Goal: Task Accomplishment & Management: Complete application form

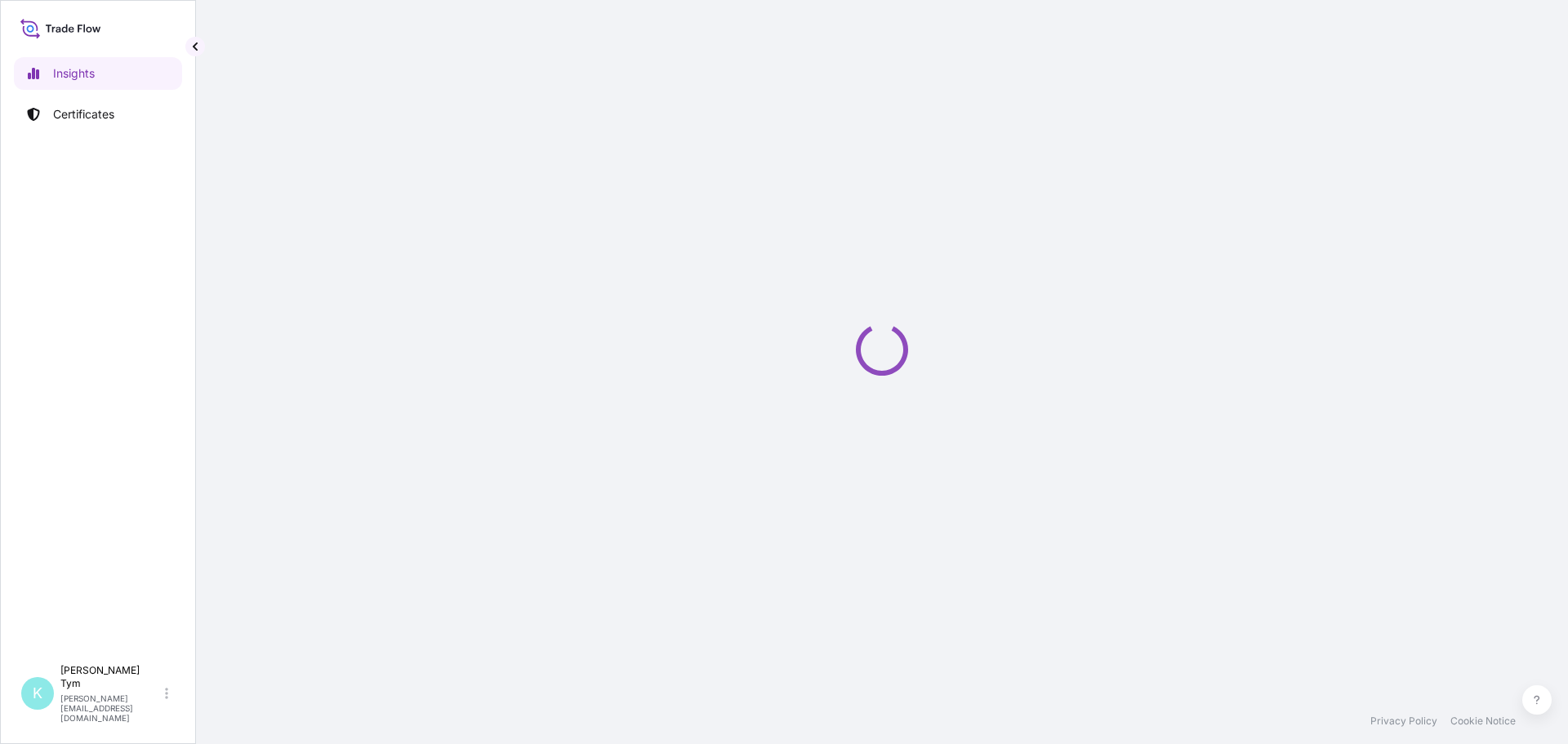
select select "2025"
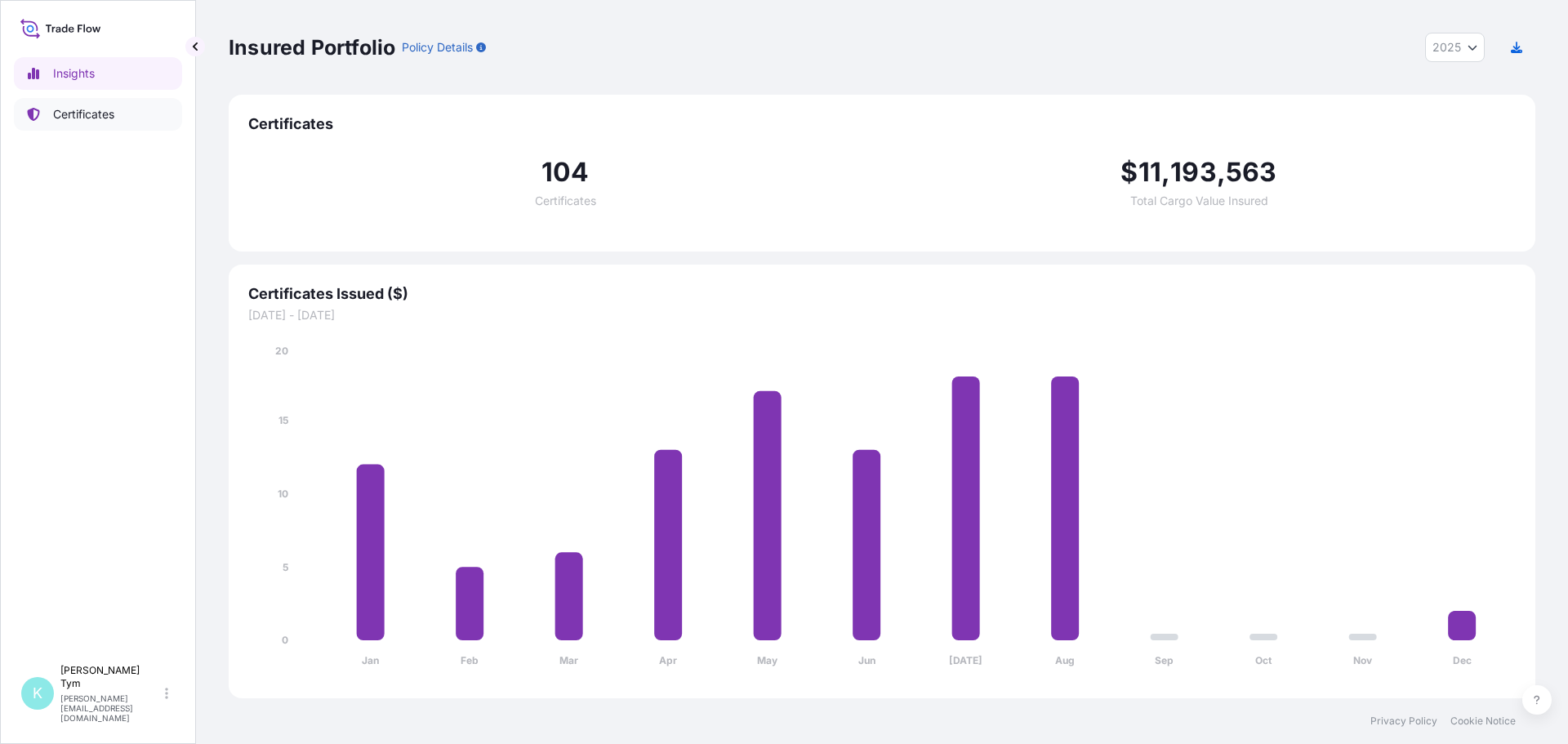
click at [86, 107] on p "Certificates" at bounding box center [84, 114] width 62 height 16
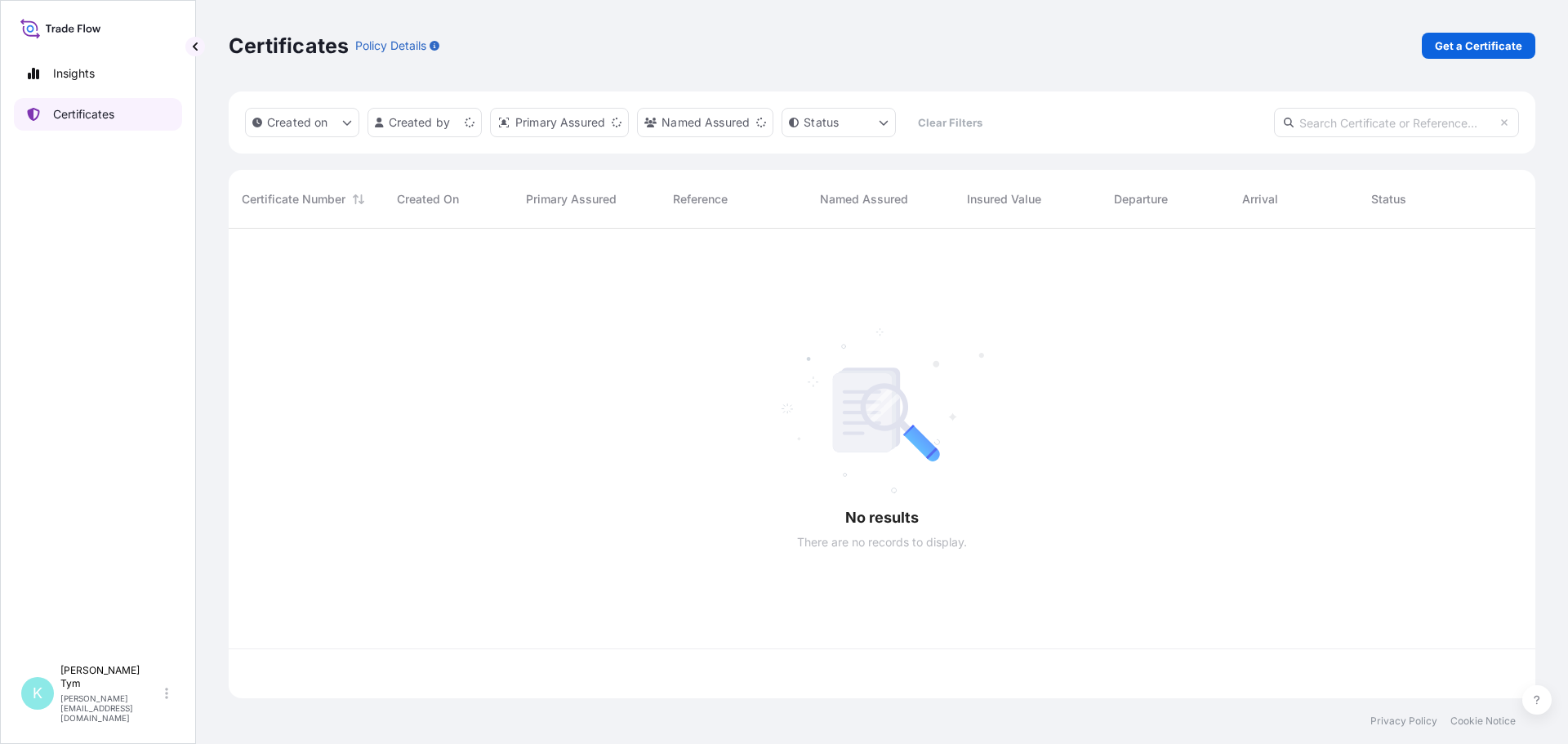
scroll to position [467, 1295]
click at [1331, 127] on input "text" at bounding box center [1397, 122] width 245 height 30
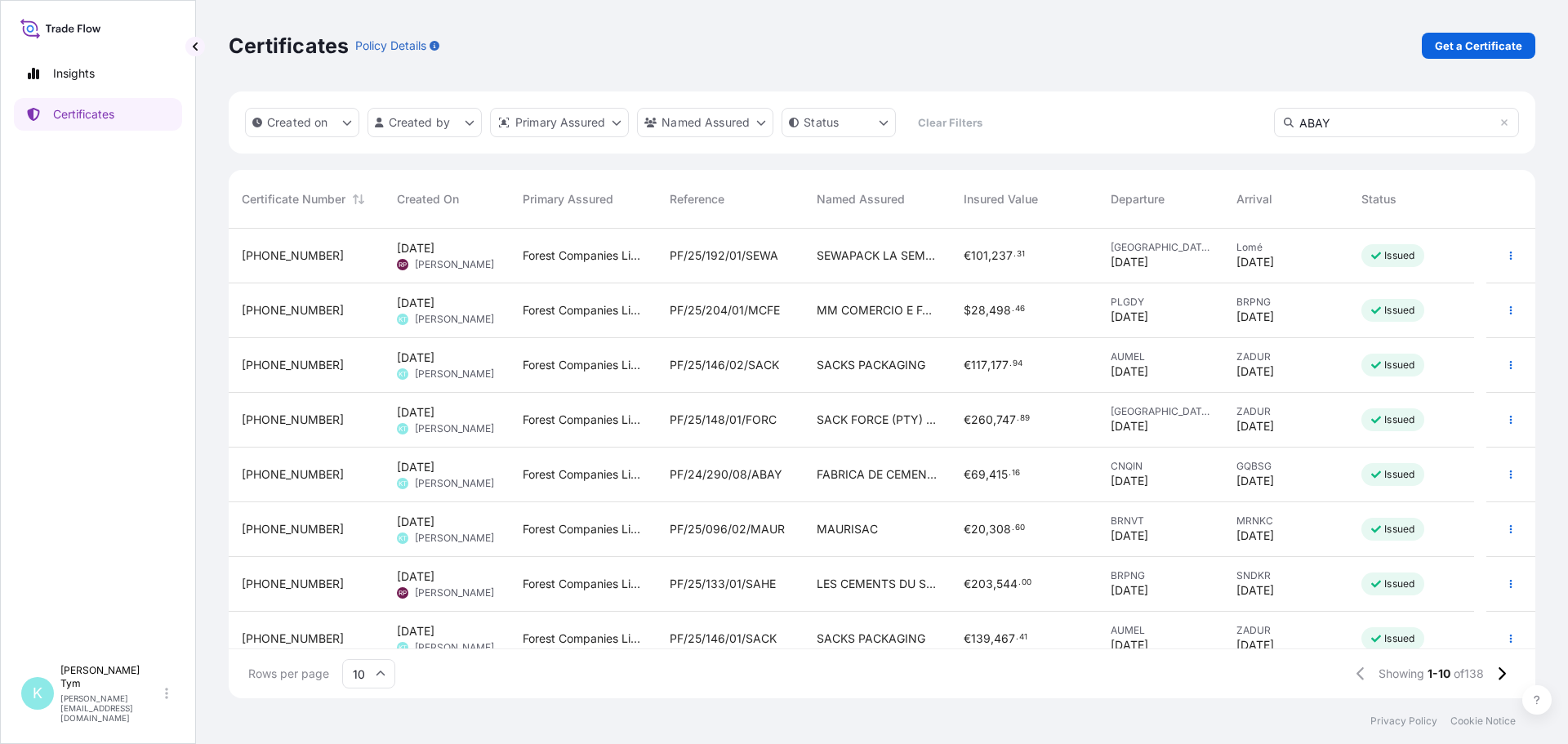
type input "ABAY"
click at [742, 425] on span "PF/24/288/07/ABAY" at bounding box center [726, 420] width 112 height 16
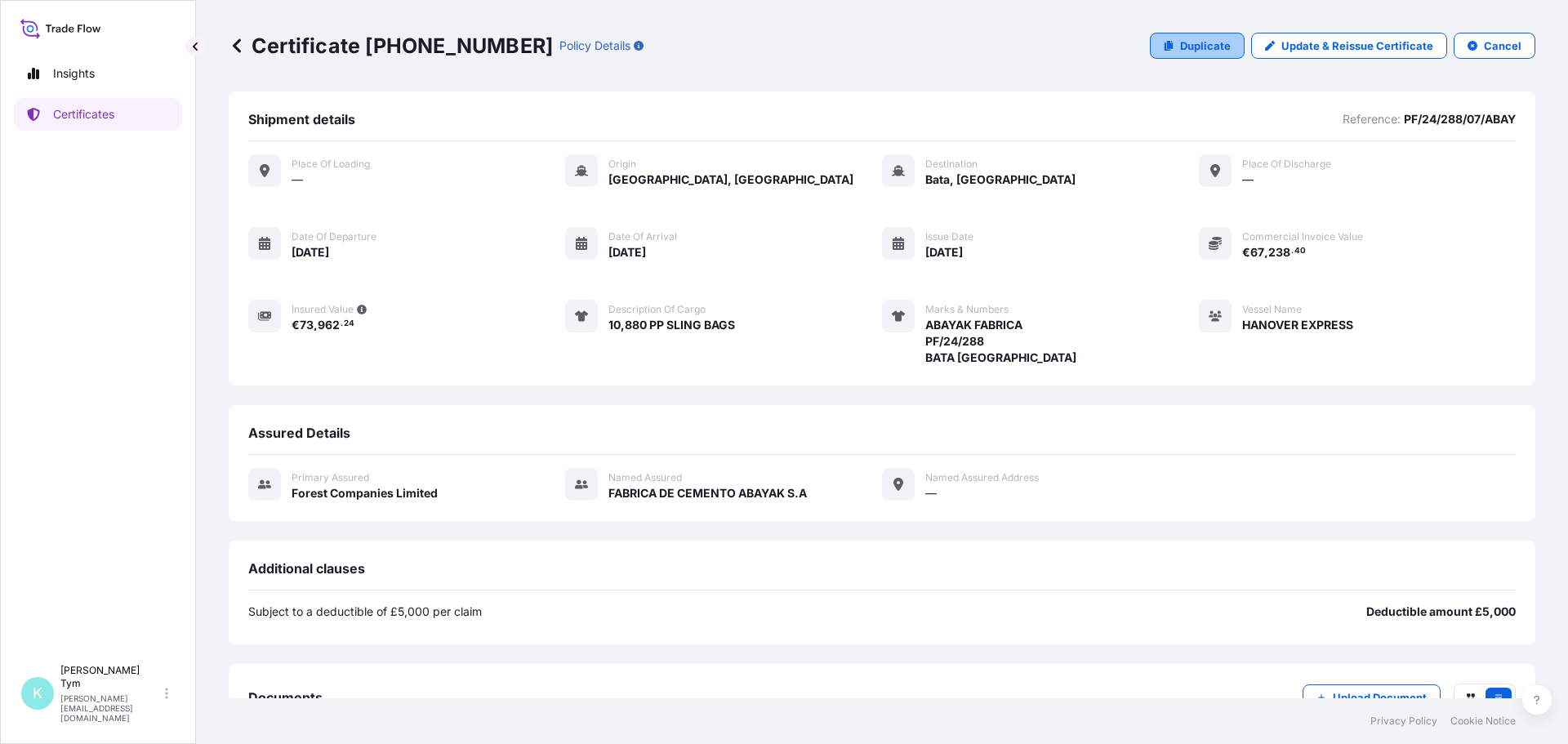
click at [1193, 41] on p "Duplicate" at bounding box center [1206, 46] width 51 height 16
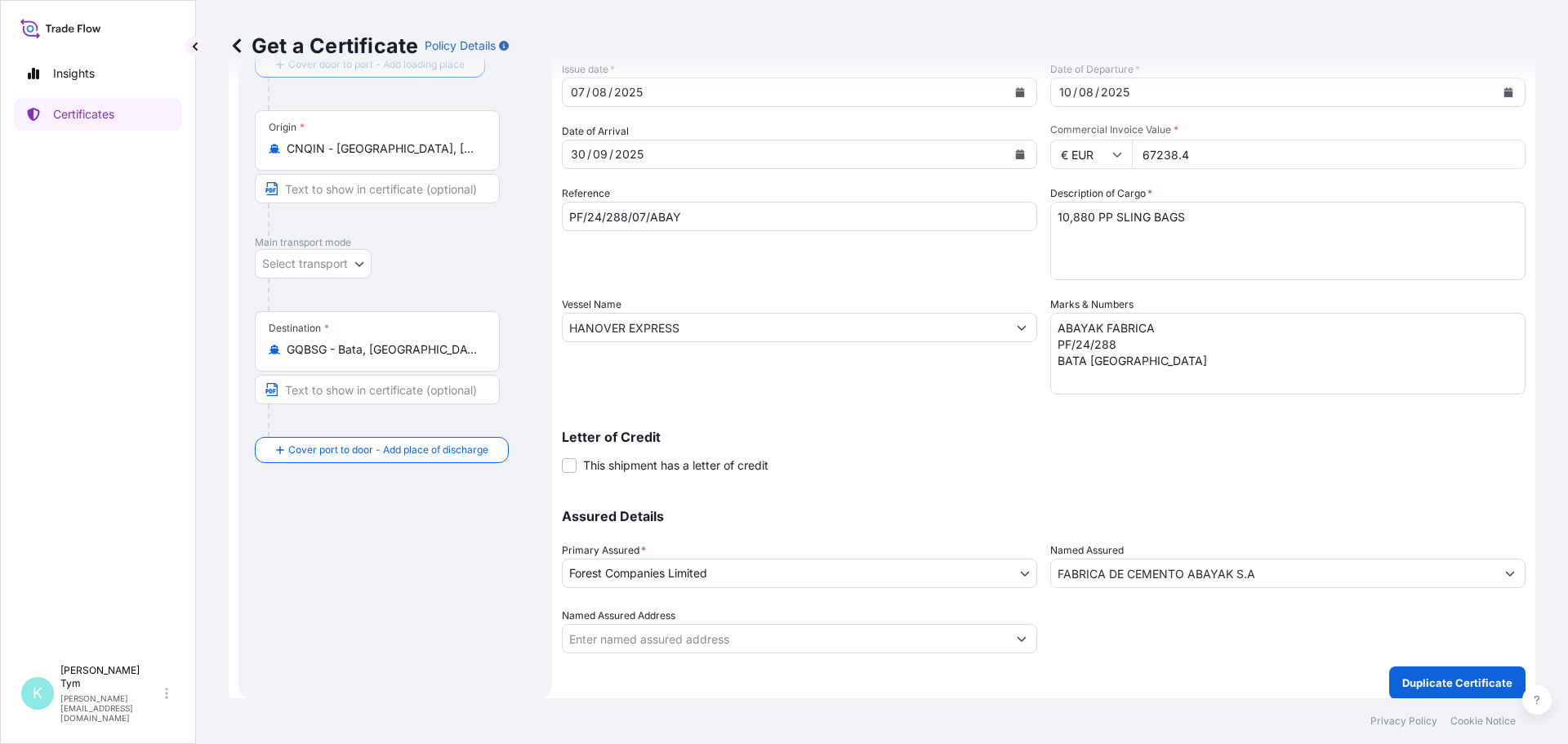
scroll to position [112, 0]
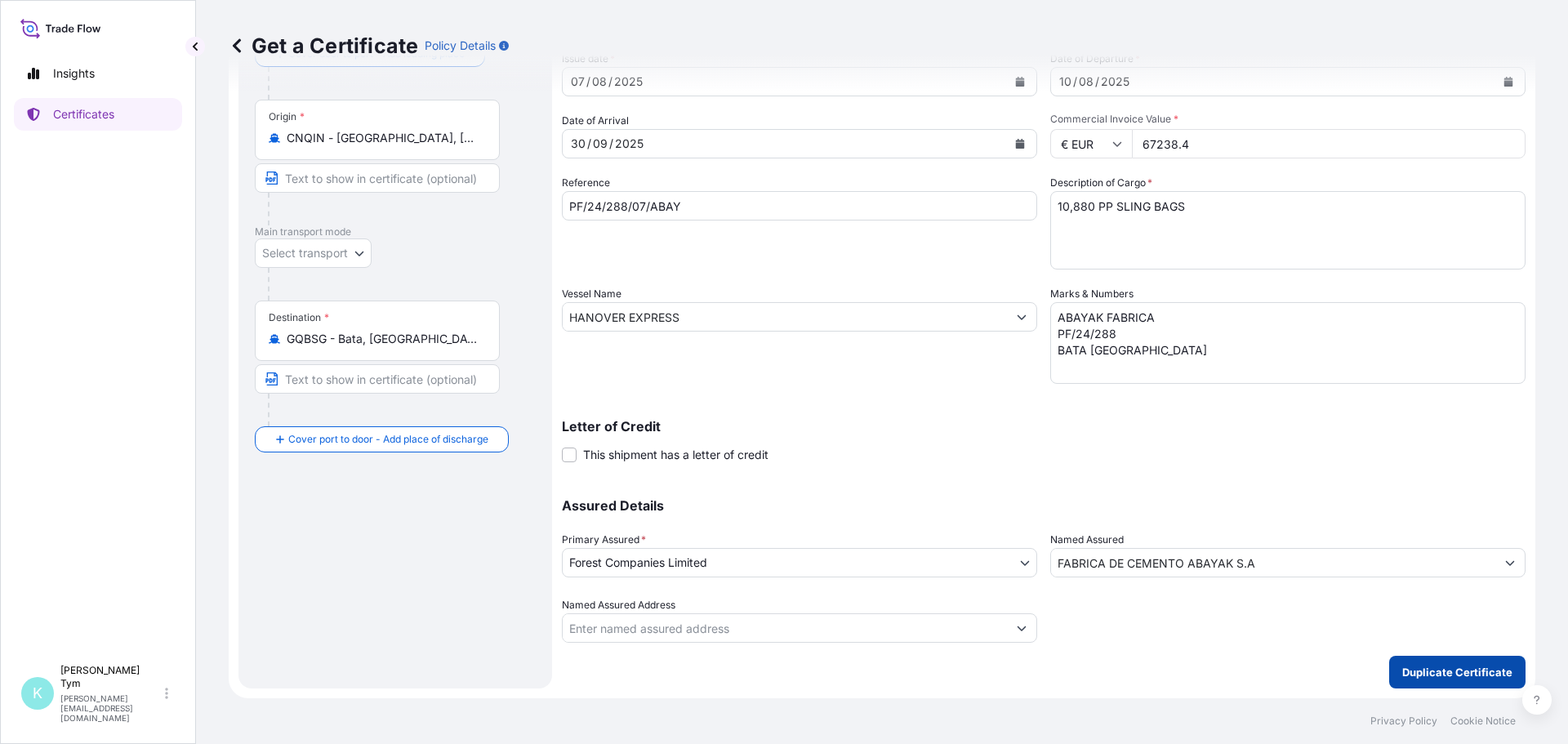
click at [1448, 670] on p "Duplicate Certificate" at bounding box center [1457, 673] width 110 height 16
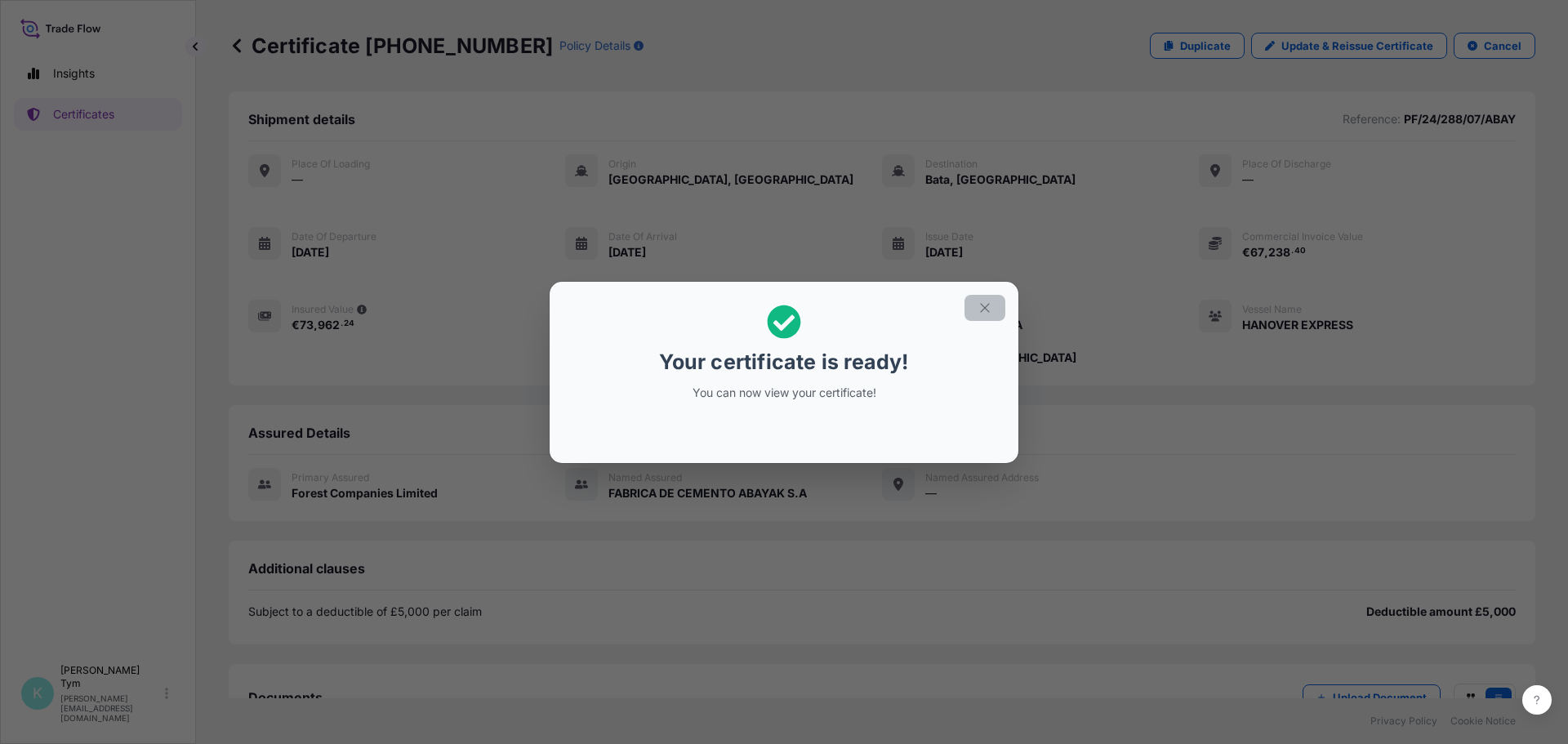
click at [989, 308] on icon "button" at bounding box center [985, 308] width 15 height 15
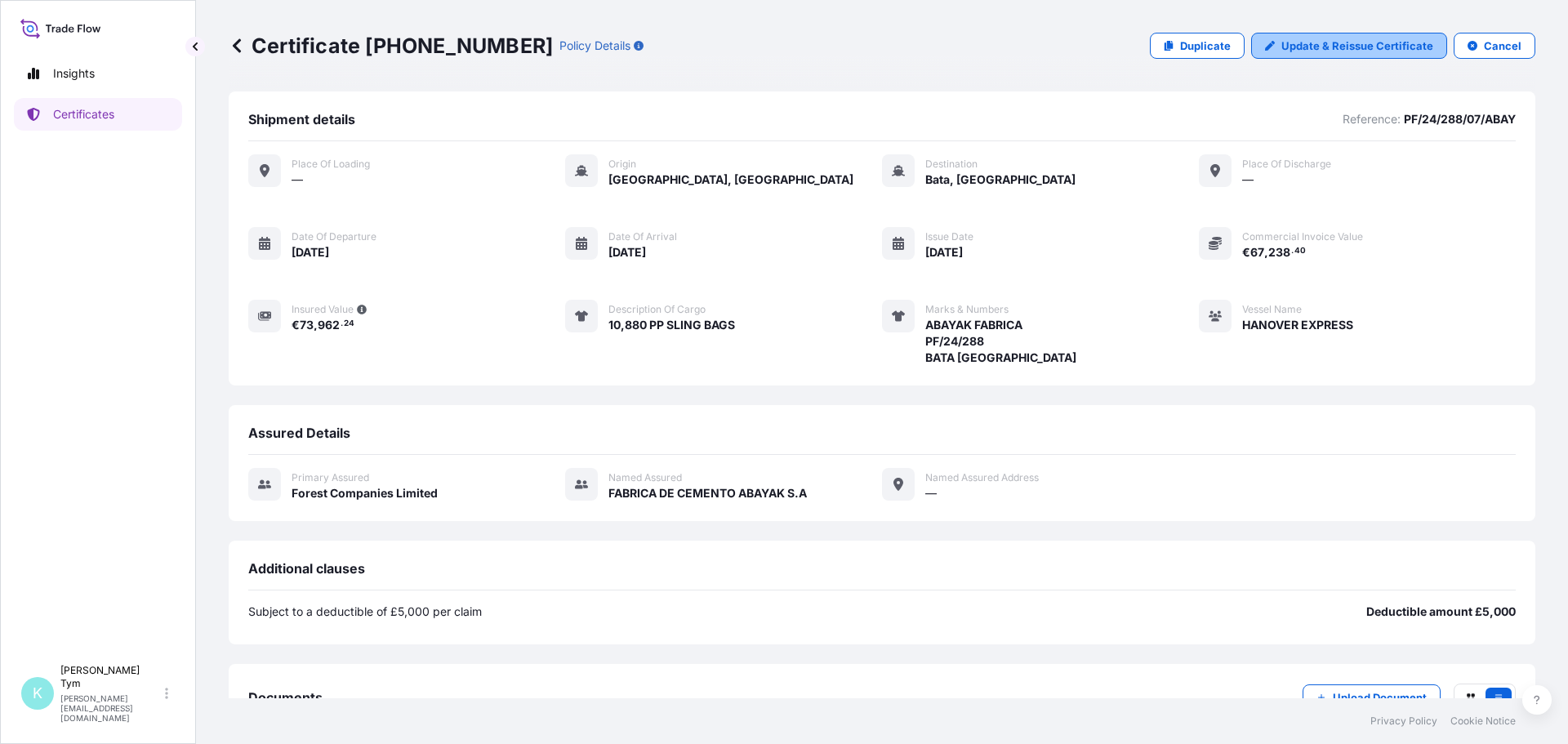
click at [1288, 48] on p "Update & Reissue Certificate" at bounding box center [1357, 46] width 152 height 16
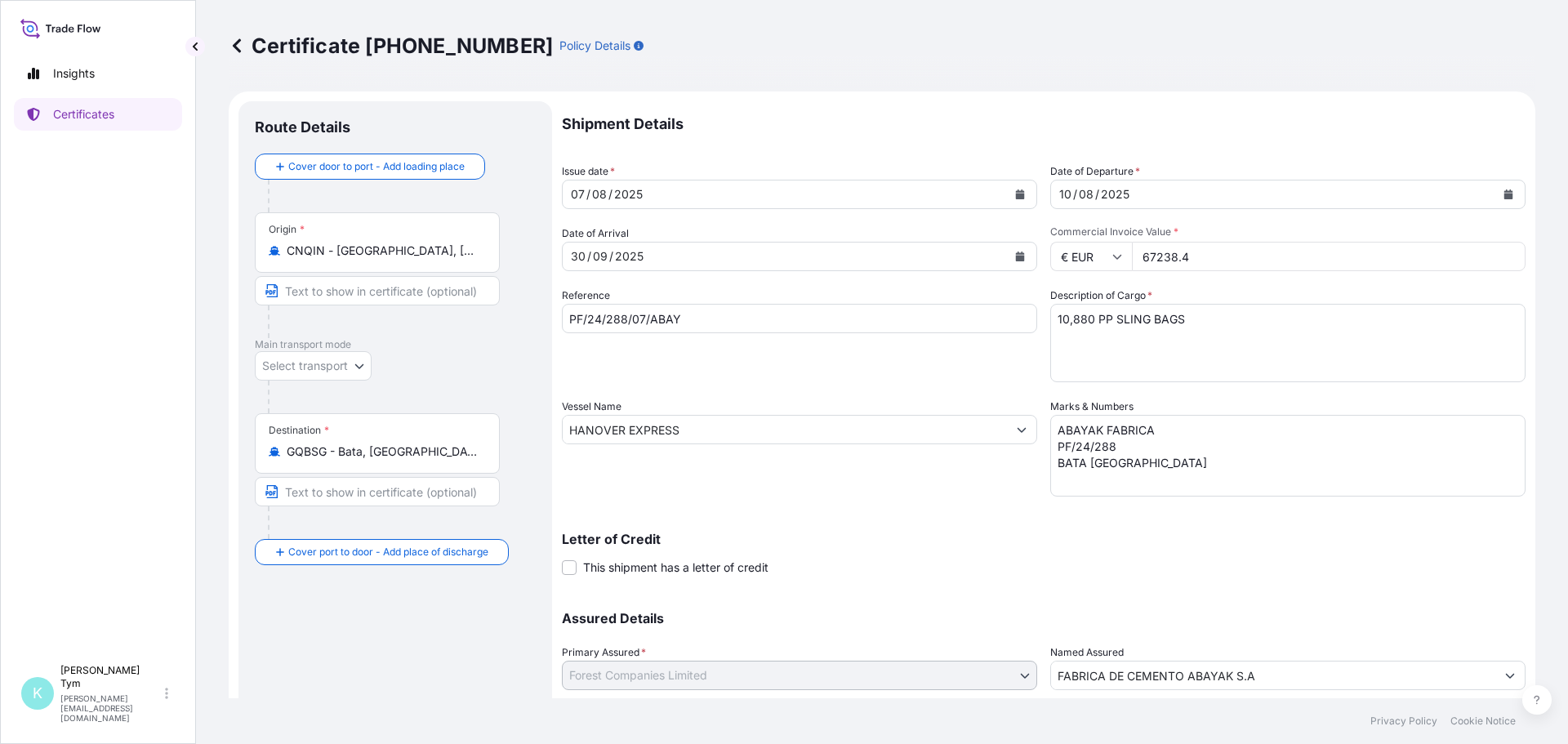
click at [1016, 258] on icon "Calendar" at bounding box center [1020, 257] width 9 height 10
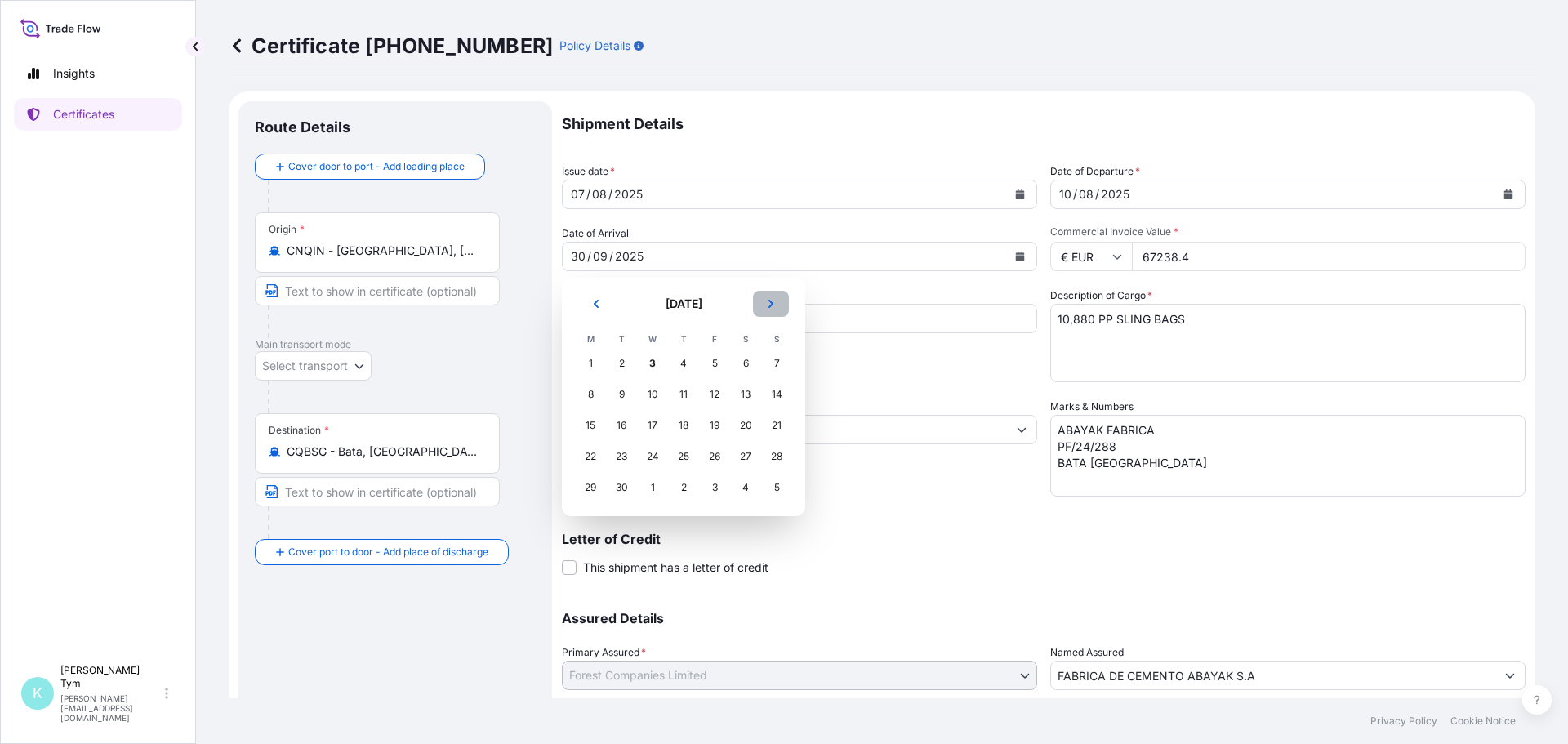
click at [770, 306] on icon "Next" at bounding box center [771, 304] width 5 height 8
click at [586, 459] on div "20" at bounding box center [590, 457] width 30 height 30
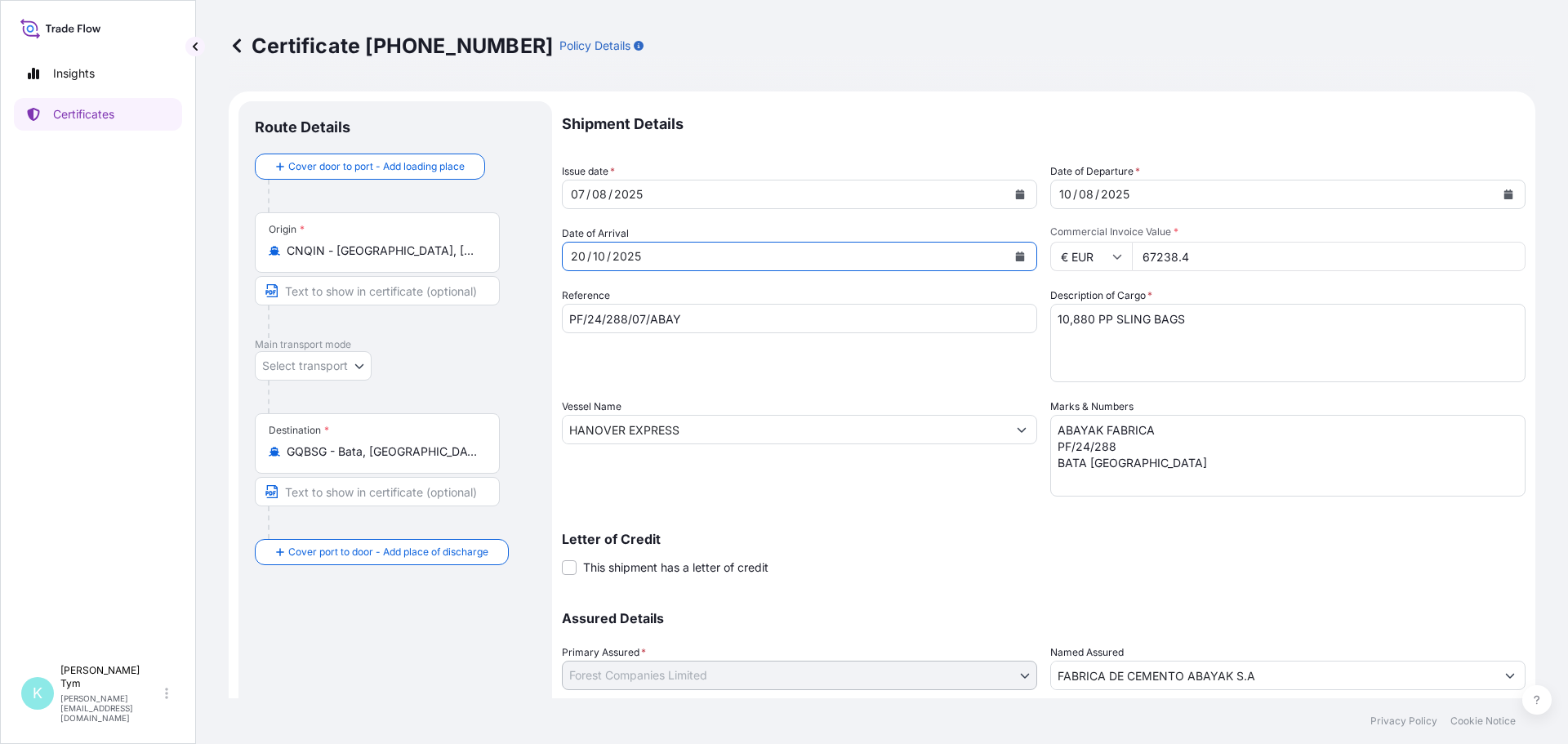
click at [1505, 194] on icon "Calendar" at bounding box center [1509, 194] width 9 height 10
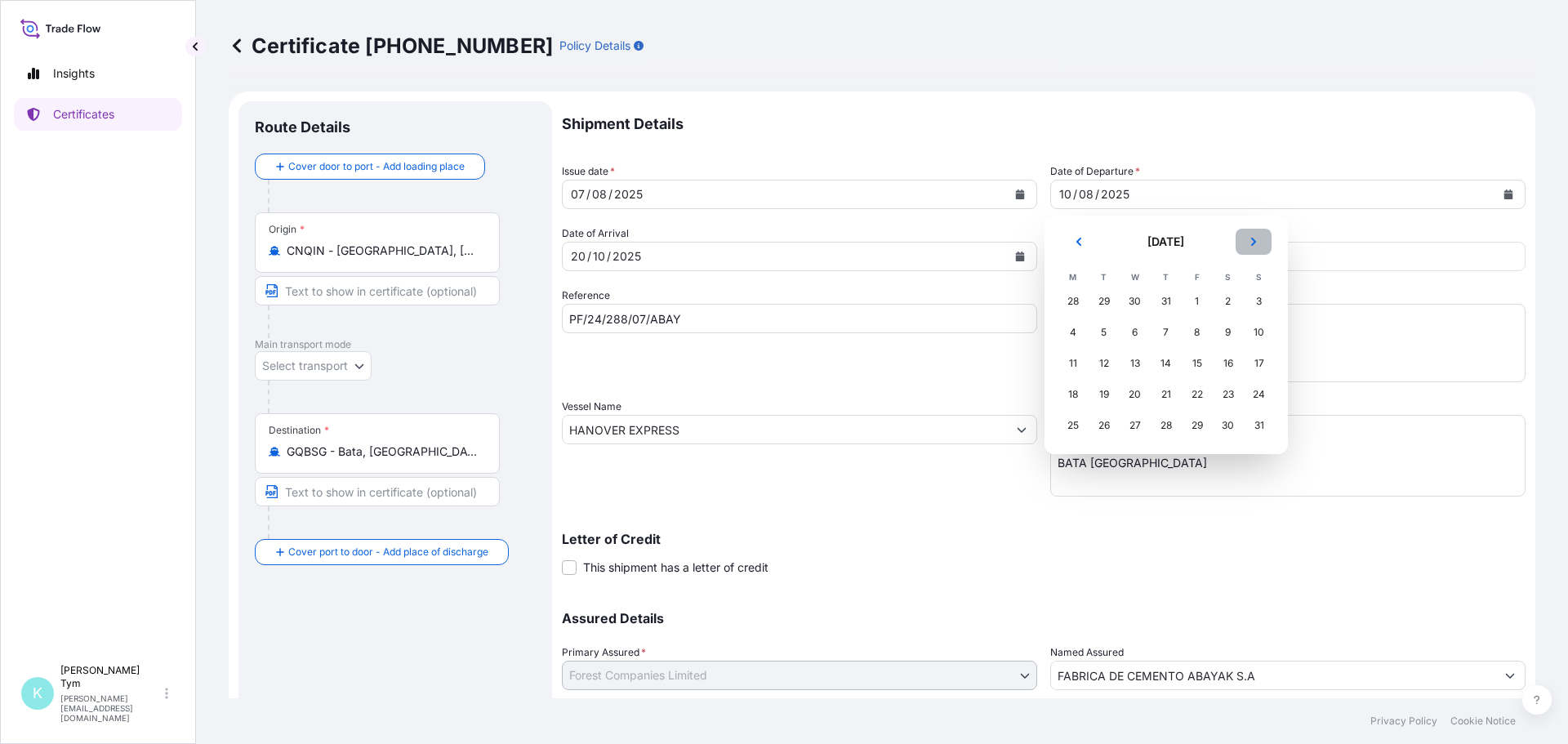
click at [1250, 237] on icon "Next" at bounding box center [1254, 242] width 10 height 10
click at [1137, 300] on div "3" at bounding box center [1136, 302] width 30 height 30
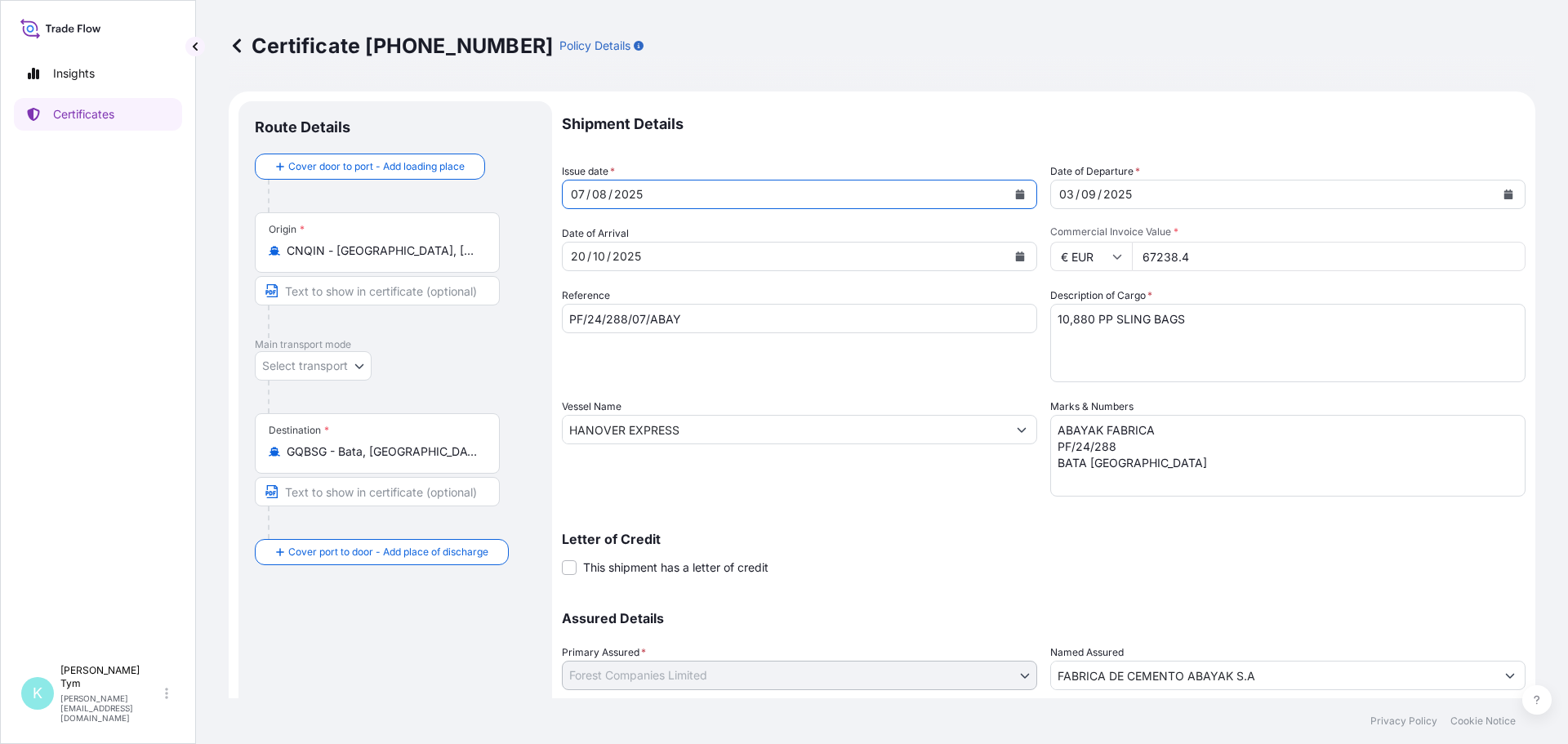
click at [1016, 194] on icon "Calendar" at bounding box center [1020, 194] width 9 height 10
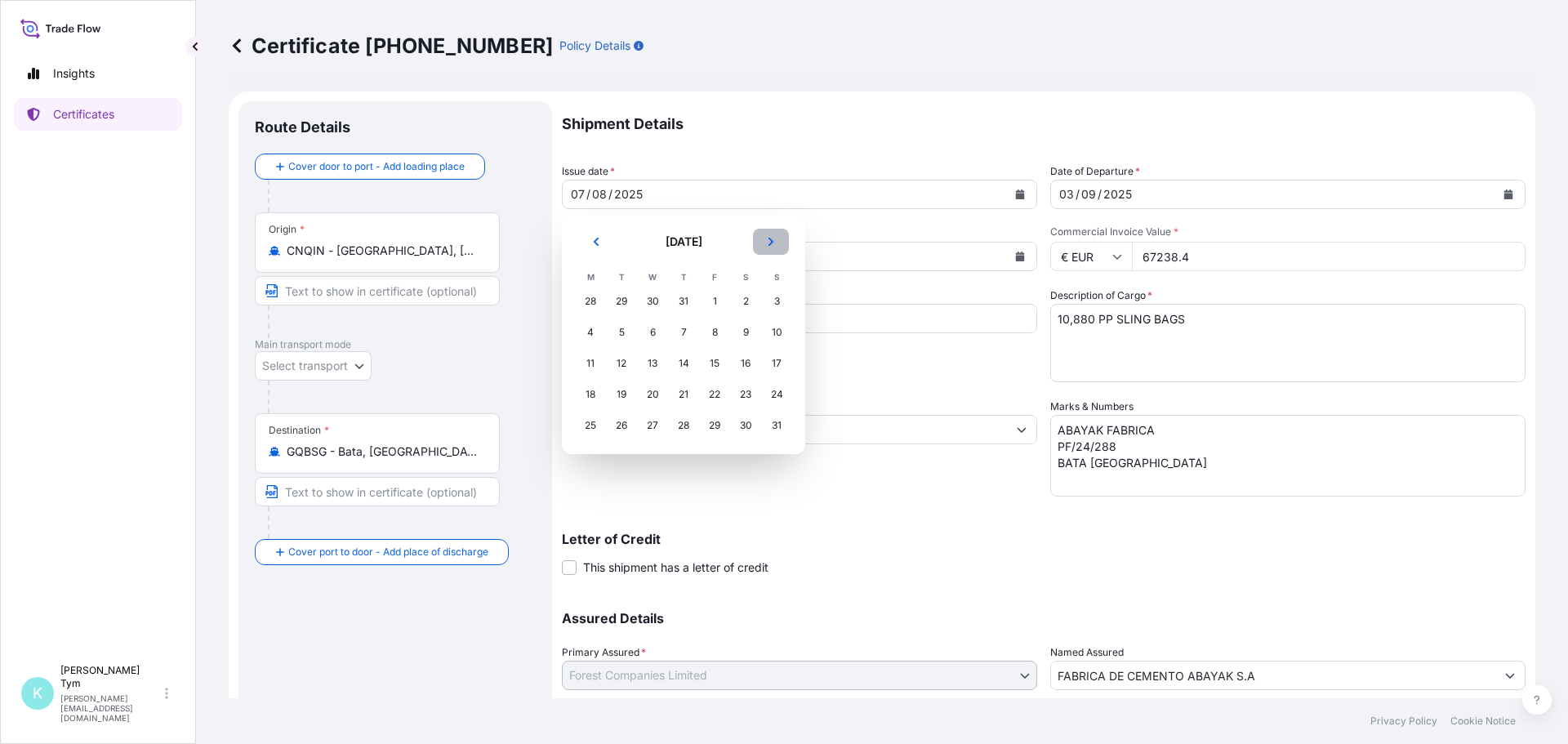
click at [769, 238] on icon "Next" at bounding box center [771, 242] width 5 height 8
click at [654, 301] on div "3" at bounding box center [653, 302] width 30 height 30
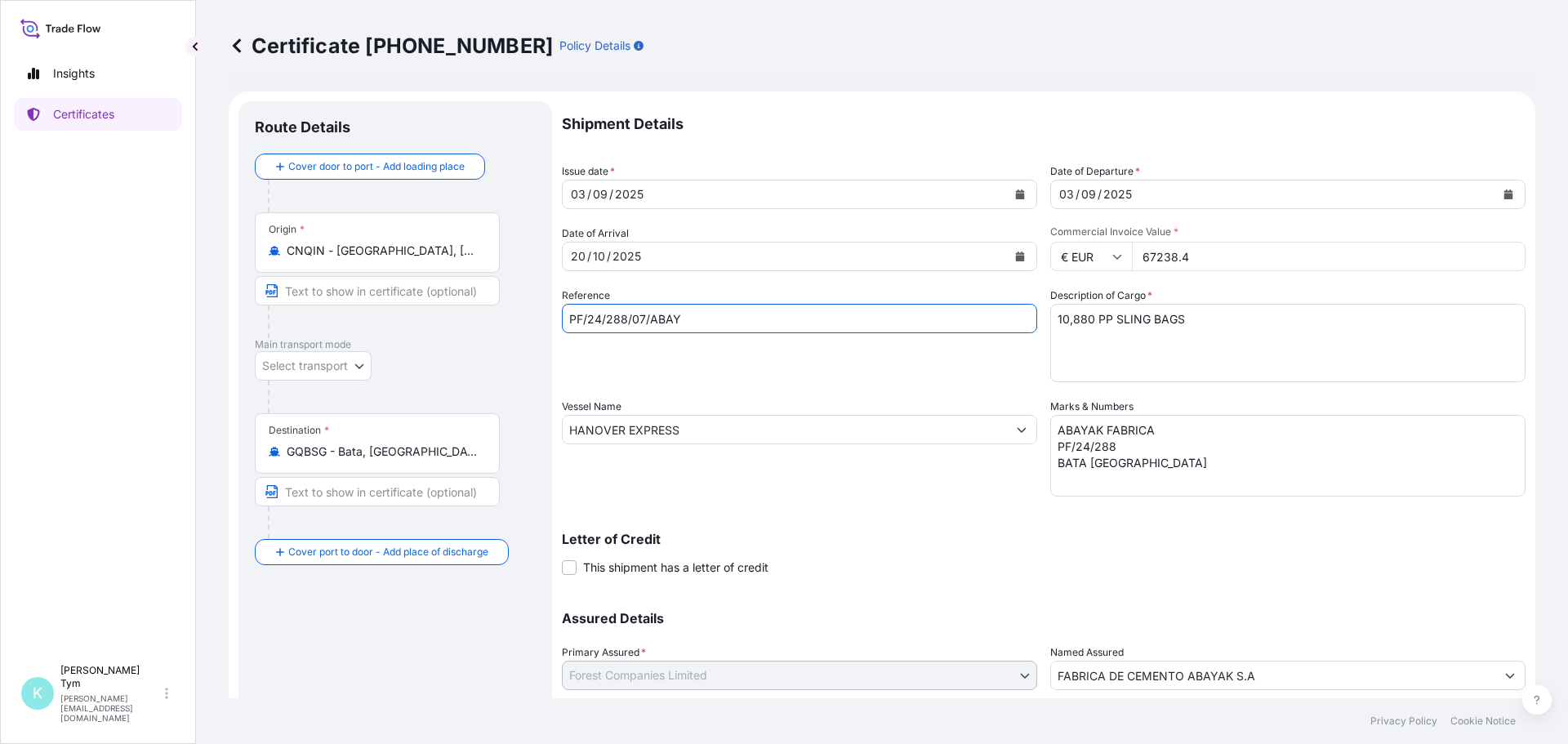
click at [644, 318] on input "PF/24/288/07/ABAY" at bounding box center [800, 319] width 476 height 30
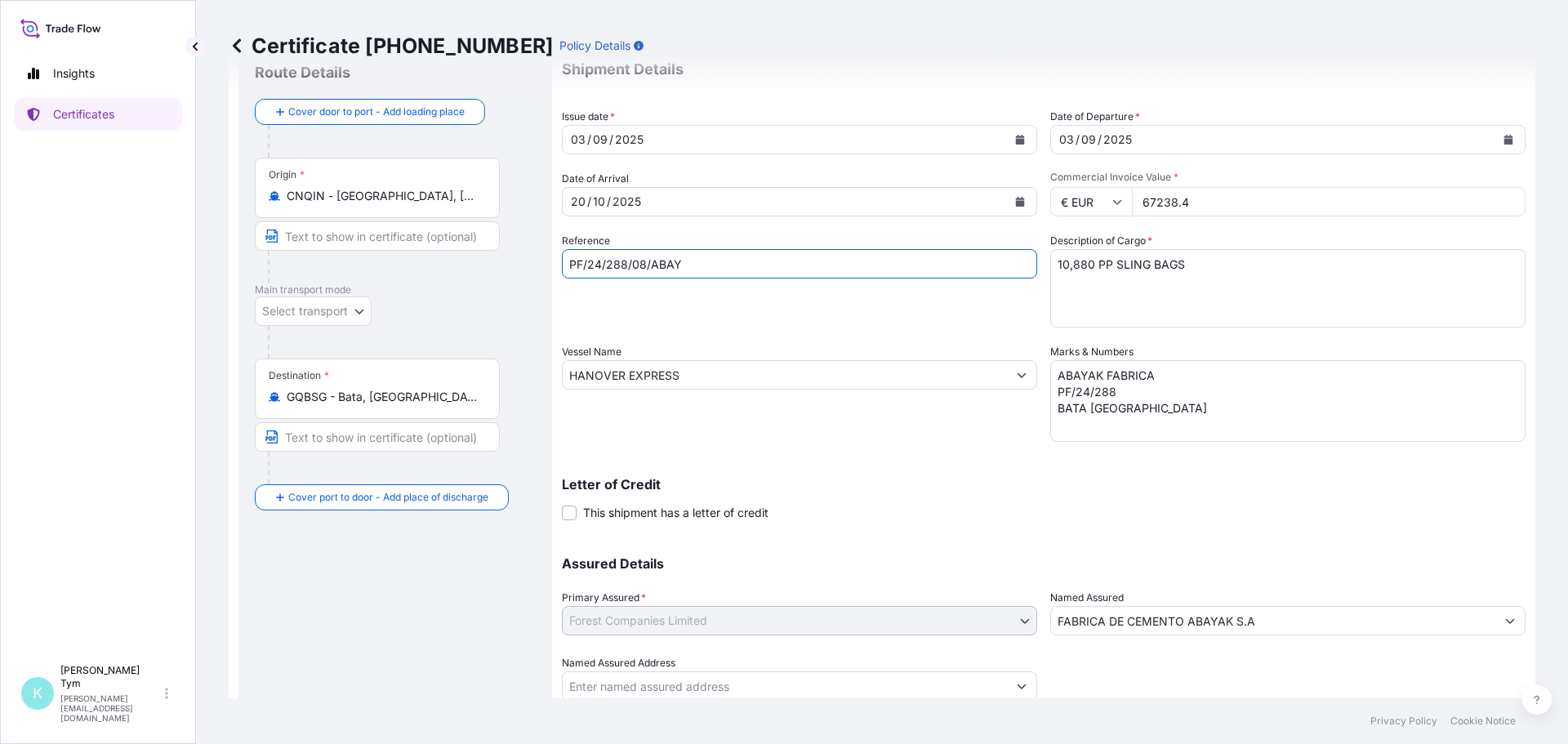
scroll to position [112, 0]
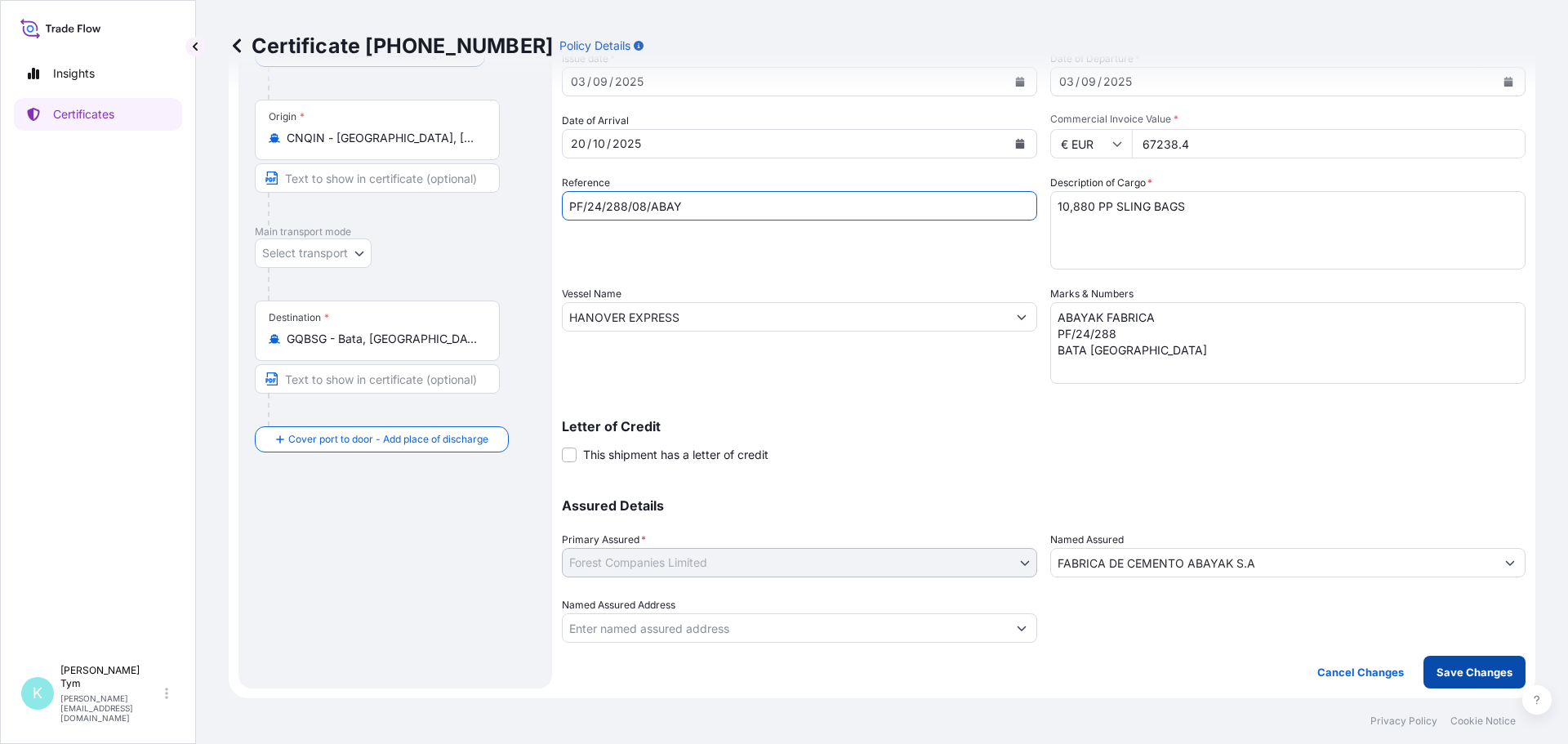
type input "PF/24/288/08/ABAY"
click at [1437, 669] on p "Save Changes" at bounding box center [1475, 673] width 76 height 16
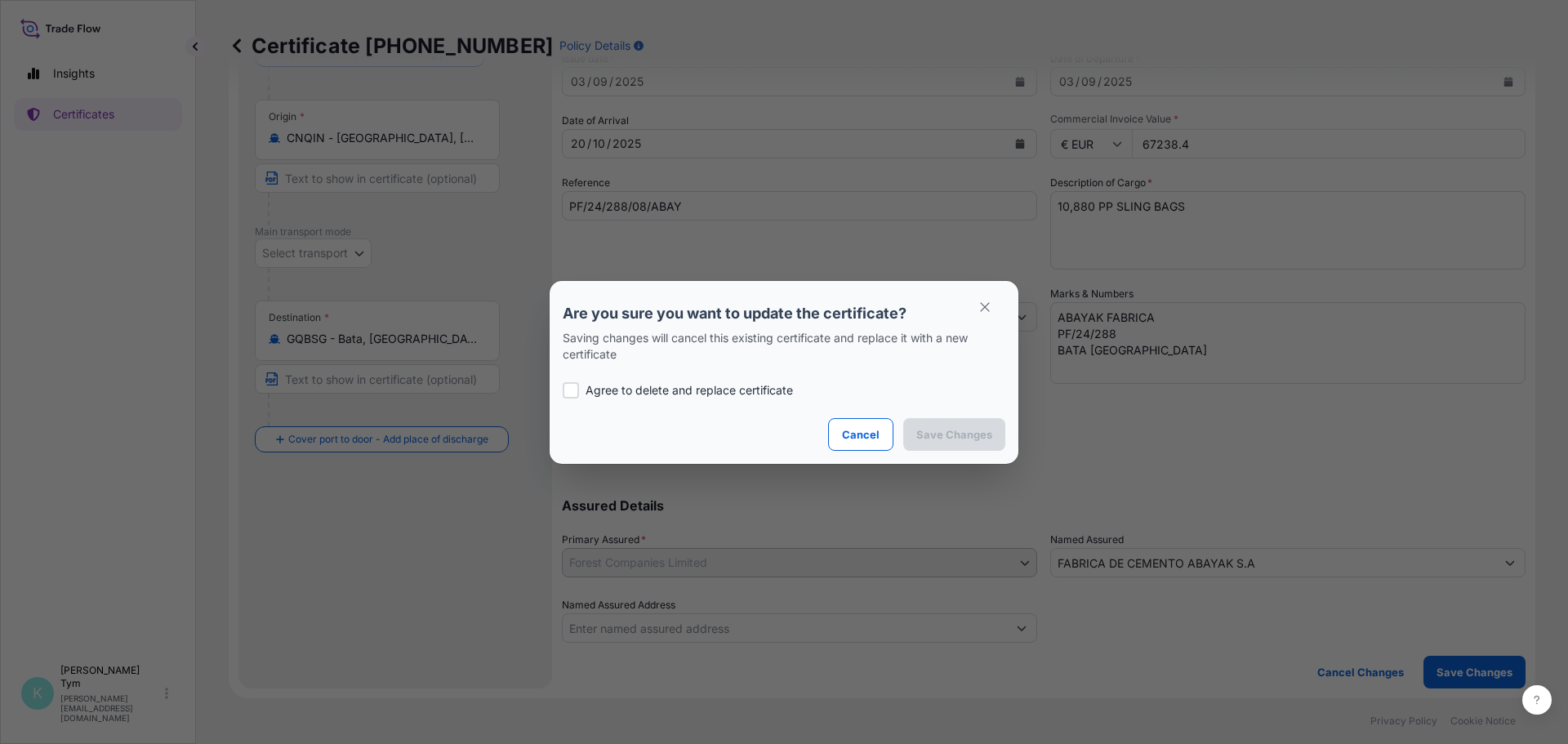
click at [583, 390] on label "Agree to delete and replace certificate" at bounding box center [784, 390] width 443 height 16
checkbox input "true"
click at [940, 436] on p "Save Changes" at bounding box center [955, 435] width 76 height 16
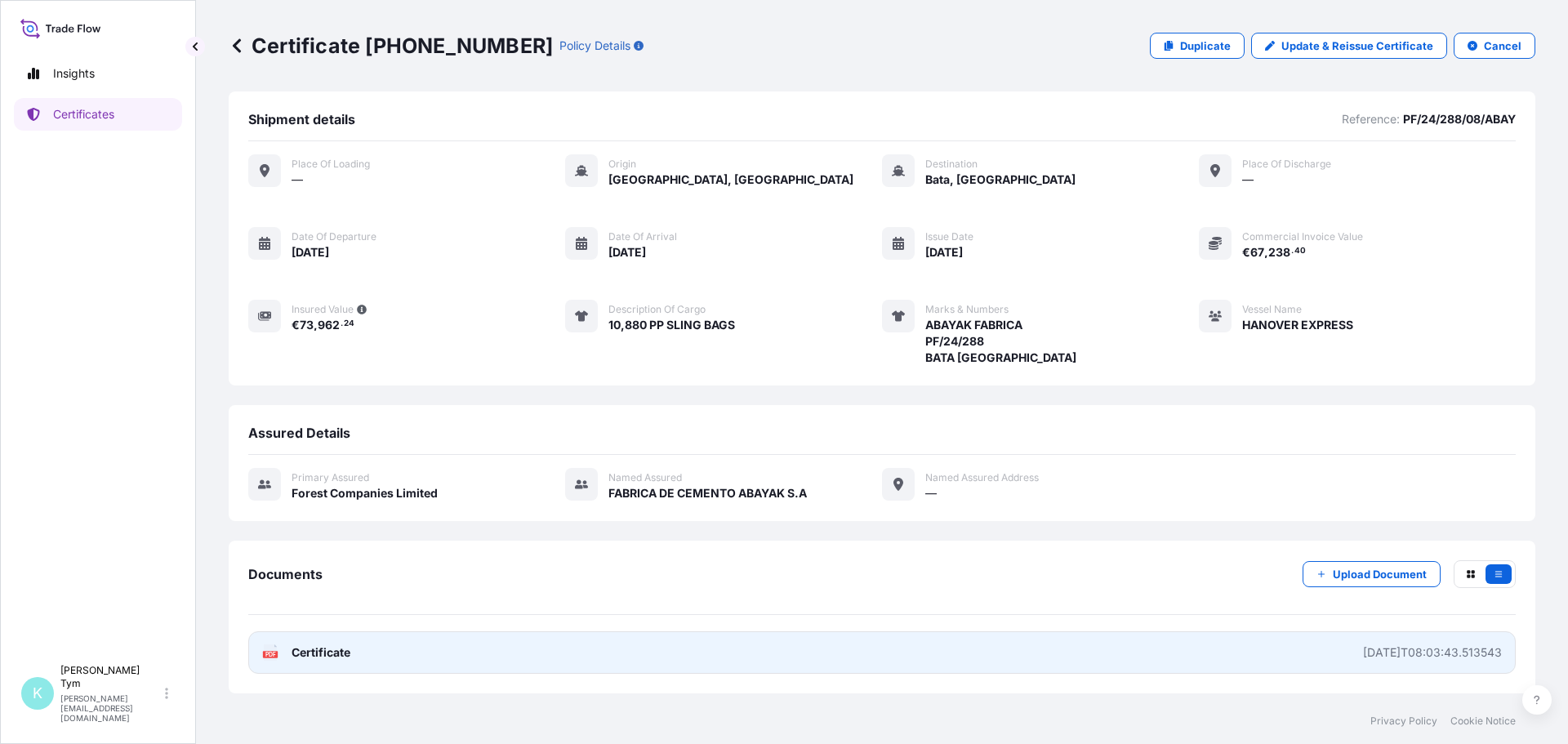
click at [313, 661] on span "Certificate" at bounding box center [321, 653] width 59 height 16
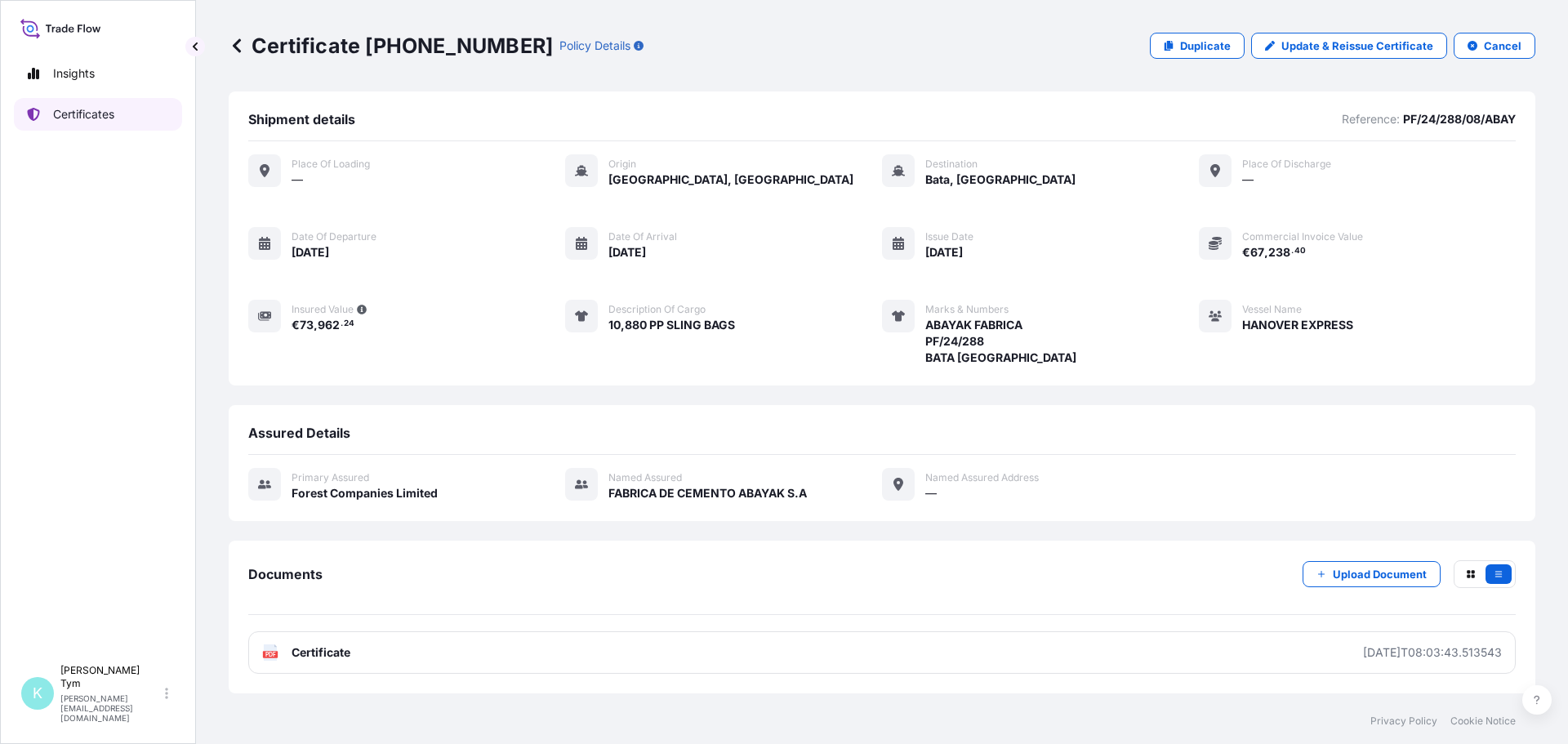
click at [89, 108] on p "Certificates" at bounding box center [84, 114] width 62 height 16
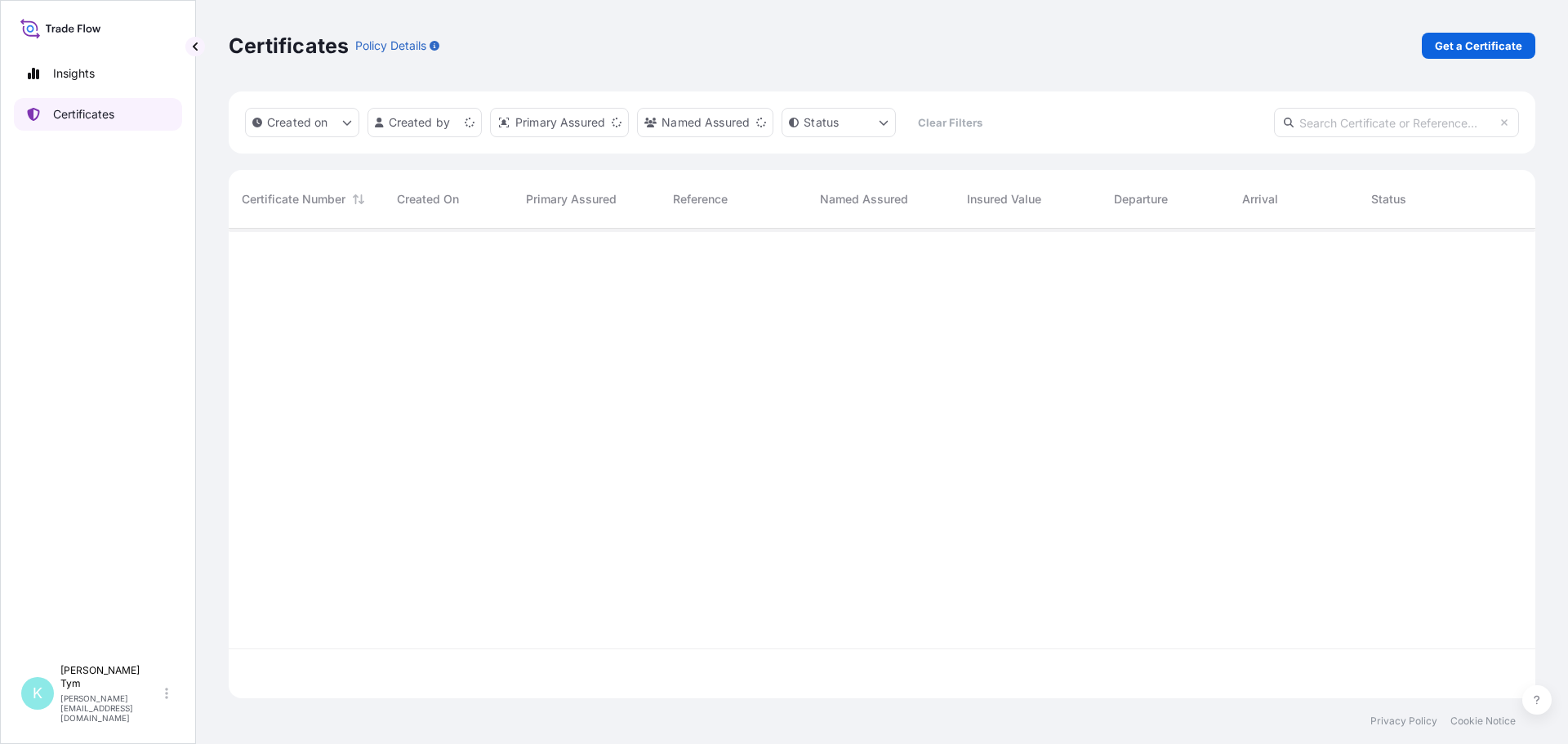
scroll to position [467, 1295]
click at [1313, 122] on input "text" at bounding box center [1397, 122] width 245 height 30
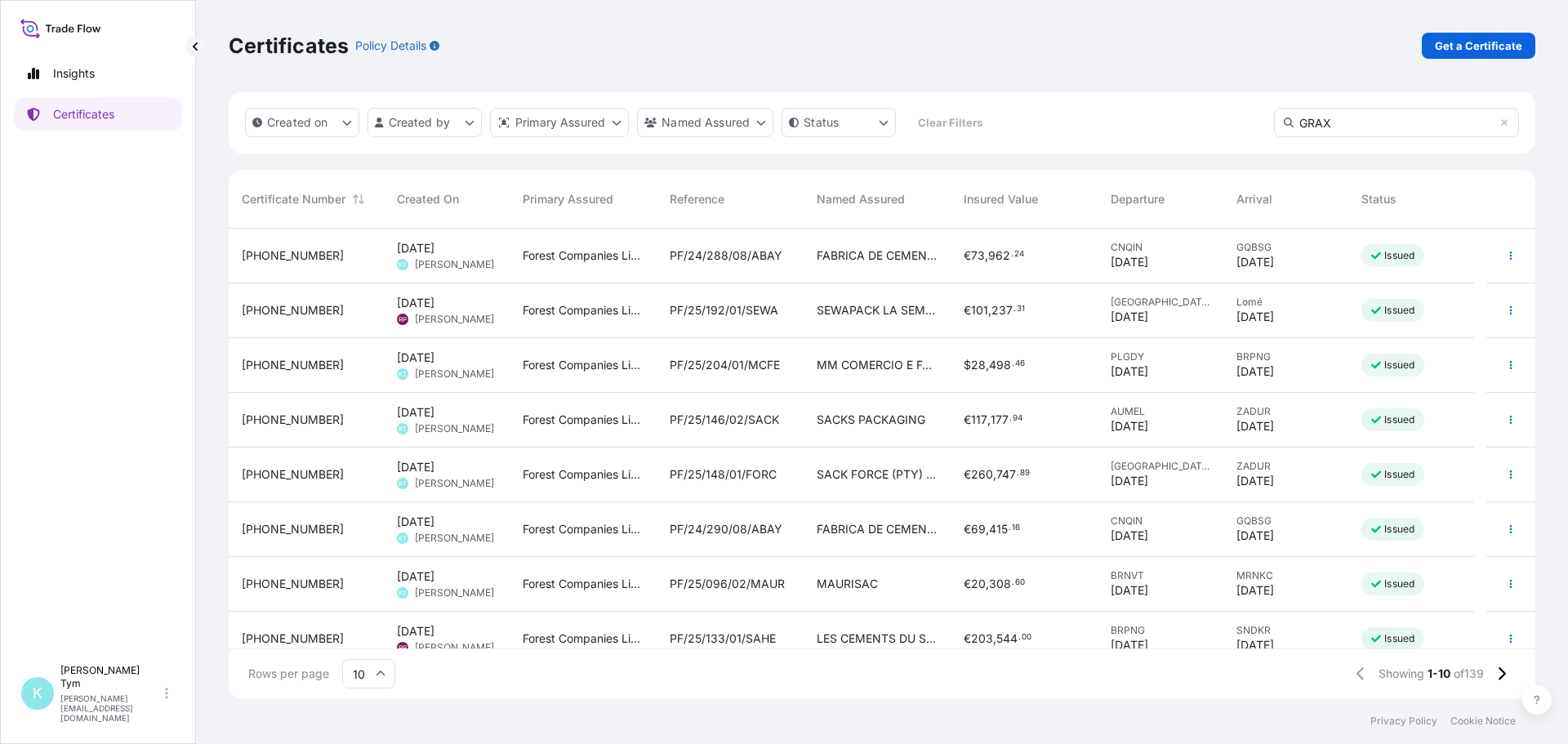
type input "GRAX"
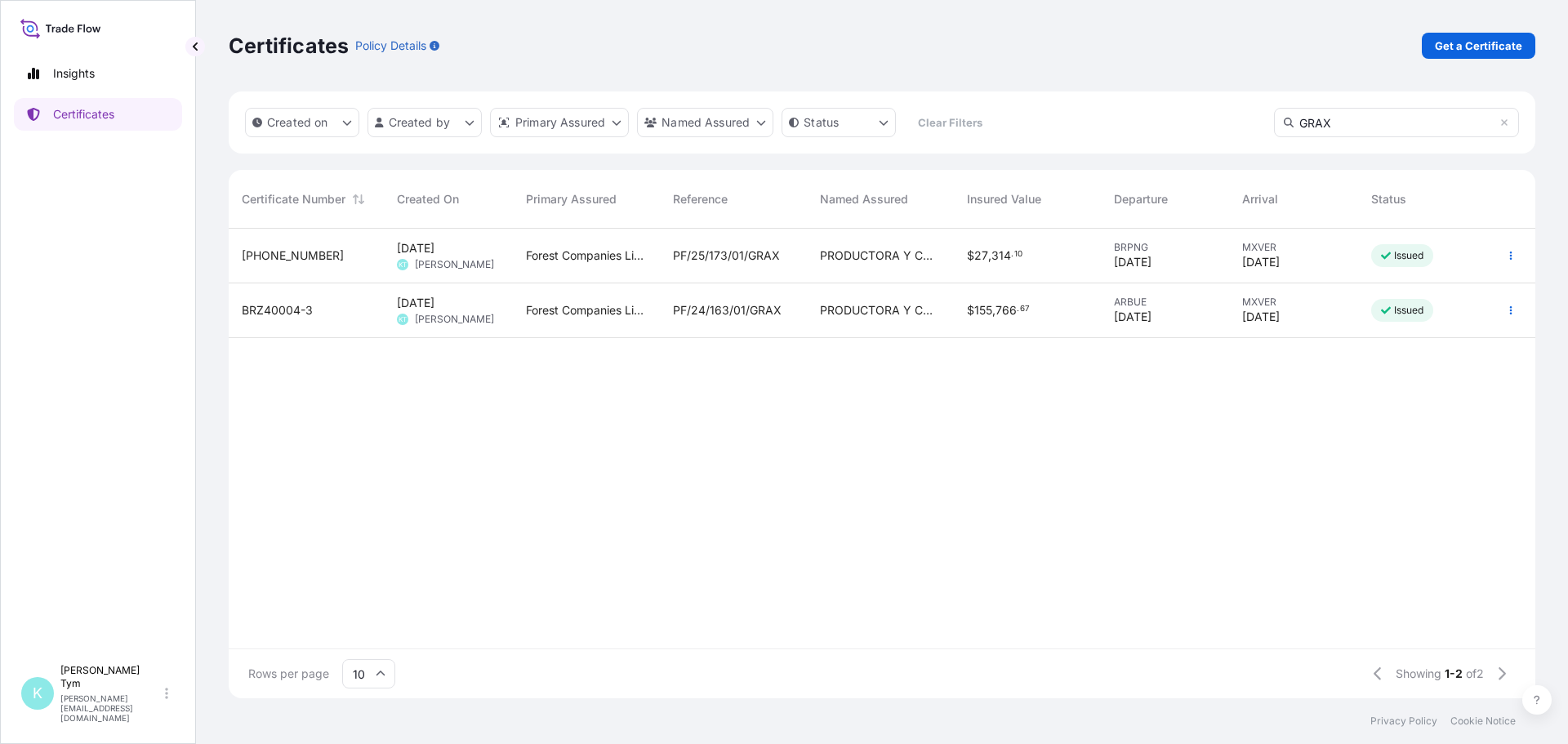
click at [731, 253] on span "PF/25/173/01/GRAX" at bounding box center [727, 256] width 107 height 16
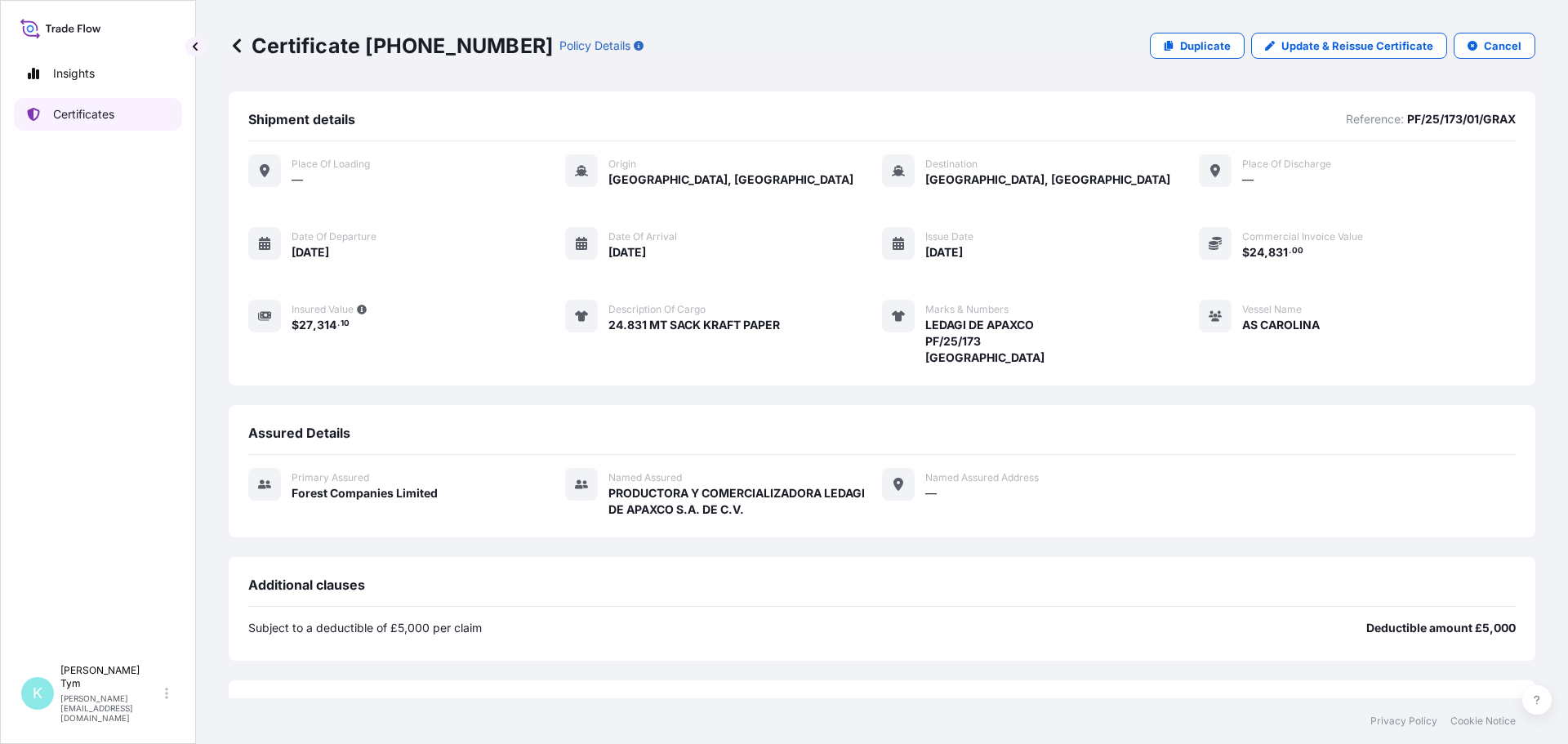
click at [85, 112] on p "Certificates" at bounding box center [84, 114] width 62 height 16
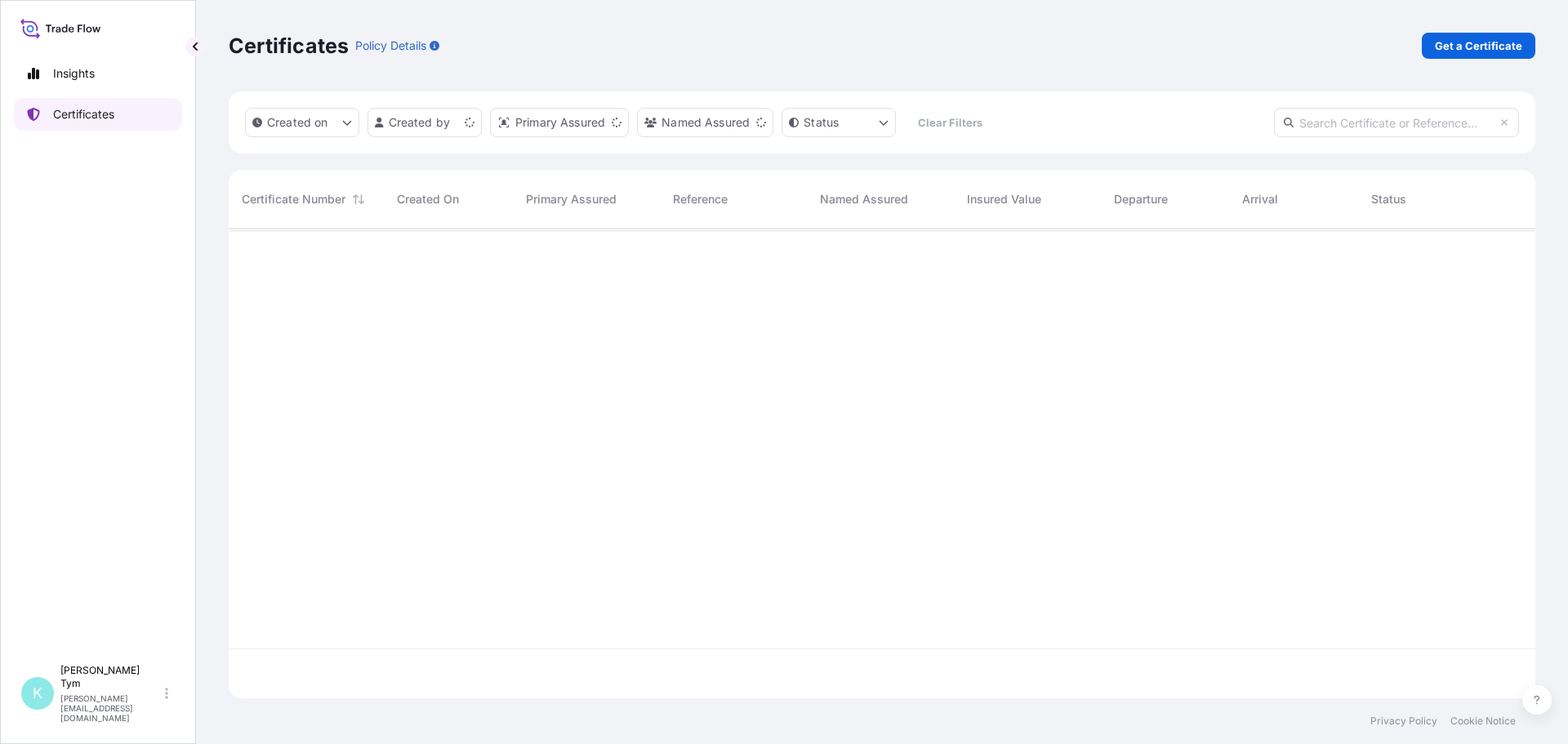
scroll to position [467, 1295]
click at [1329, 118] on input "text" at bounding box center [1397, 122] width 245 height 30
type input "sack"
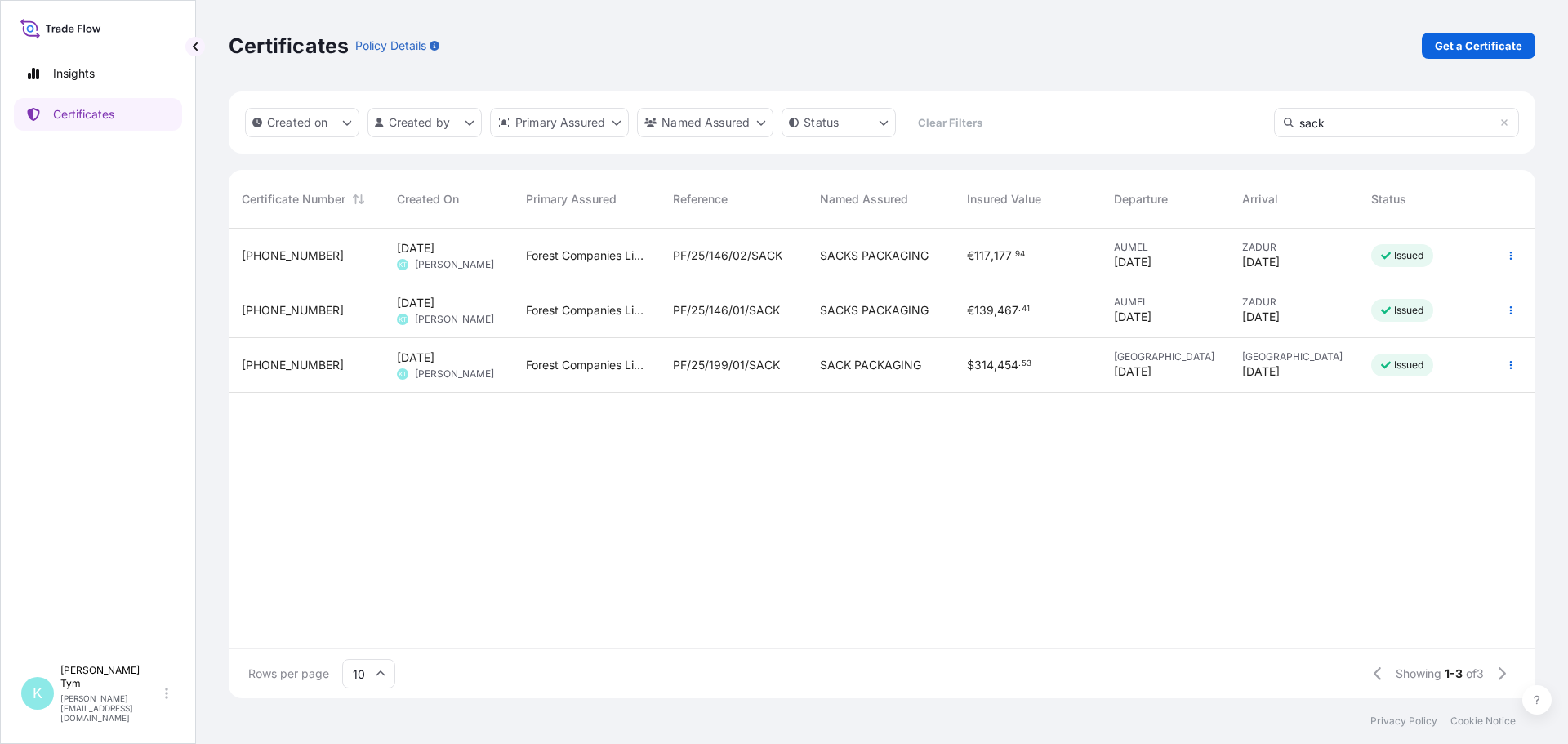
click at [745, 257] on span "PF/25/146/02/SACK" at bounding box center [727, 256] width 109 height 16
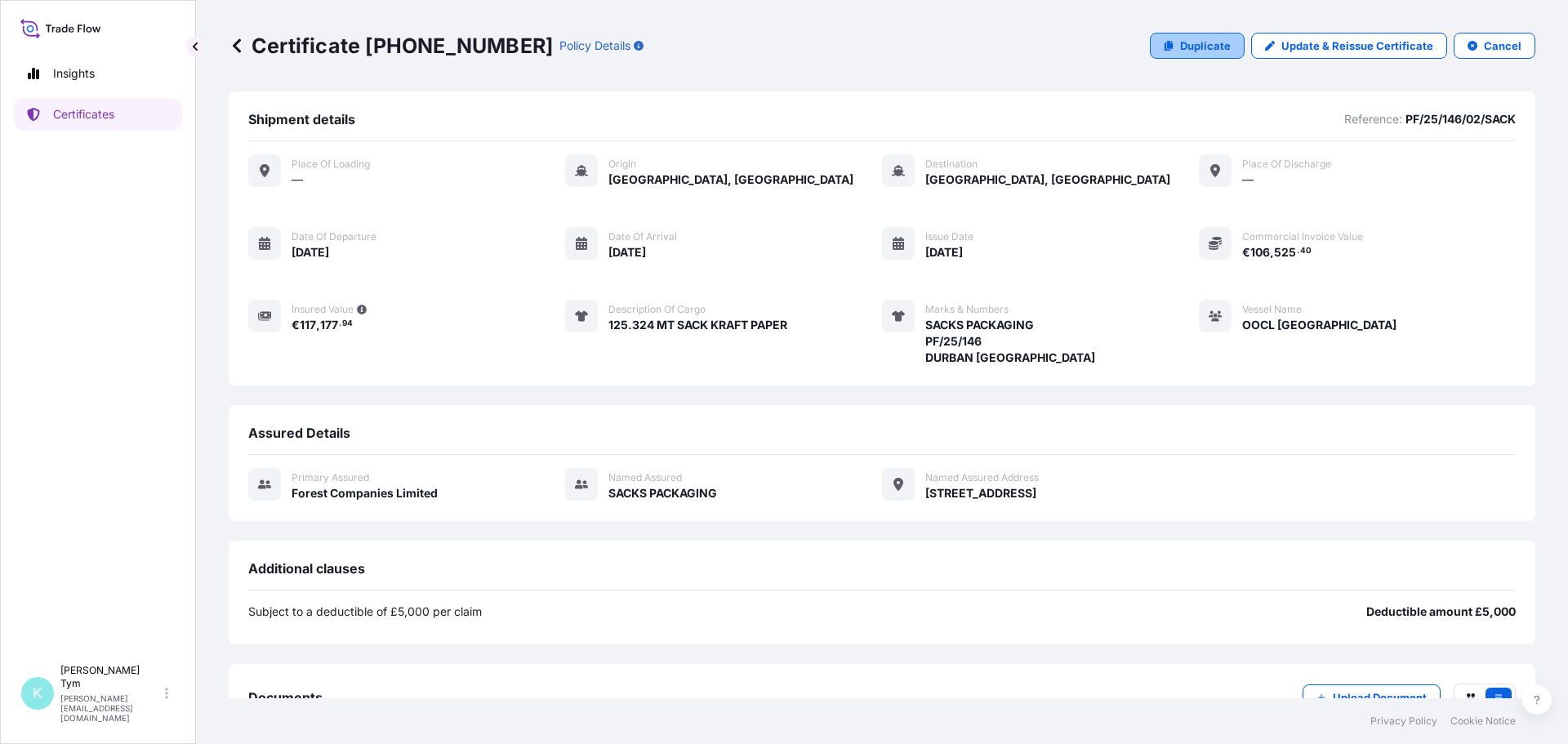
click at [1207, 45] on p "Duplicate" at bounding box center [1206, 46] width 51 height 16
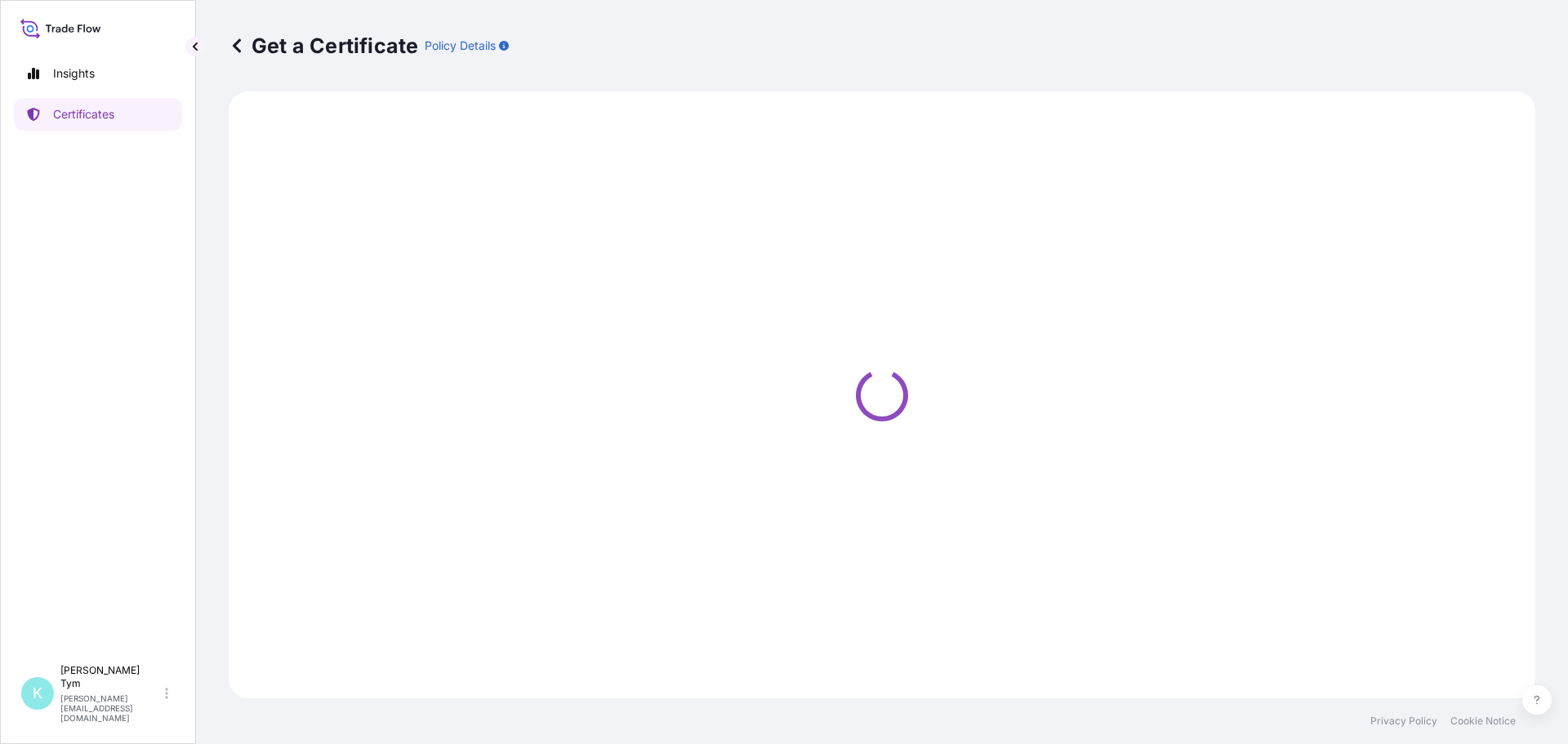
select select "Ocean Vessel"
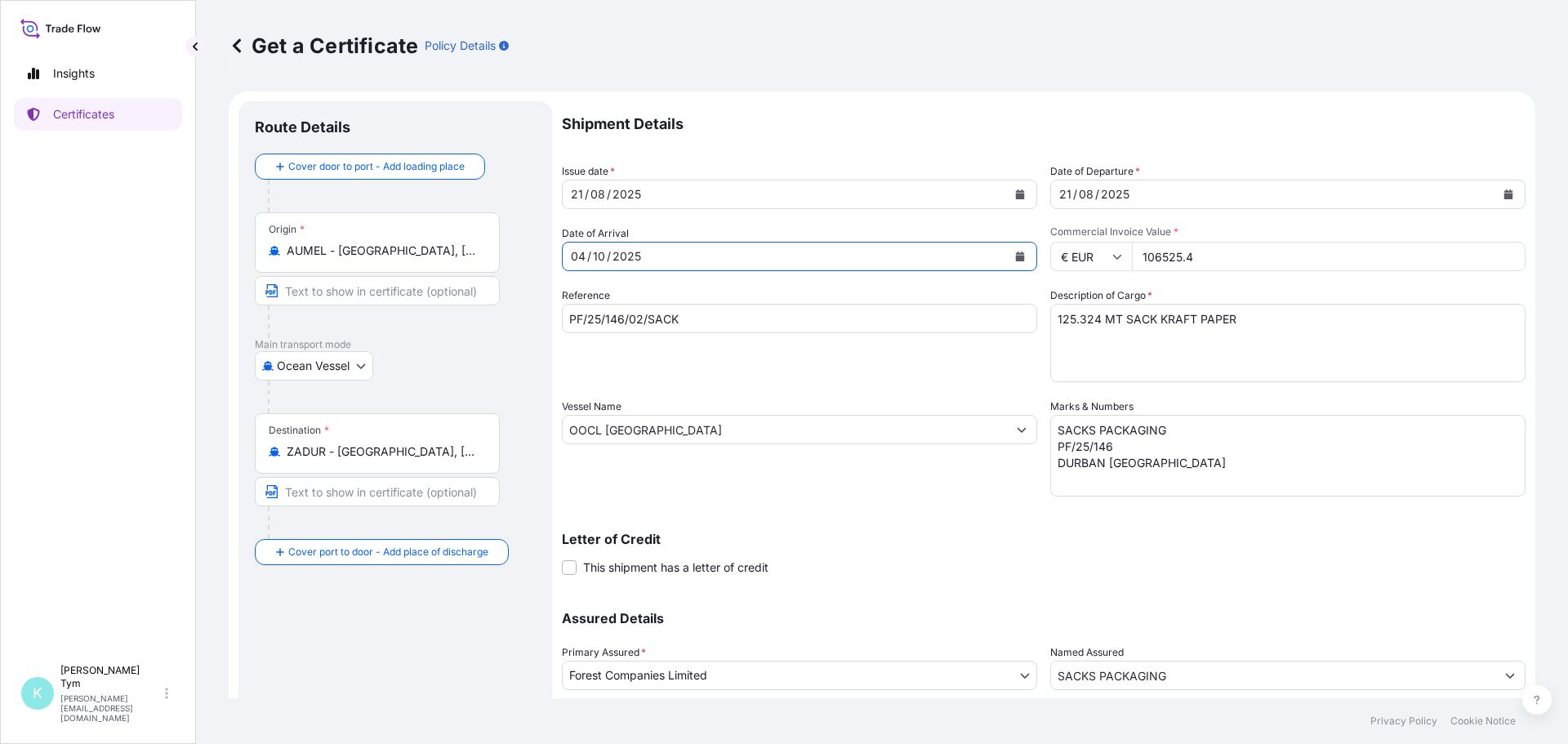
click at [1016, 257] on icon "Calendar" at bounding box center [1020, 257] width 9 height 10
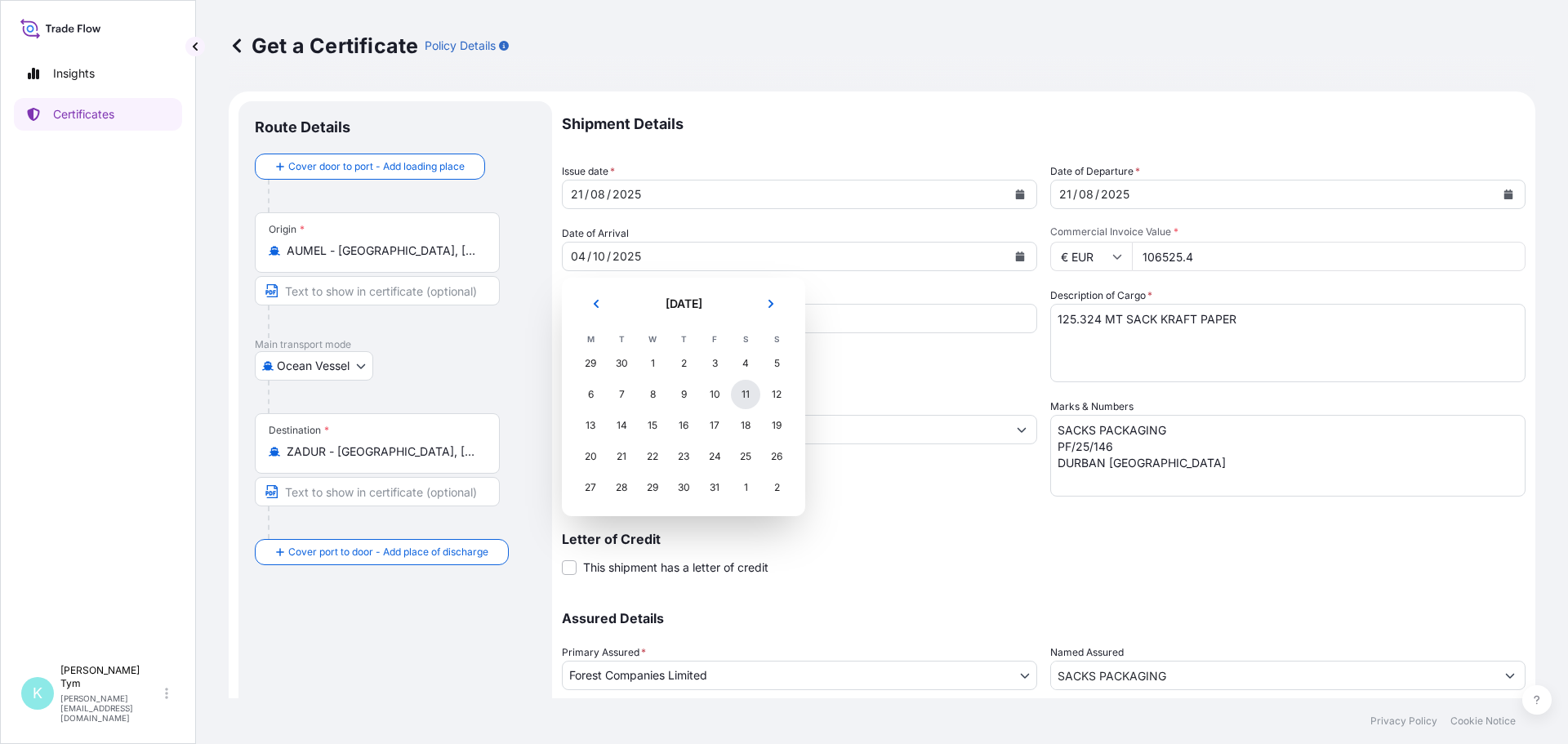
click at [748, 396] on div "11" at bounding box center [745, 395] width 30 height 30
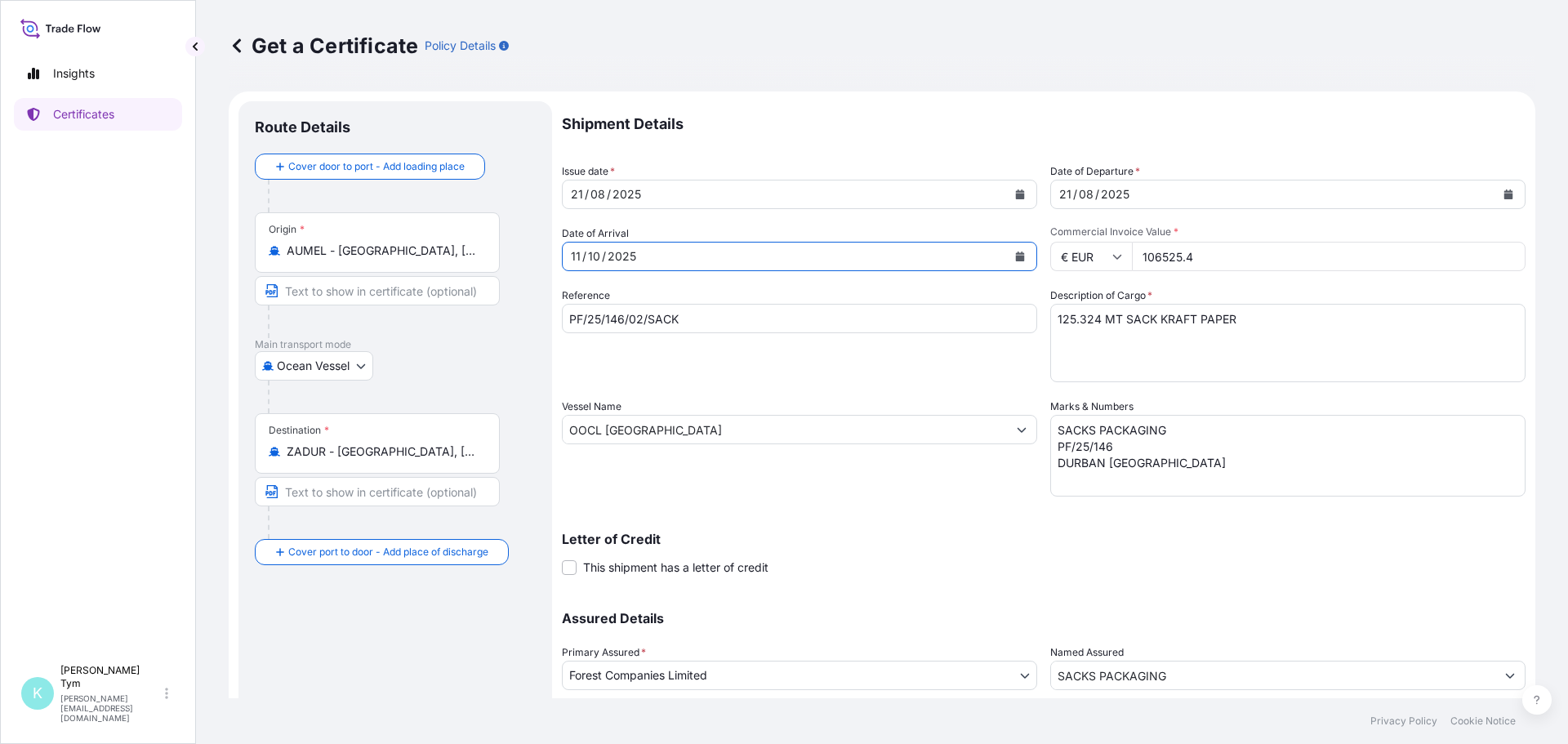
click at [1505, 194] on icon "Calendar" at bounding box center [1509, 194] width 9 height 10
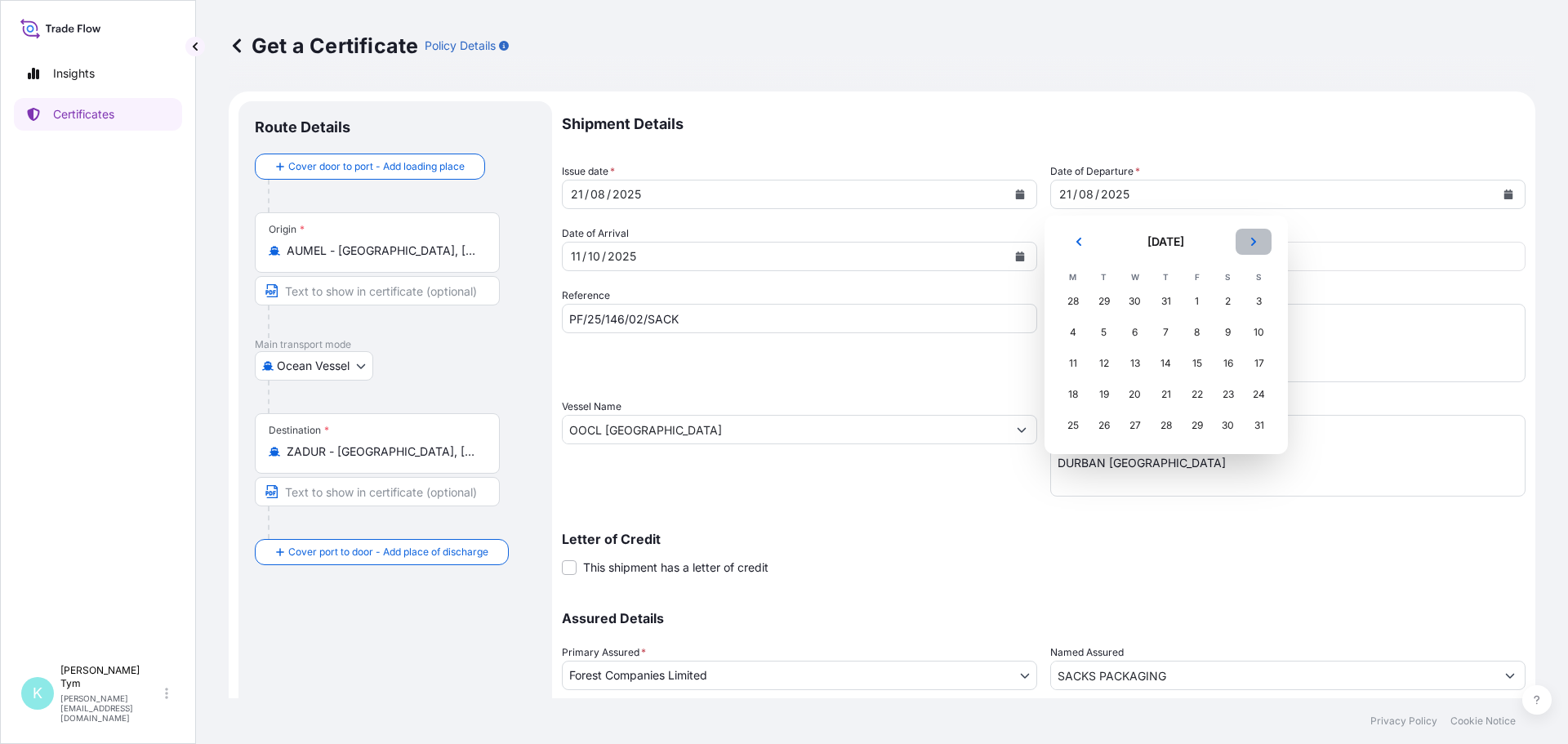
click at [1256, 239] on icon "Next" at bounding box center [1254, 242] width 10 height 10
click at [1104, 300] on div "2" at bounding box center [1105, 302] width 30 height 30
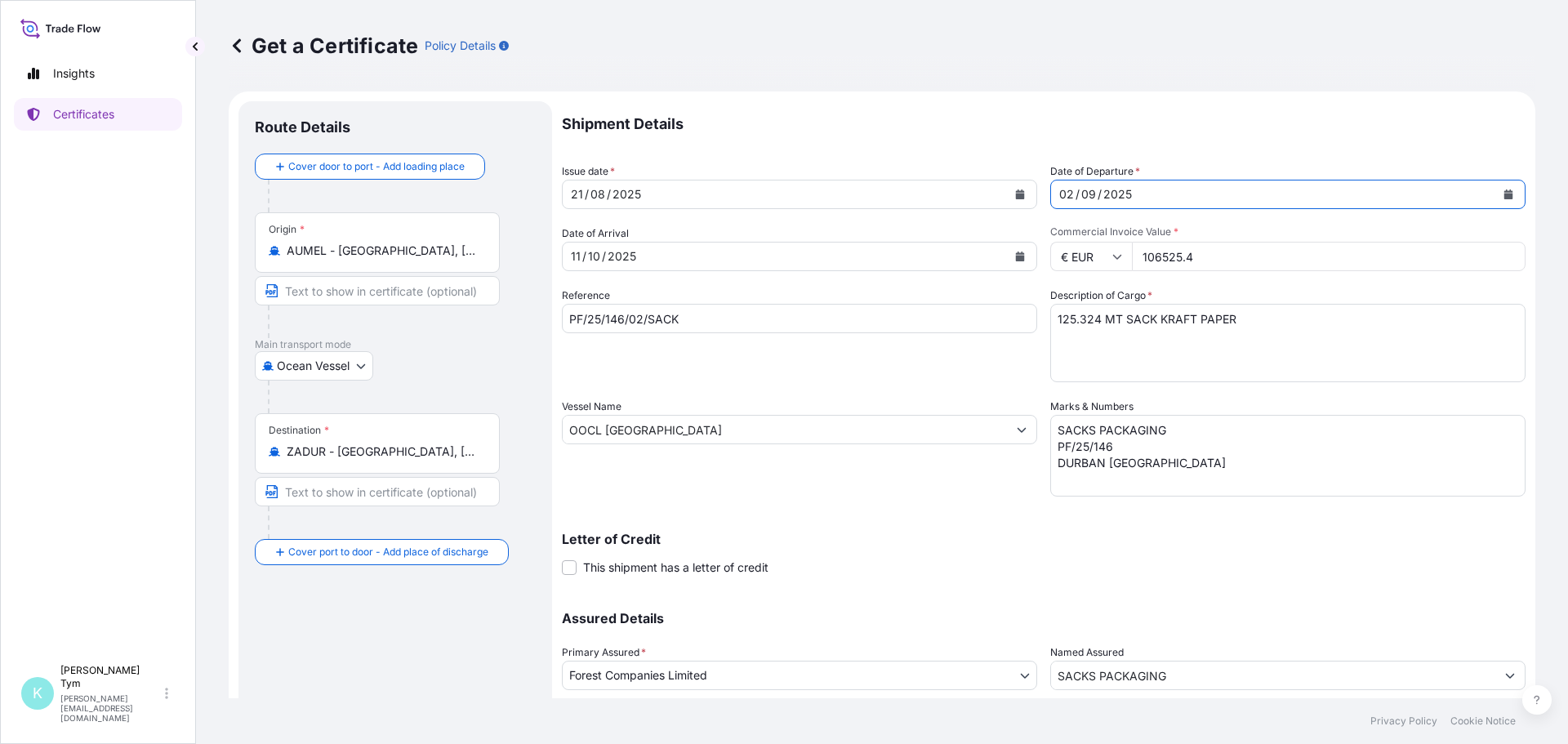
click at [1016, 194] on icon "Calendar" at bounding box center [1020, 194] width 9 height 10
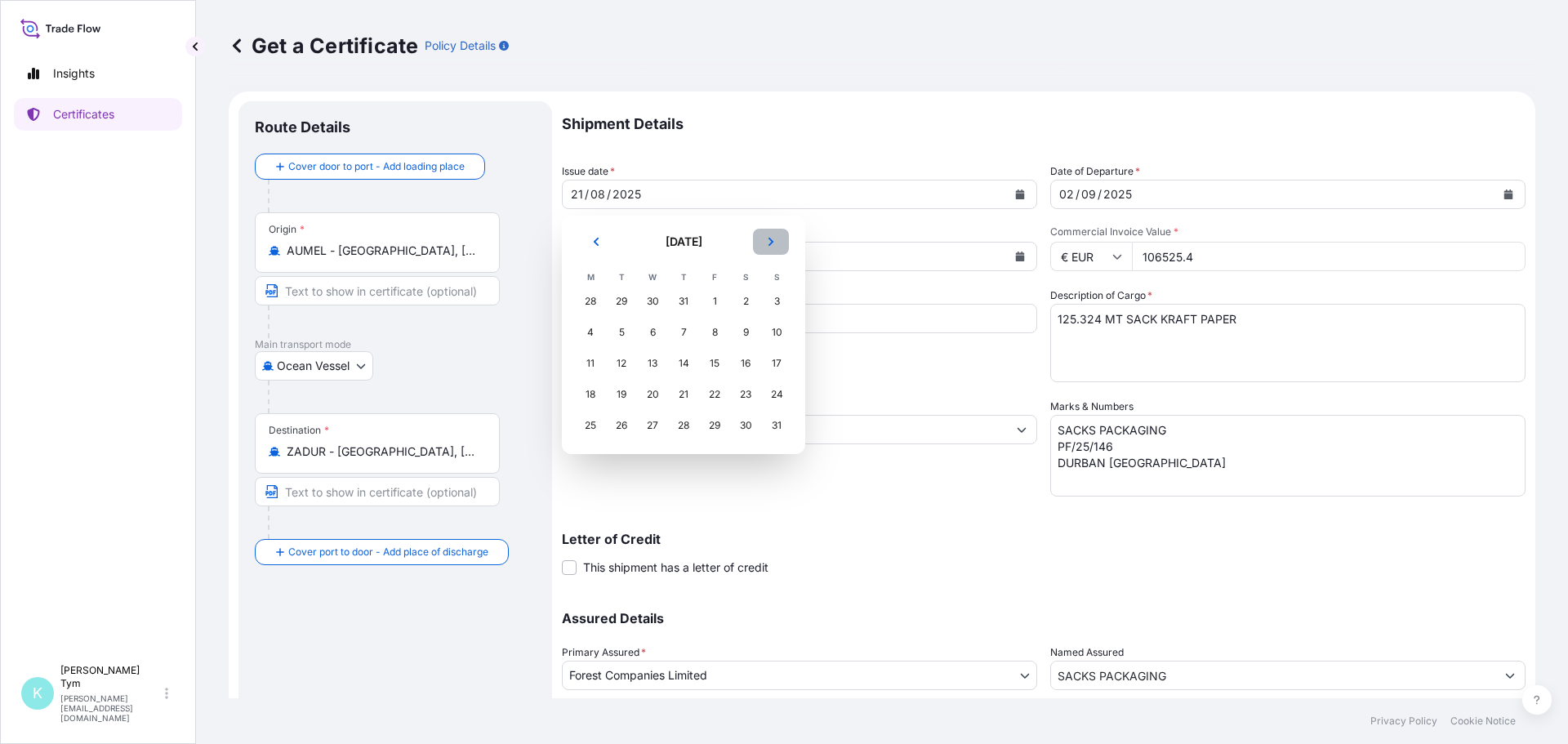
click at [765, 244] on button "Next" at bounding box center [771, 242] width 36 height 26
click at [619, 298] on div "2" at bounding box center [622, 302] width 30 height 30
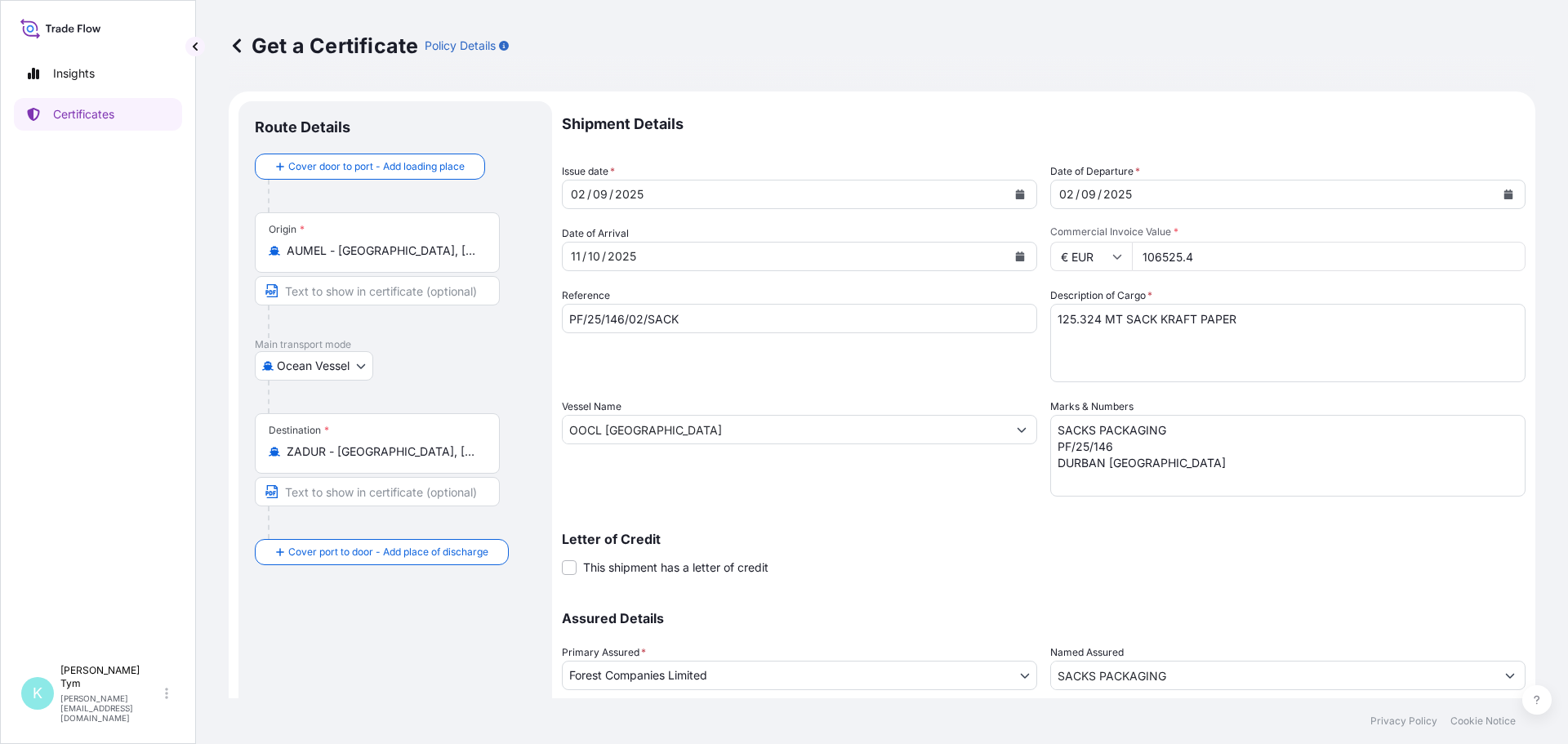
drag, startPoint x: 1193, startPoint y: 259, endPoint x: 1133, endPoint y: 260, distance: 60.0
click at [1133, 260] on input "106525.4" at bounding box center [1329, 257] width 394 height 30
type input "105255.50"
drag, startPoint x: 1094, startPoint y: 321, endPoint x: 1068, endPoint y: 322, distance: 26.0
click at [1068, 322] on textarea "125.324 MT SACK KRAFT PAPER" at bounding box center [1288, 344] width 476 height 79
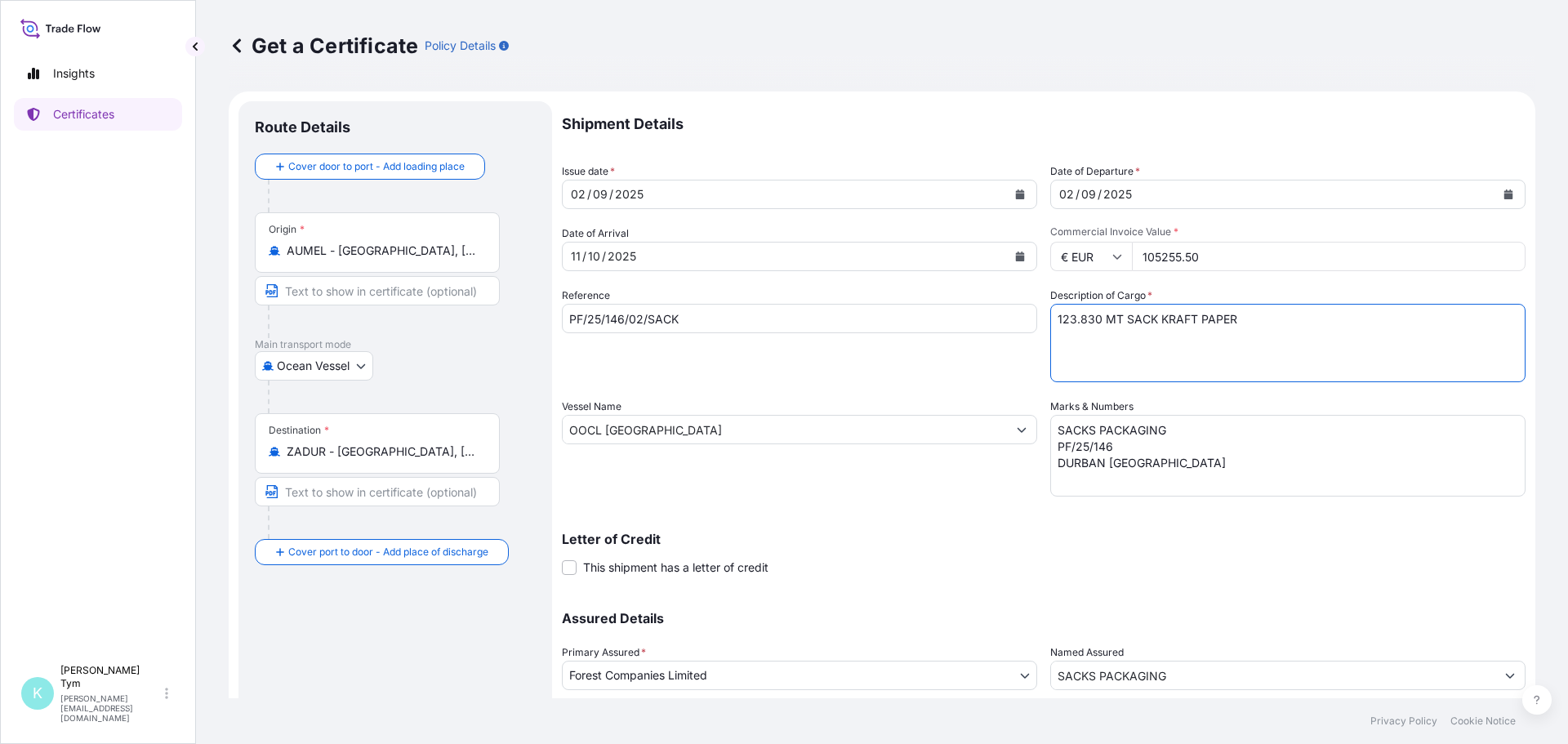
type textarea "123.830 MT SACK KRAFT PAPER"
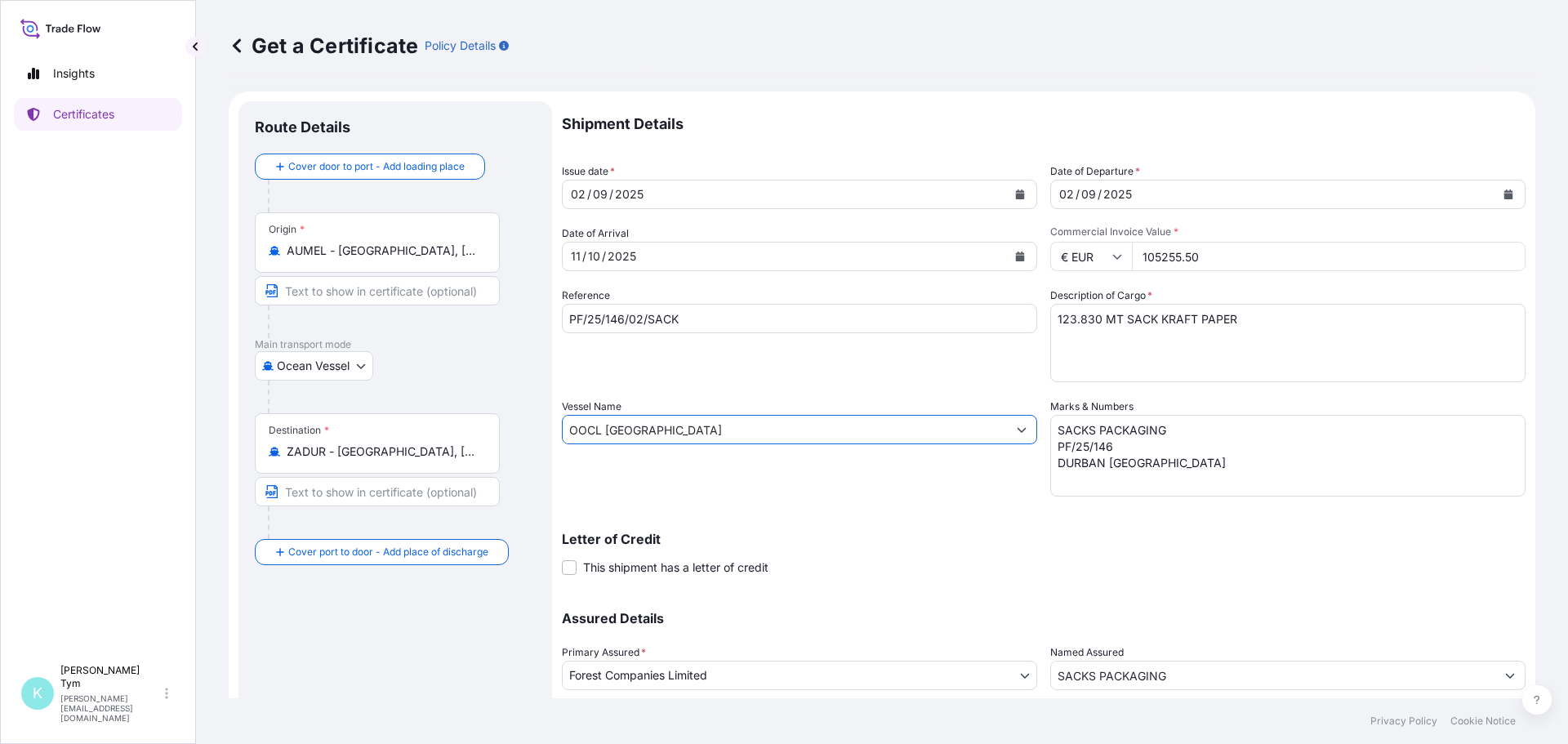
drag, startPoint x: 646, startPoint y: 427, endPoint x: 567, endPoint y: 423, distance: 79.1
click at [567, 423] on input "OOCL [GEOGRAPHIC_DATA]" at bounding box center [785, 430] width 444 height 30
paste input "COSCO [GEOGRAPHIC_DATA]"
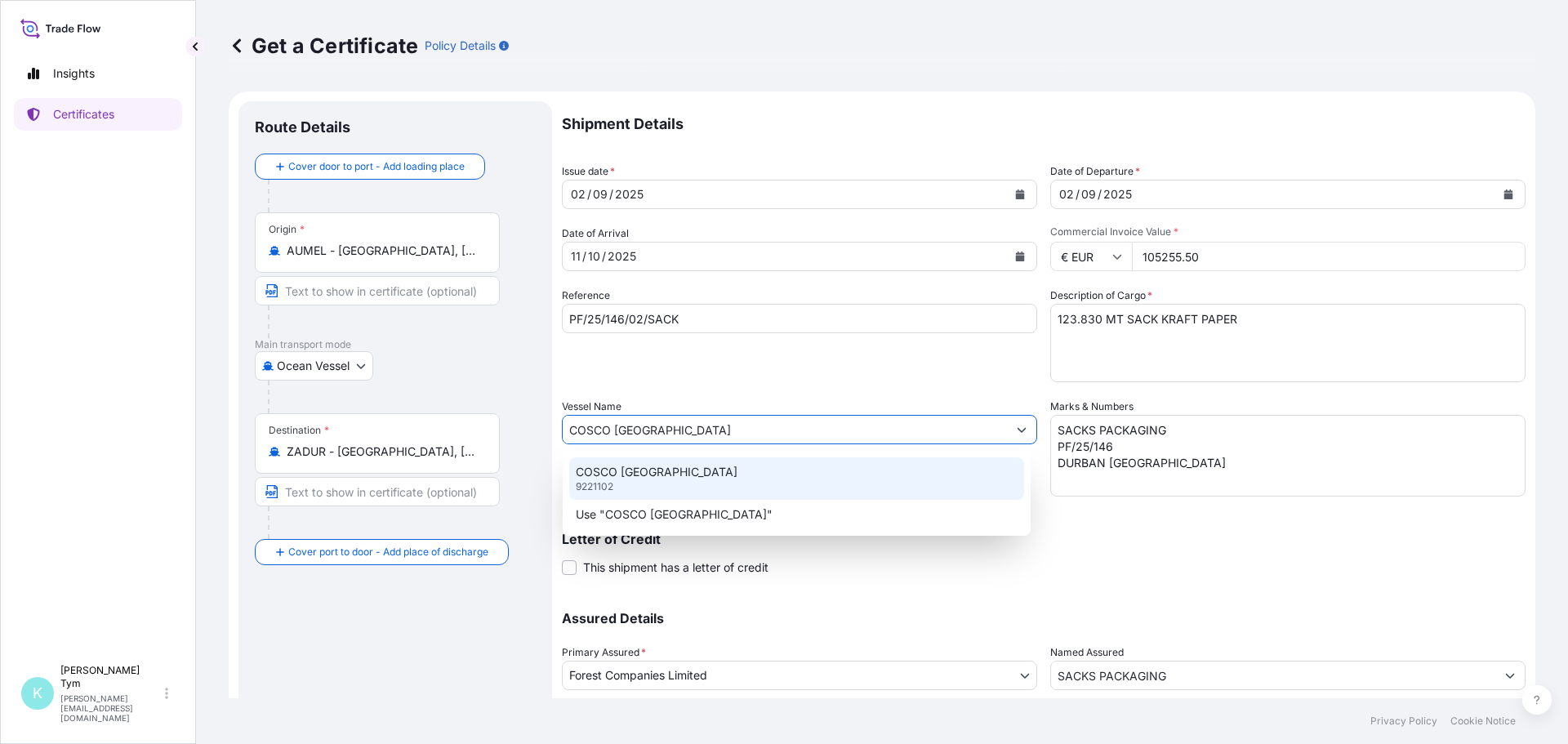
click at [722, 468] on div "COSCO SINGAPORE 9221102" at bounding box center [796, 479] width 455 height 43
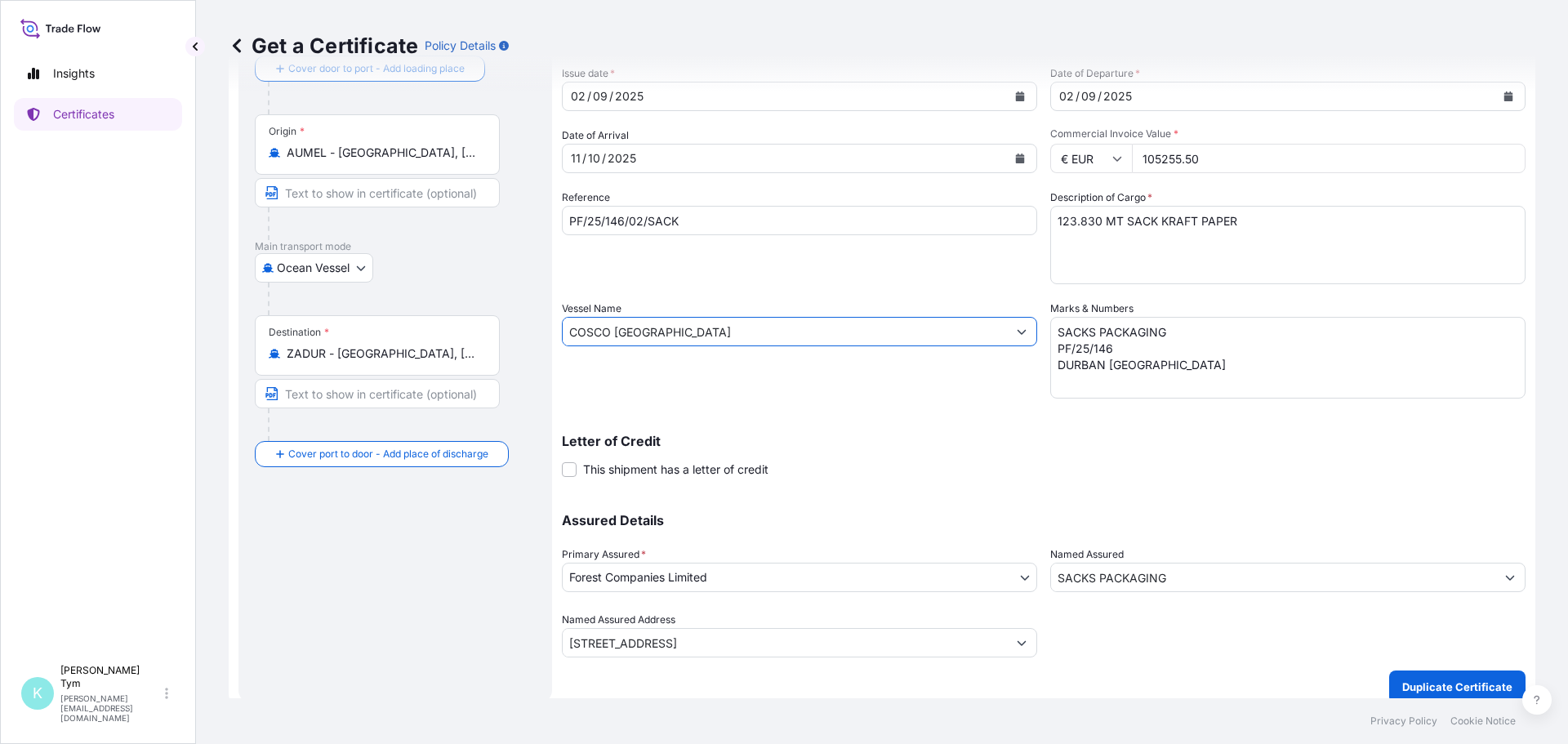
scroll to position [112, 0]
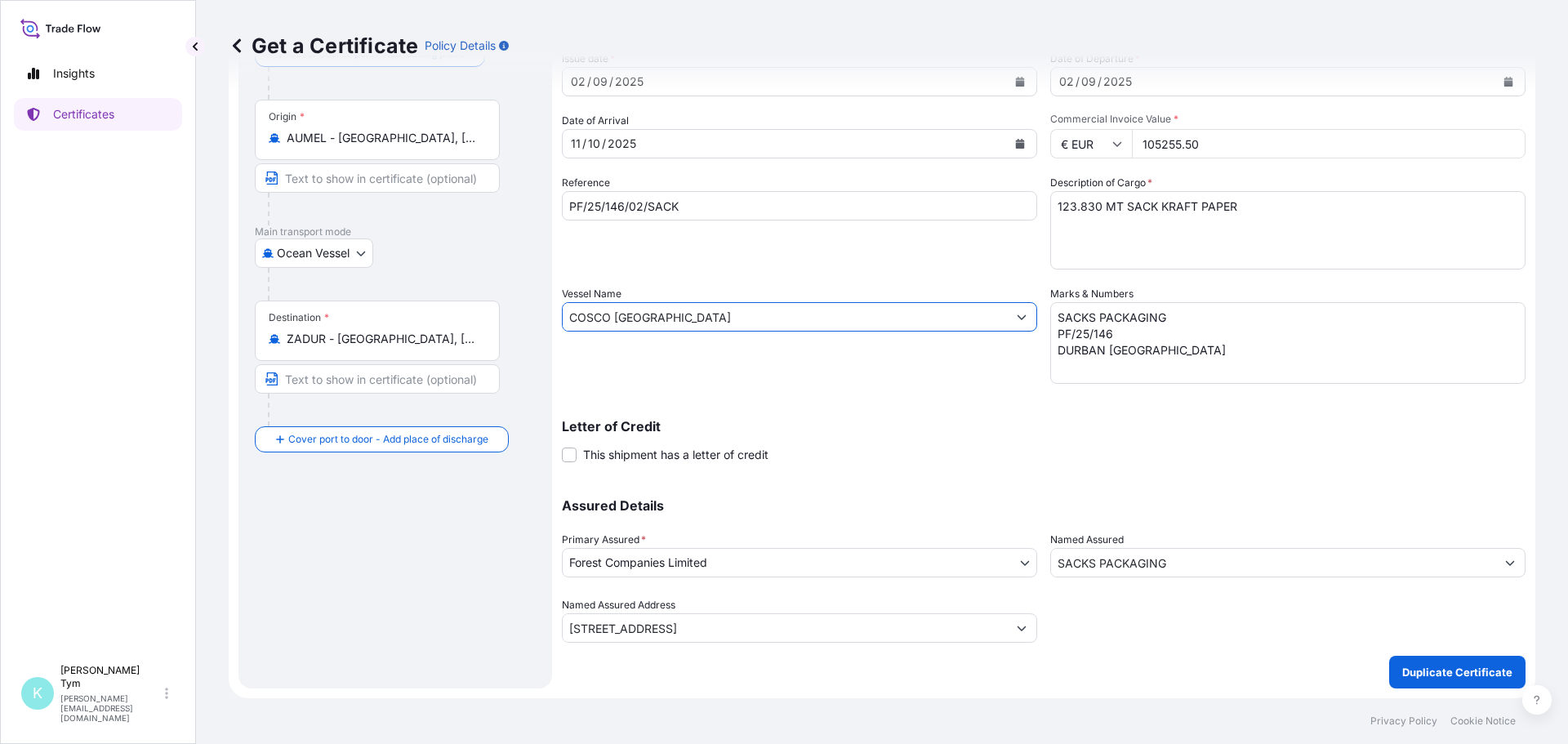
type input "COSCO [GEOGRAPHIC_DATA]"
click at [641, 214] on input "PF/25/146/02/SACK" at bounding box center [800, 206] width 476 height 30
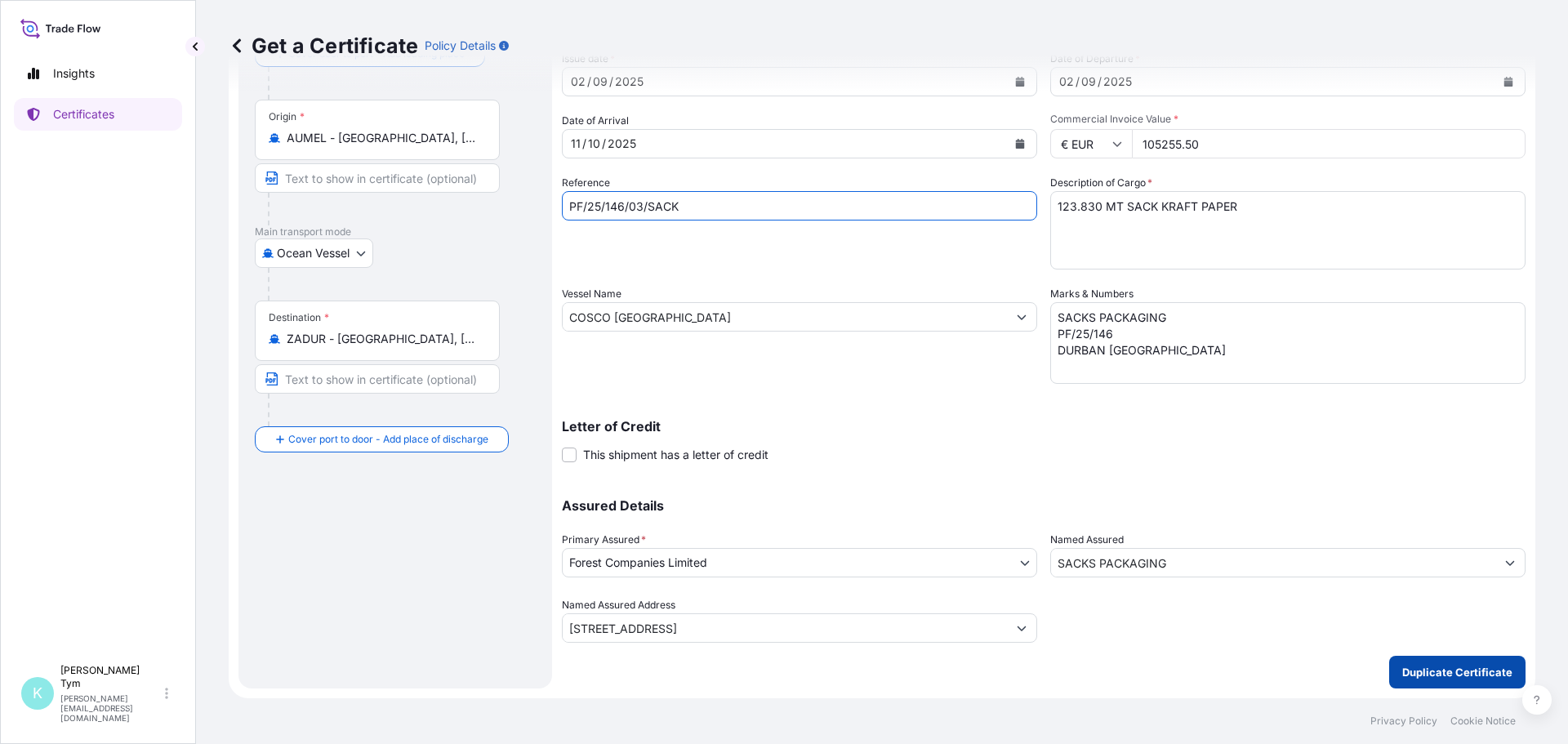
type input "PF/25/146/03/SACK"
click at [1421, 672] on p "Duplicate Certificate" at bounding box center [1457, 673] width 110 height 16
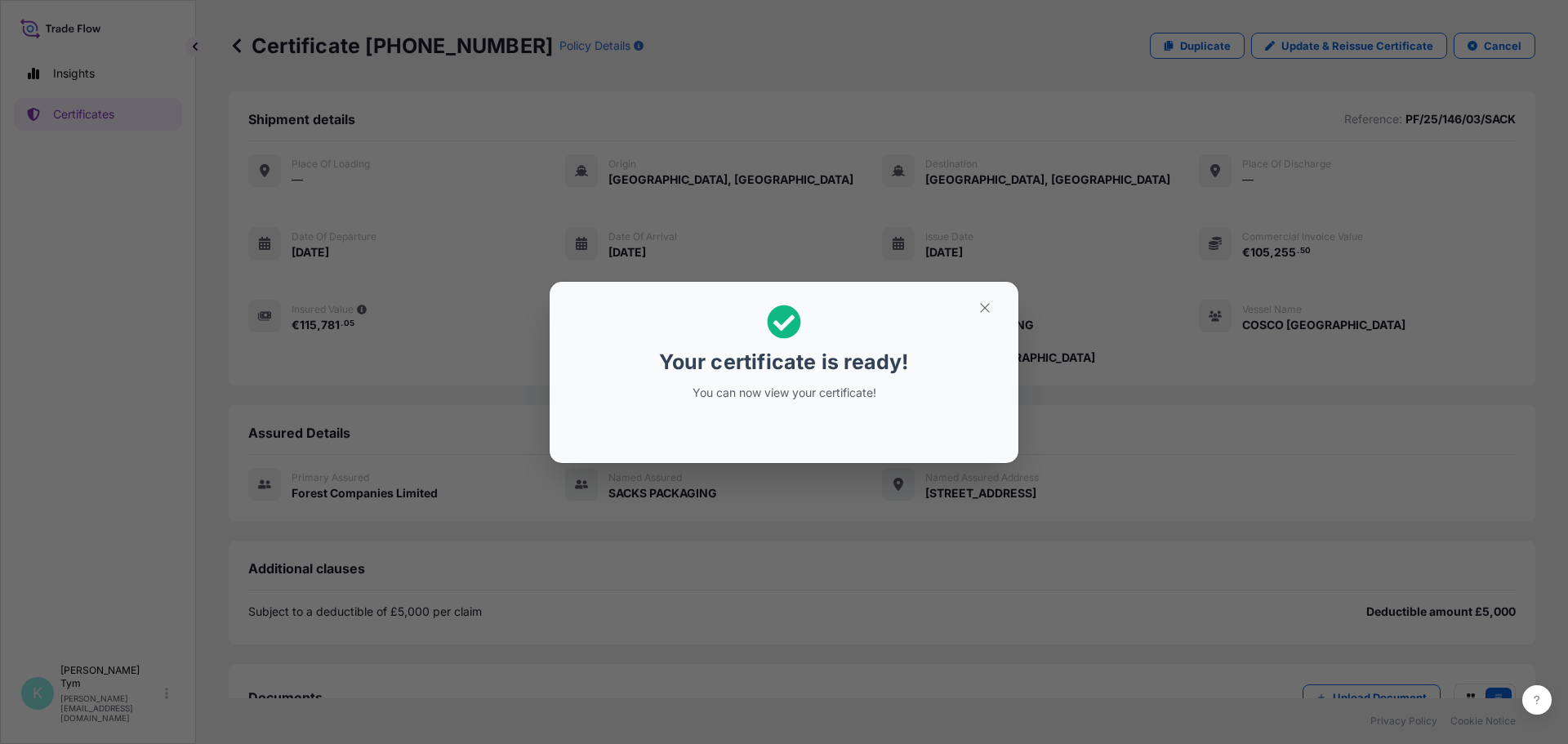
click at [346, 578] on div "Your certificate is ready! You can now view your certificate!" at bounding box center [784, 372] width 1568 height 744
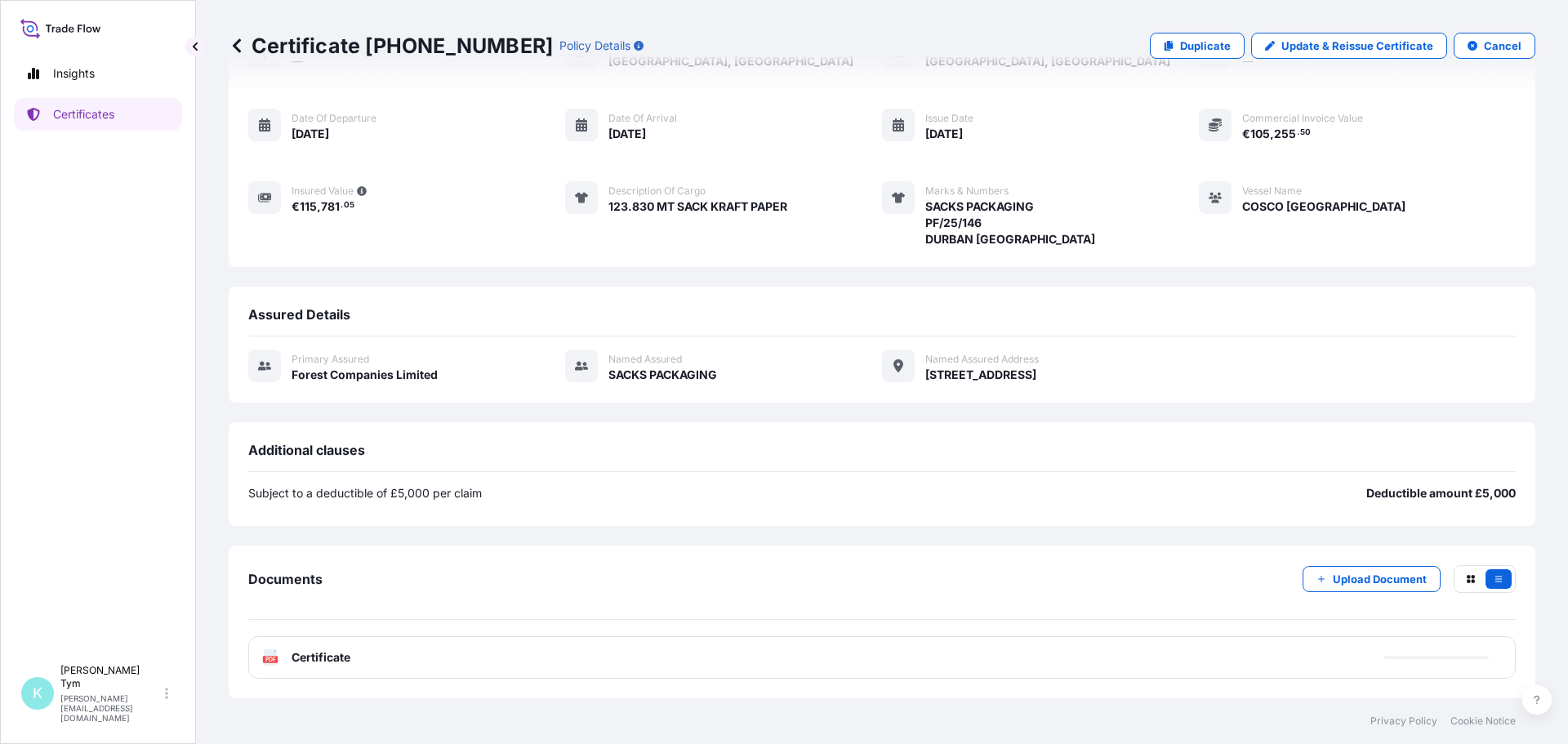
scroll to position [135, 0]
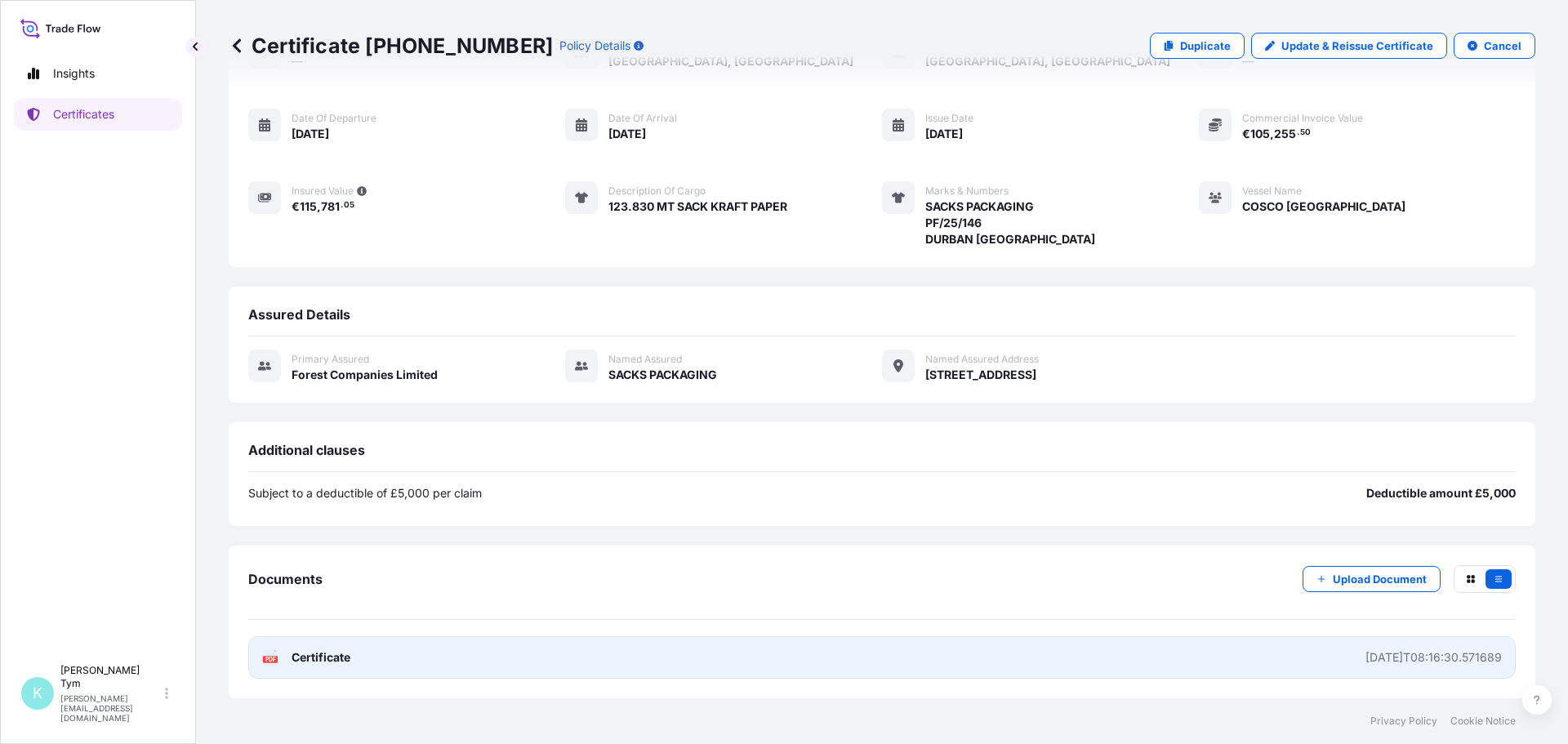
click at [309, 660] on span "Certificate" at bounding box center [321, 658] width 59 height 16
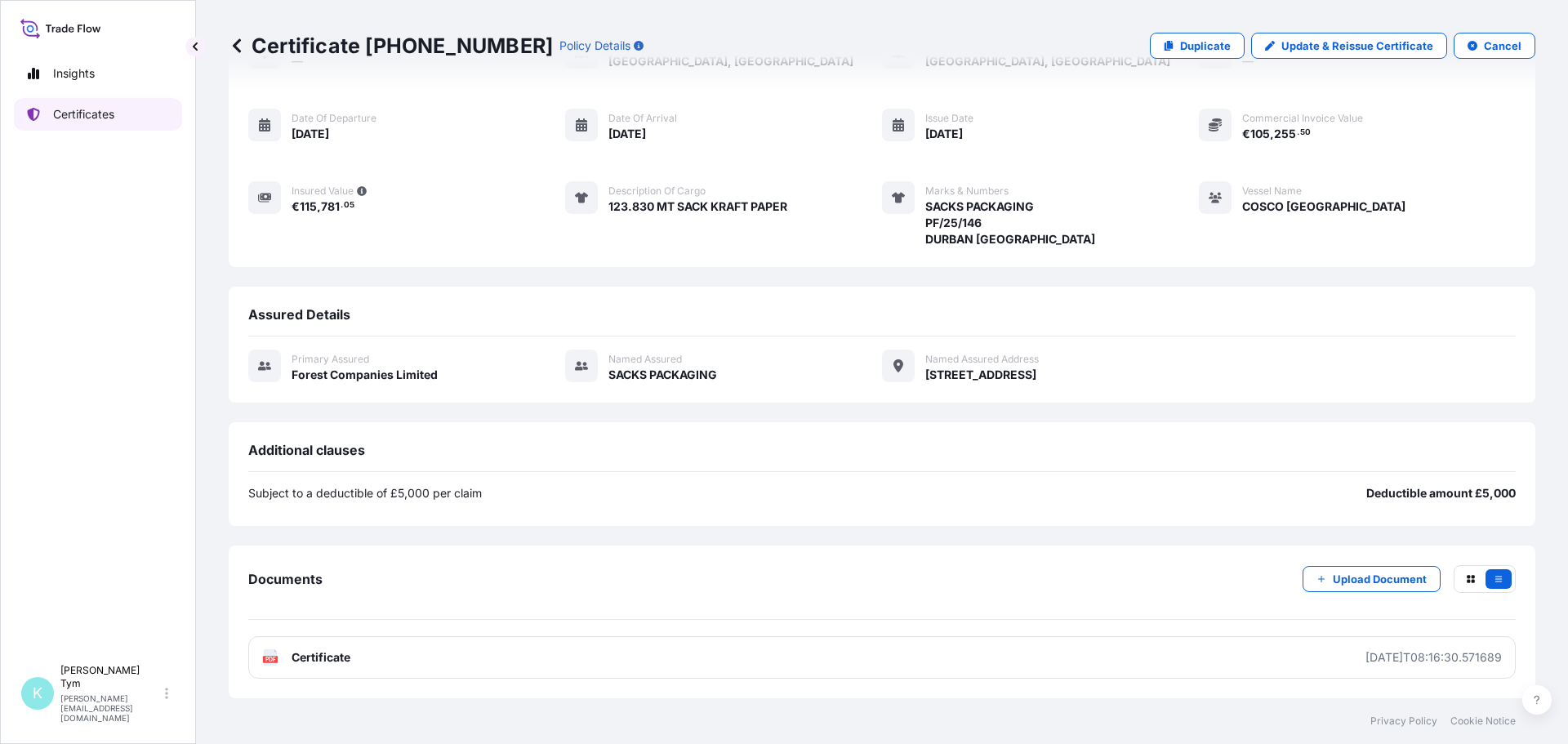
click at [94, 110] on p "Certificates" at bounding box center [84, 114] width 62 height 16
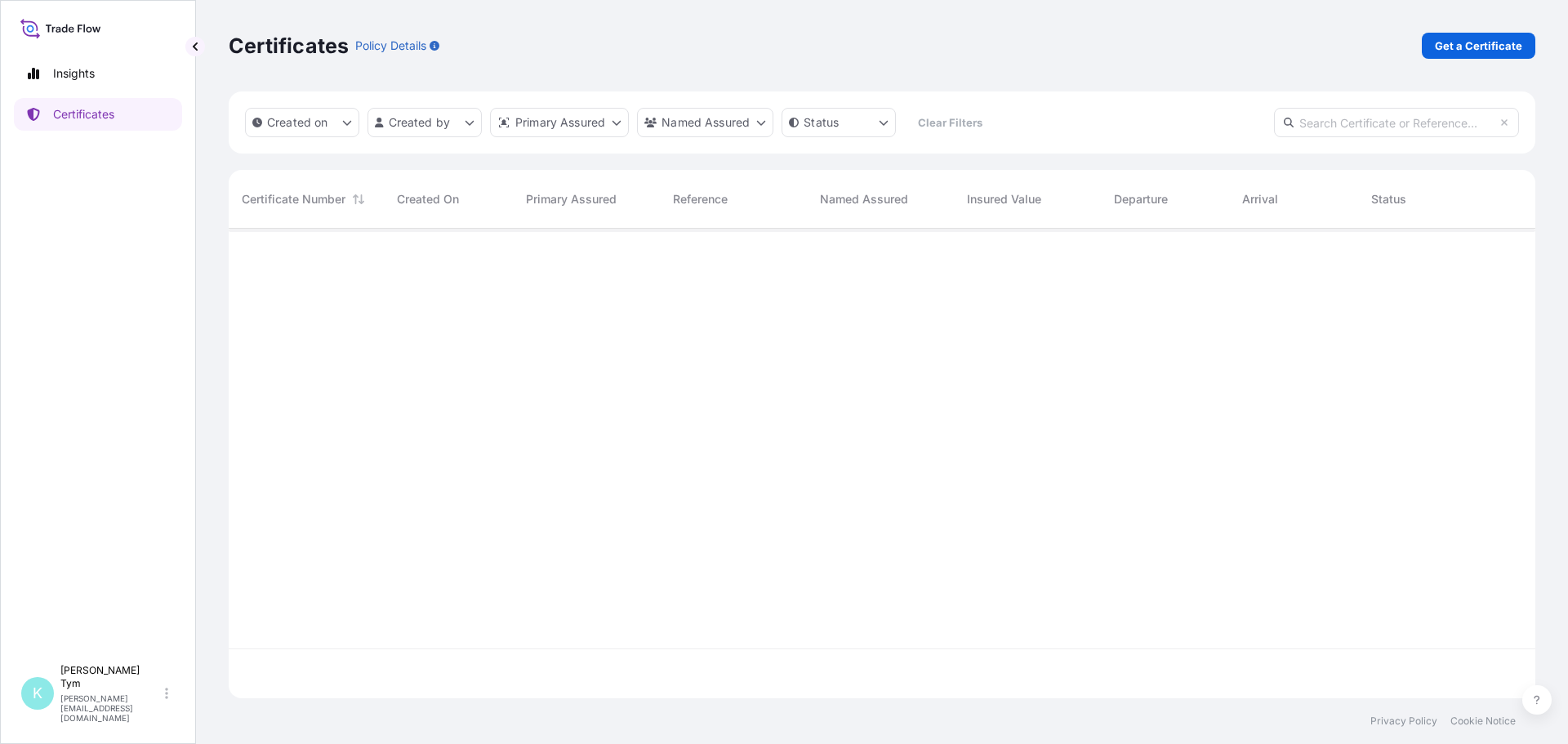
scroll to position [467, 1295]
click at [1393, 115] on input "text" at bounding box center [1397, 122] width 245 height 30
type input "JAMA"
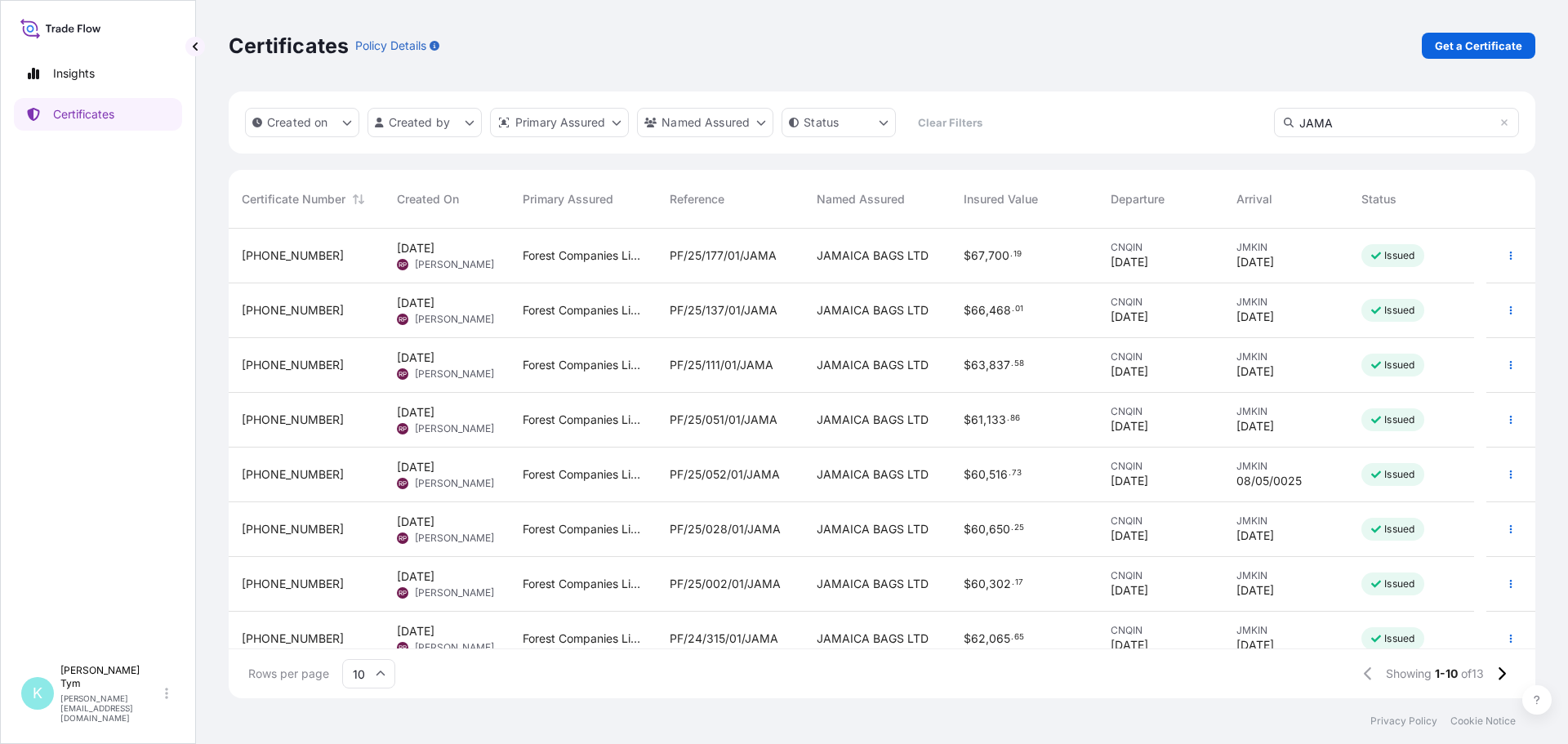
click at [743, 260] on span "PF/25/177/01/JAMA" at bounding box center [723, 256] width 107 height 16
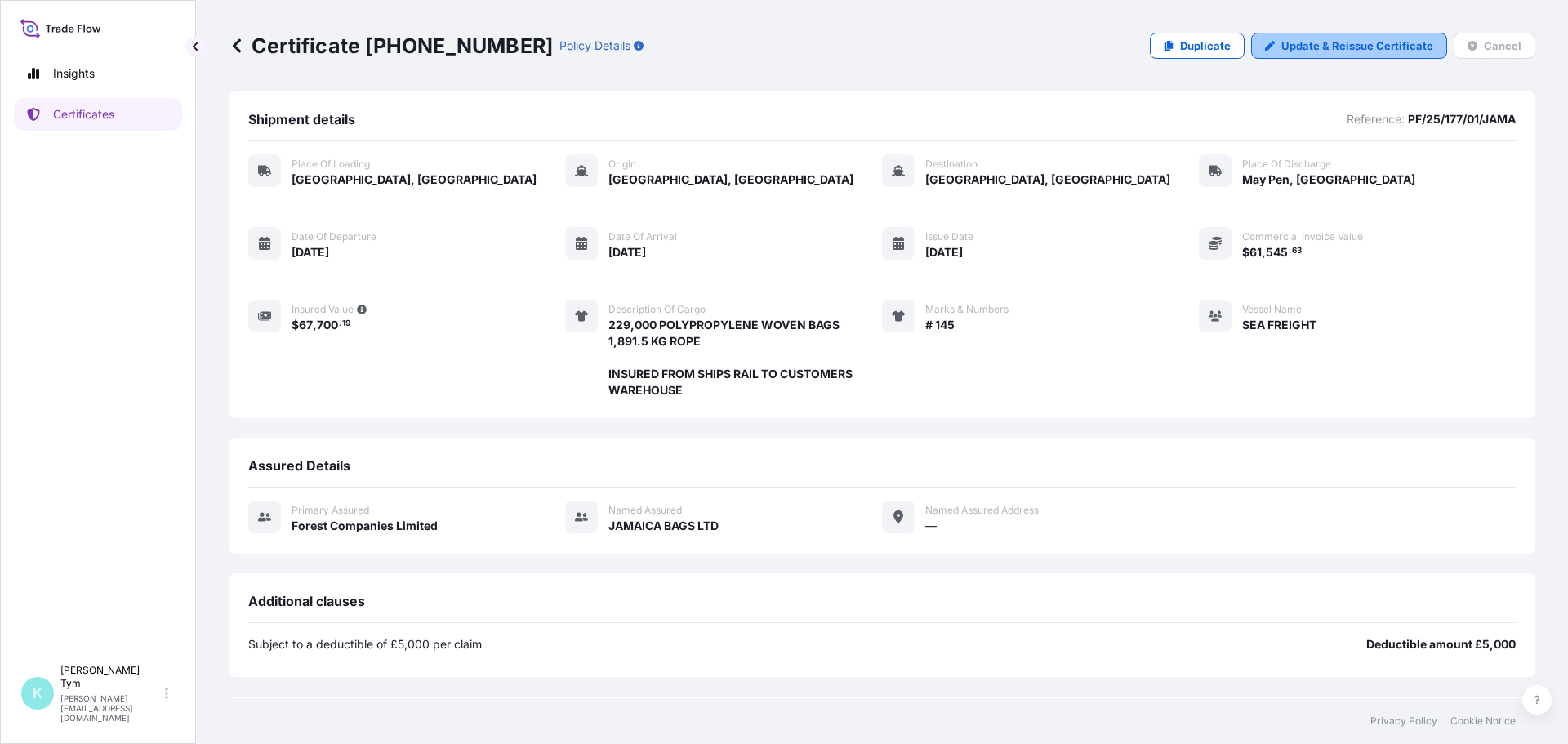
click at [1324, 46] on p "Update & Reissue Certificate" at bounding box center [1357, 46] width 152 height 16
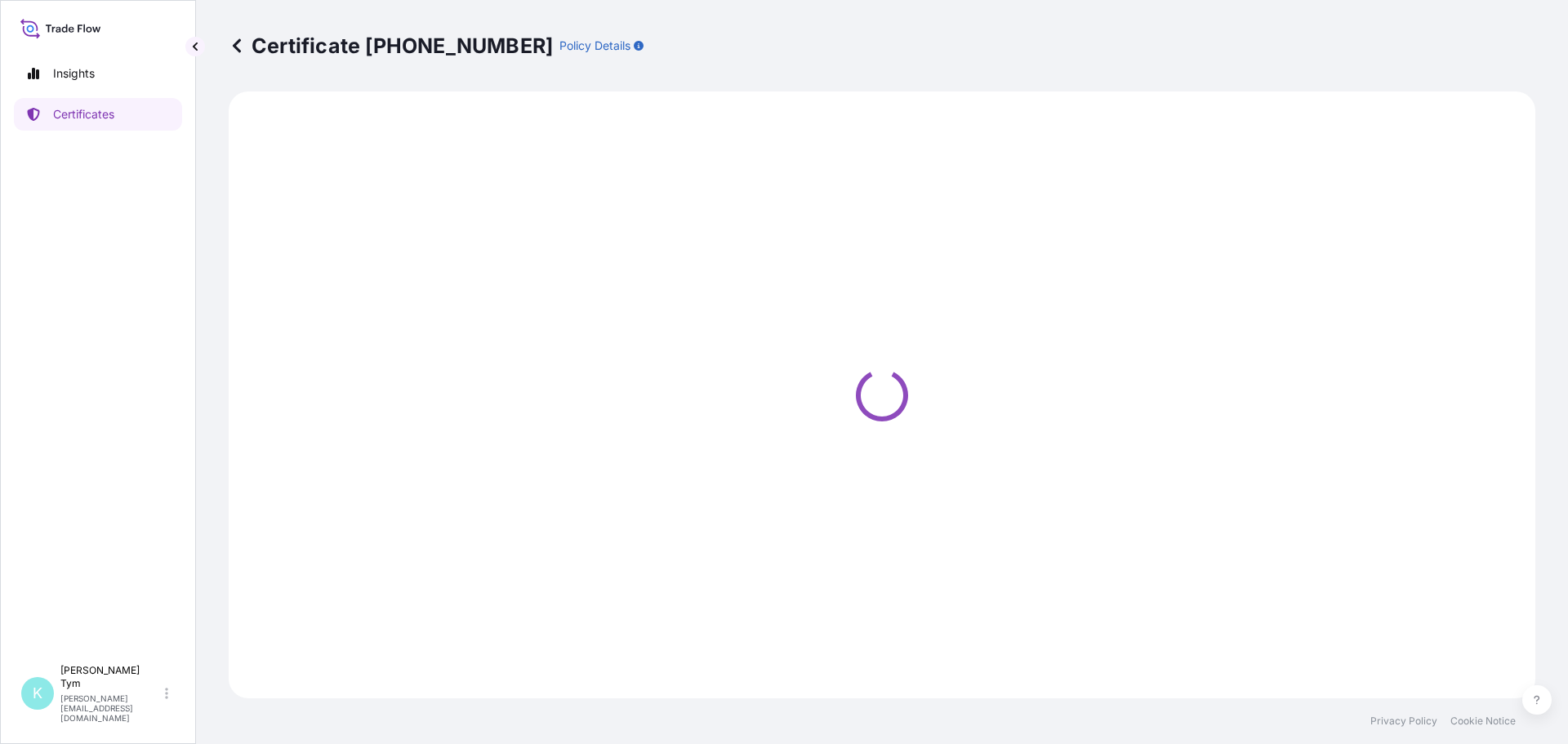
select select "Road / [GEOGRAPHIC_DATA]"
select select "Ocean Vessel"
select select "Road / [GEOGRAPHIC_DATA]"
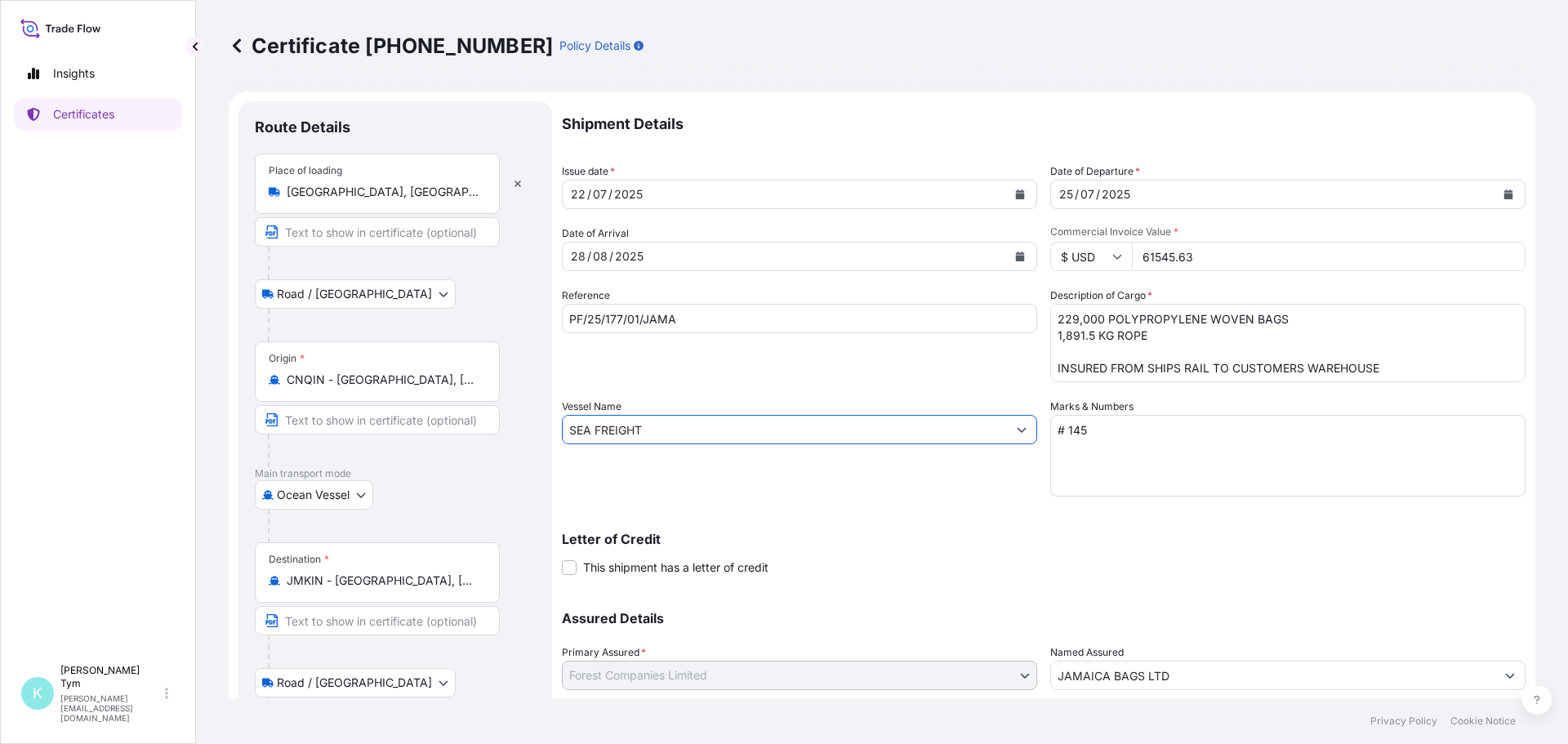
drag, startPoint x: 654, startPoint y: 427, endPoint x: 545, endPoint y: 422, distance: 109.1
click at [545, 422] on form "Route Details Place of loading [GEOGRAPHIC_DATA] / Inland Road / Inland Origin …" at bounding box center [882, 471] width 1307 height 758
paste input "ESL MUNDRA"
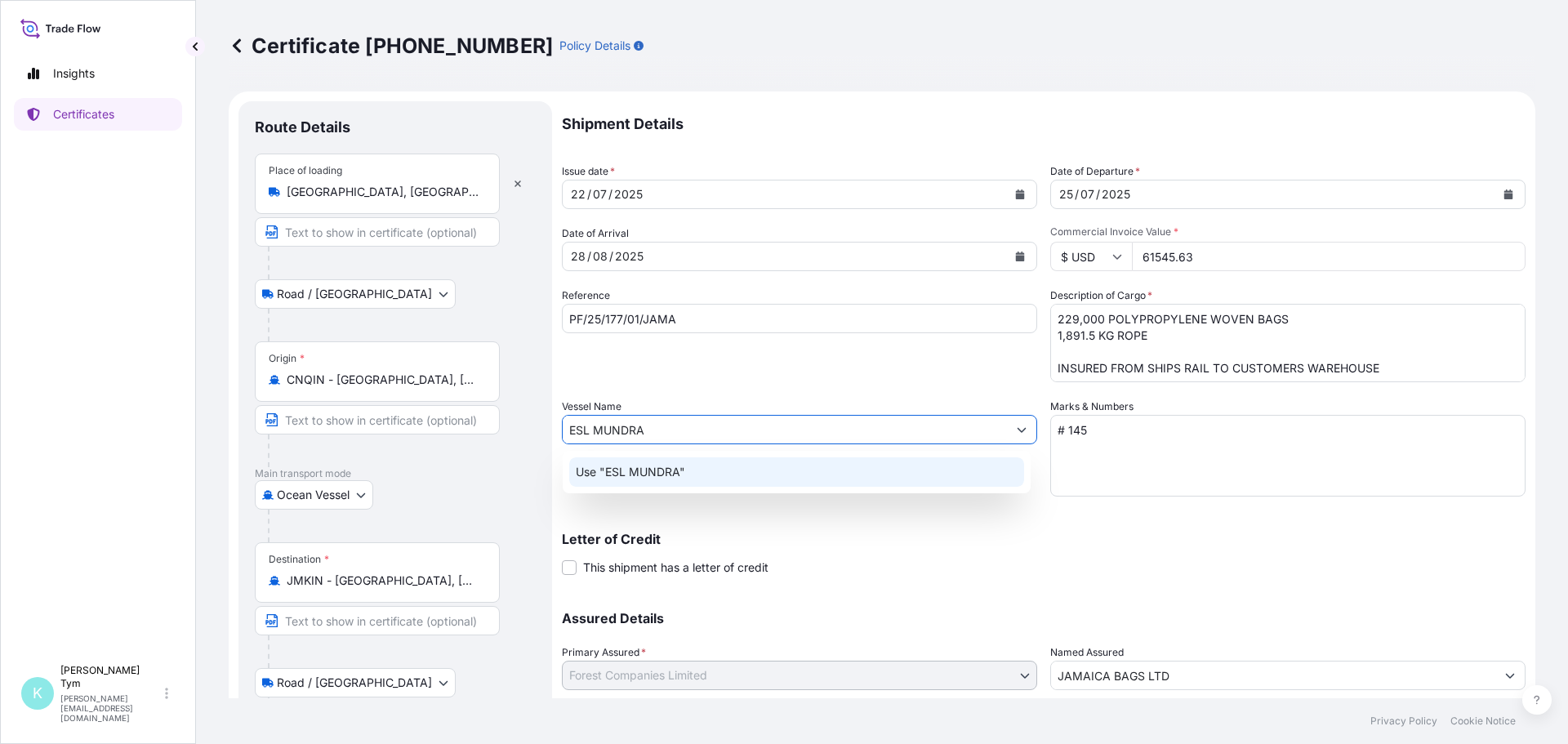
click at [663, 472] on p "Use "ESL MUNDRA"" at bounding box center [630, 472] width 109 height 16
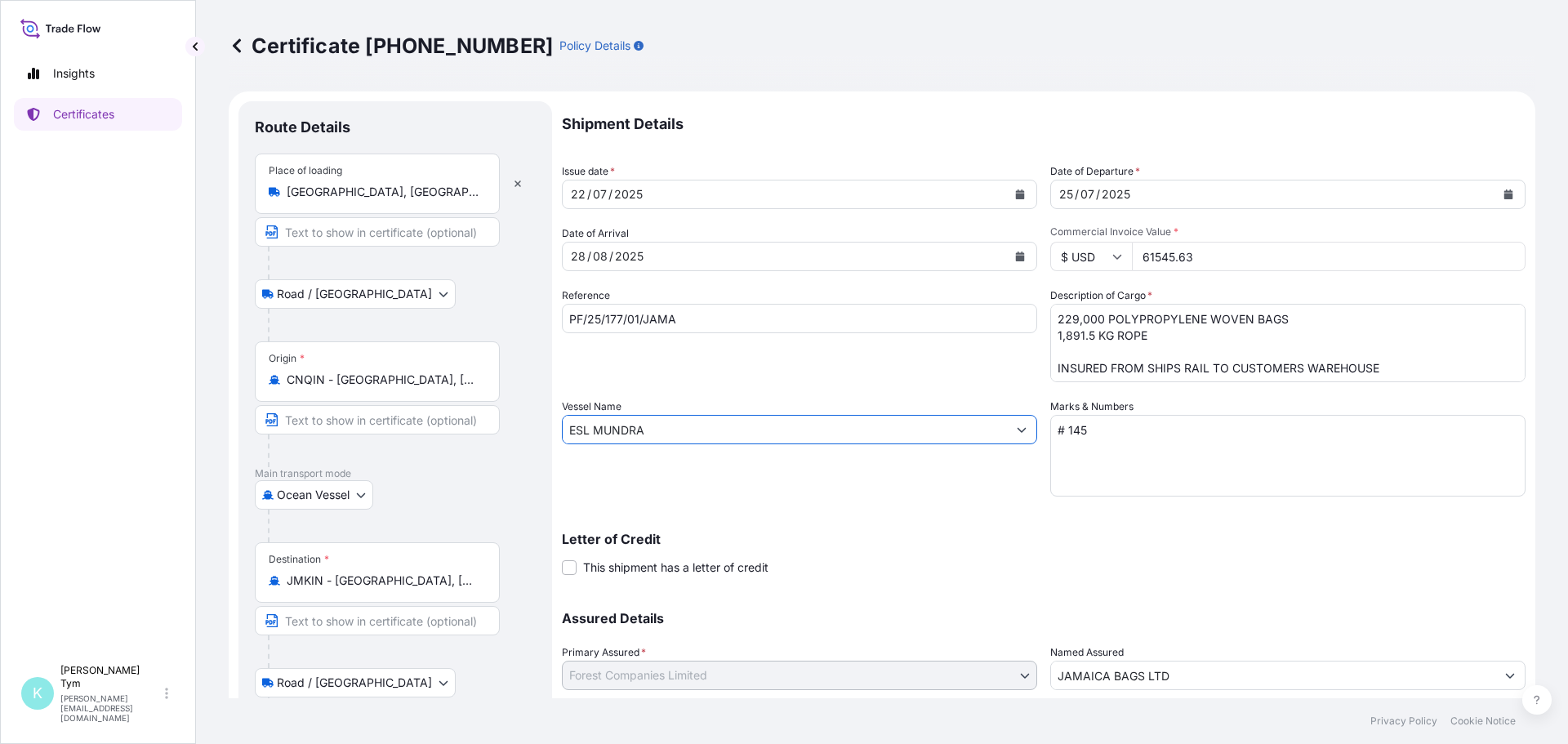
type input "ESL MUNDRA"
click at [1016, 257] on icon "Calendar" at bounding box center [1020, 257] width 9 height 10
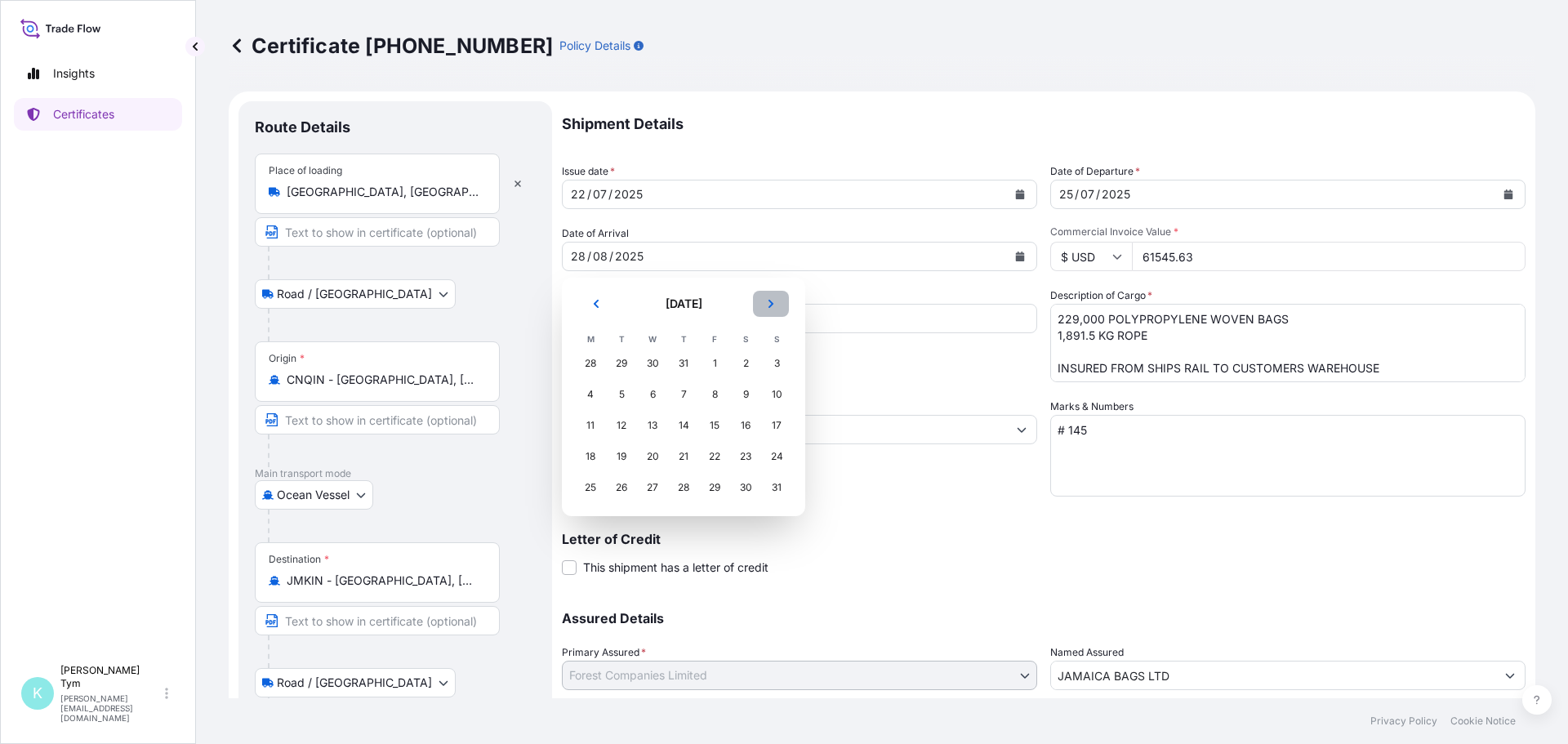
click at [773, 304] on icon "Next" at bounding box center [771, 304] width 10 height 10
click at [686, 391] on div "9" at bounding box center [684, 395] width 30 height 30
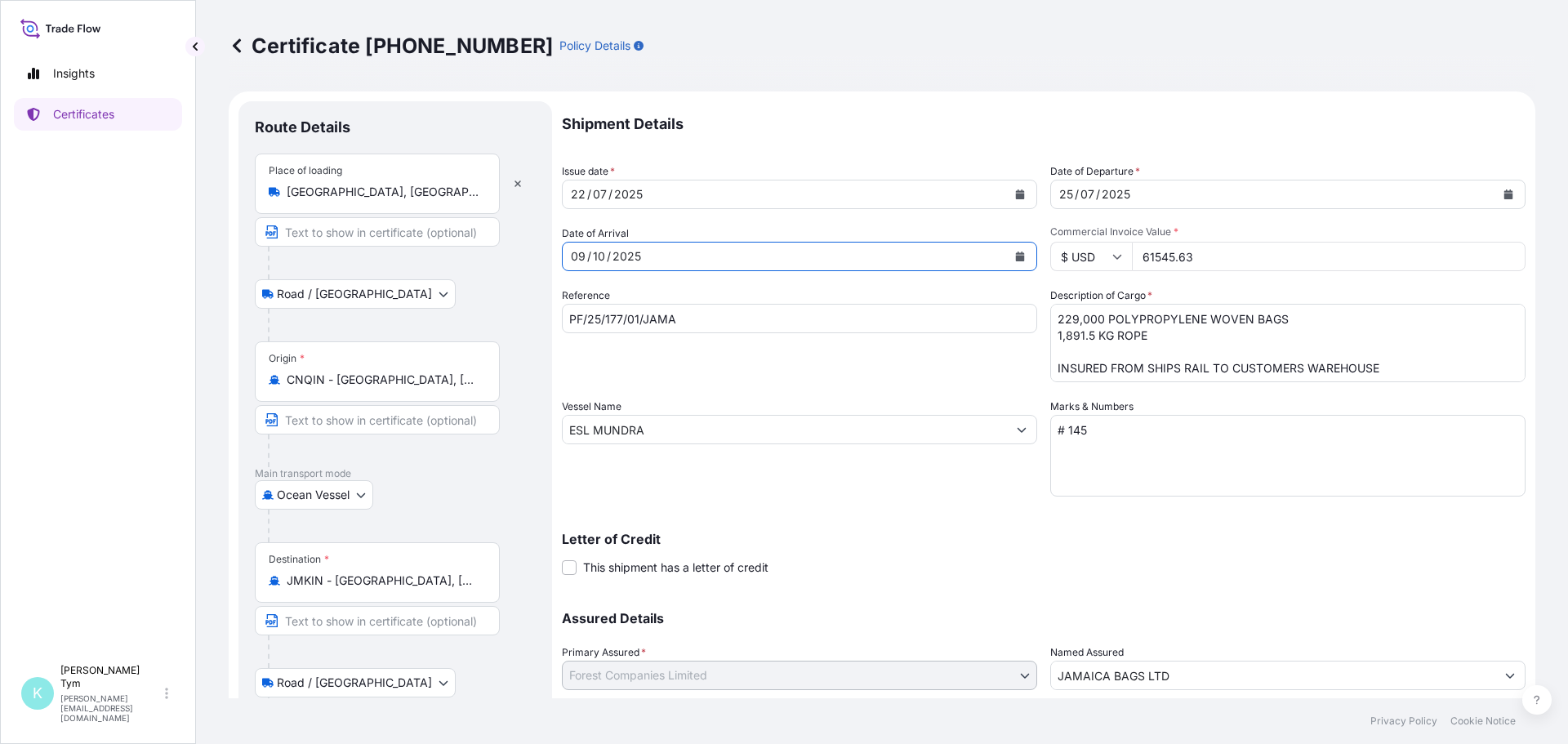
click at [1505, 196] on icon "Calendar" at bounding box center [1509, 194] width 9 height 10
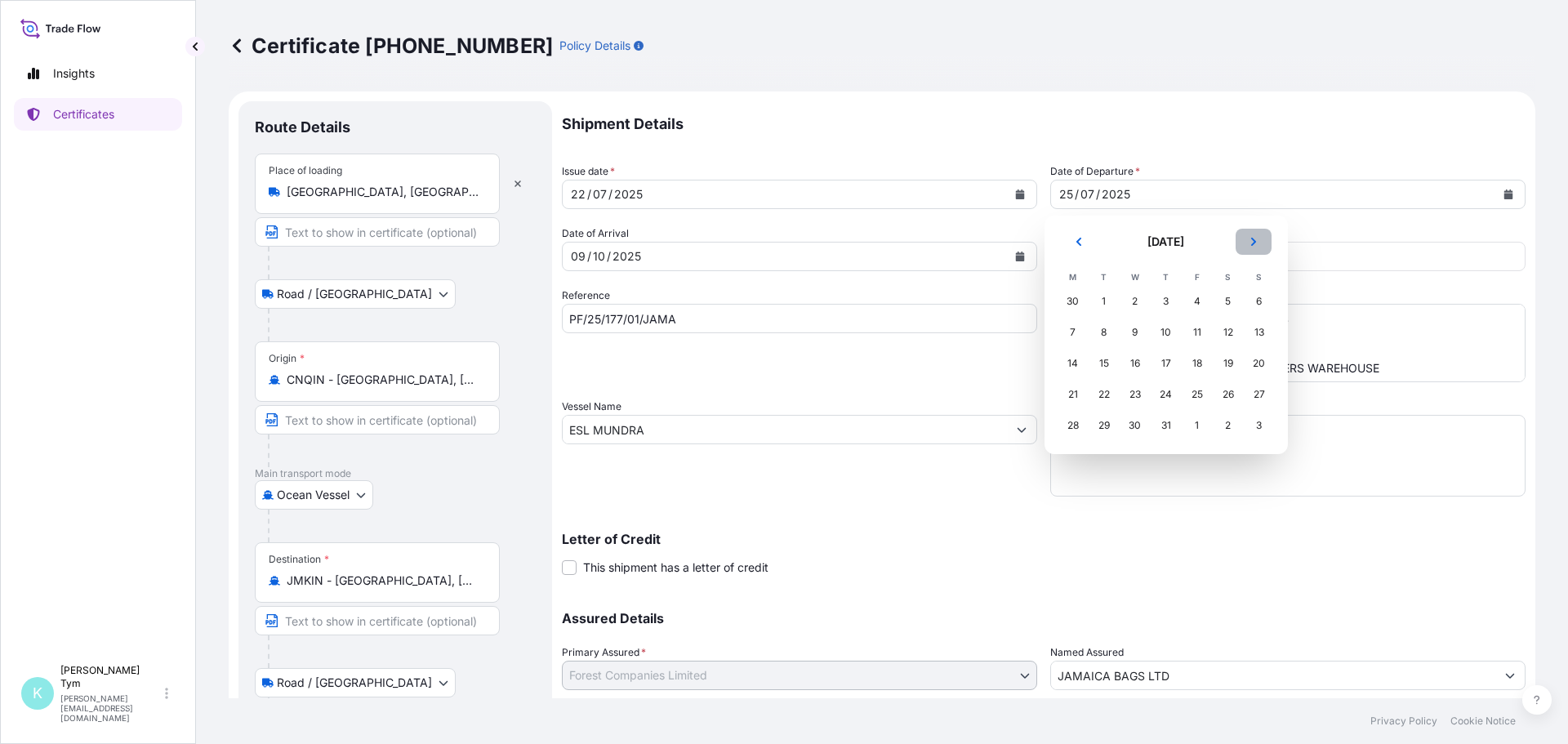
click at [1255, 240] on icon "Next" at bounding box center [1254, 242] width 10 height 10
click at [1259, 299] on div "7" at bounding box center [1260, 302] width 30 height 30
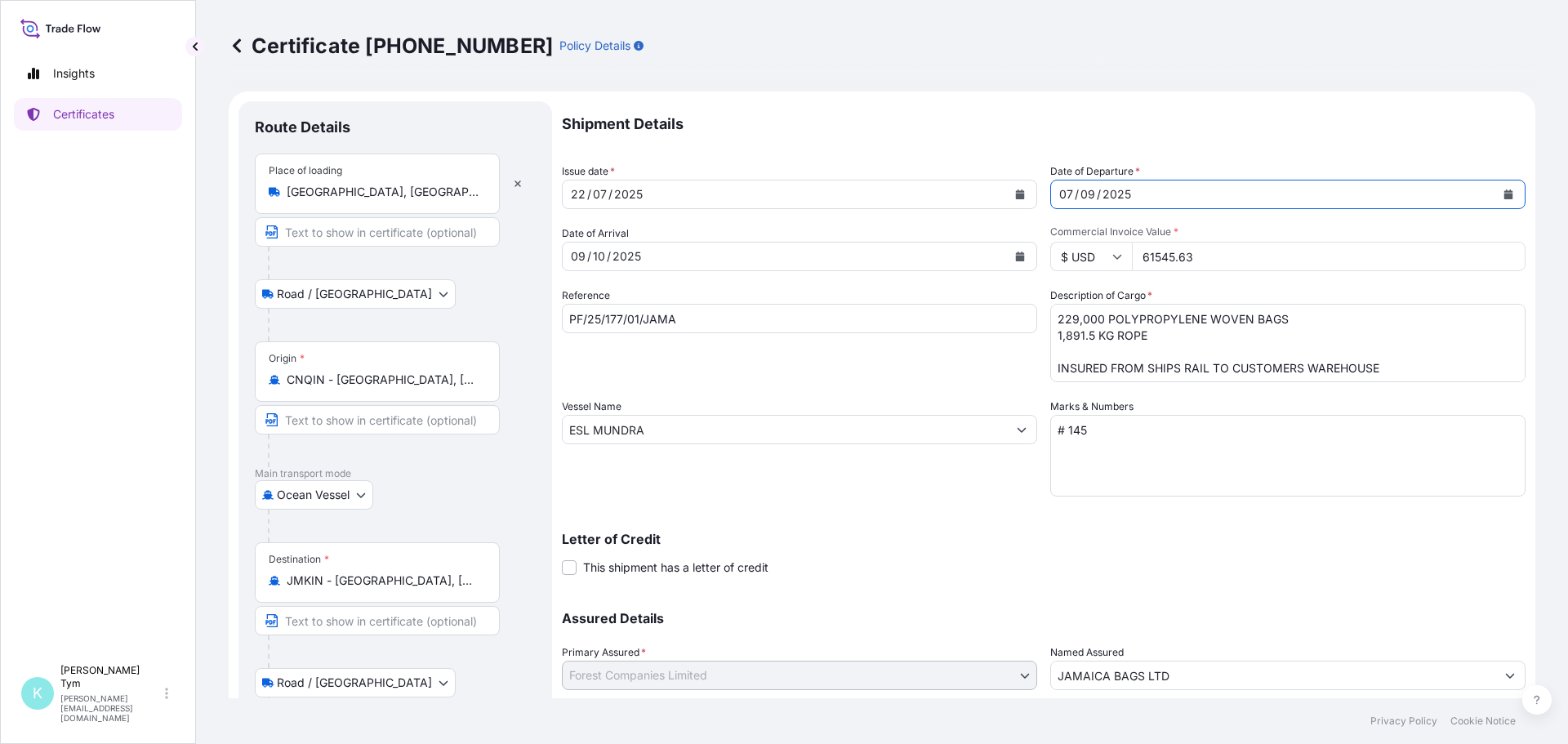
click at [1016, 194] on icon "Calendar" at bounding box center [1020, 194] width 9 height 10
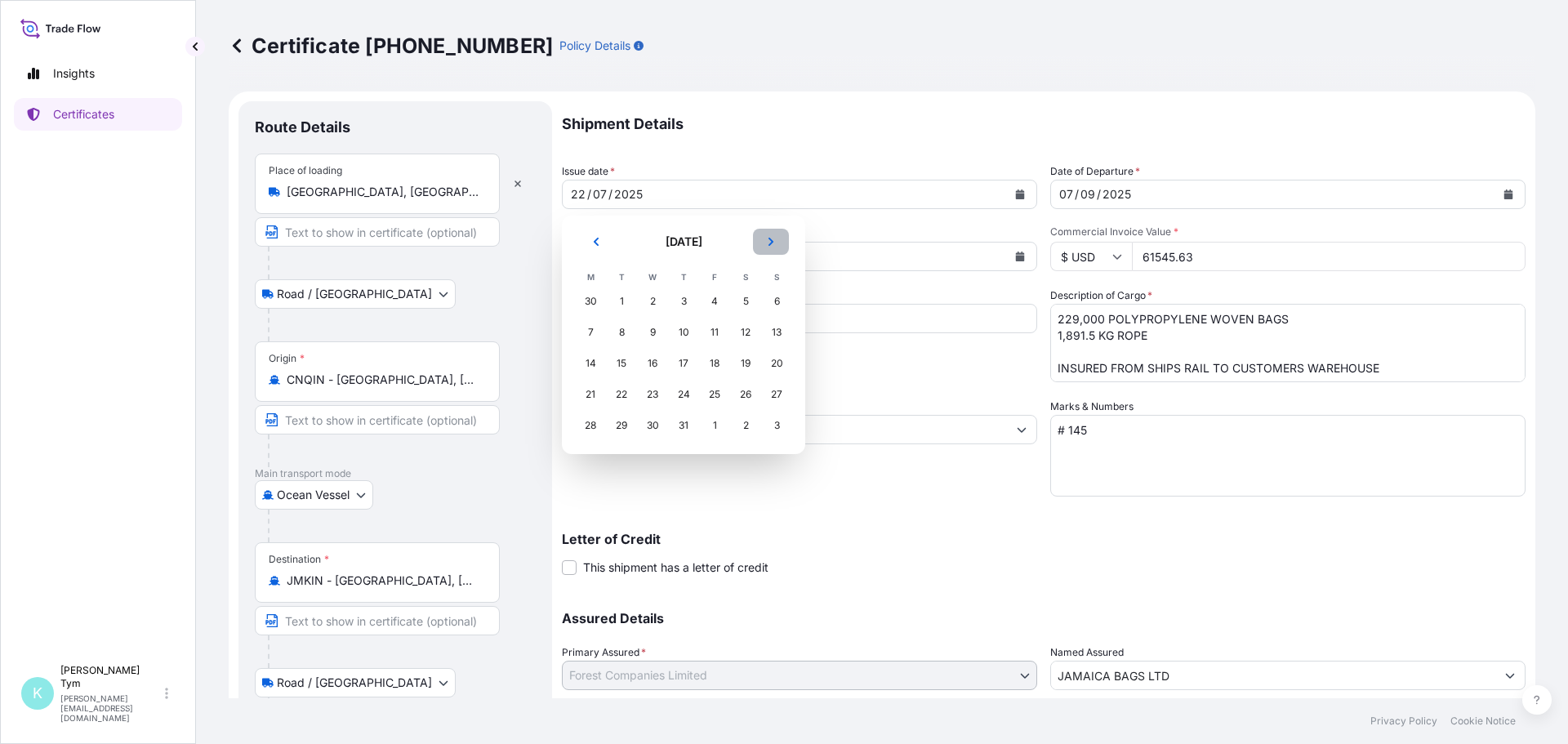
click at [767, 243] on icon "Next" at bounding box center [771, 242] width 10 height 10
click at [652, 298] on div "3" at bounding box center [653, 302] width 30 height 30
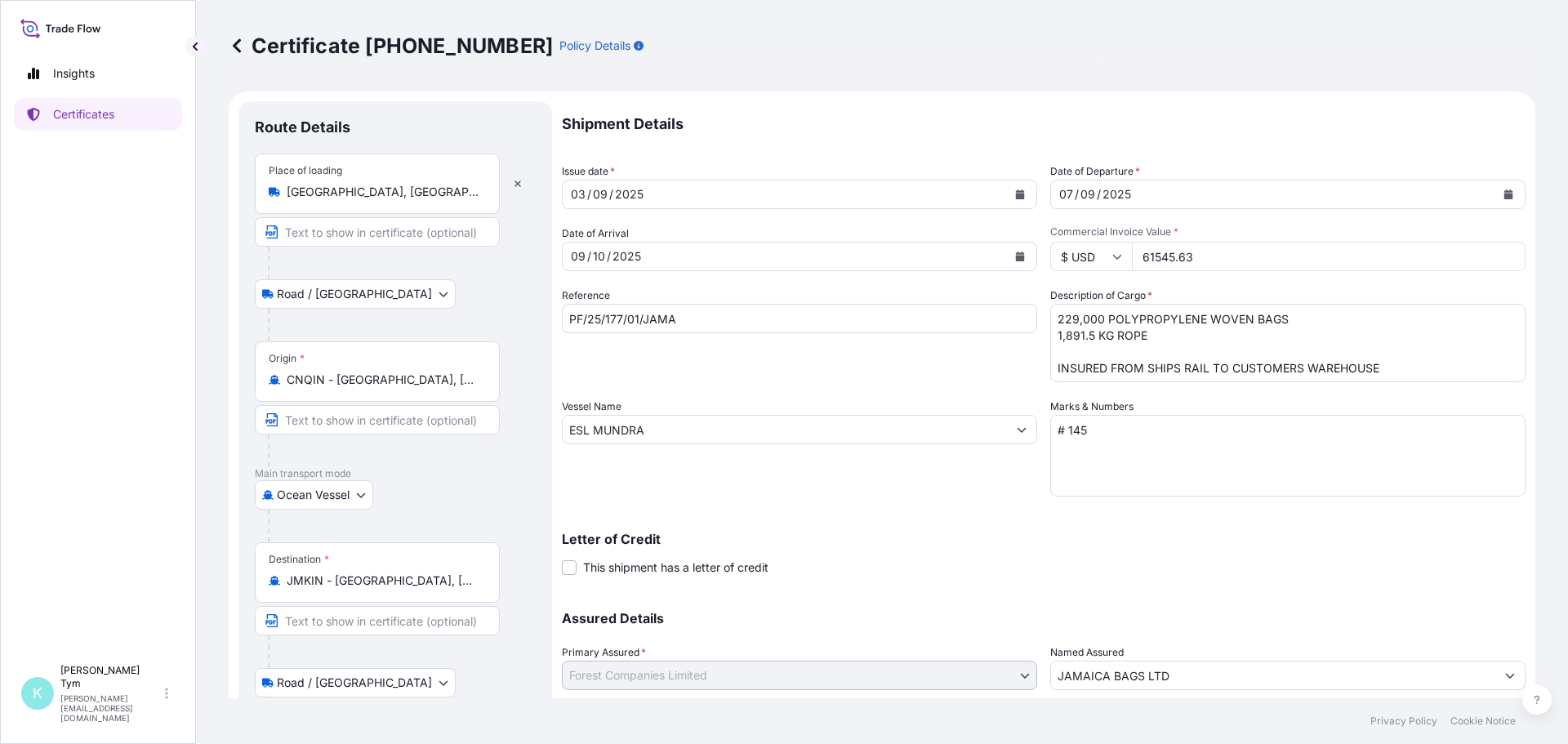
drag, startPoint x: 1186, startPoint y: 265, endPoint x: 1117, endPoint y: 259, distance: 69.3
click at [1117, 259] on div "$ USD 61545.63" at bounding box center [1288, 257] width 476 height 30
type input "58012.50"
click at [1060, 320] on textarea "229,000 POLYPROPYLENE WOVEN BAGS 1,891.5 KG ROPE INSURED FROM SHIPS RAIL TO CUS…" at bounding box center [1288, 344] width 476 height 79
drag, startPoint x: 1151, startPoint y: 329, endPoint x: 1047, endPoint y: 338, distance: 104.4
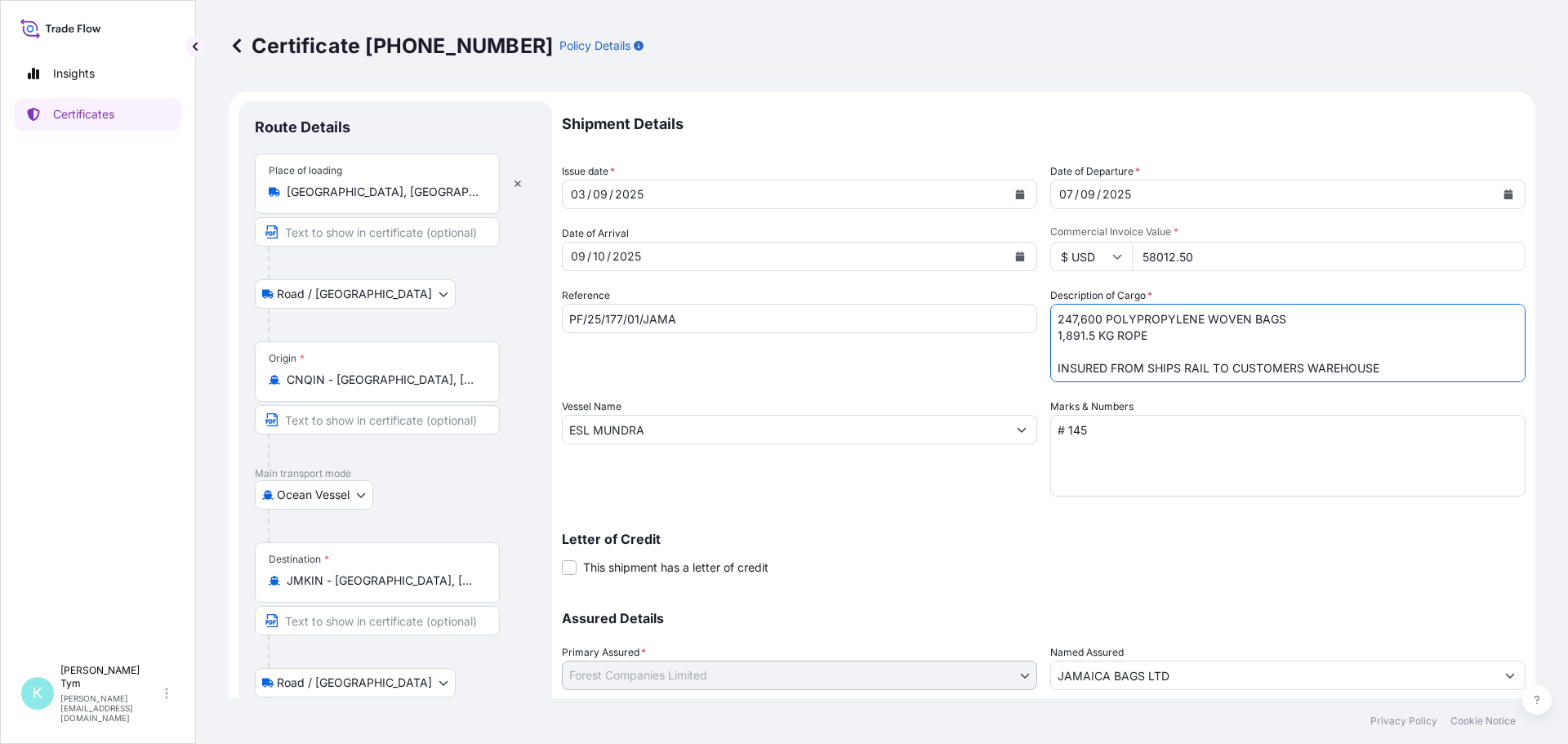
click at [1051, 338] on textarea "229,000 POLYPROPYLENE WOVEN BAGS 1,891.5 KG ROPE INSURED FROM SHIPS RAIL TO CUS…" at bounding box center [1288, 344] width 476 height 79
type textarea "247,600 POLYPROPYLENE WOVEN BAGS 5 PCS RESIN PLATE MATERIAL INSURED FROM SHIPS …"
click at [617, 315] on input "PF/25/177/01/JAMA" at bounding box center [800, 319] width 476 height 30
type input "PF/25/210/01/JAMA"
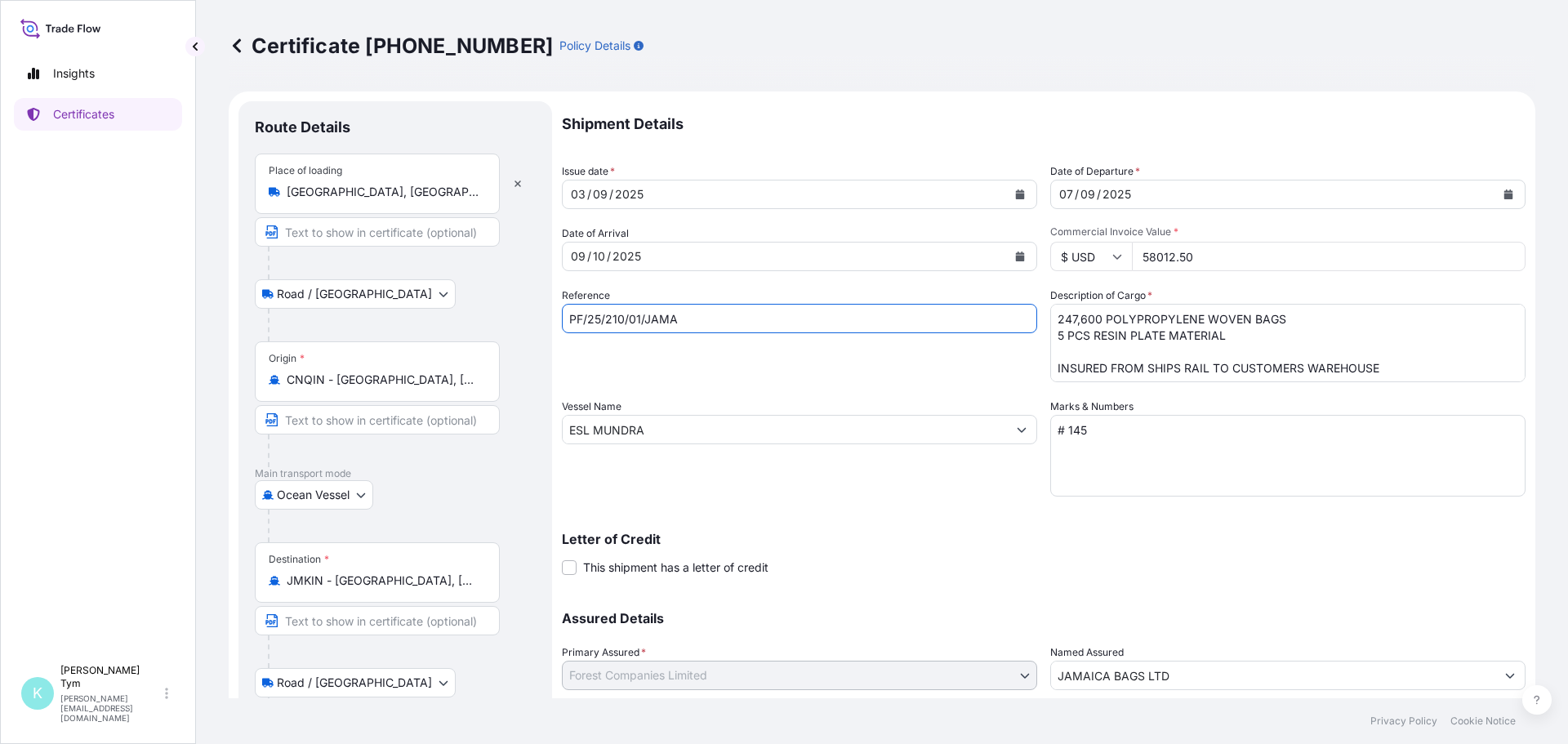
click at [1103, 424] on textarea "# 145" at bounding box center [1288, 456] width 476 height 82
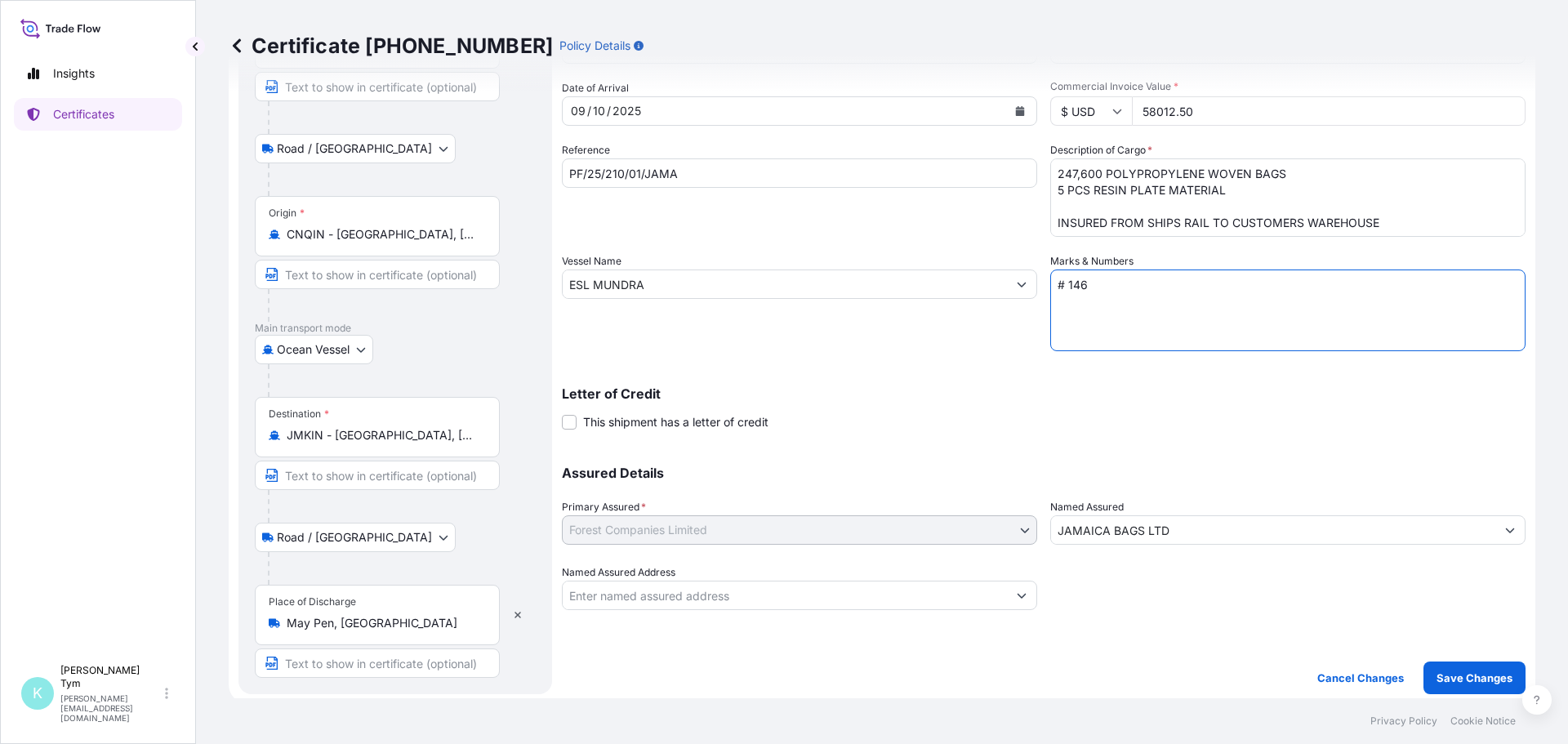
scroll to position [151, 0]
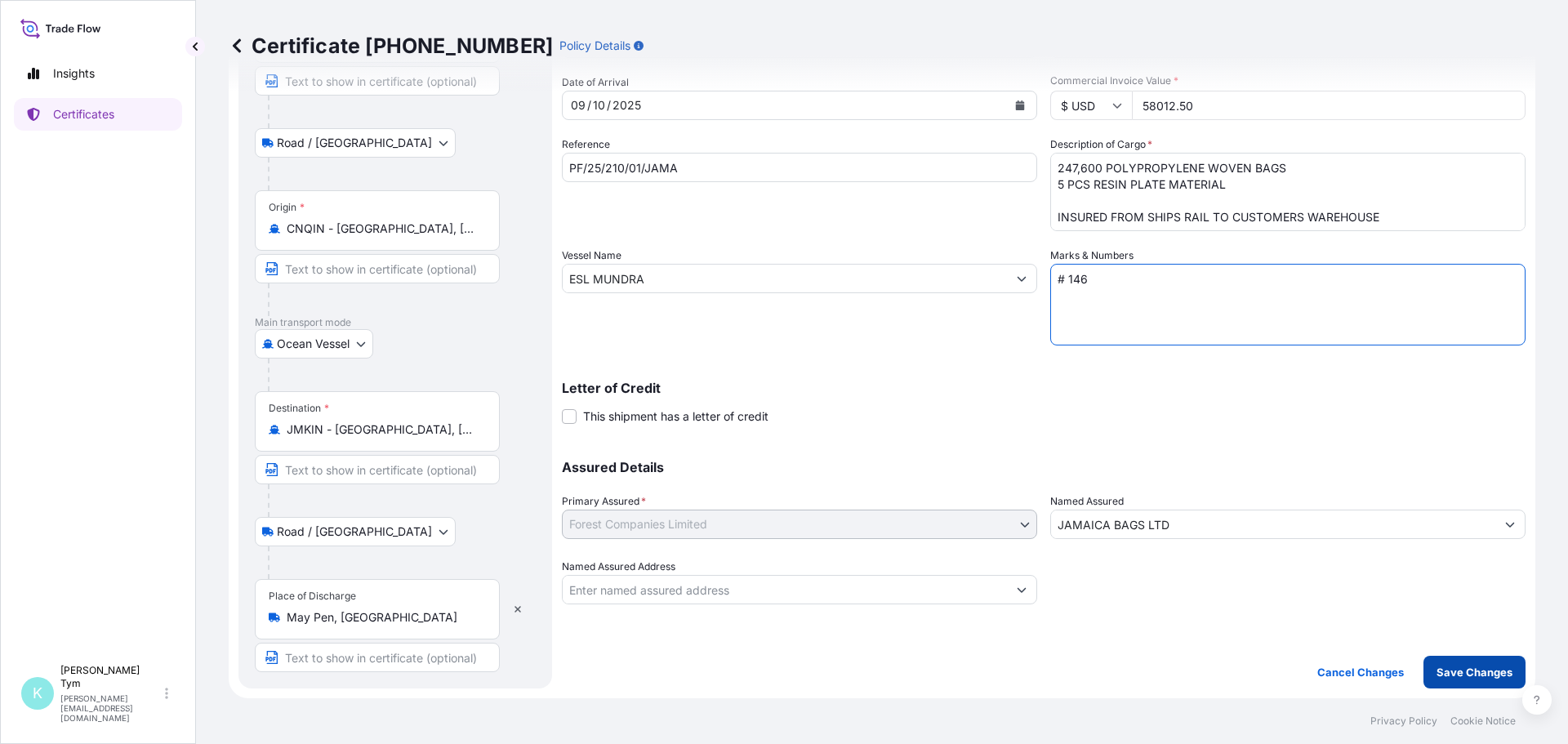
type textarea "# 146"
click at [1452, 666] on p "Save Changes" at bounding box center [1475, 673] width 76 height 16
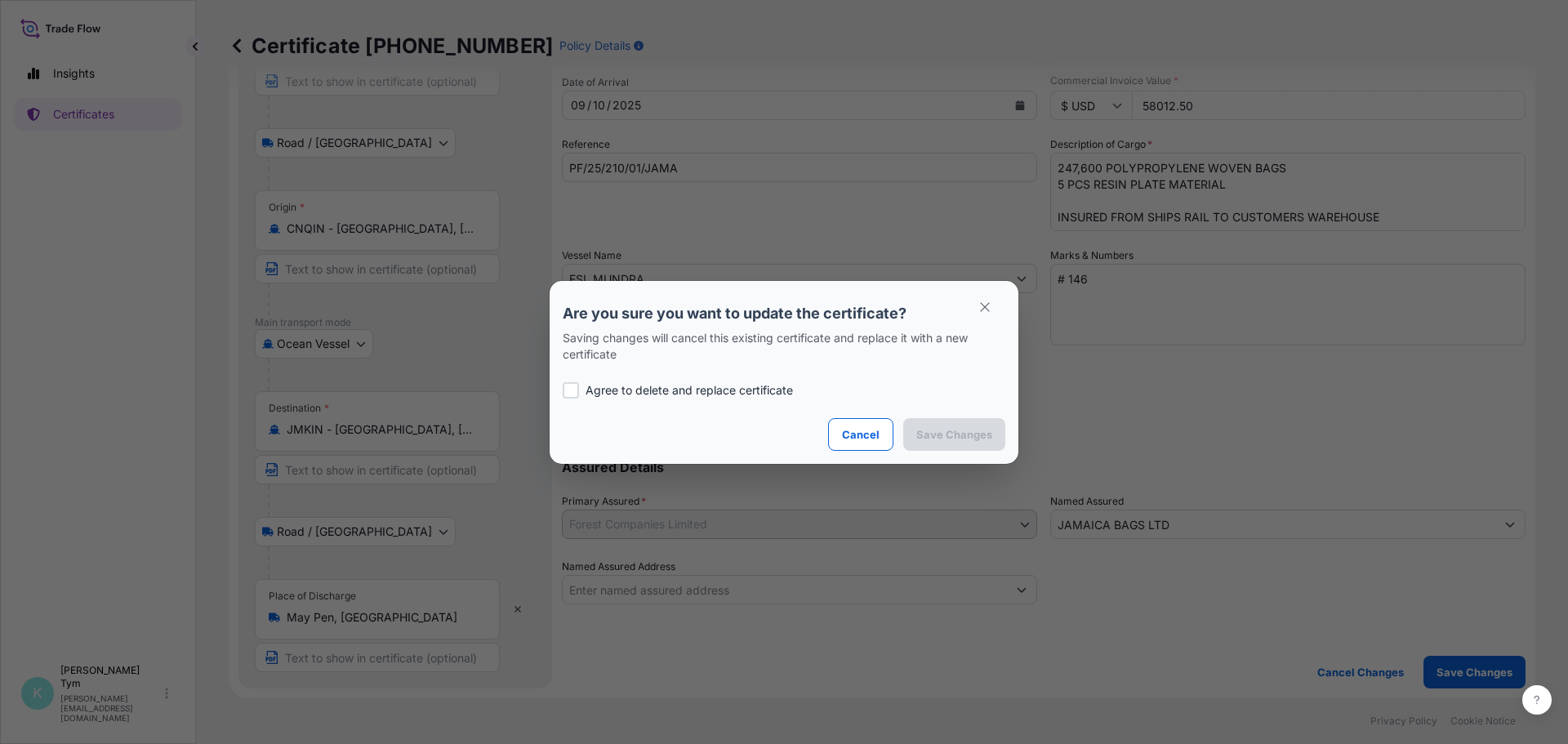
click at [600, 390] on p "Agree to delete and replace certificate" at bounding box center [689, 390] width 207 height 16
checkbox input "true"
click at [867, 436] on p "Cancel" at bounding box center [861, 435] width 38 height 16
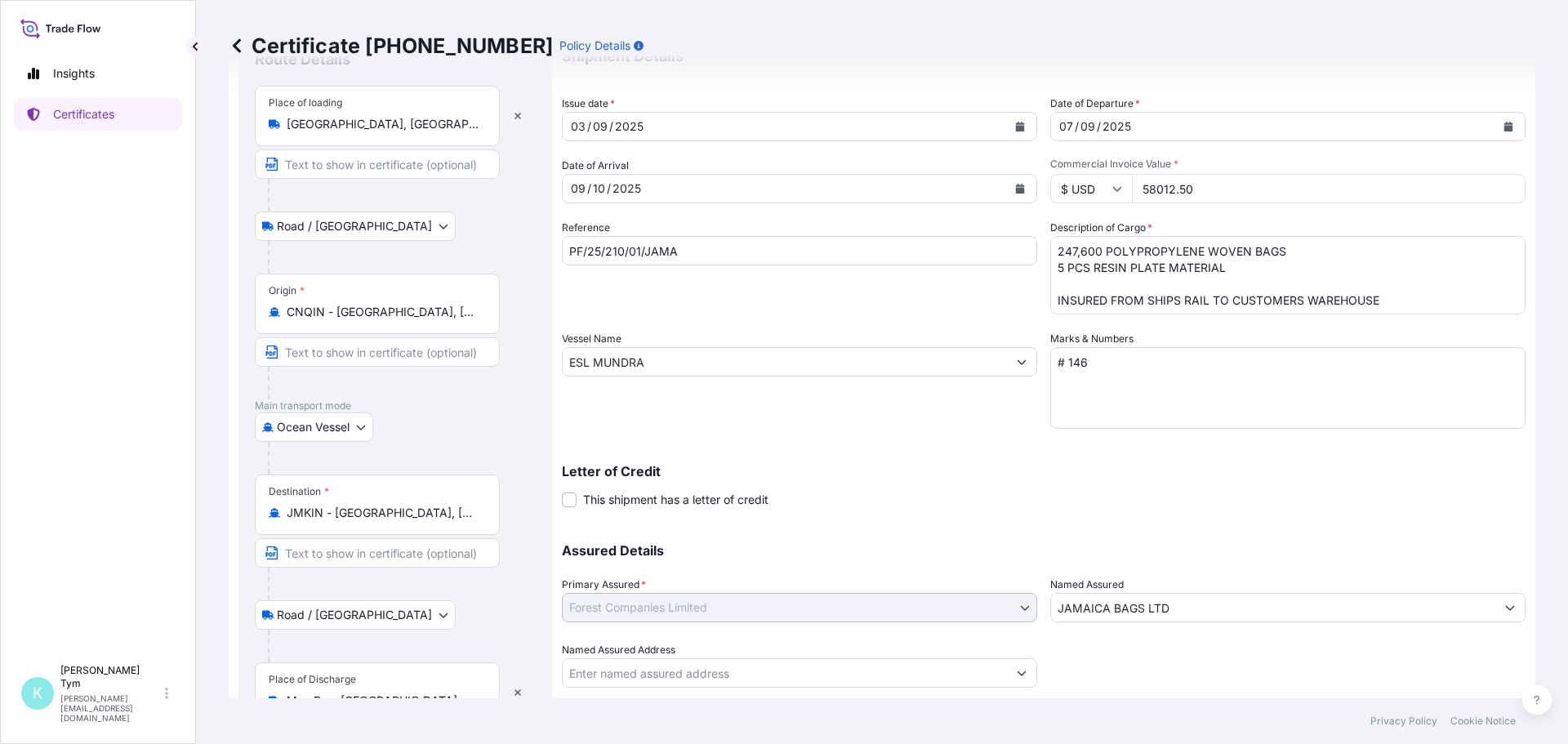
scroll to position [0, 0]
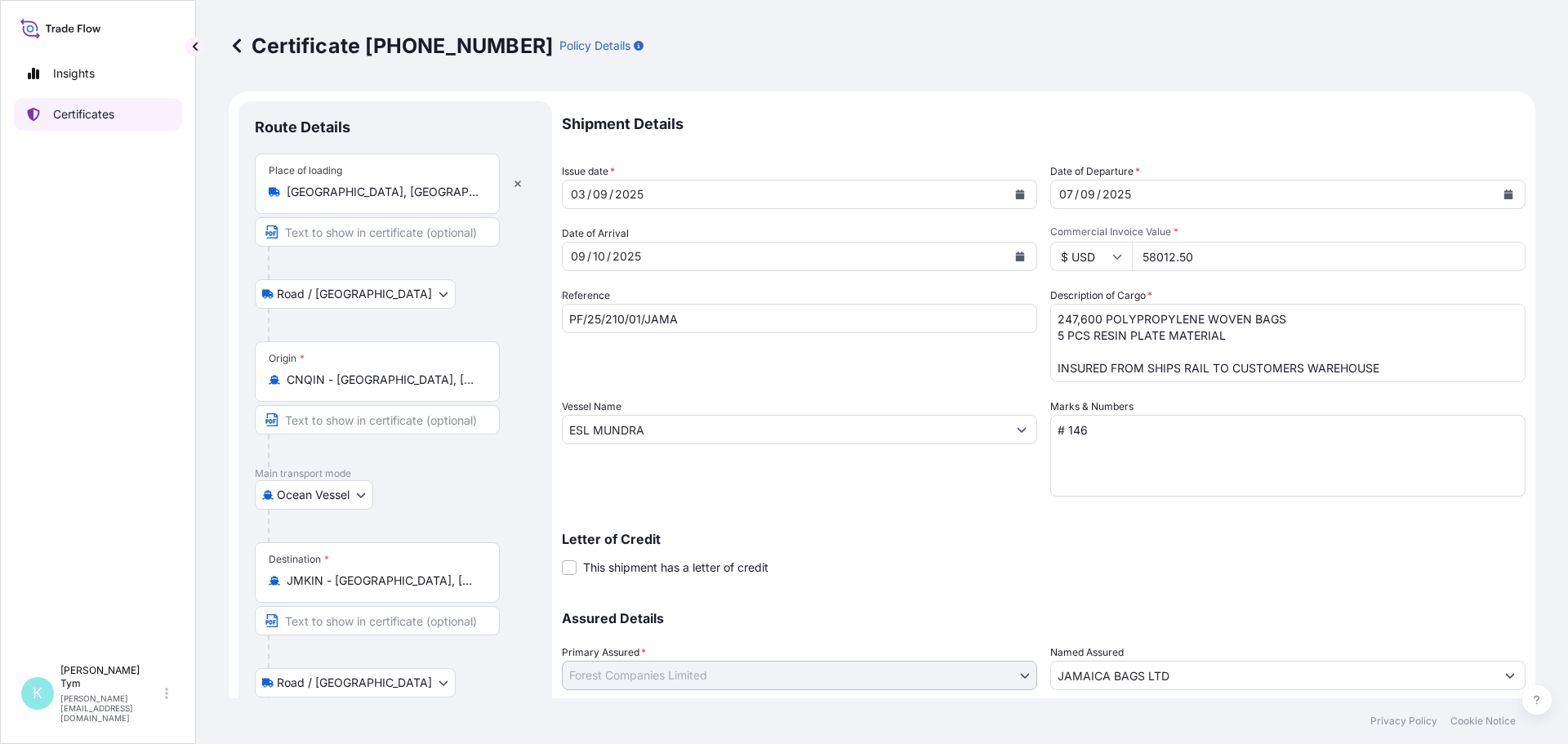
click at [92, 107] on p "Certificates" at bounding box center [84, 114] width 62 height 16
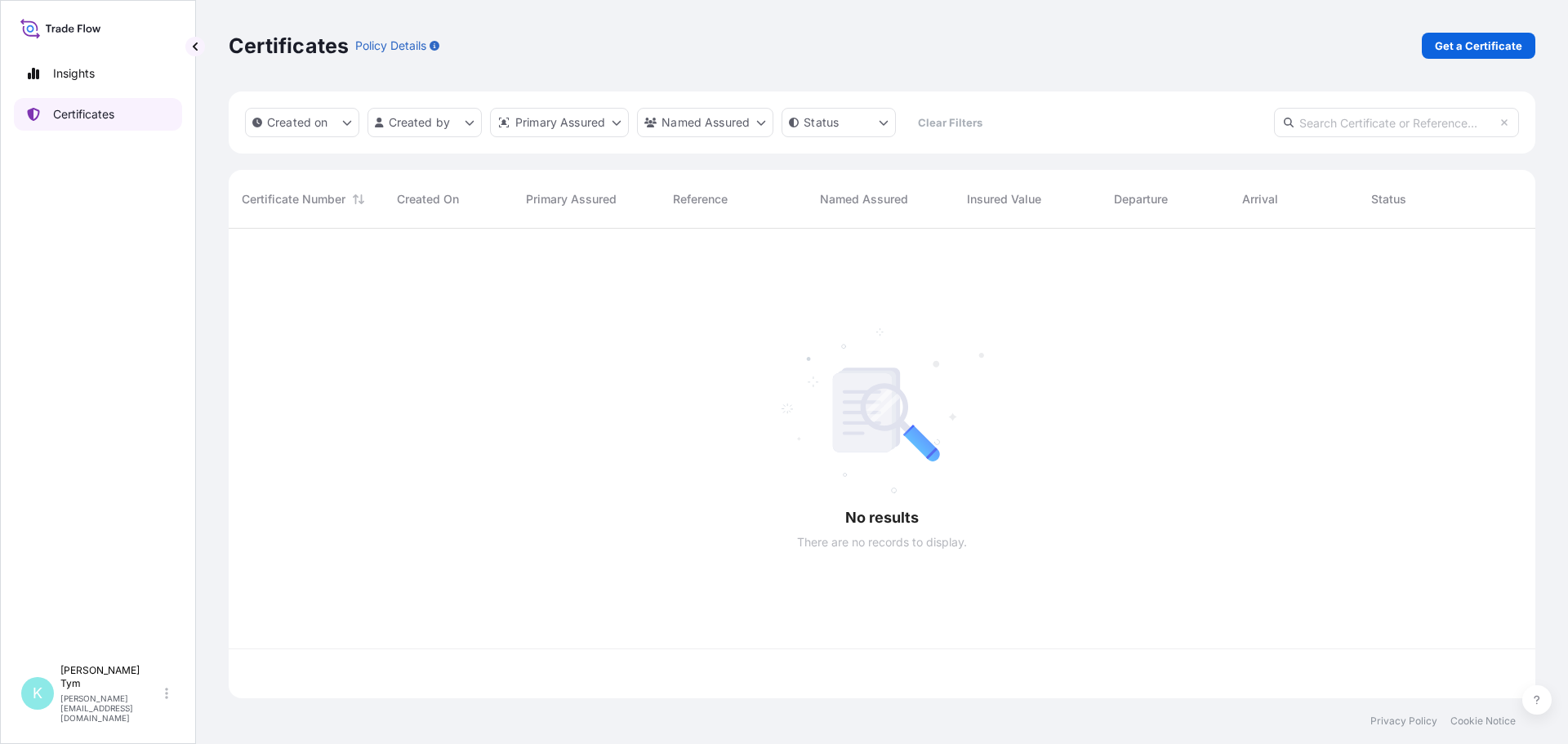
scroll to position [467, 1295]
click at [1313, 126] on input "text" at bounding box center [1397, 122] width 245 height 30
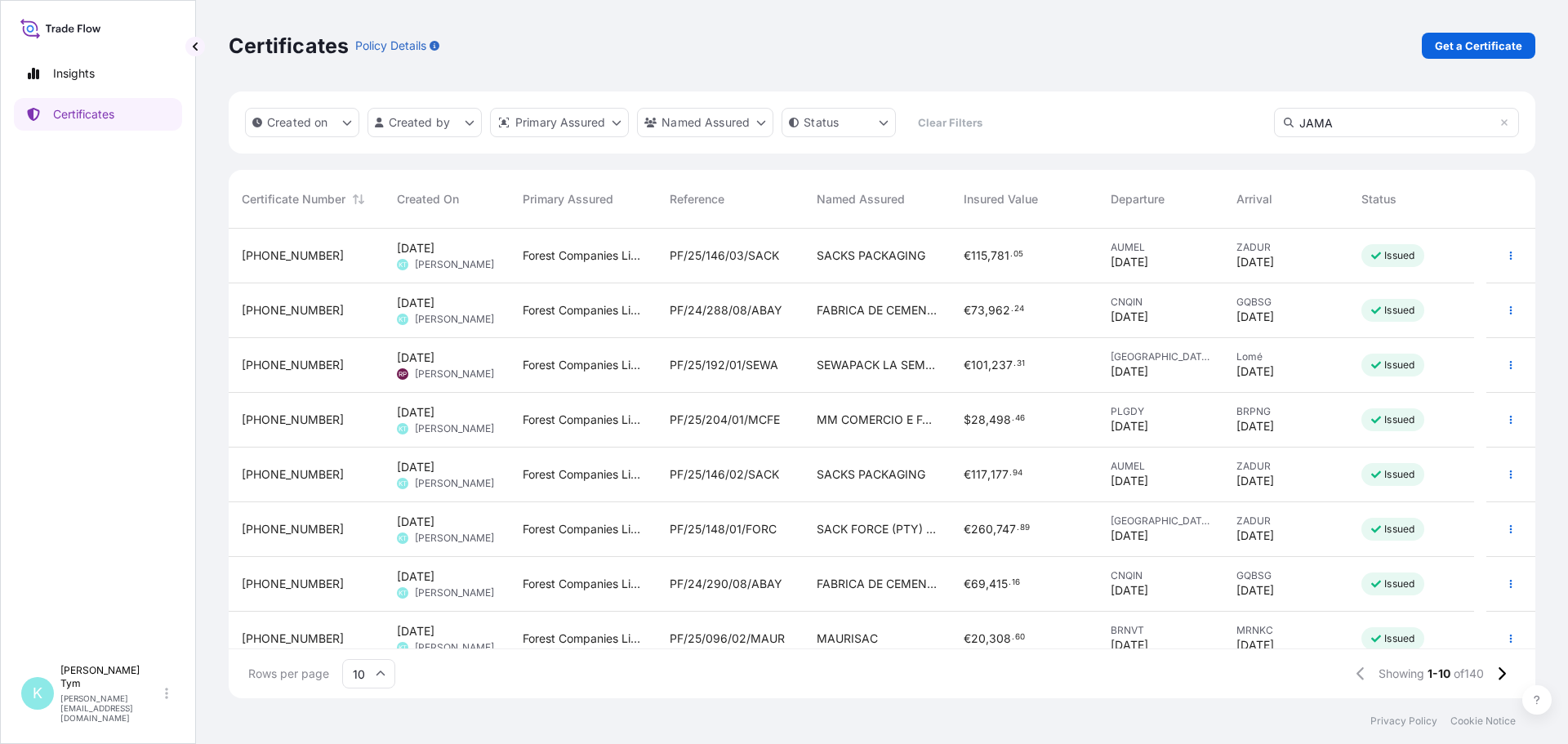
type input "JAMA"
click at [702, 257] on span "PF/25/177/01/JAMA" at bounding box center [723, 256] width 107 height 16
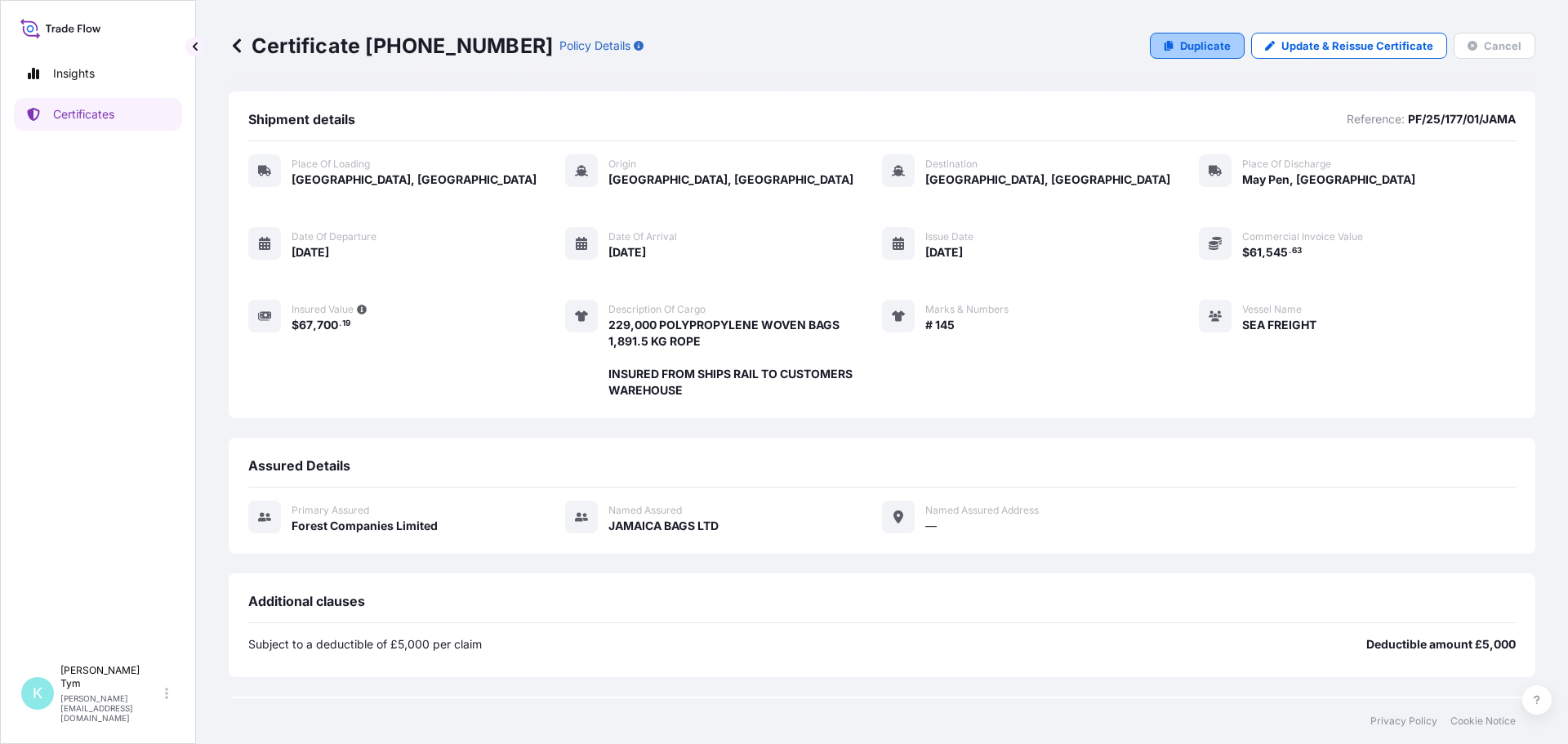
click at [1203, 43] on p "Duplicate" at bounding box center [1206, 46] width 51 height 16
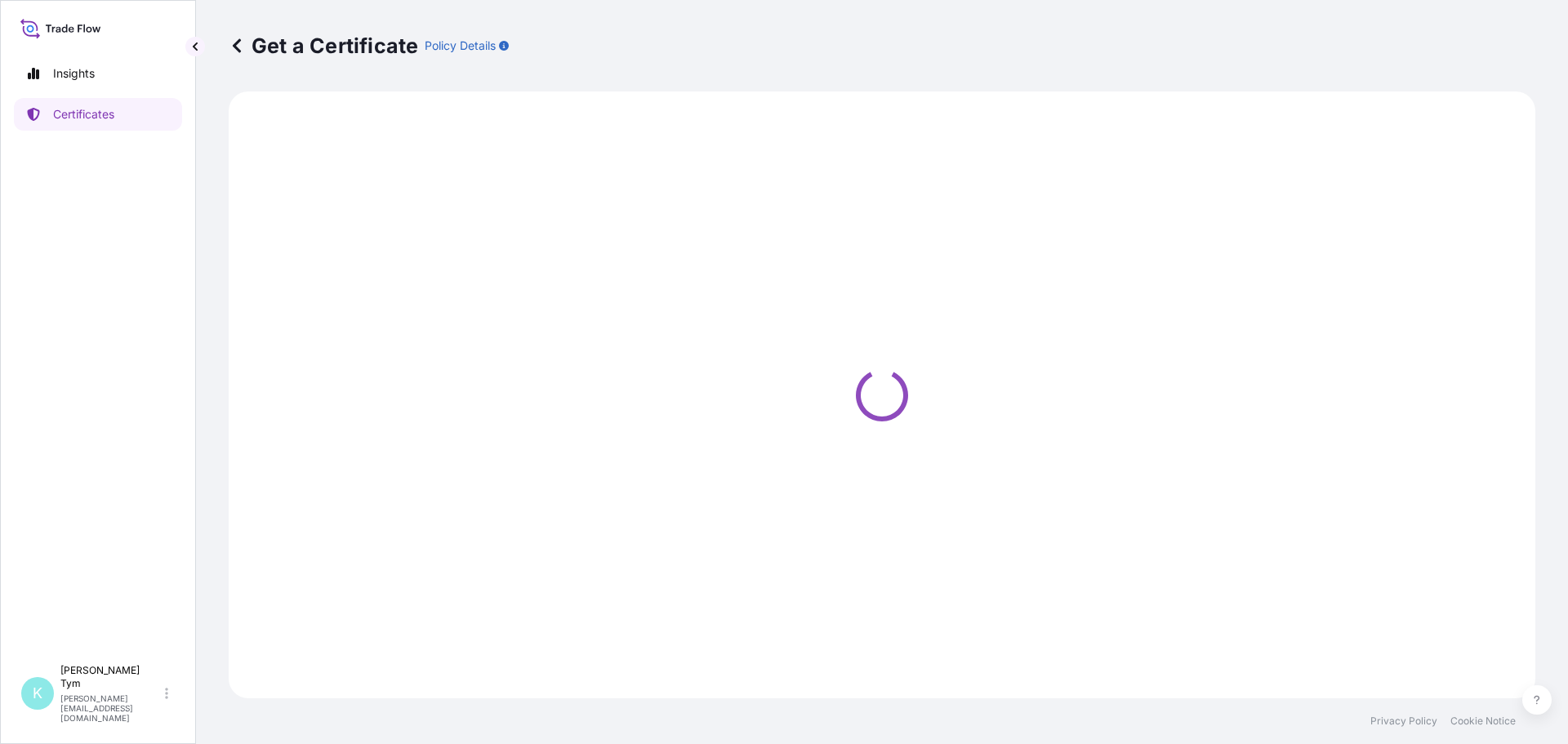
select select "Road / [GEOGRAPHIC_DATA]"
select select "Ocean Vessel"
select select "Road / [GEOGRAPHIC_DATA]"
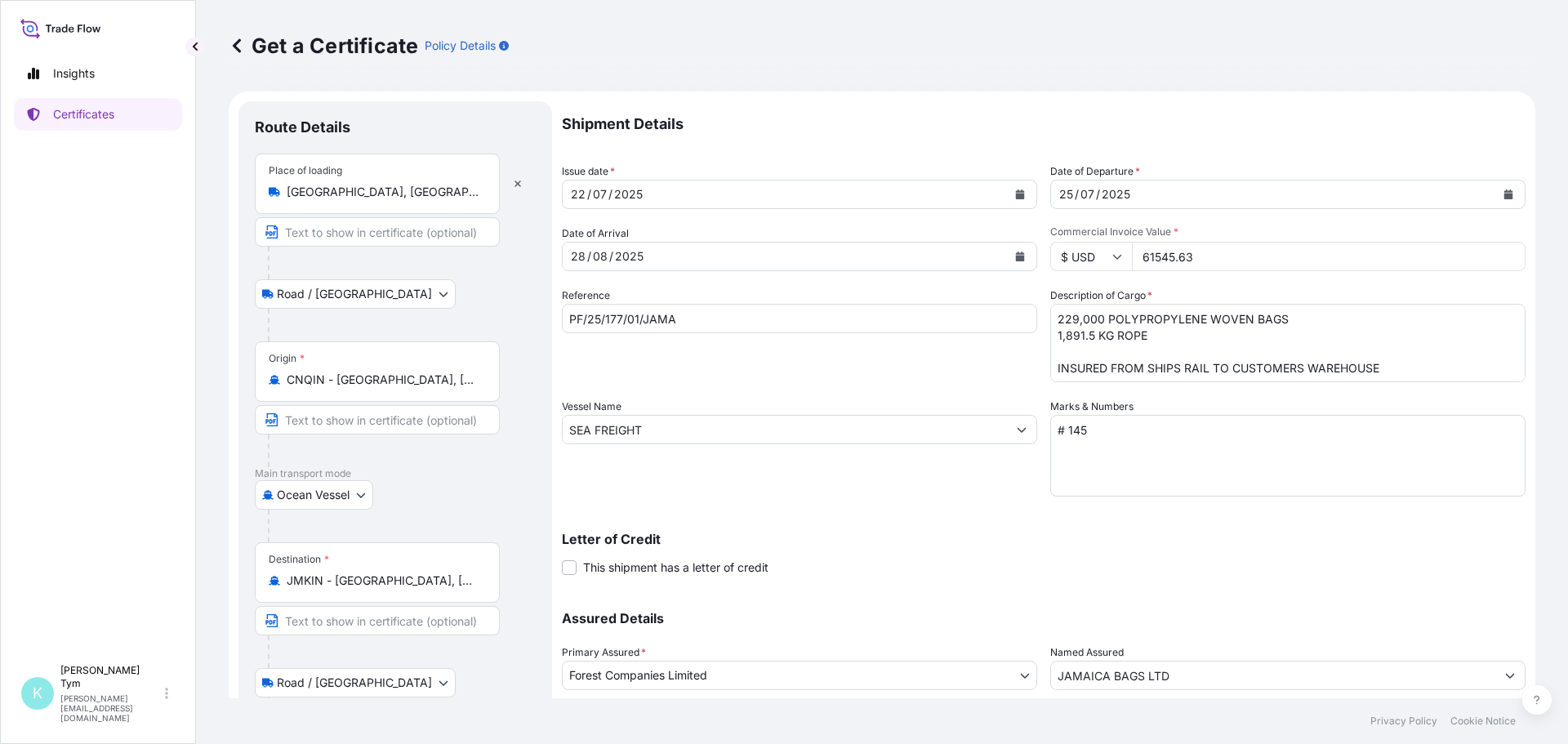
click at [1022, 429] on button "Show suggestions" at bounding box center [1022, 430] width 30 height 30
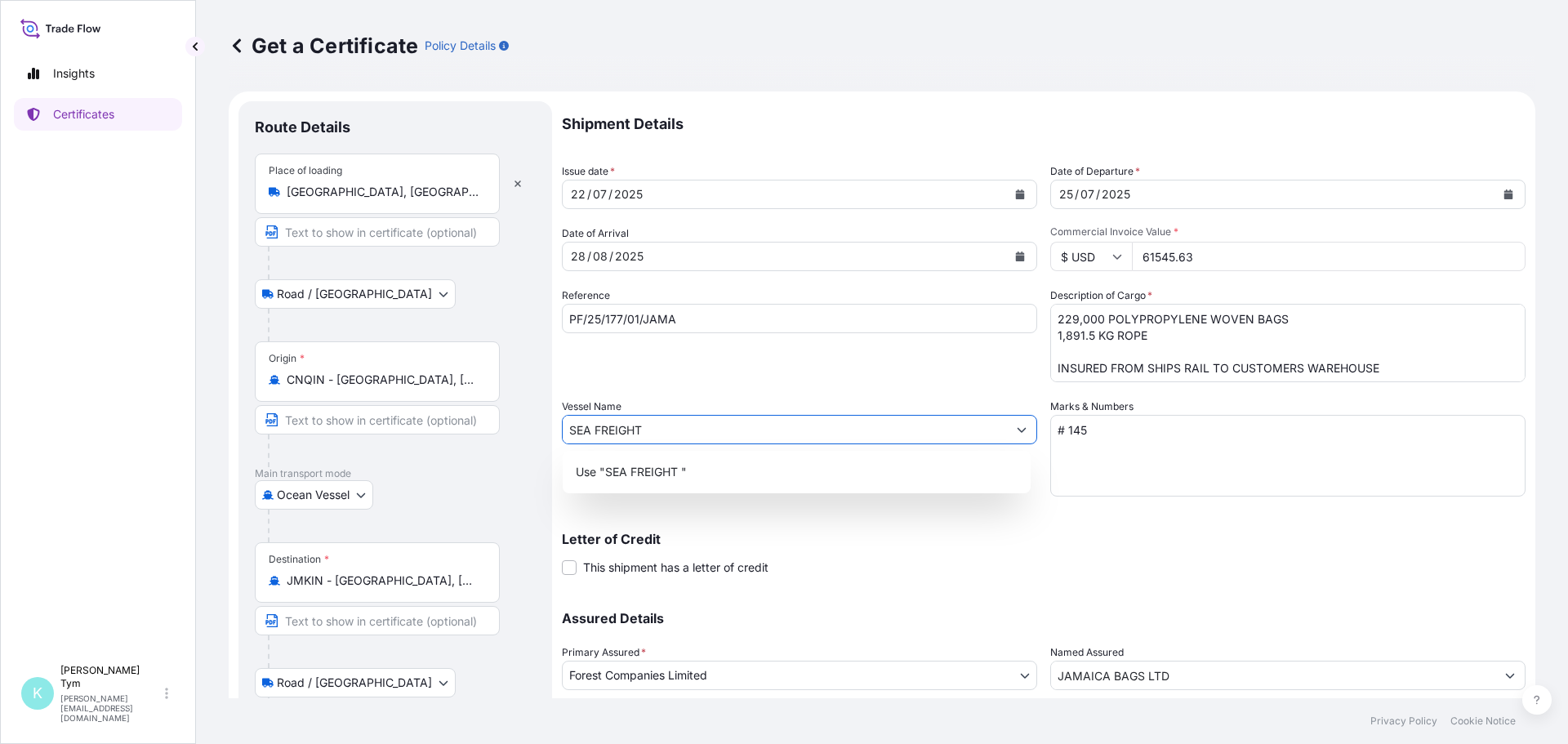
drag, startPoint x: 777, startPoint y: 427, endPoint x: 564, endPoint y: 427, distance: 213.0
click at [564, 427] on input "SEA FREIGHT" at bounding box center [785, 430] width 444 height 30
paste input "ESL MUNDRA"
click at [811, 476] on div "Use "ESL MUNDRA"" at bounding box center [796, 472] width 455 height 30
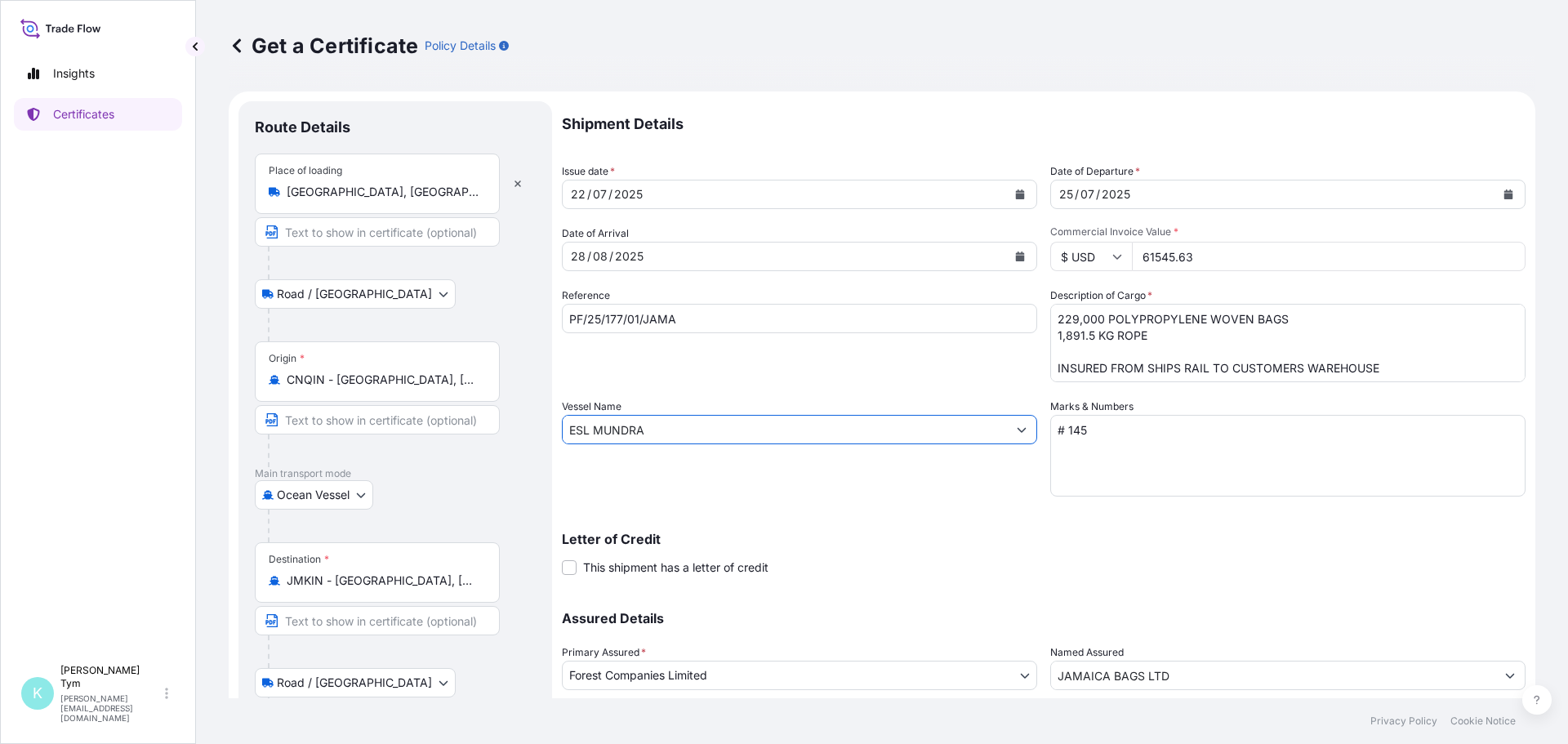
type input "ESL MUNDRA"
click at [1144, 445] on textarea "# 145" at bounding box center [1288, 456] width 476 height 82
type textarea "# 146"
drag, startPoint x: 1153, startPoint y: 335, endPoint x: 1046, endPoint y: 337, distance: 107.0
click at [1051, 337] on textarea "229,000 POLYPROPYLENE WOVEN BAGS 1,891.5 KG ROPE INSURED FROM SHIPS RAIL TO CUS…" at bounding box center [1288, 344] width 476 height 79
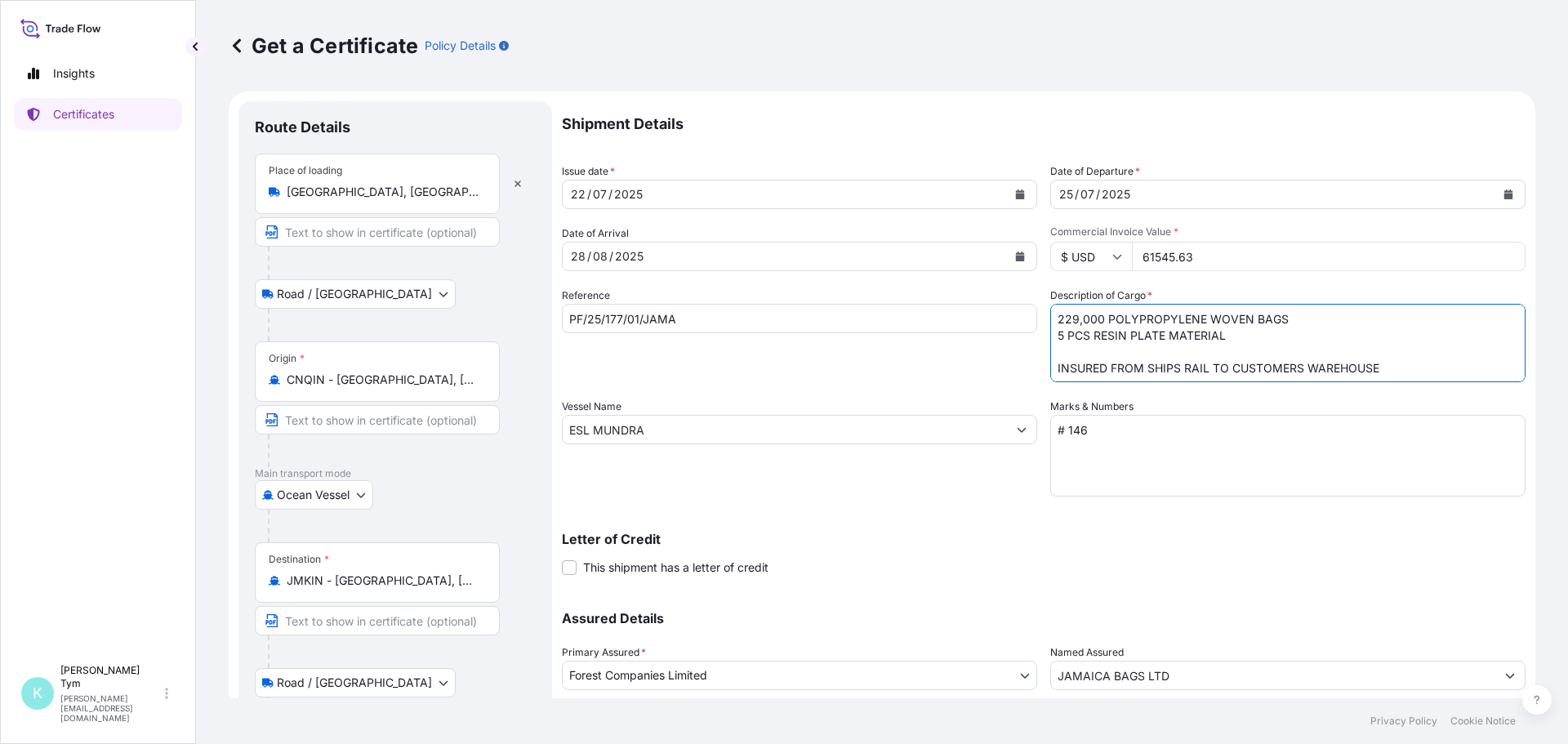
click at [1064, 321] on textarea "229,000 POLYPROPYLENE WOVEN BAGS 1,891.5 KG ROPE INSURED FROM SHIPS RAIL TO CUS…" at bounding box center [1288, 344] width 476 height 79
type textarea "247,600 POLYPROPYLENE WOVEN BAGS 5 PCS RESIN PLATE MATERIAL INSURED FROM SHIPS …"
drag, startPoint x: 1218, startPoint y: 253, endPoint x: 1116, endPoint y: 264, distance: 102.6
click at [1116, 264] on div "$ USD 61545.63" at bounding box center [1288, 257] width 476 height 30
type input "58012.50"
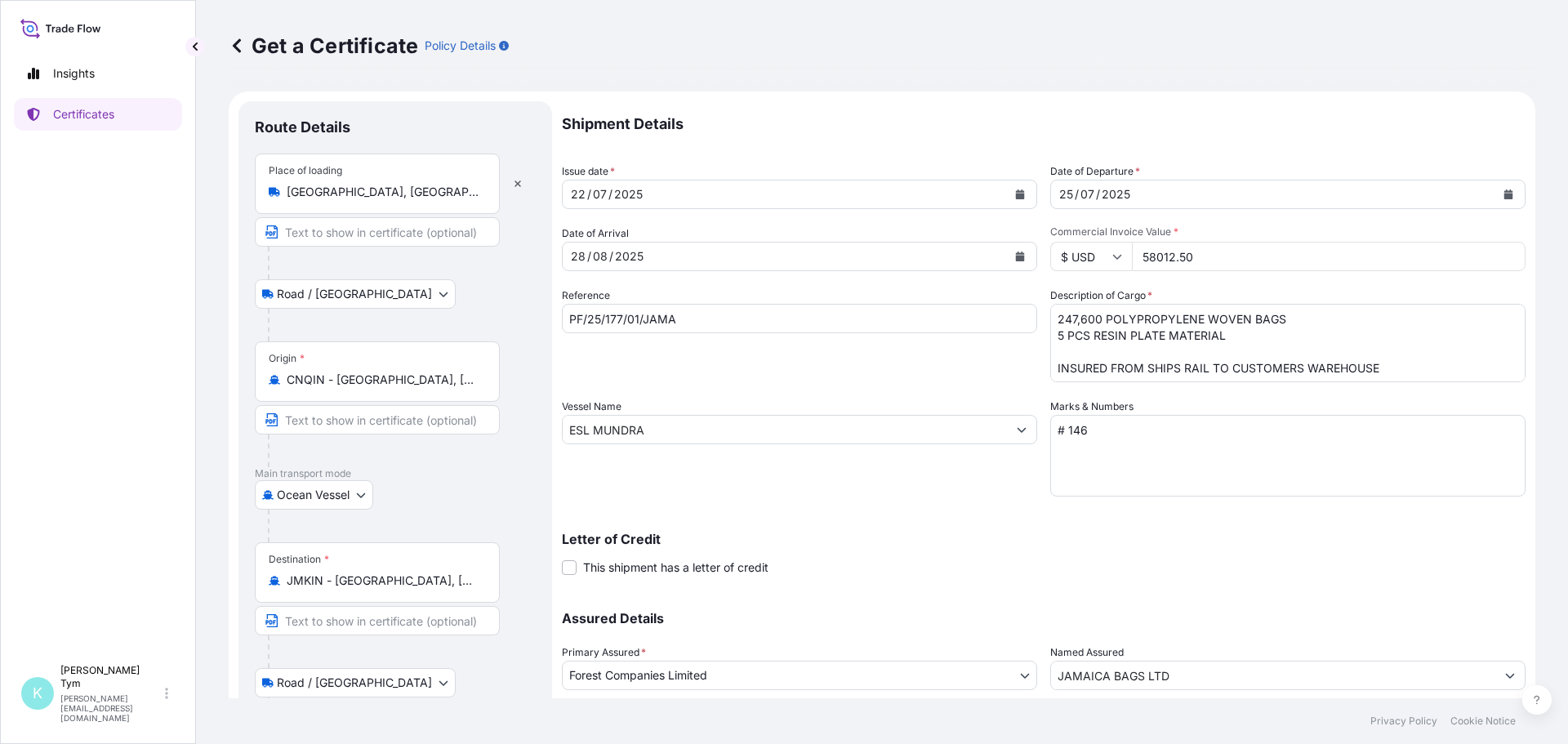
click at [1015, 255] on icon "Calendar" at bounding box center [1020, 257] width 10 height 10
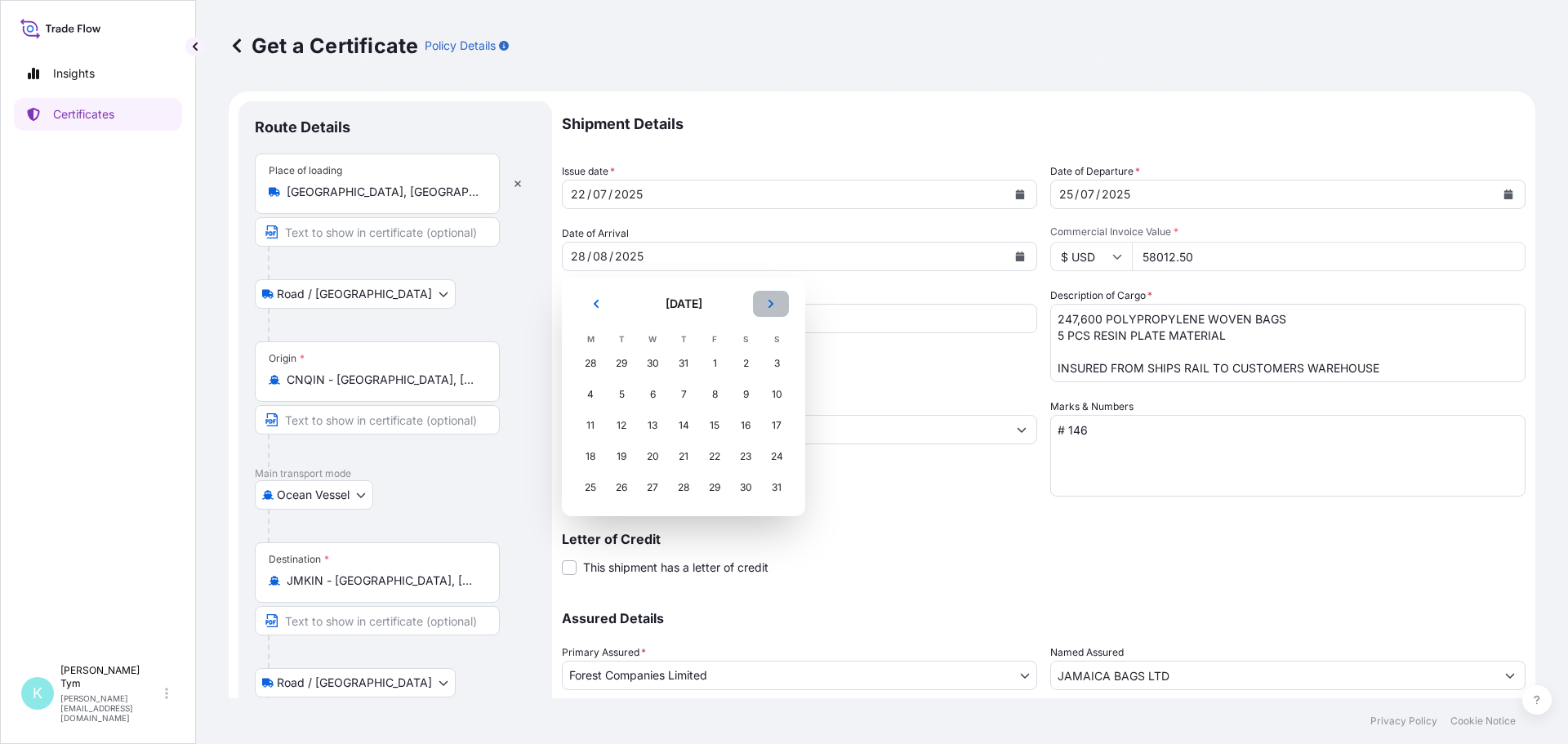
click at [772, 305] on icon "Next" at bounding box center [771, 304] width 5 height 8
click at [681, 396] on div "9" at bounding box center [684, 395] width 30 height 30
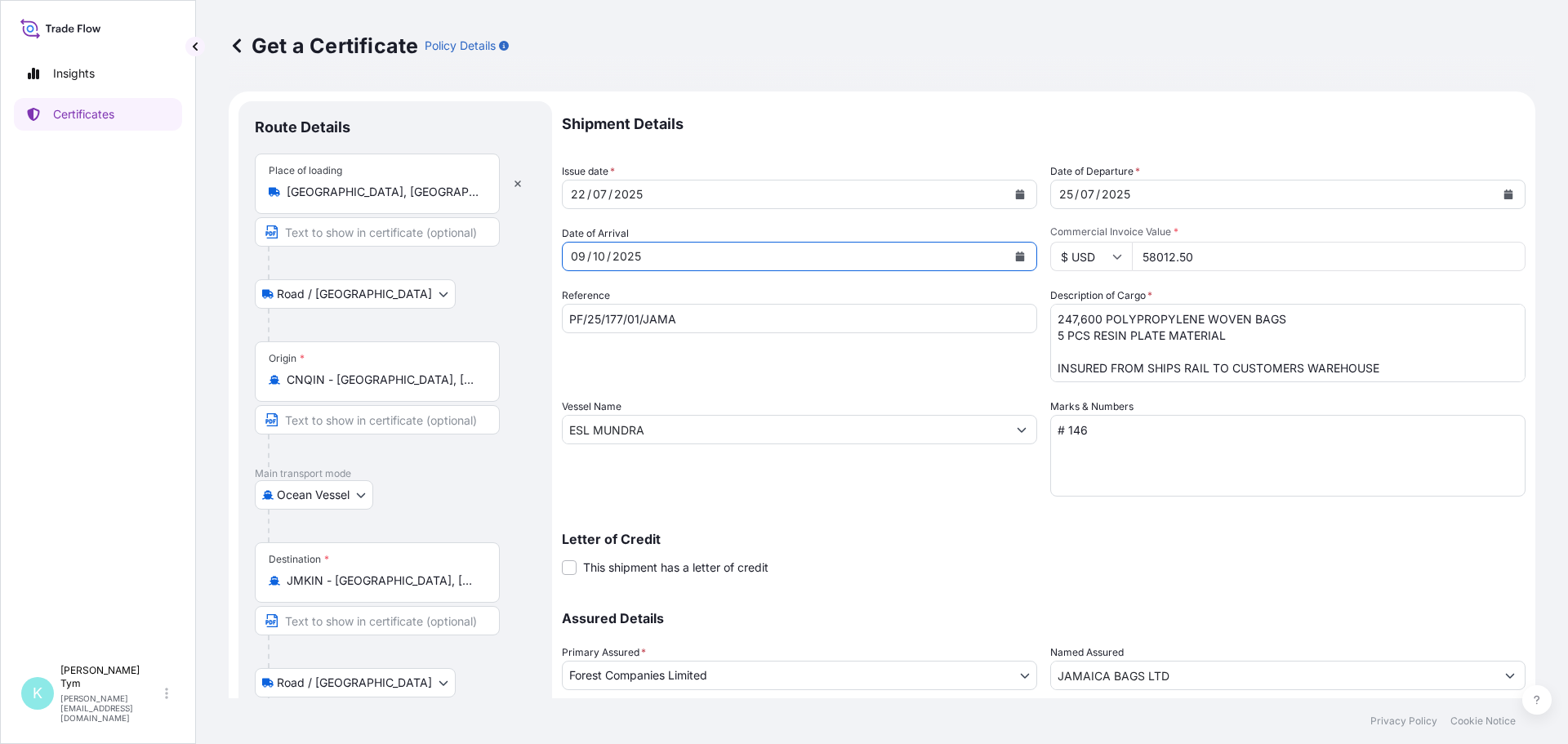
click at [1505, 194] on icon "Calendar" at bounding box center [1509, 194] width 9 height 10
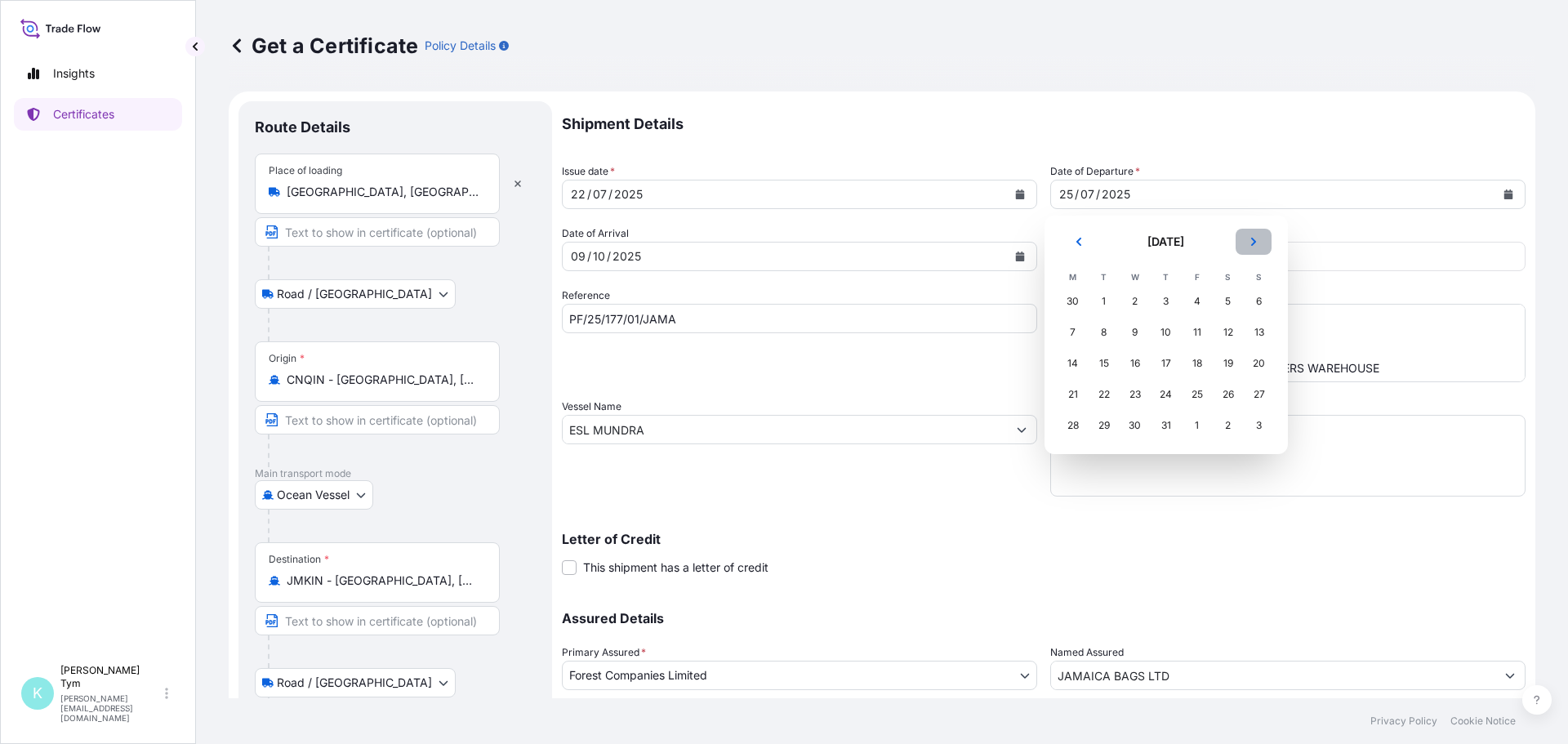
click at [1254, 242] on icon "Next" at bounding box center [1254, 242] width 10 height 10
click at [1259, 298] on div "7" at bounding box center [1260, 302] width 30 height 30
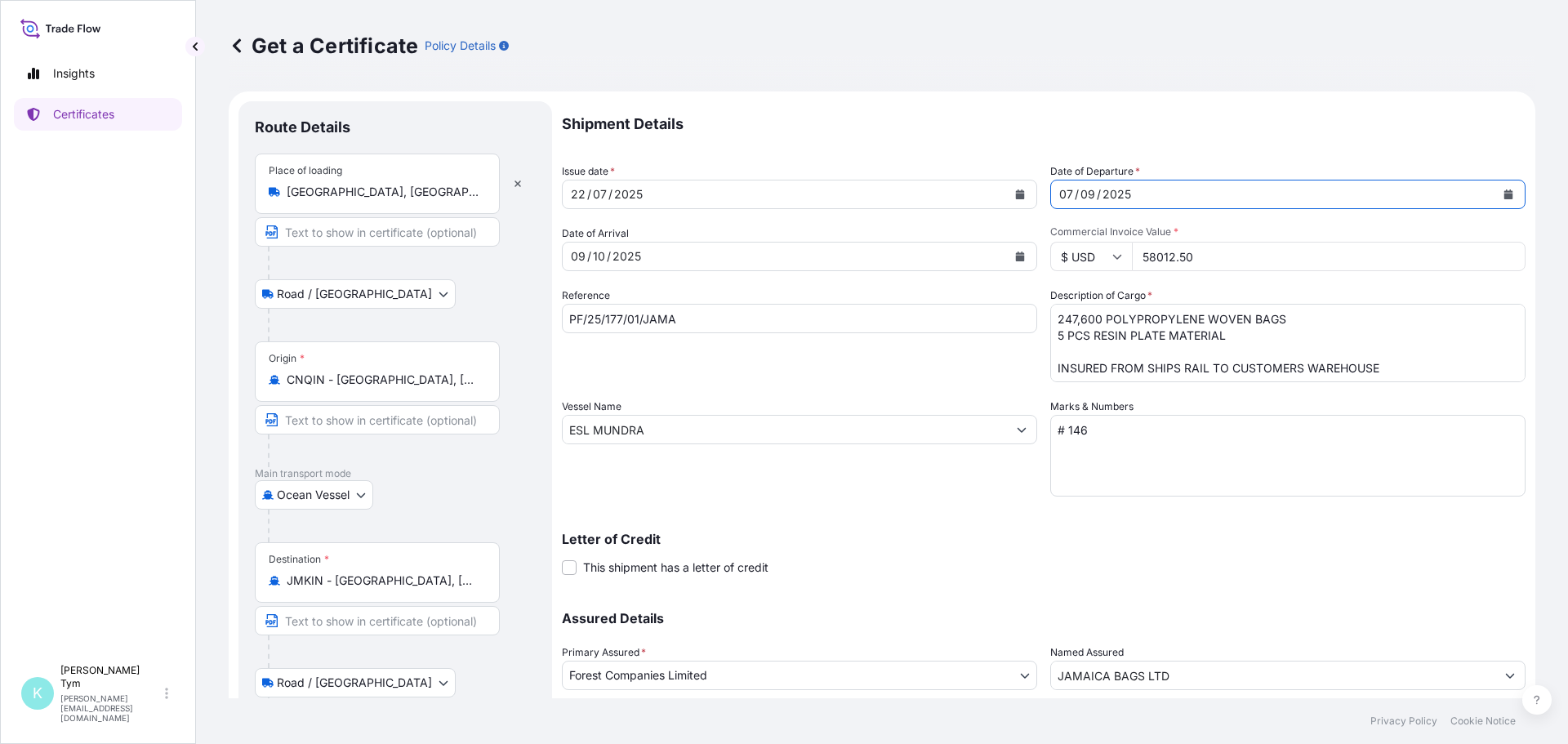
click at [1016, 192] on icon "Calendar" at bounding box center [1020, 194] width 9 height 10
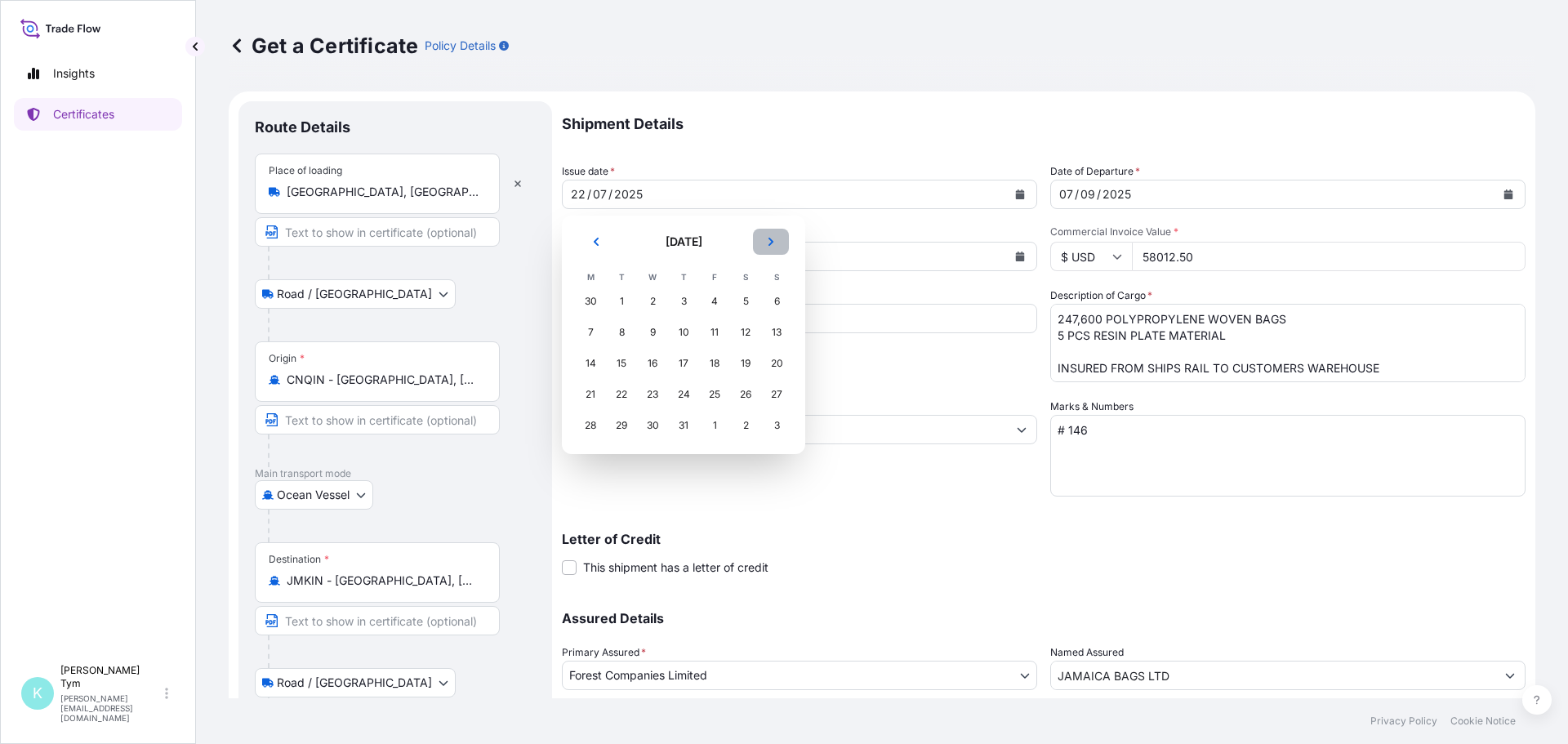
click at [777, 238] on button "Next" at bounding box center [771, 242] width 36 height 26
click at [651, 302] on div "3" at bounding box center [653, 302] width 30 height 30
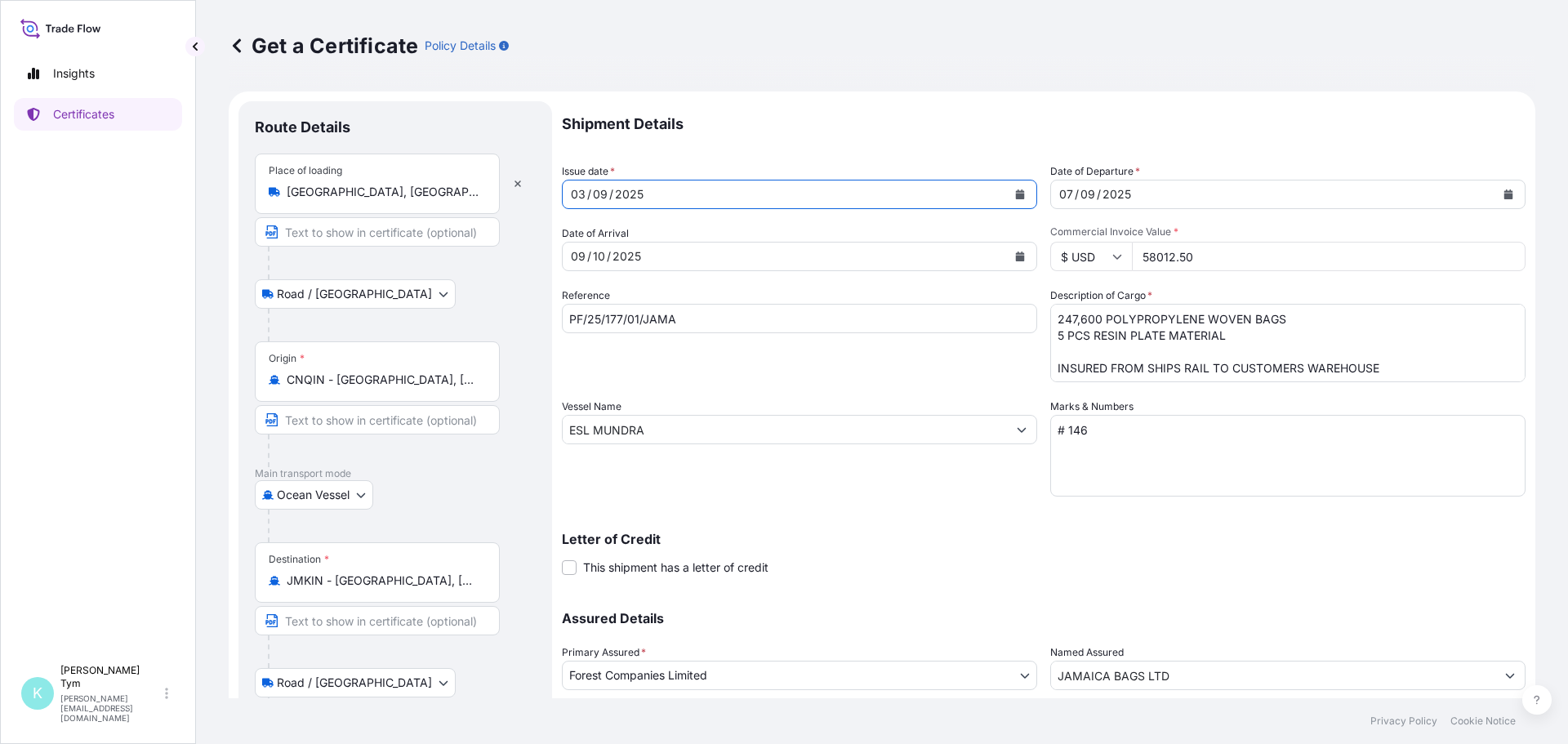
click at [618, 315] on input "PF/25/177/01/JAMA" at bounding box center [800, 319] width 476 height 30
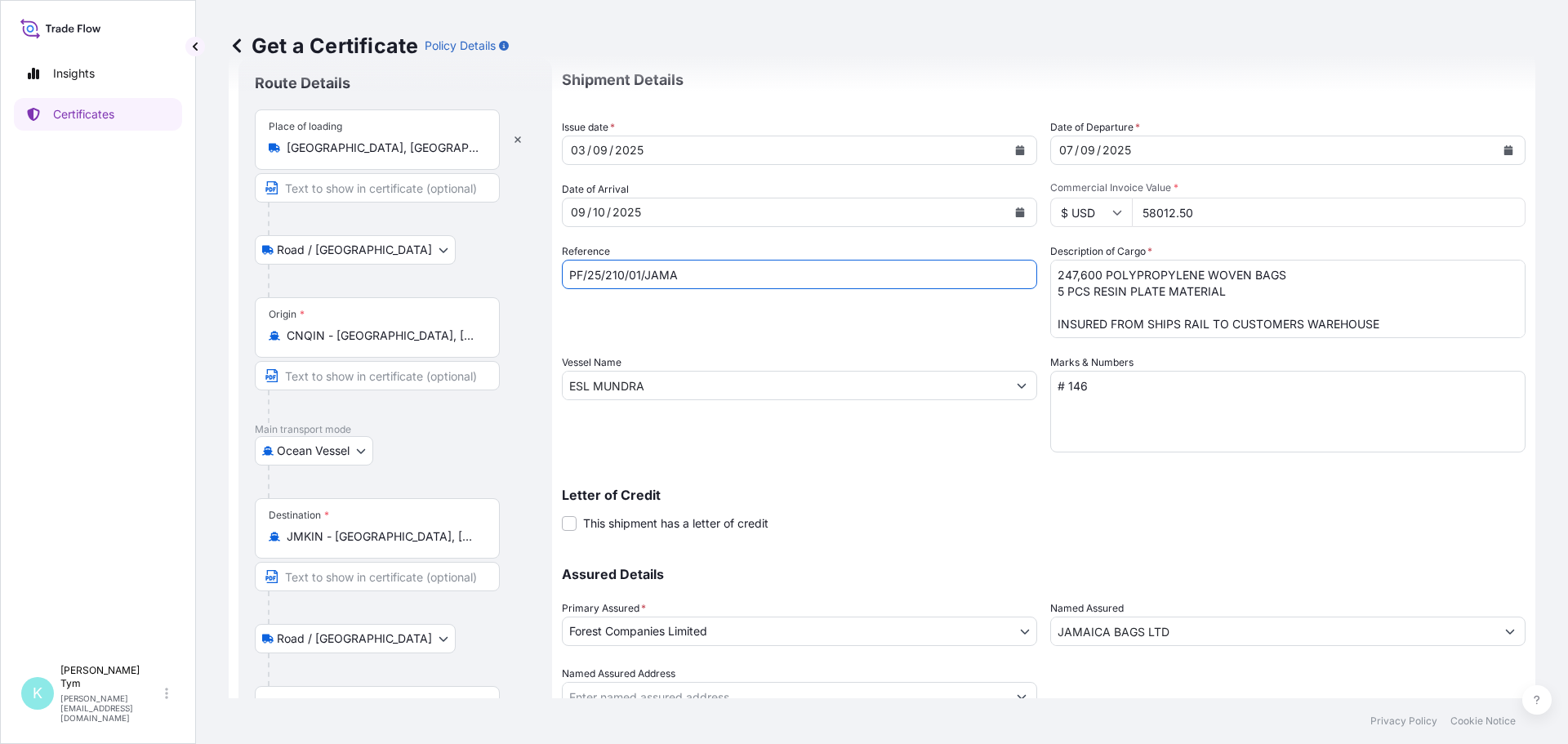
scroll to position [151, 0]
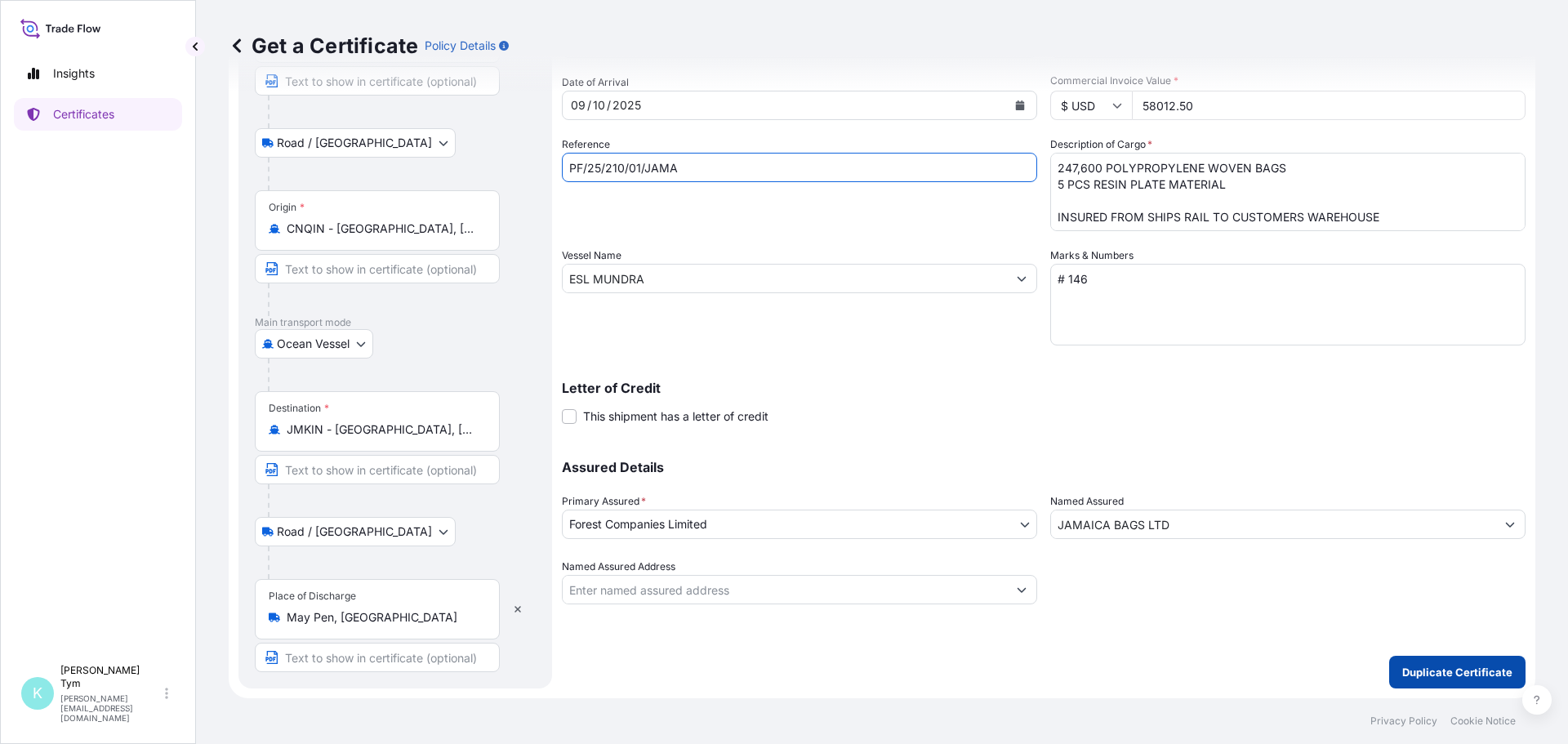
type input "PF/25/210/01/JAMA"
click at [1429, 671] on p "Duplicate Certificate" at bounding box center [1457, 673] width 110 height 16
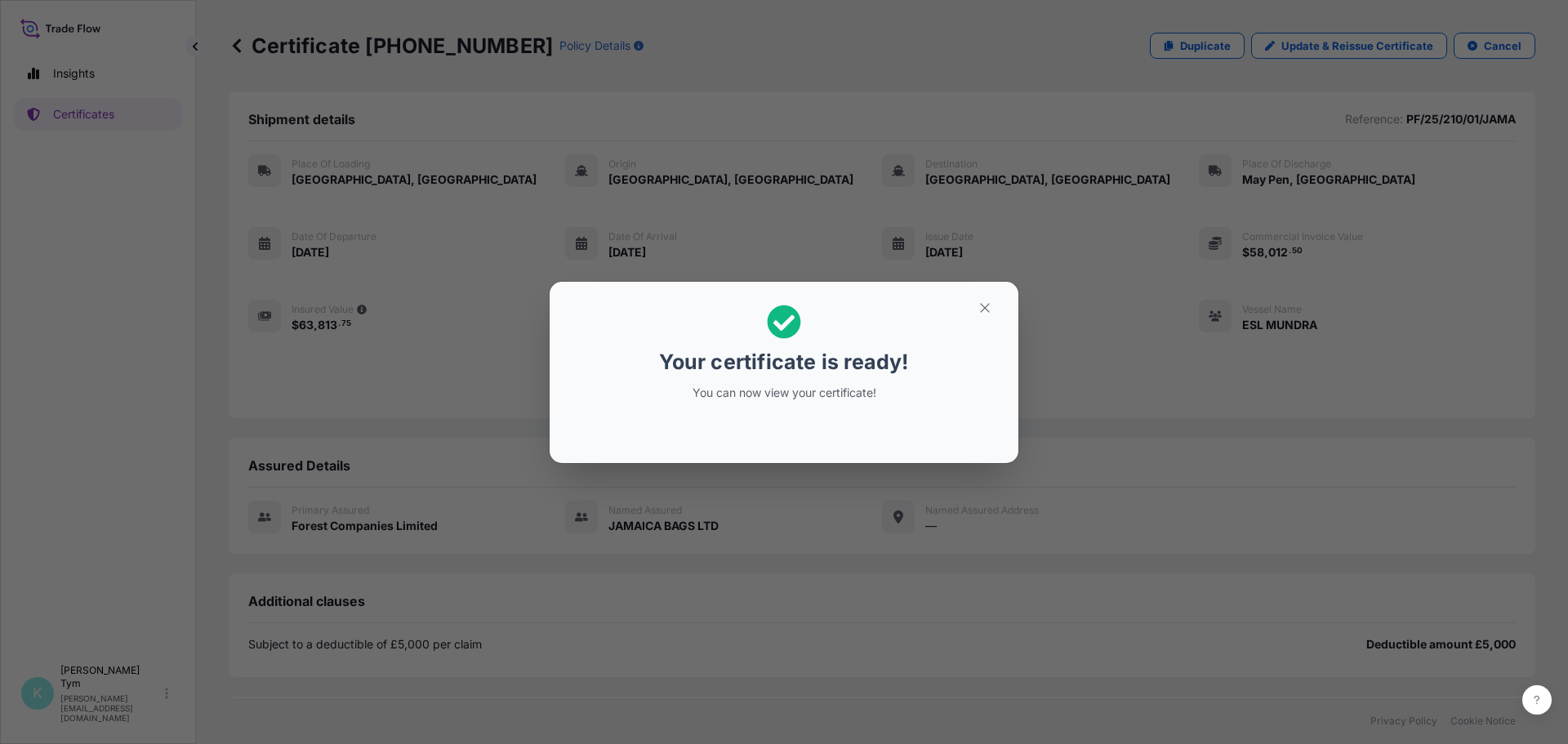
click at [495, 615] on div "Your certificate is ready! You can now view your certificate!" at bounding box center [784, 372] width 1568 height 744
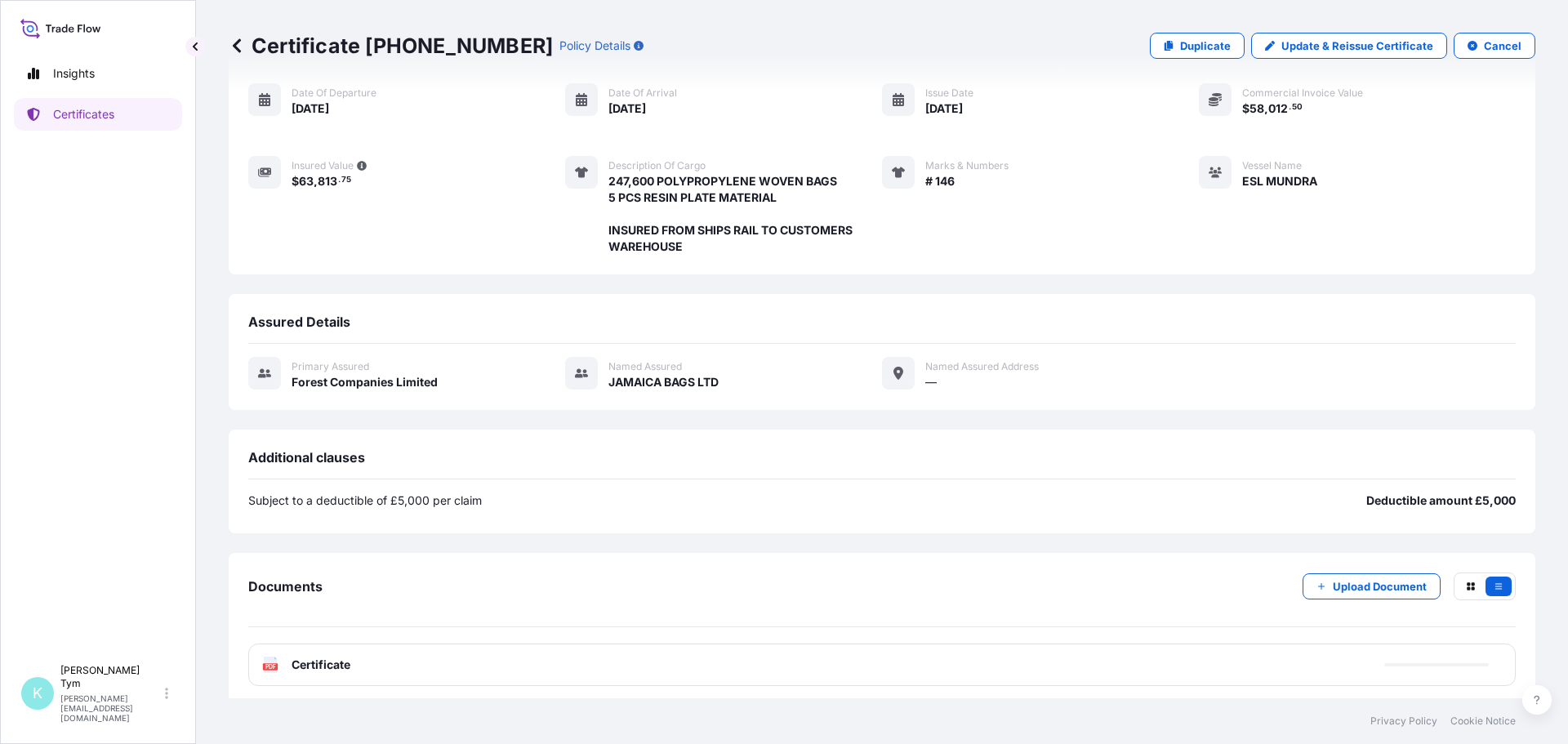
scroll to position [151, 0]
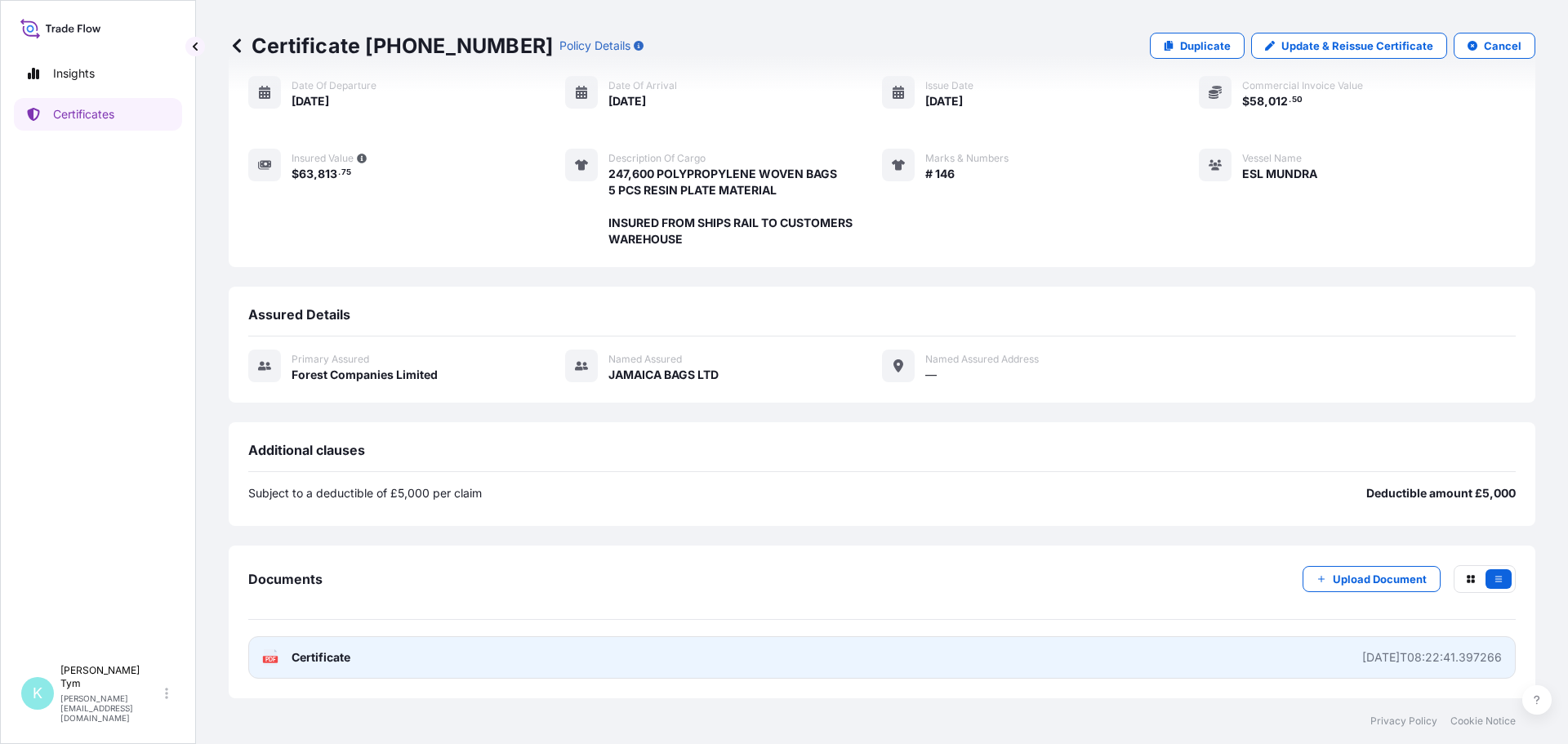
click at [319, 650] on span "Certificate" at bounding box center [321, 658] width 59 height 16
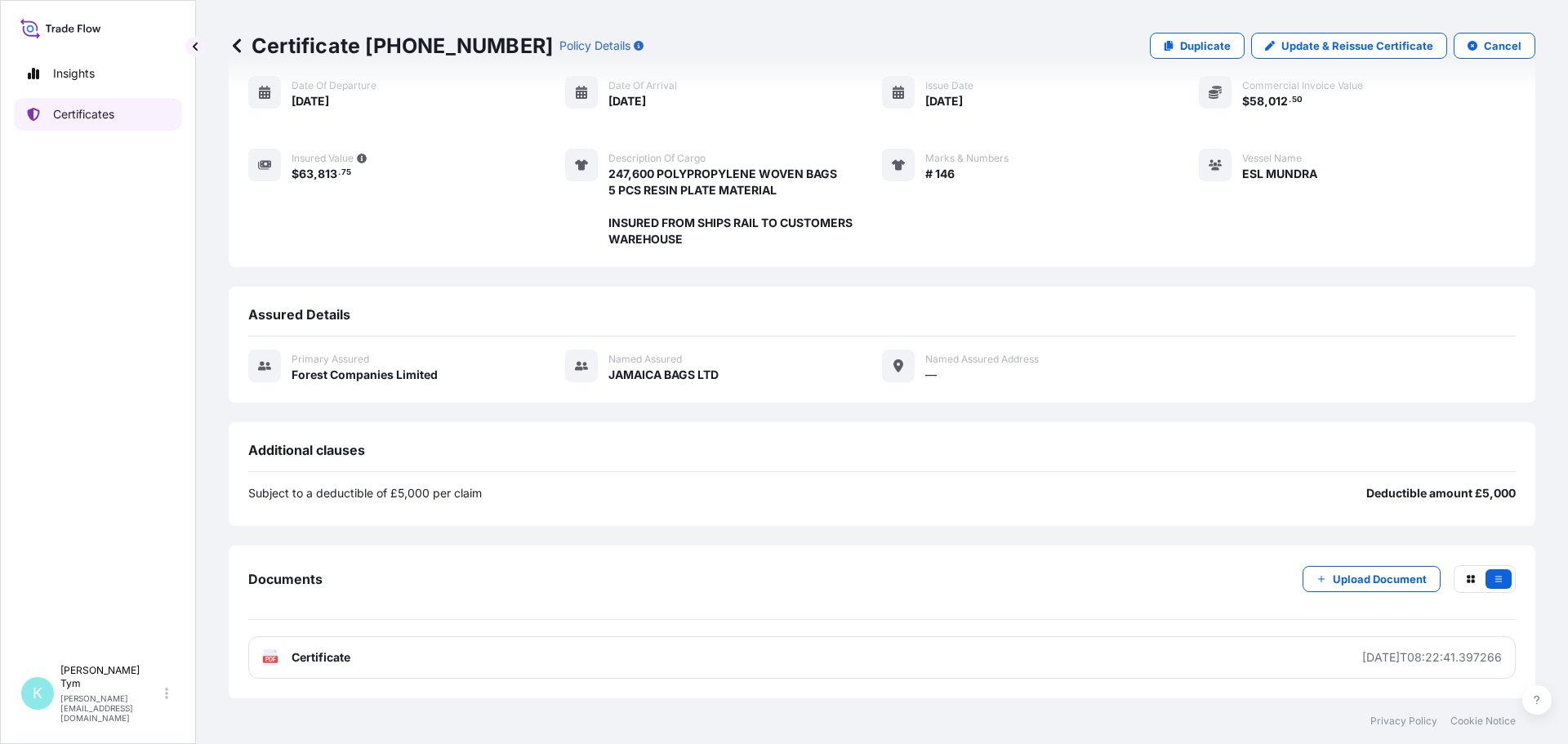
click at [111, 112] on p "Certificates" at bounding box center [84, 114] width 62 height 16
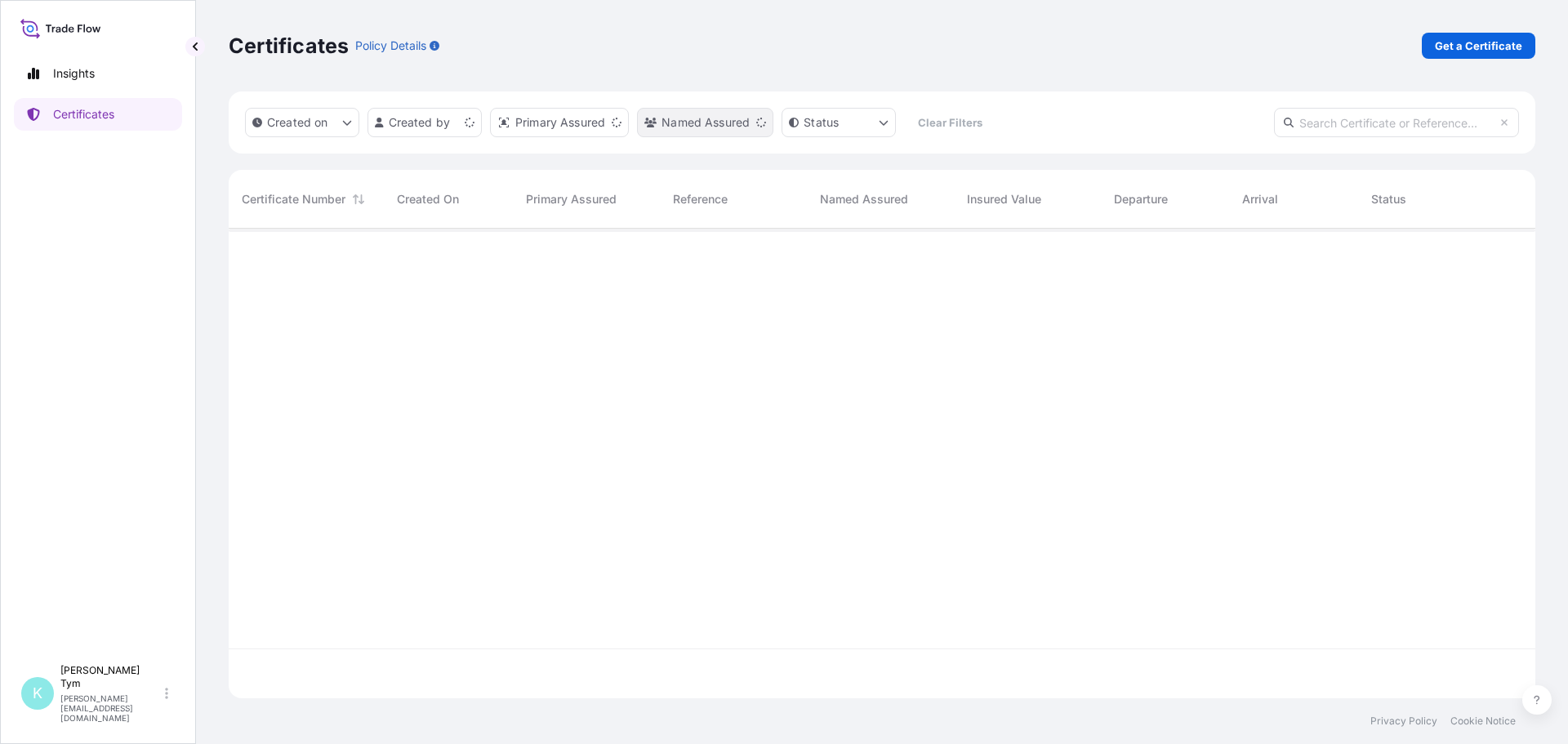
scroll to position [467, 1295]
click at [1379, 126] on input "text" at bounding box center [1397, 122] width 245 height 30
type input "eceb"
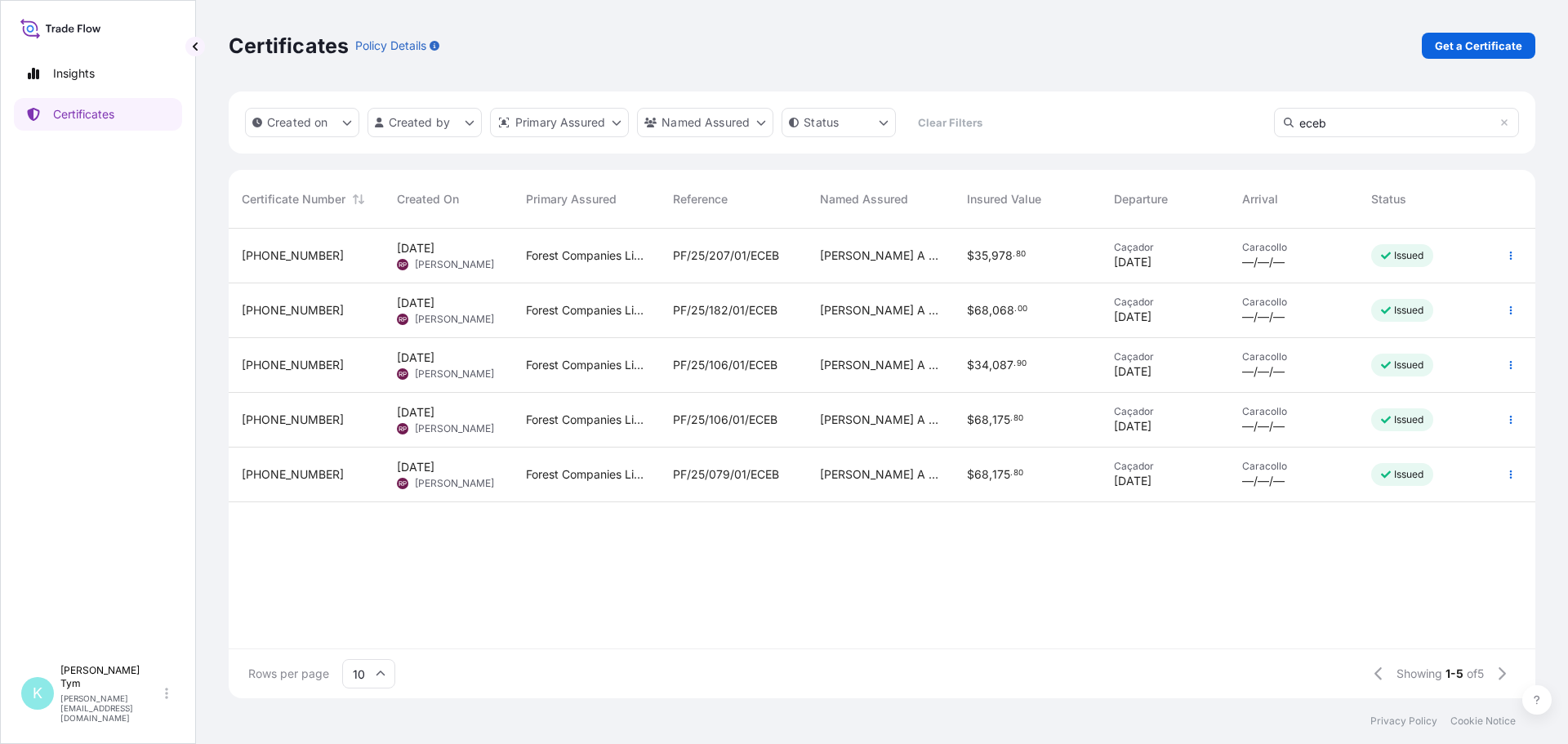
click at [759, 256] on span "PF/25/207/01/ECEB" at bounding box center [726, 256] width 106 height 16
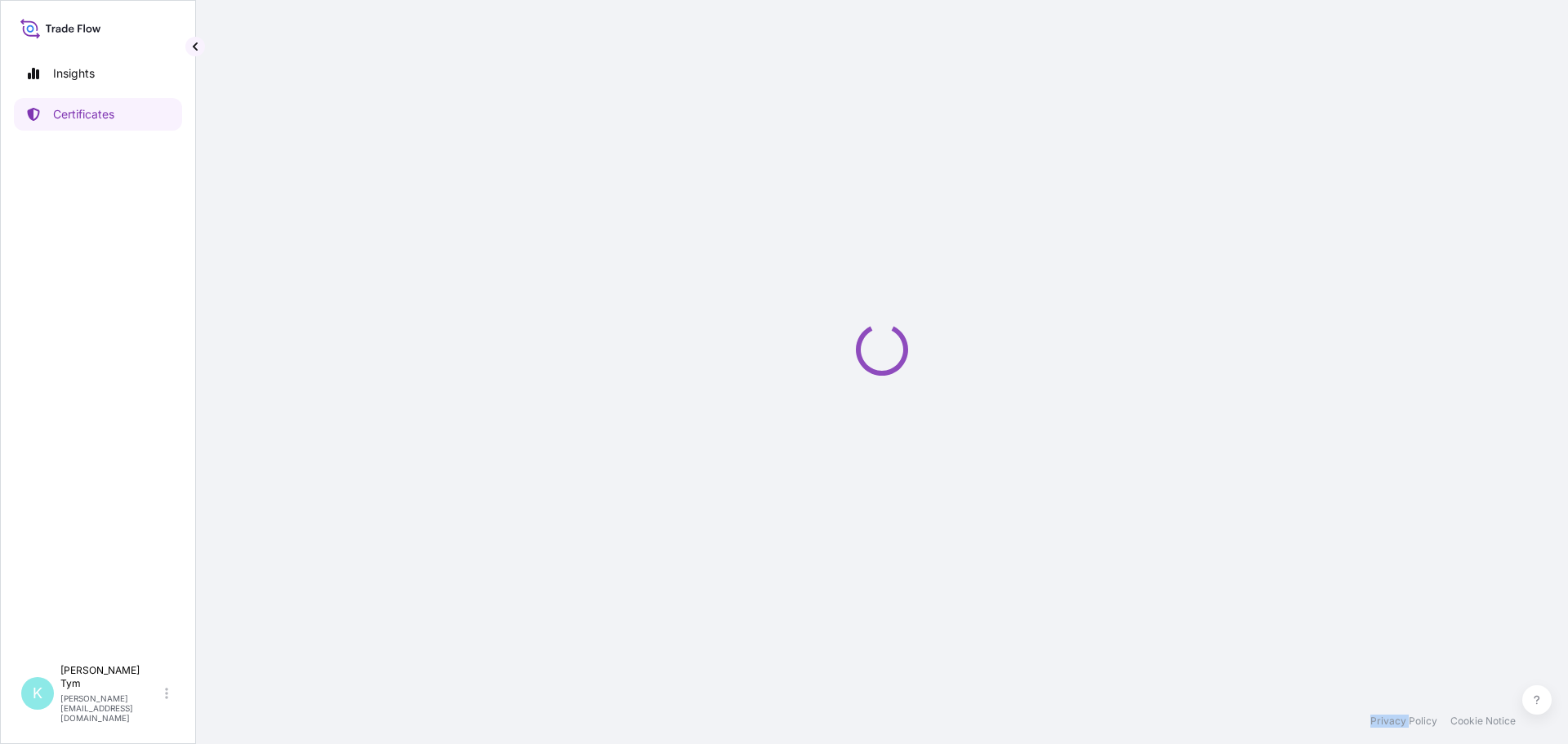
click at [759, 256] on div "Loading" at bounding box center [882, 349] width 1307 height 699
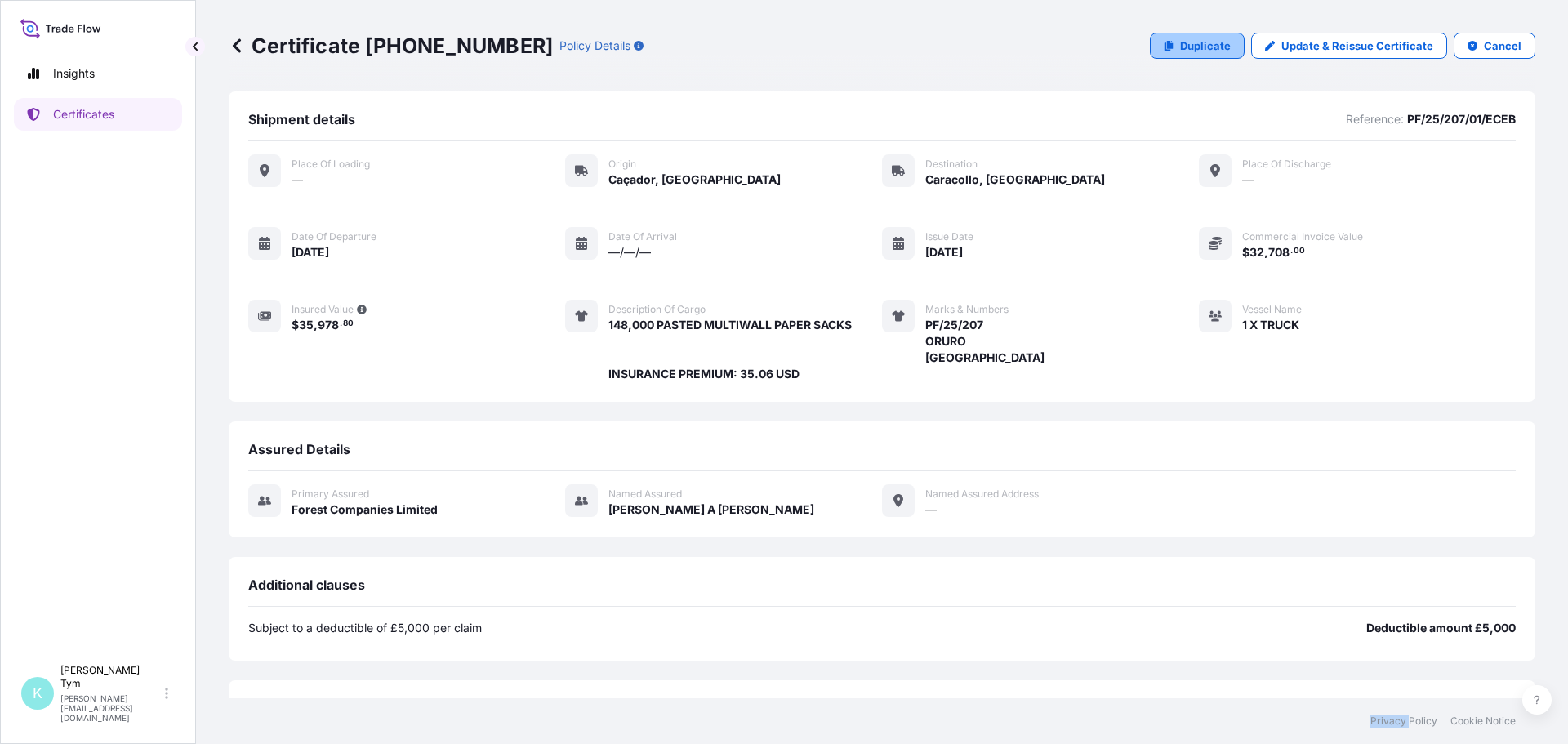
click at [1198, 45] on p "Duplicate" at bounding box center [1206, 46] width 51 height 16
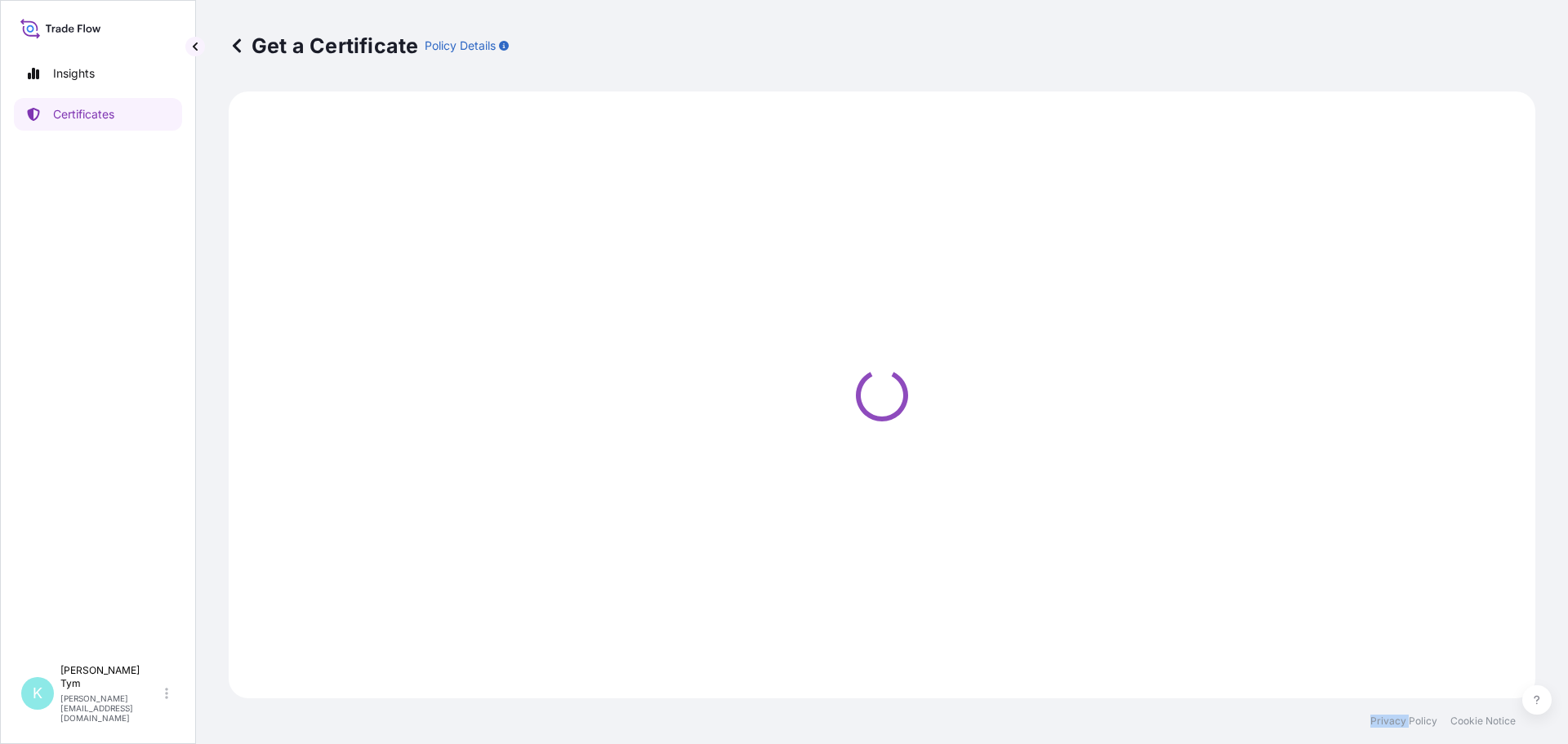
select select "Road"
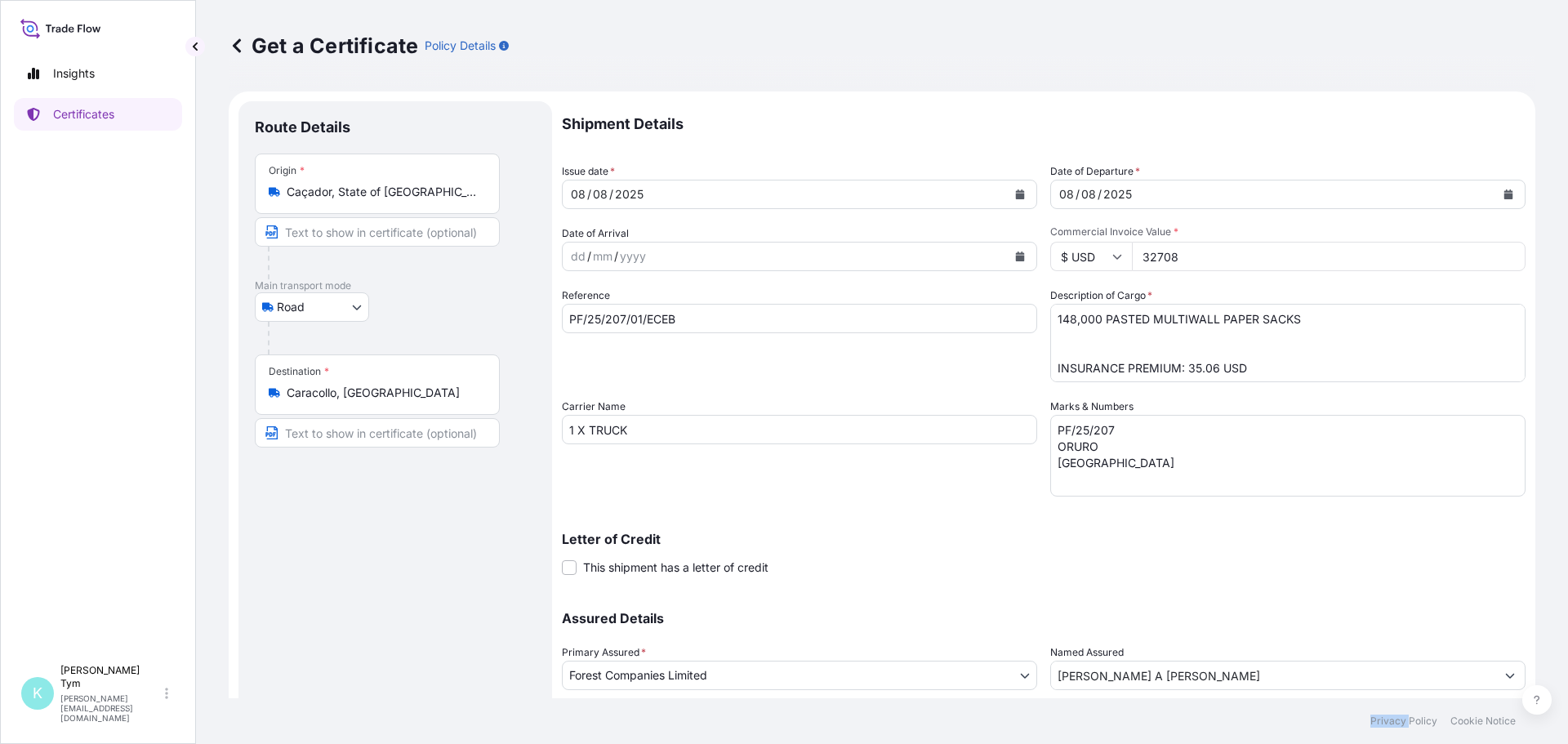
click at [1505, 194] on icon "Calendar" at bounding box center [1509, 194] width 9 height 10
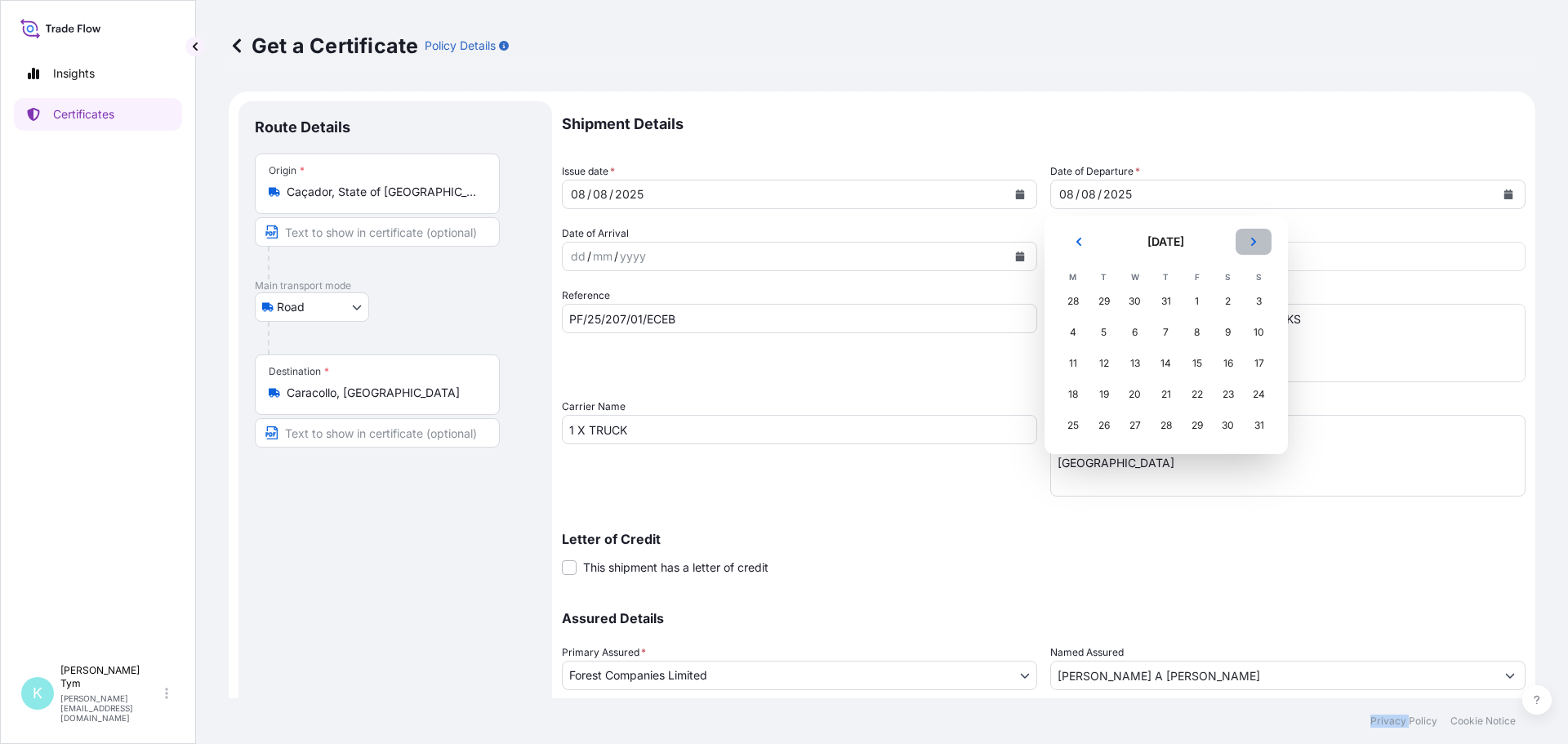
click at [1251, 236] on button "Next" at bounding box center [1254, 242] width 36 height 26
click at [1107, 301] on div "2" at bounding box center [1105, 302] width 30 height 30
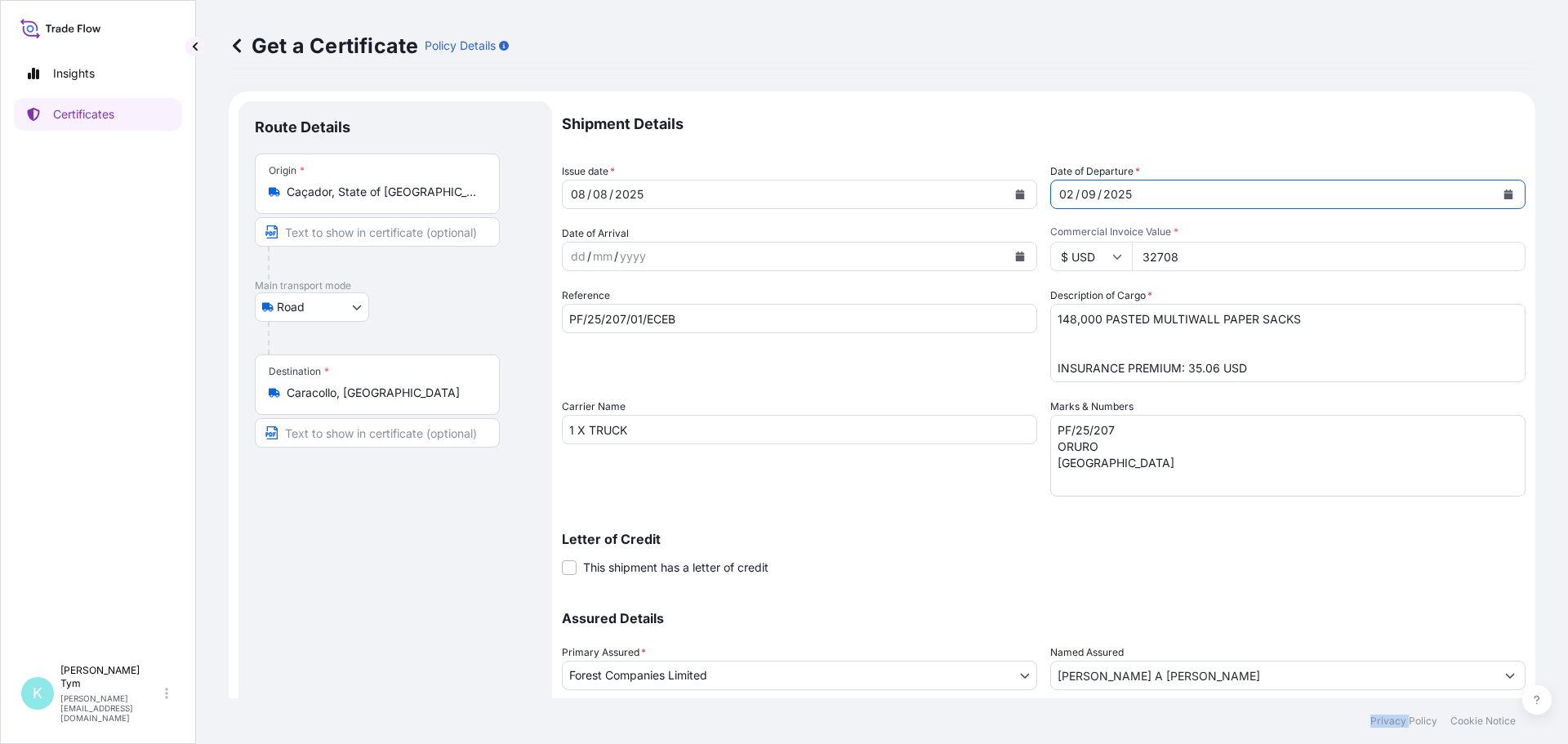
click at [1016, 198] on icon "Calendar" at bounding box center [1020, 194] width 9 height 10
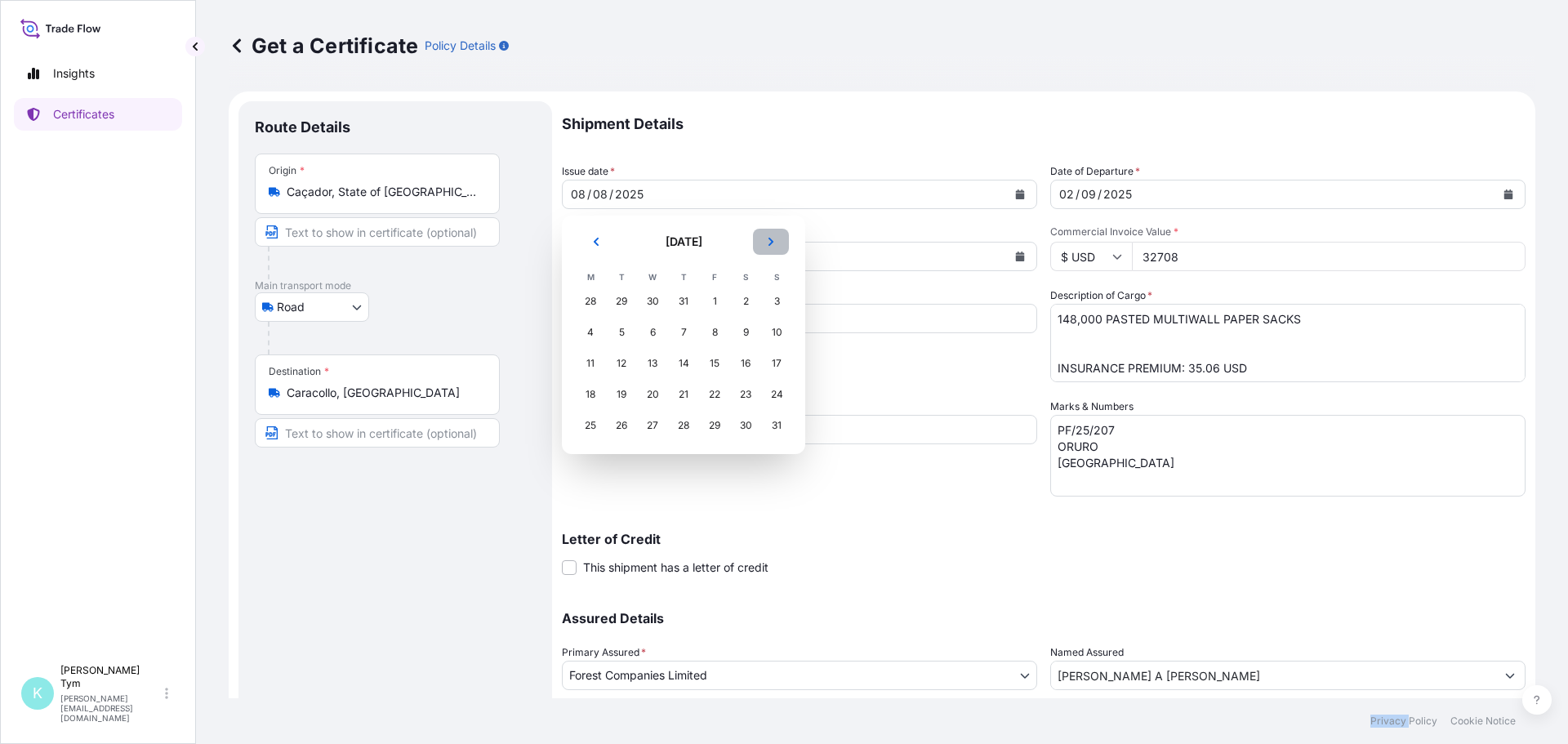
click at [763, 244] on button "Next" at bounding box center [771, 242] width 36 height 26
click at [624, 299] on div "2" at bounding box center [622, 302] width 30 height 30
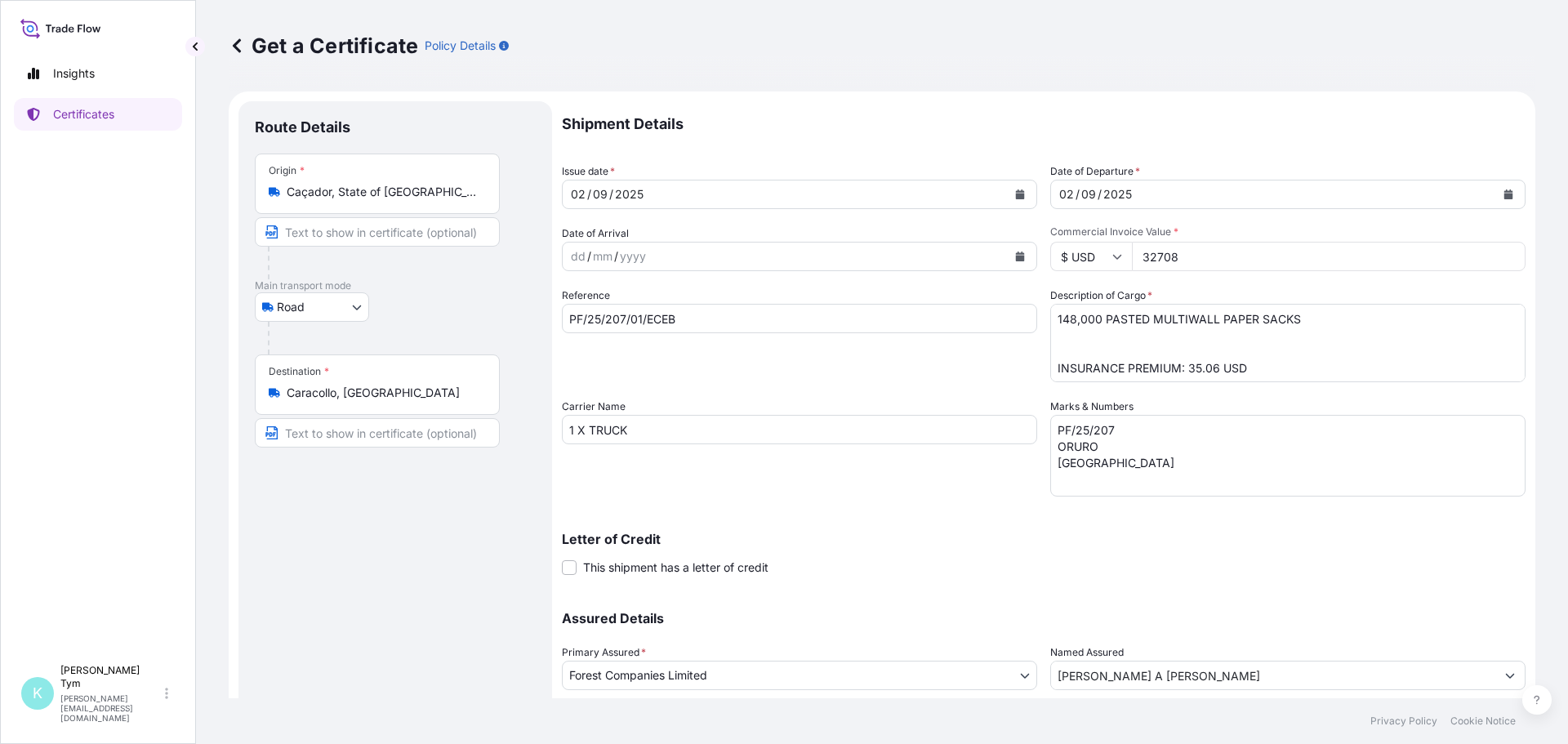
drag, startPoint x: 1187, startPoint y: 253, endPoint x: 1138, endPoint y: 256, distance: 49.1
click at [1138, 256] on input "32708" at bounding box center [1329, 257] width 394 height 30
click at [1110, 333] on textarea "148,000 PASTED MULTIWALL PAPER SACKS INSURANCE PREMIUM: 35.06 USD" at bounding box center [1288, 344] width 476 height 79
click at [1121, 429] on textarea "PF/25/207 ORURO [GEOGRAPHIC_DATA]" at bounding box center [1288, 456] width 476 height 82
type textarea "PF/25/227 ORURO [GEOGRAPHIC_DATA]"
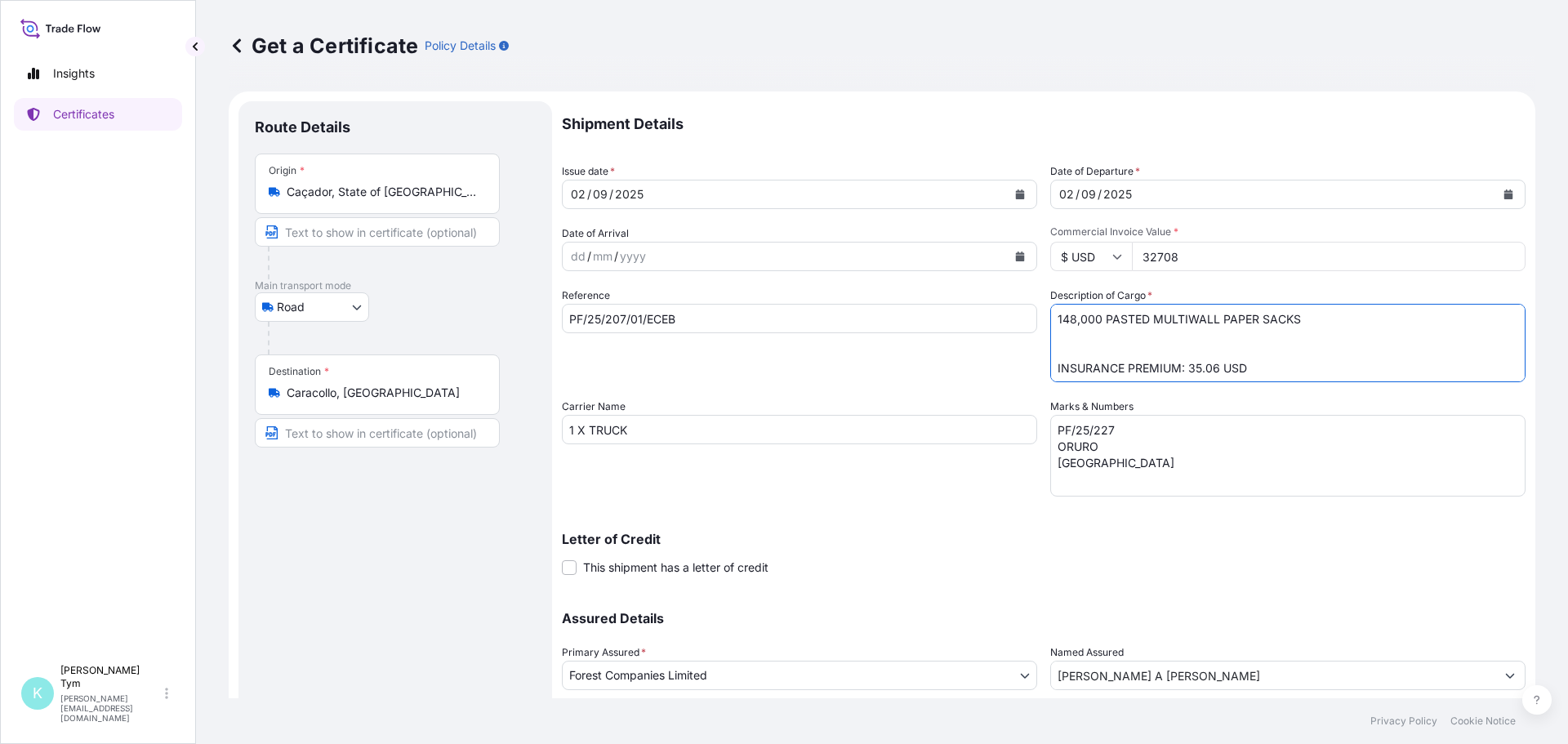
scroll to position [2, 0]
drag, startPoint x: 1182, startPoint y: 369, endPoint x: 1214, endPoint y: 363, distance: 32.6
click at [1214, 363] on textarea "148,000 PASTED MULTIWALL PAPER SACKS INSURANCE PREMIUM: 35.06 USD" at bounding box center [1288, 344] width 476 height 79
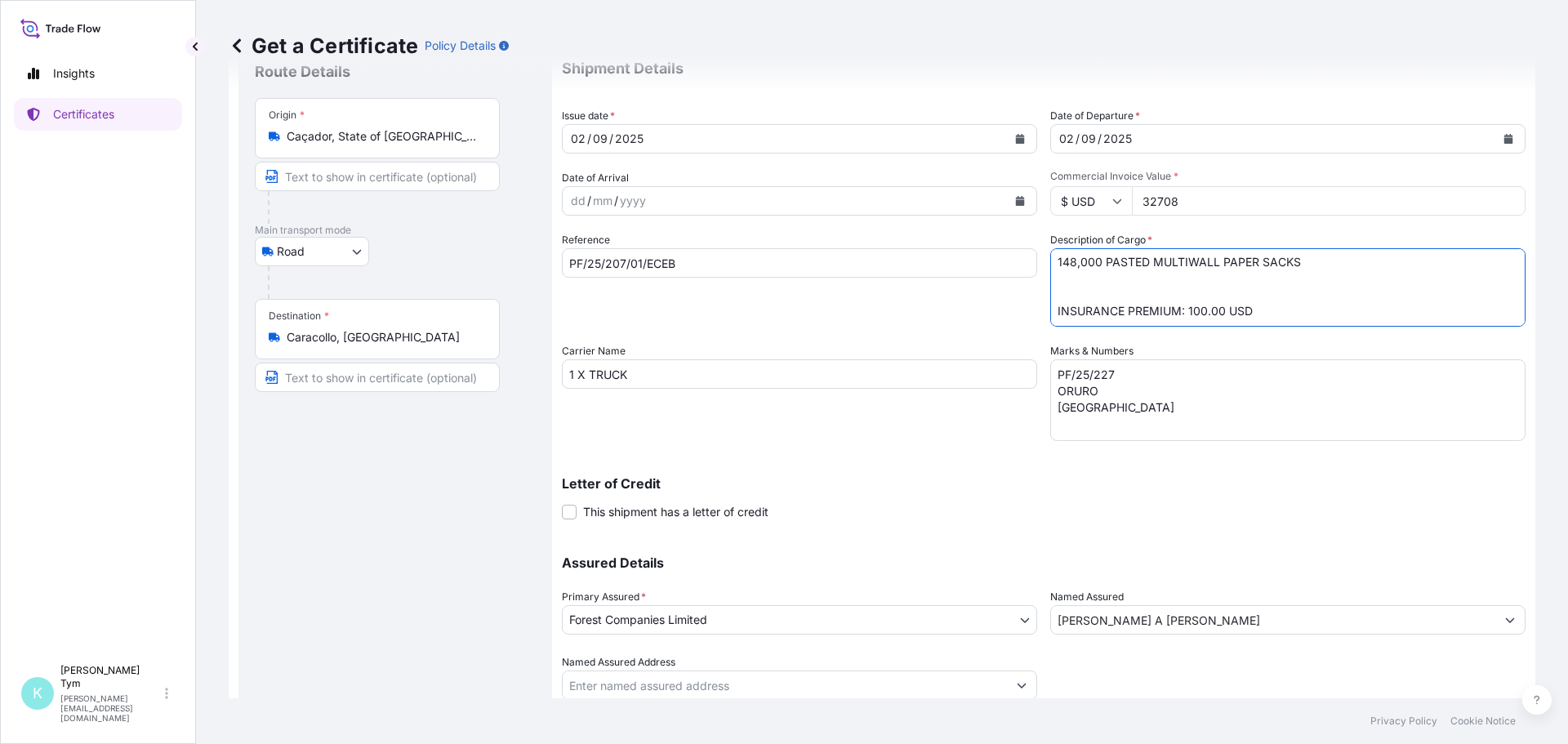
scroll to position [31, 0]
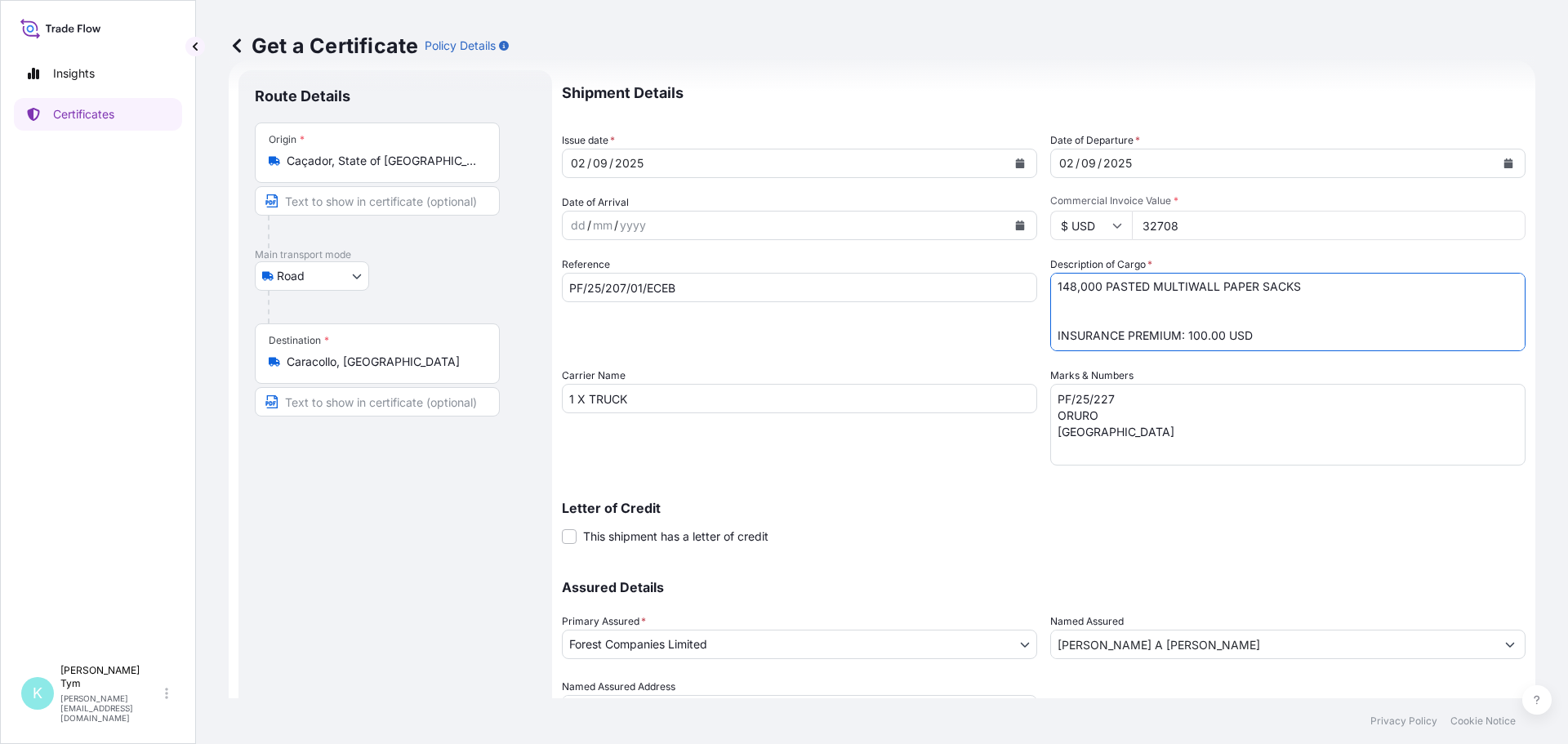
type textarea "148,000 PASTED MULTIWALL PAPER SACKS INSURANCE PREMIUM: 100.00 USD"
click at [615, 286] on input "PF/25/207/01/ECEB" at bounding box center [800, 288] width 476 height 30
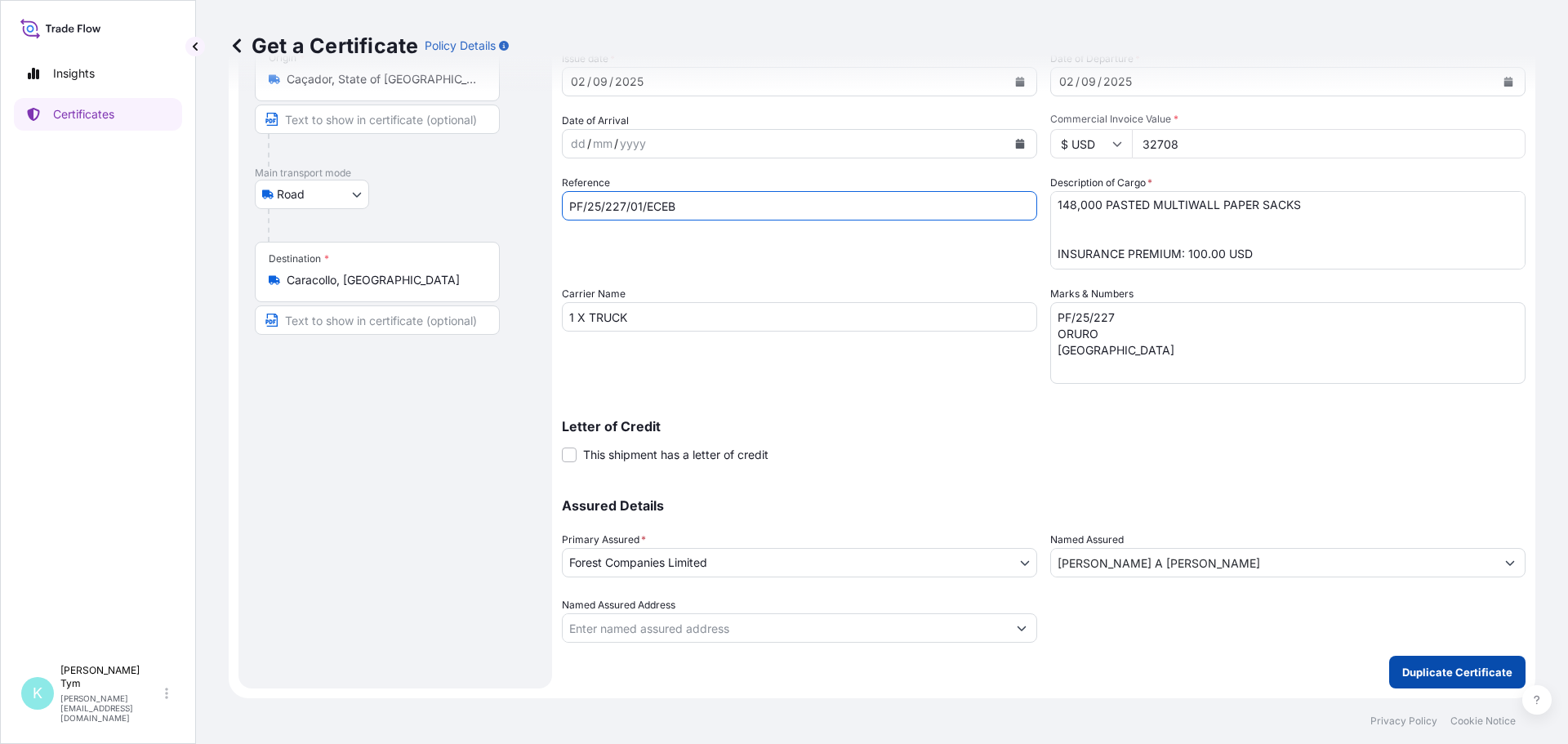
type input "PF/25/227/01/ECEB"
click at [1429, 670] on p "Duplicate Certificate" at bounding box center [1457, 673] width 110 height 16
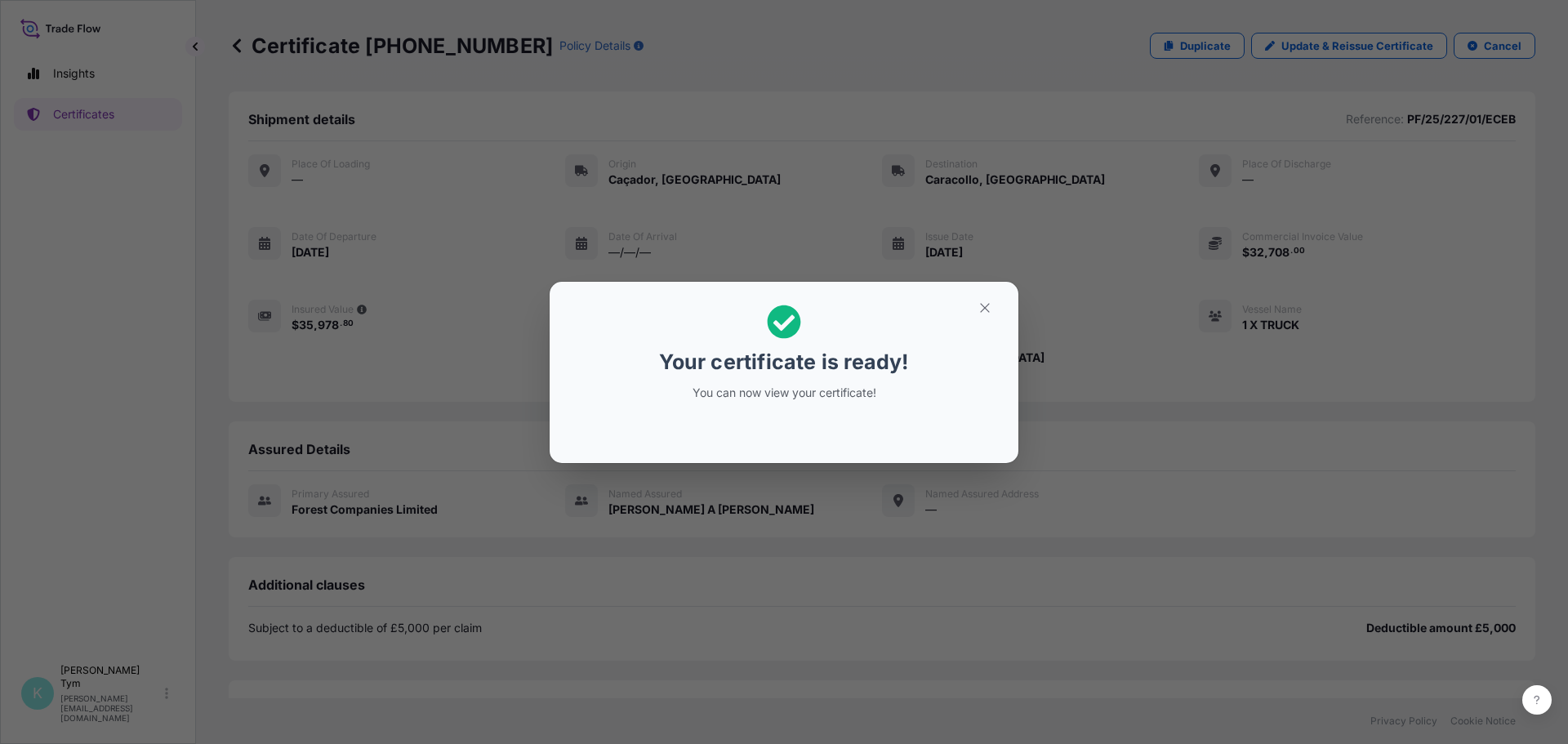
click at [375, 620] on div "Your certificate is ready! You can now view your certificate!" at bounding box center [784, 372] width 1568 height 744
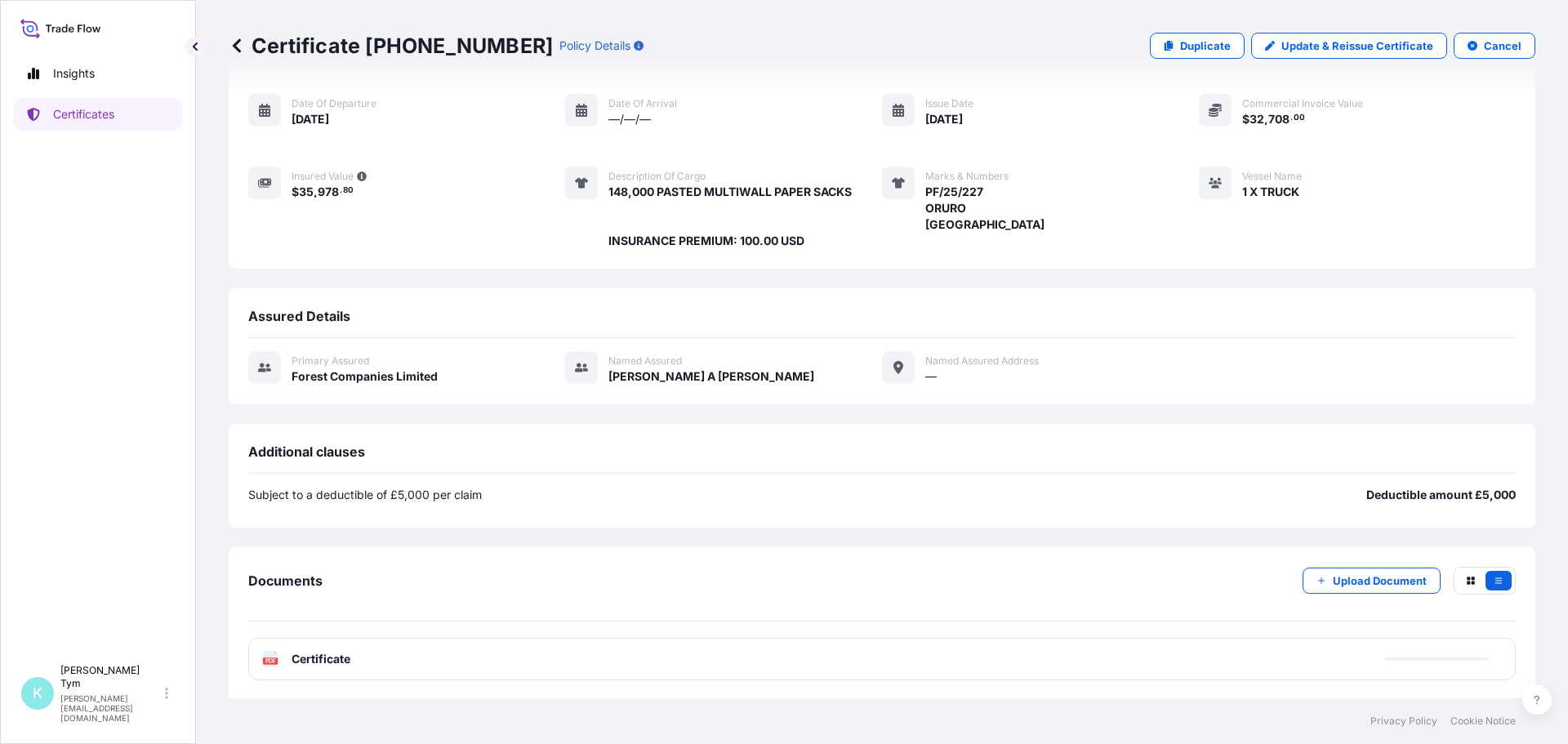
scroll to position [135, 0]
click at [280, 660] on div "PDF Certificate" at bounding box center [307, 658] width 89 height 16
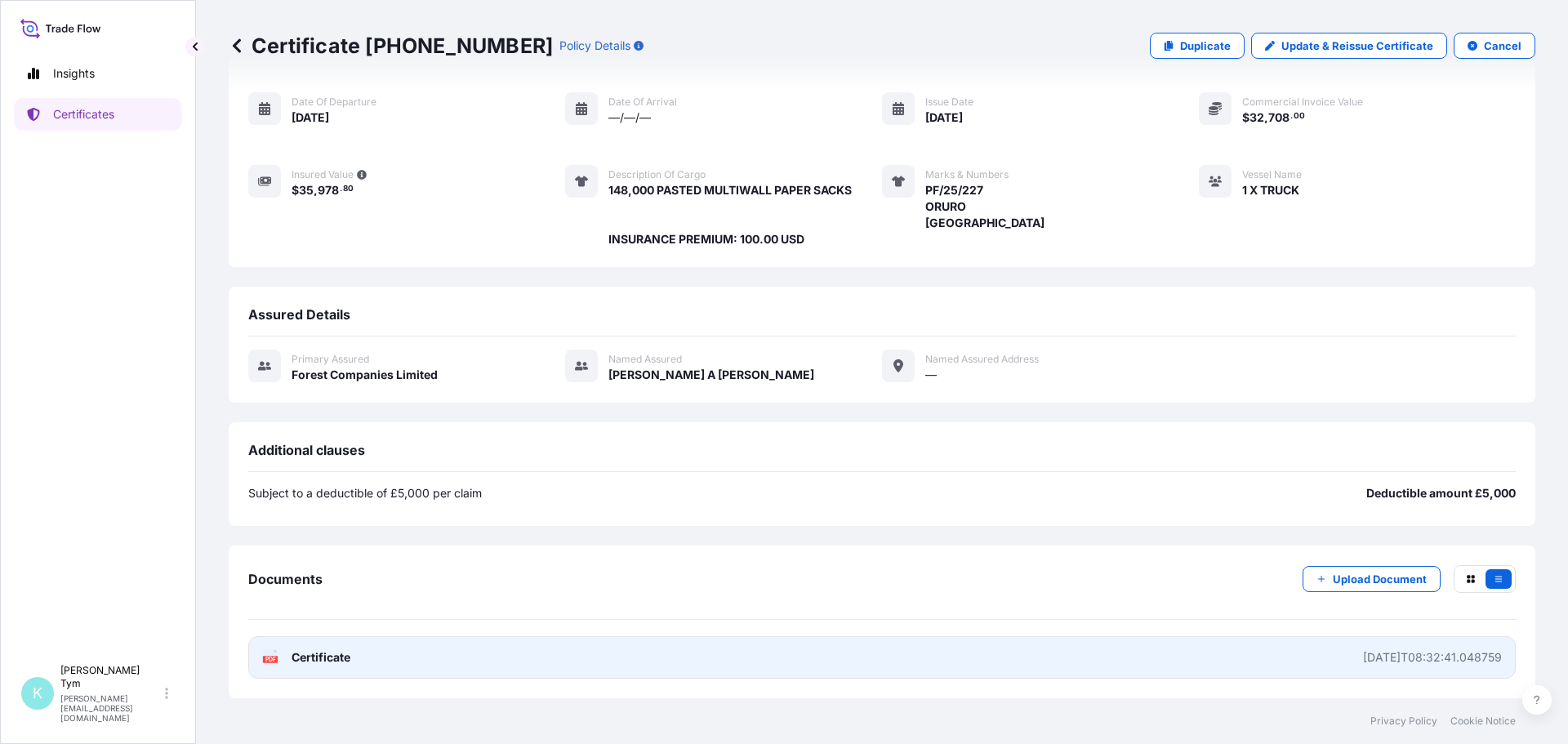
click at [317, 658] on span "Certificate" at bounding box center [321, 658] width 59 height 16
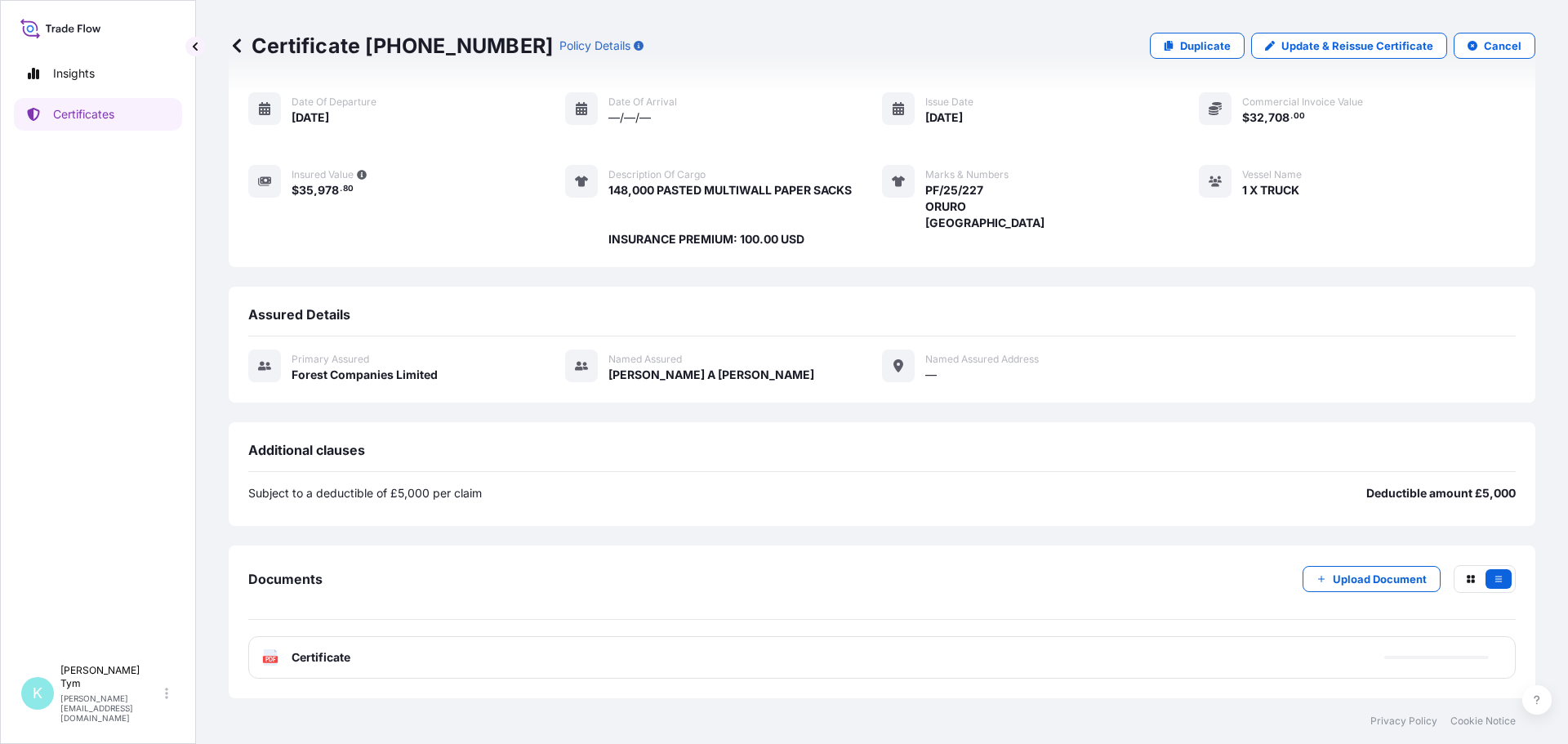
scroll to position [0, 0]
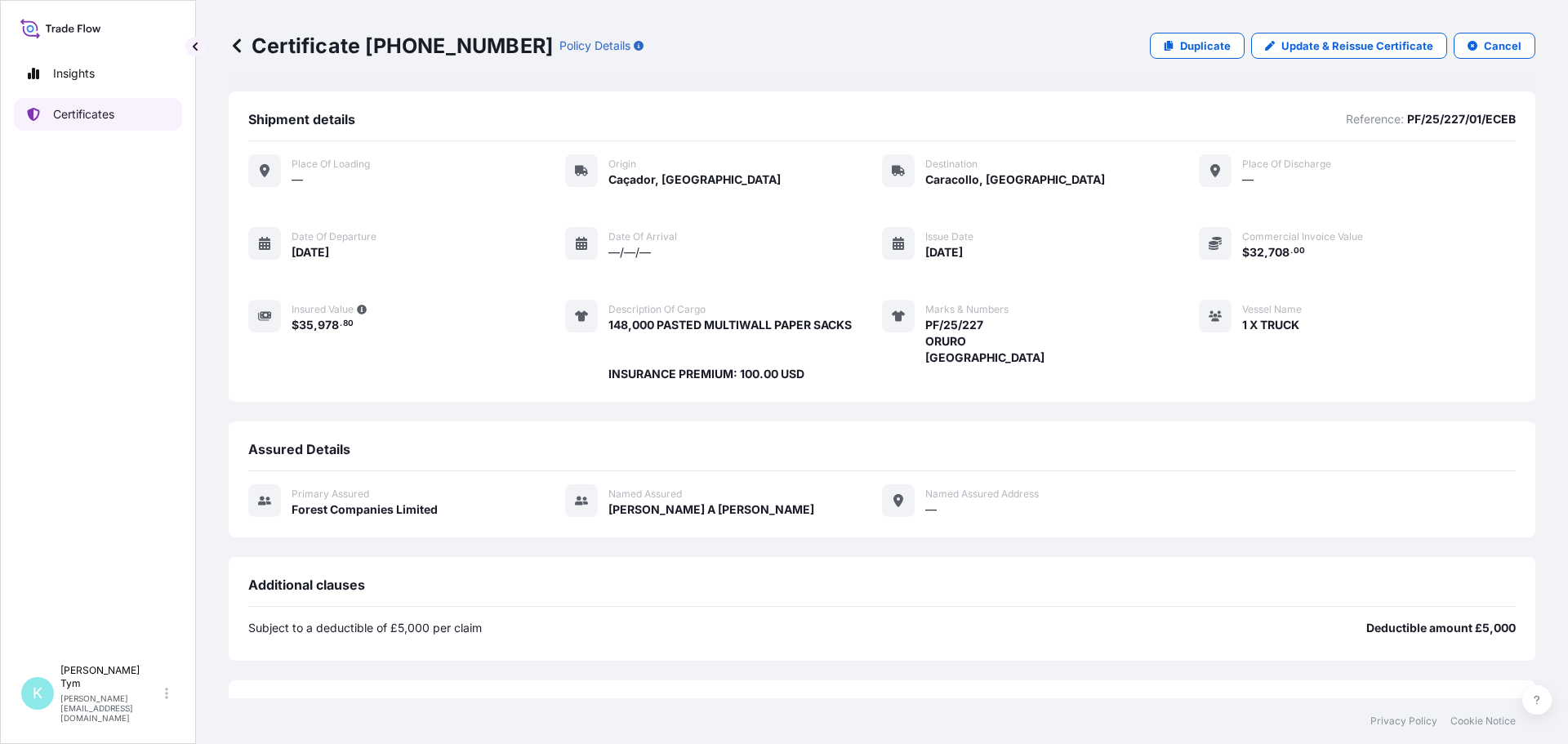
click at [116, 115] on link "Certificates" at bounding box center [98, 115] width 168 height 33
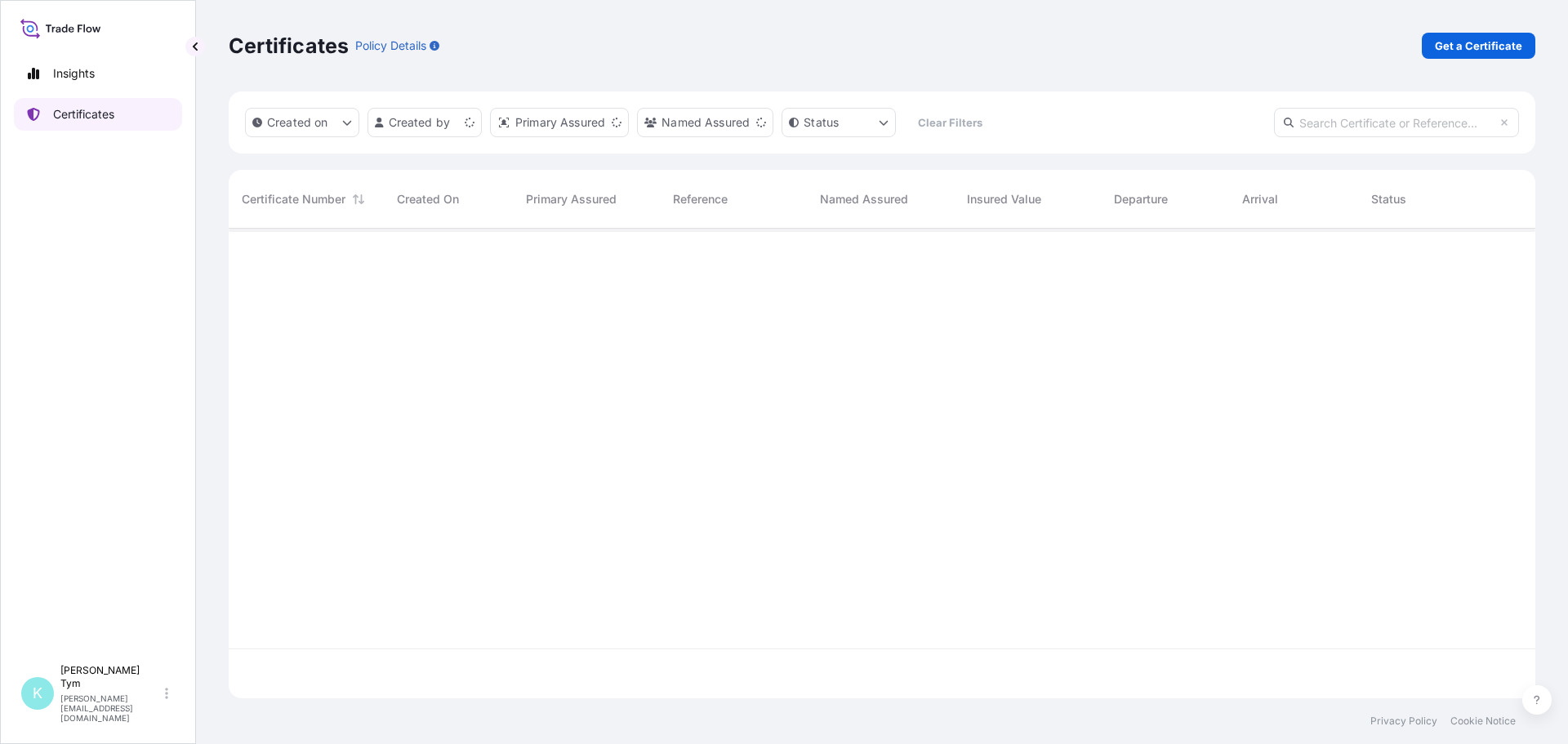
scroll to position [467, 1295]
click at [1325, 126] on input "text" at bounding box center [1397, 122] width 245 height 30
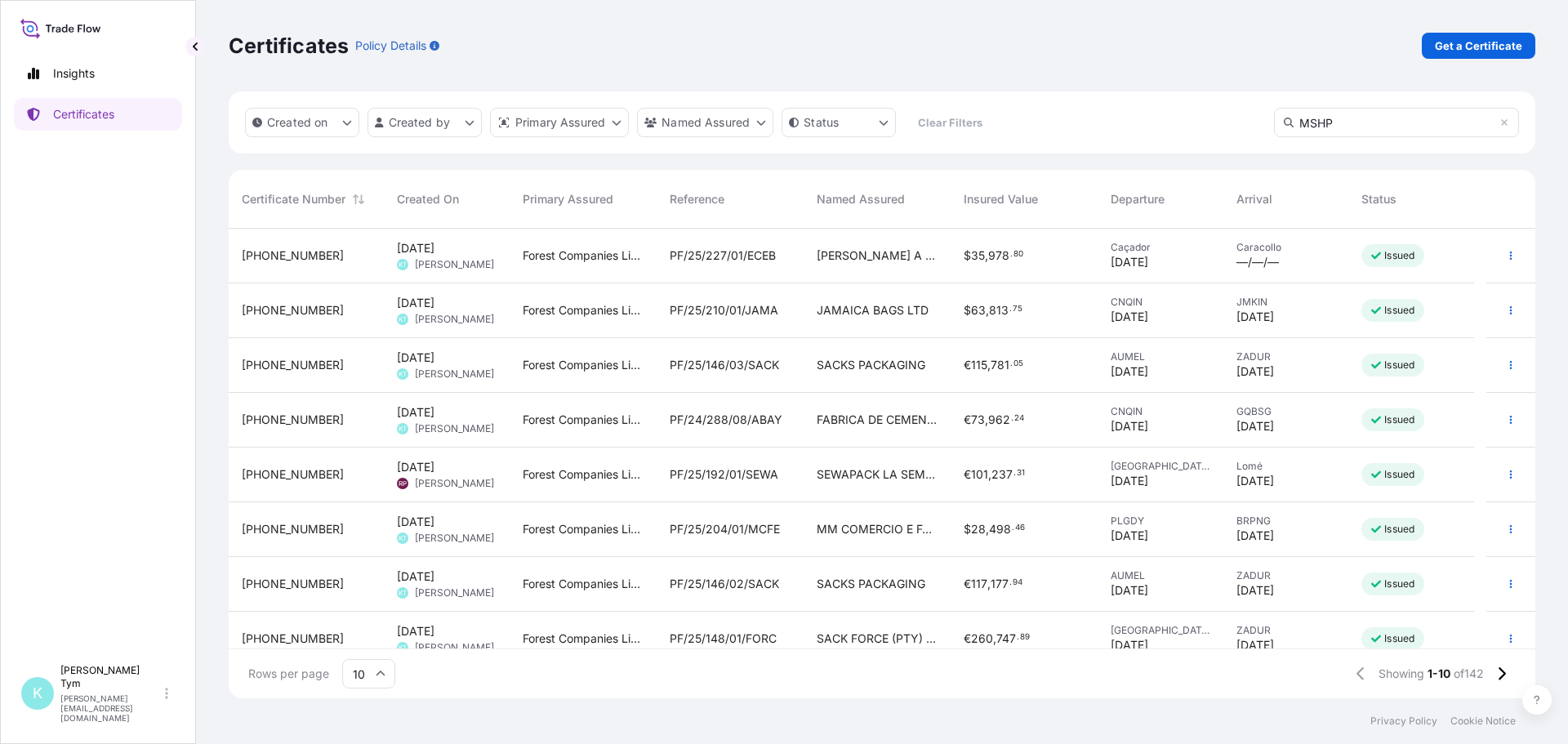
type input "MSHP"
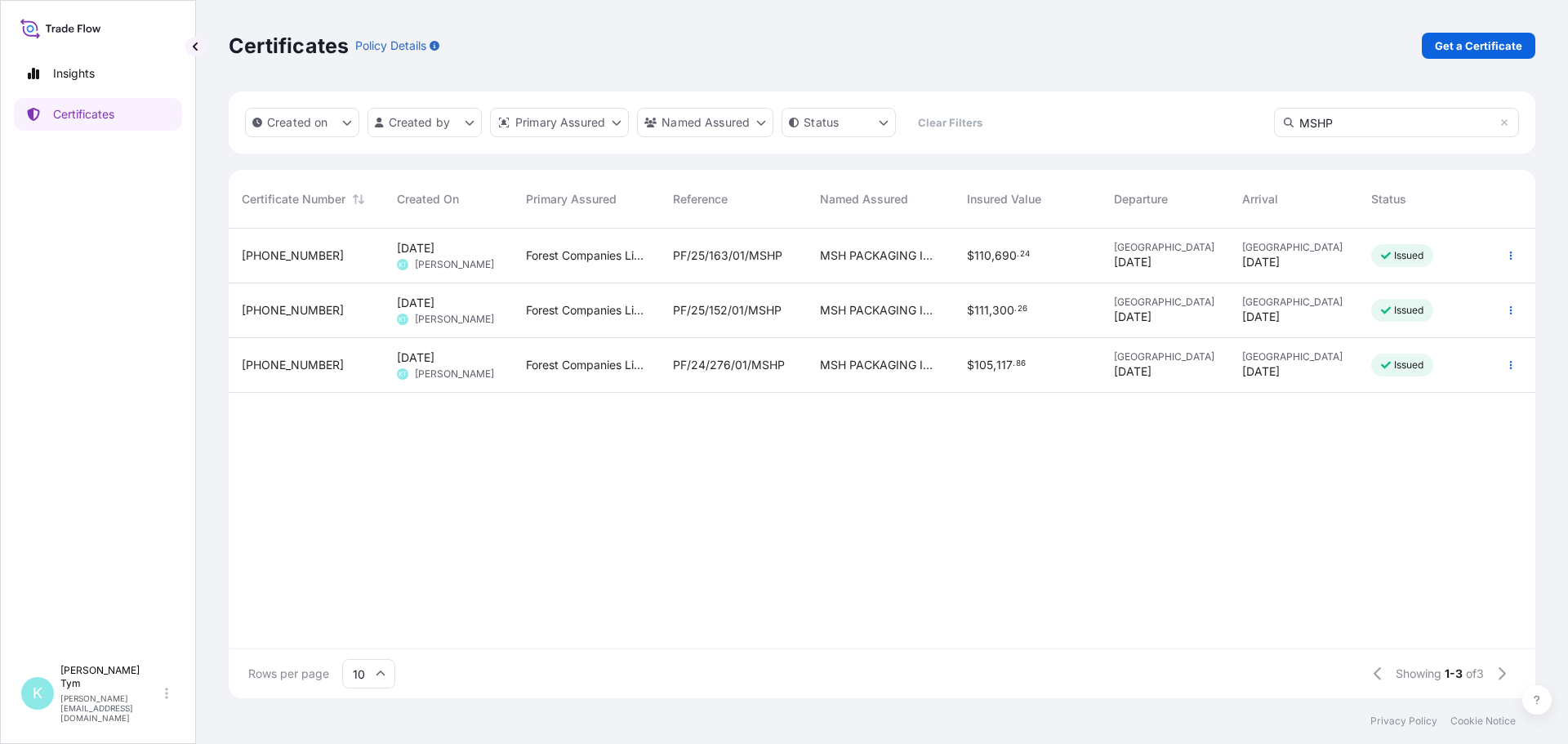
click at [719, 258] on span "PF/25/163/01/MSHP" at bounding box center [727, 256] width 109 height 16
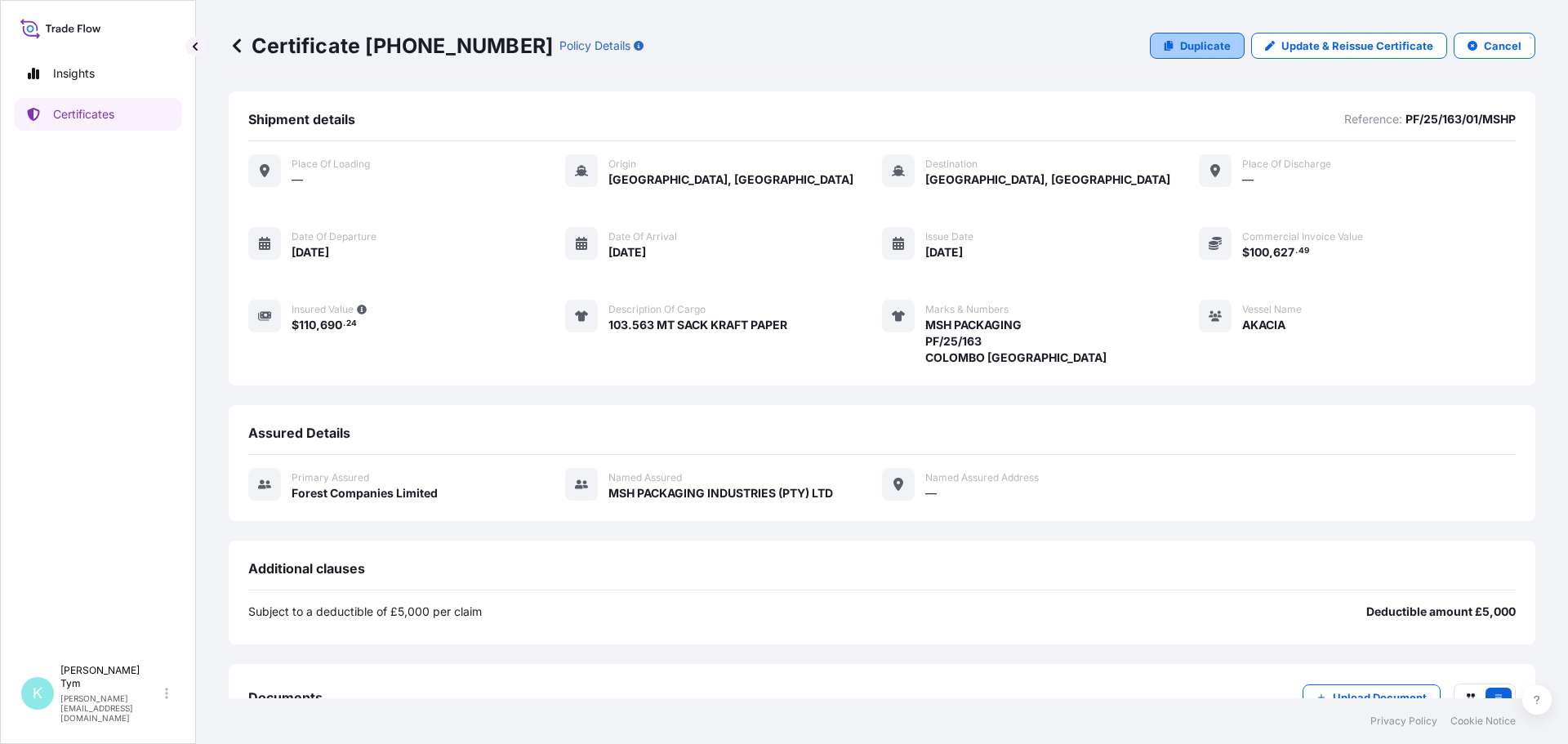
click at [1180, 48] on p "Duplicate" at bounding box center [1206, 46] width 51 height 16
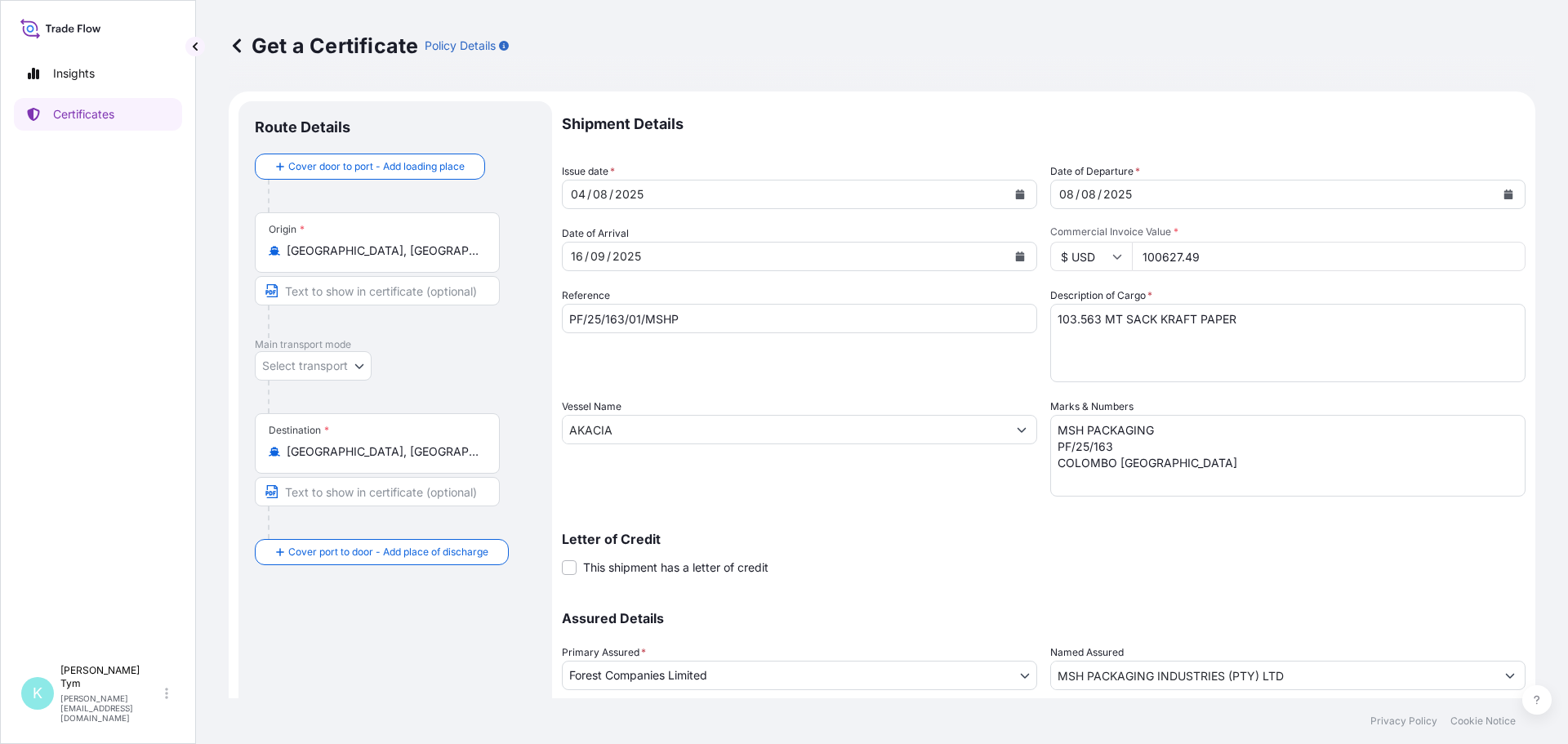
click at [1015, 256] on icon "Calendar" at bounding box center [1020, 257] width 10 height 10
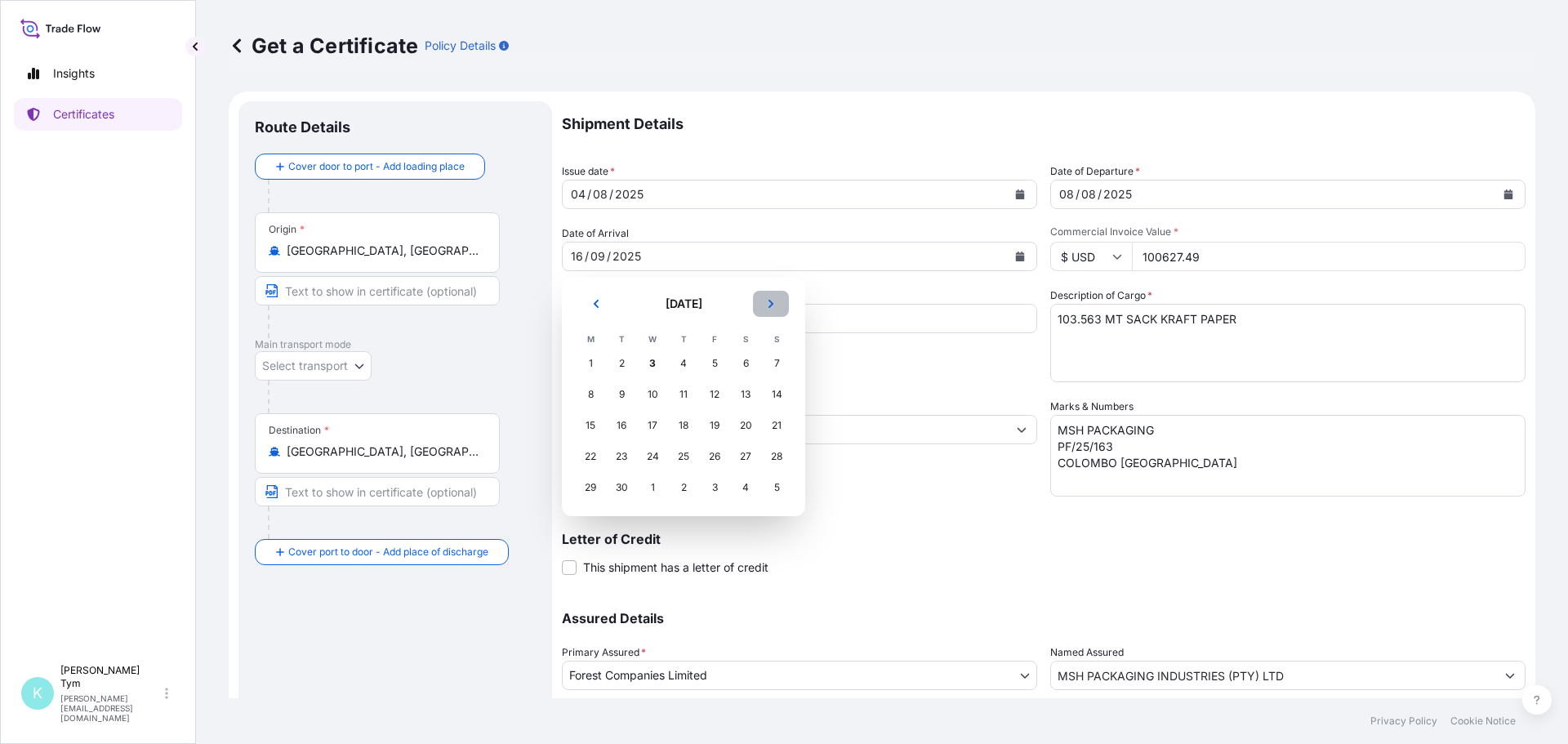
click at [772, 303] on icon "Next" at bounding box center [771, 304] width 5 height 8
click at [625, 425] on div "14" at bounding box center [622, 426] width 30 height 30
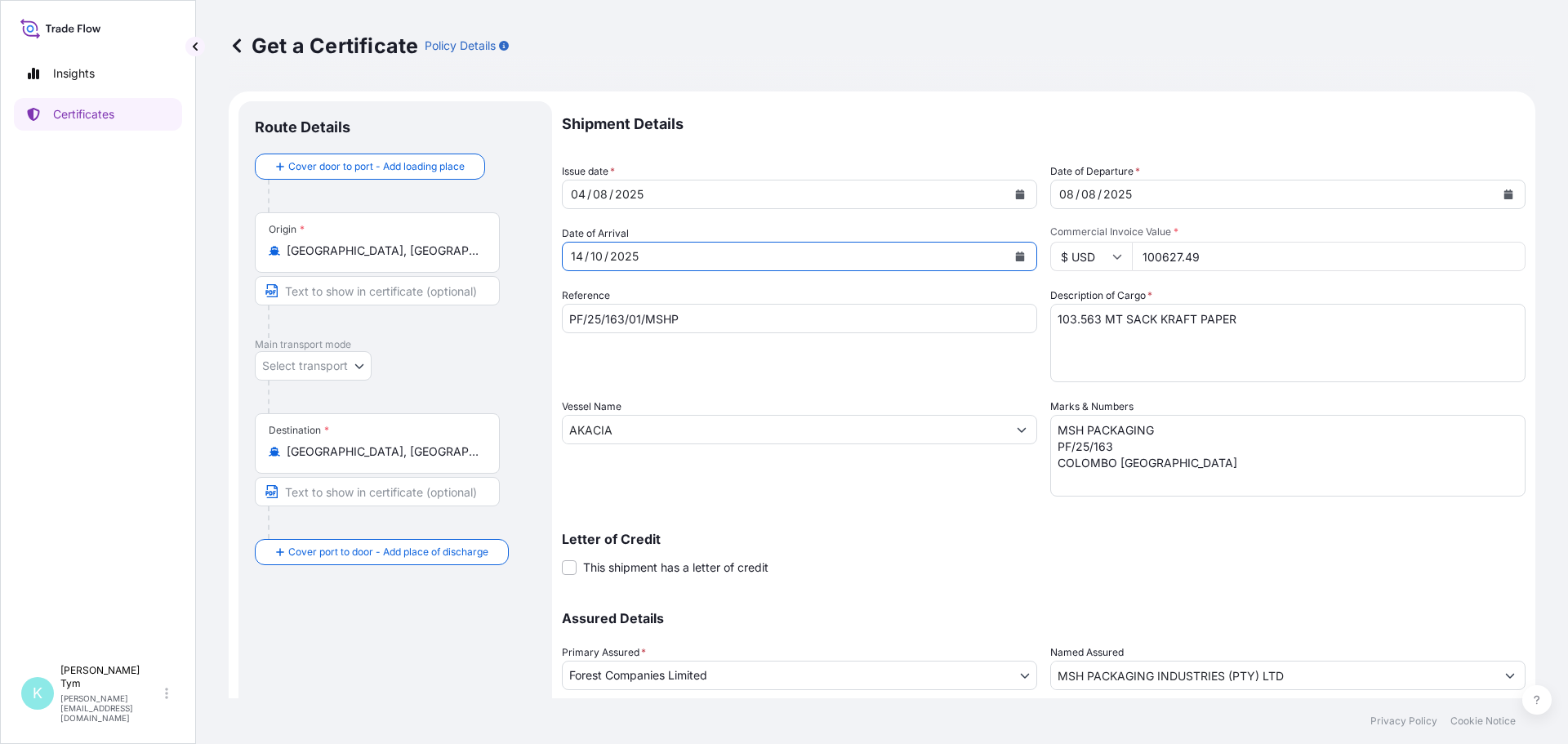
click at [1505, 191] on icon "Calendar" at bounding box center [1509, 194] width 9 height 10
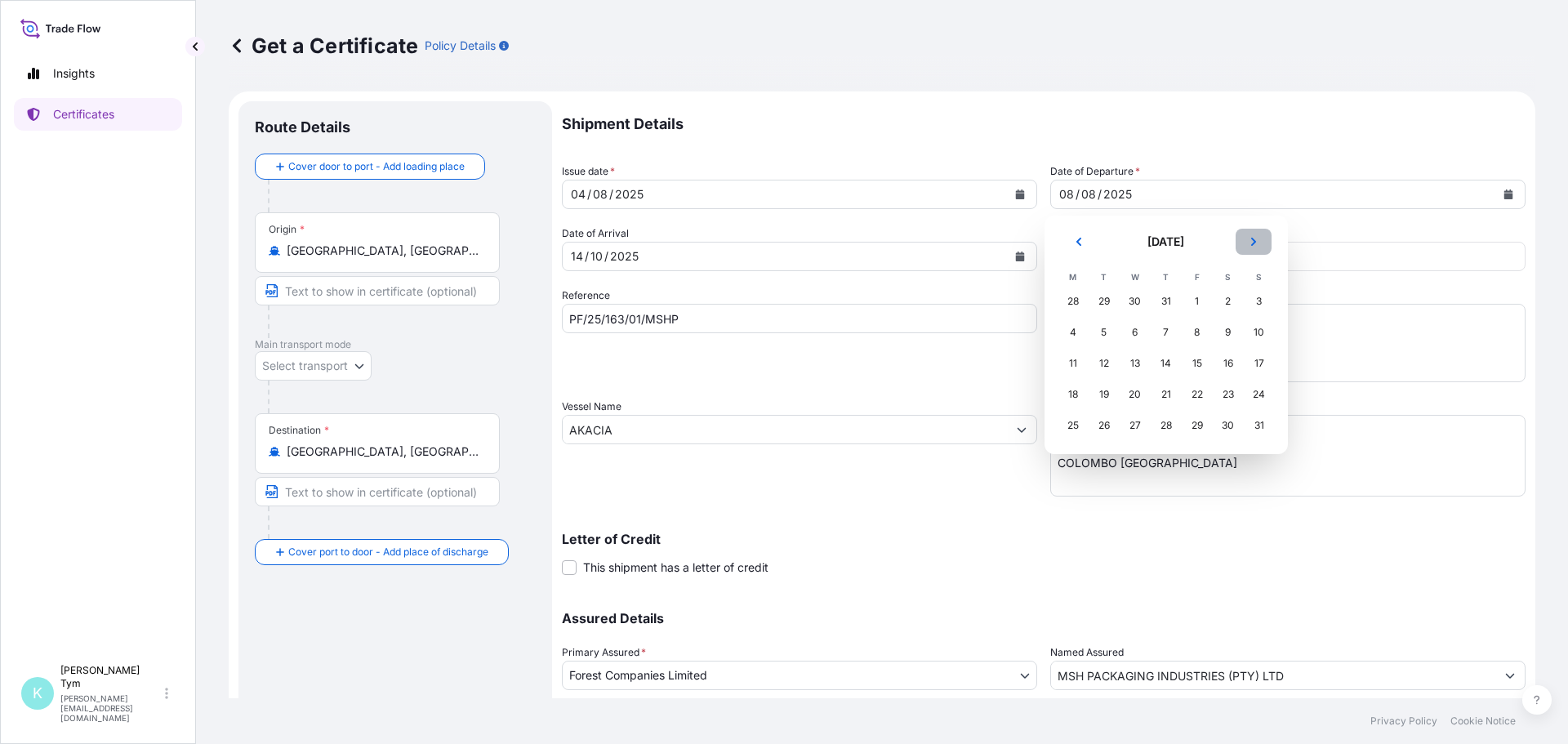
click at [1251, 237] on icon "Next" at bounding box center [1254, 242] width 10 height 10
click at [1200, 303] on div "5" at bounding box center [1197, 302] width 30 height 30
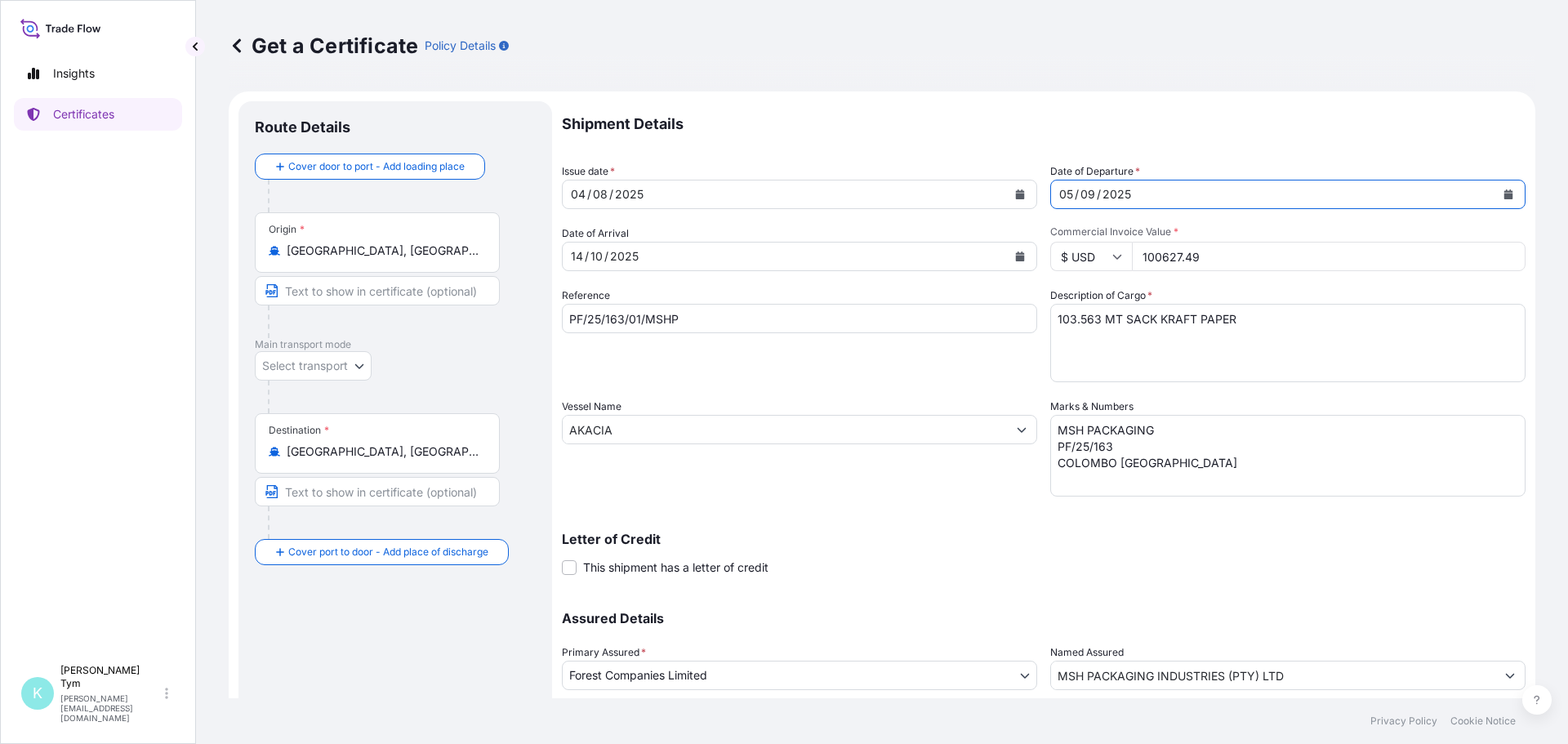
click at [1020, 194] on button "Calendar" at bounding box center [1020, 194] width 26 height 26
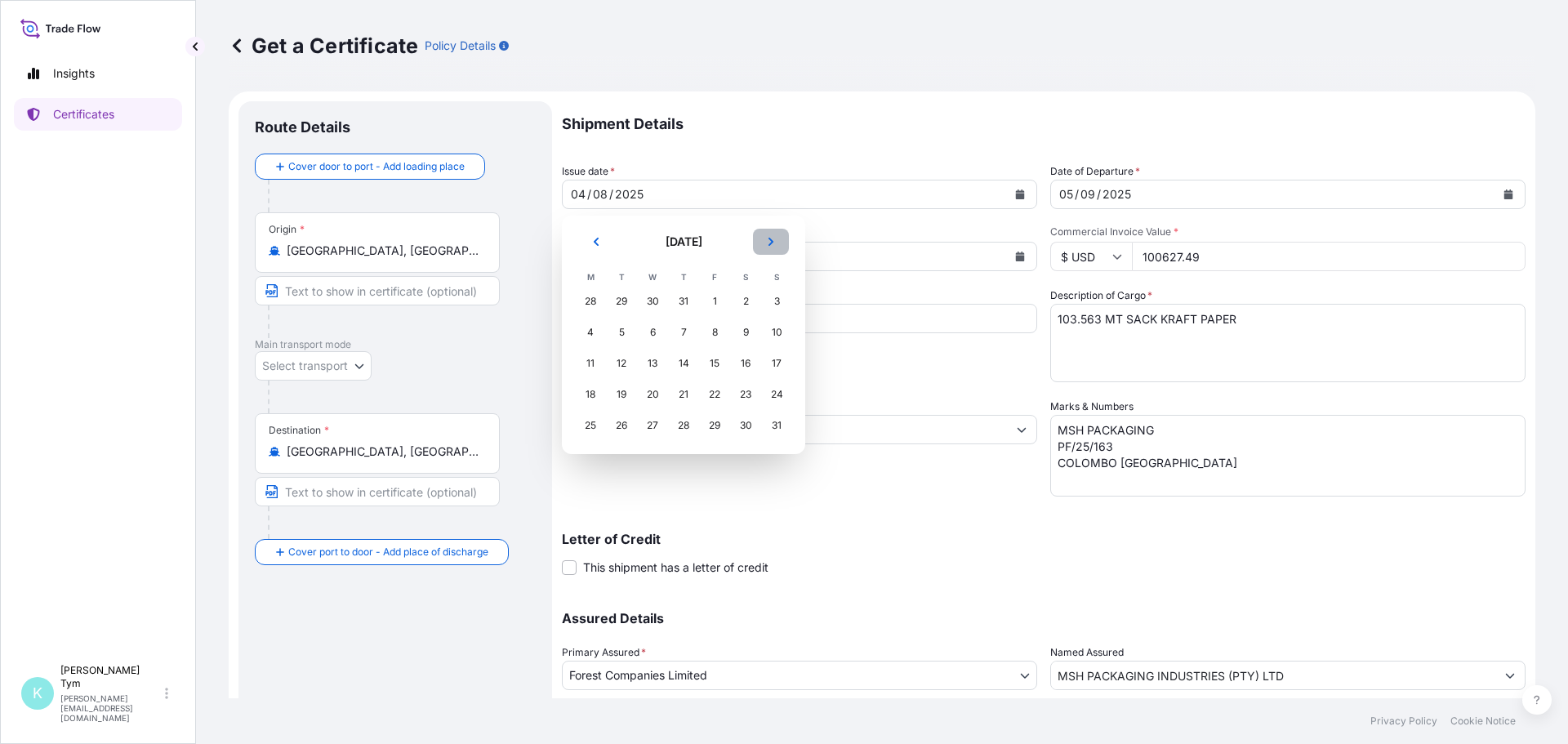
click at [771, 242] on icon "Next" at bounding box center [771, 242] width 10 height 10
click at [715, 297] on div "5" at bounding box center [715, 302] width 30 height 30
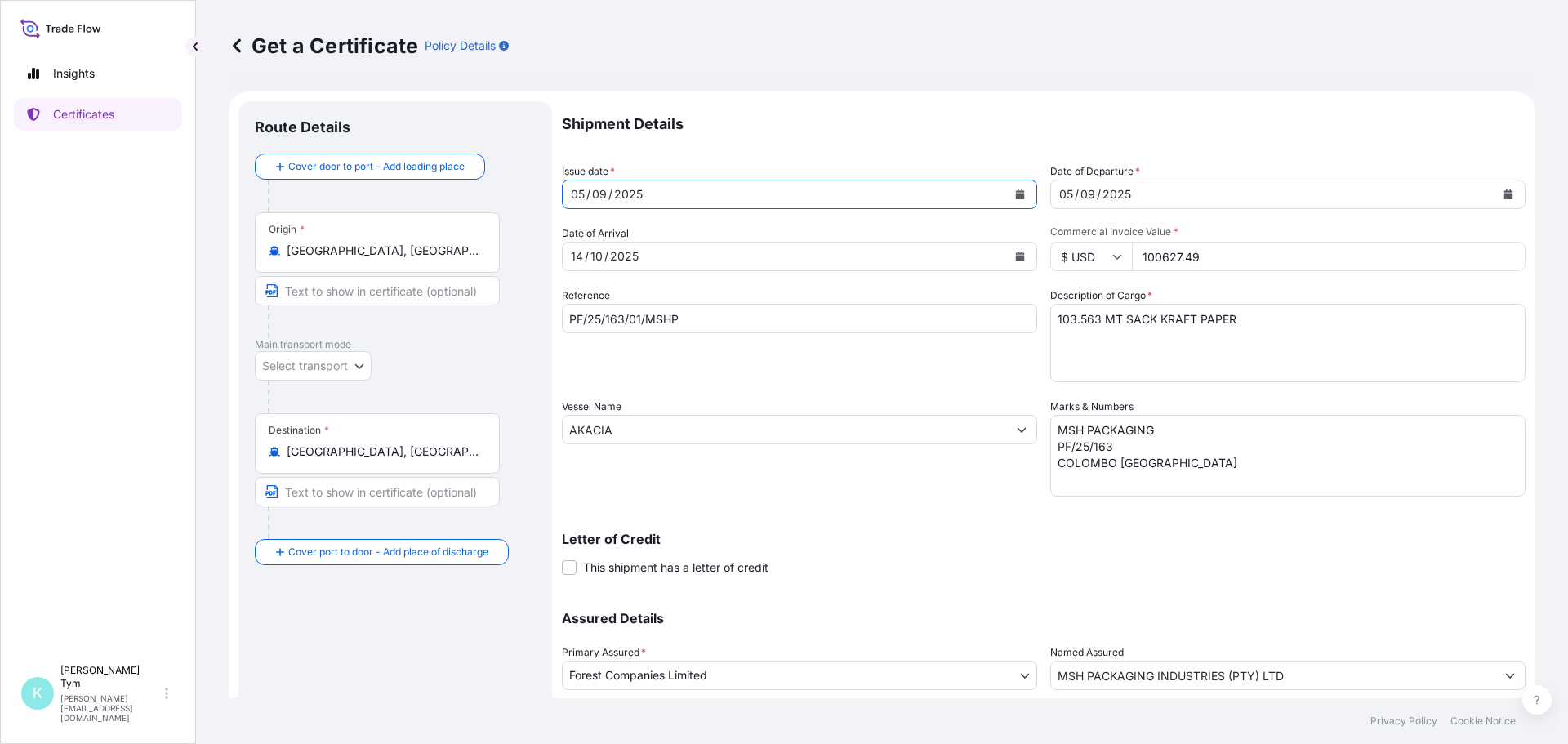
click at [1016, 195] on icon "Calendar" at bounding box center [1020, 194] width 9 height 10
drag, startPoint x: 1130, startPoint y: 255, endPoint x: 1240, endPoint y: 258, distance: 110.0
click at [1240, 258] on input "100627.49" at bounding box center [1329, 257] width 394 height 30
type input "99482.70"
drag, startPoint x: 1093, startPoint y: 315, endPoint x: 1038, endPoint y: 314, distance: 55.0
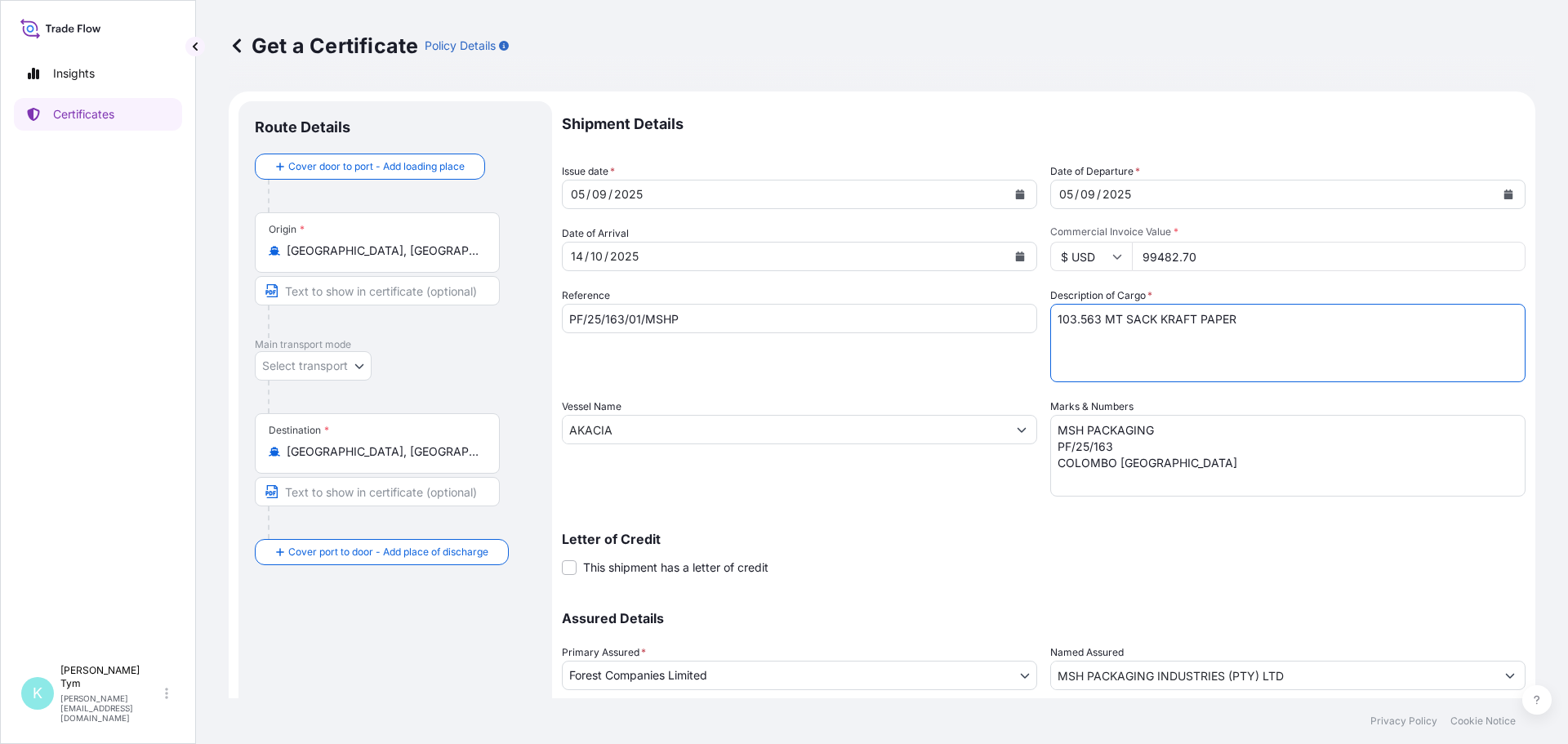
click at [1038, 314] on div "Shipment Details Issue date * [DATE] Date of Departure * [DATE] Date of Arrival…" at bounding box center [1043, 429] width 964 height 655
type textarea "101.929 MT SACK KRAFT PAPER"
click at [612, 317] on input "PF/25/163/01/MSHP" at bounding box center [800, 319] width 476 height 30
type input "PF/25/209/01/MSHP"
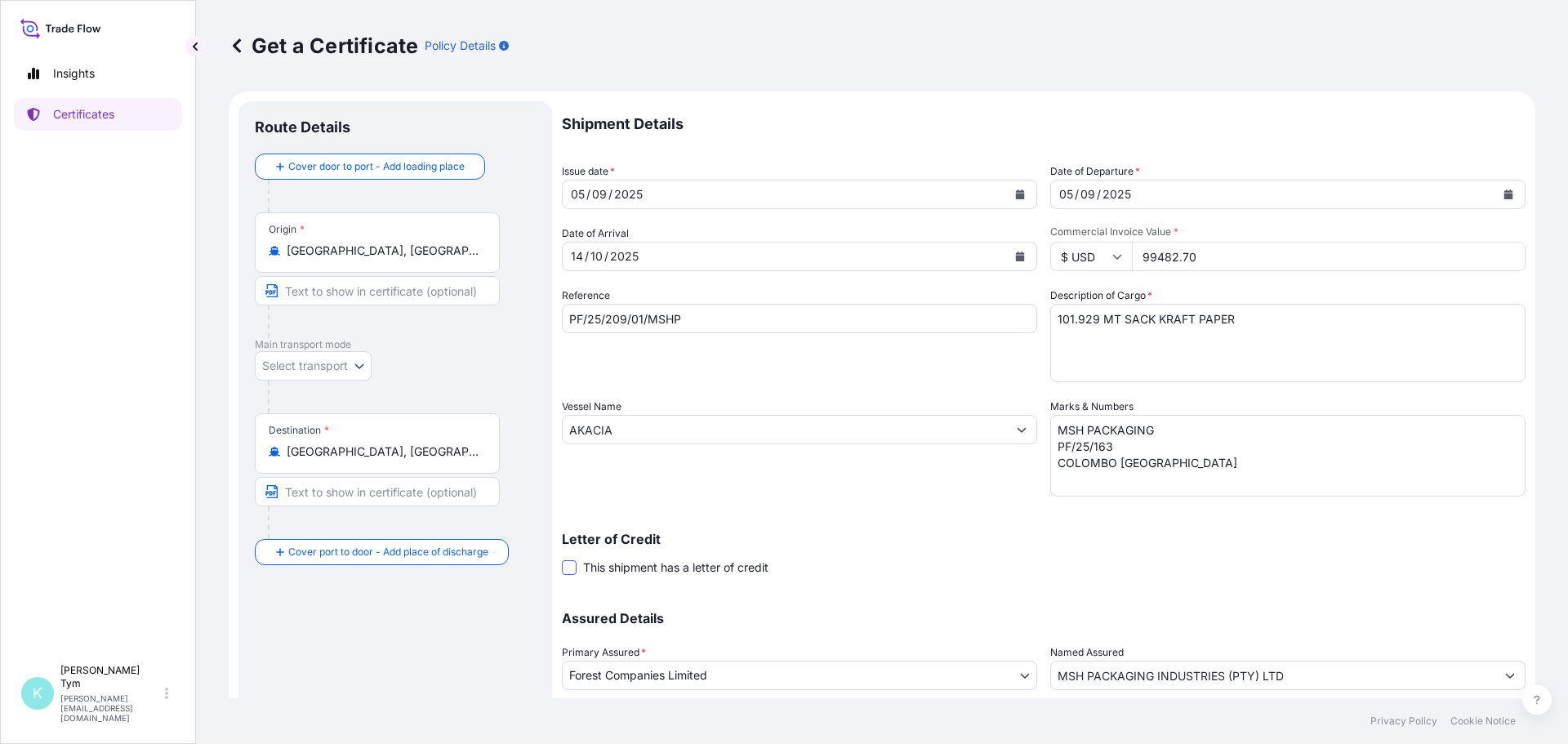
click at [568, 571] on span at bounding box center [569, 568] width 15 height 15
click at [562, 559] on input "This shipment has a letter of credit" at bounding box center [562, 559] width 0 height 0
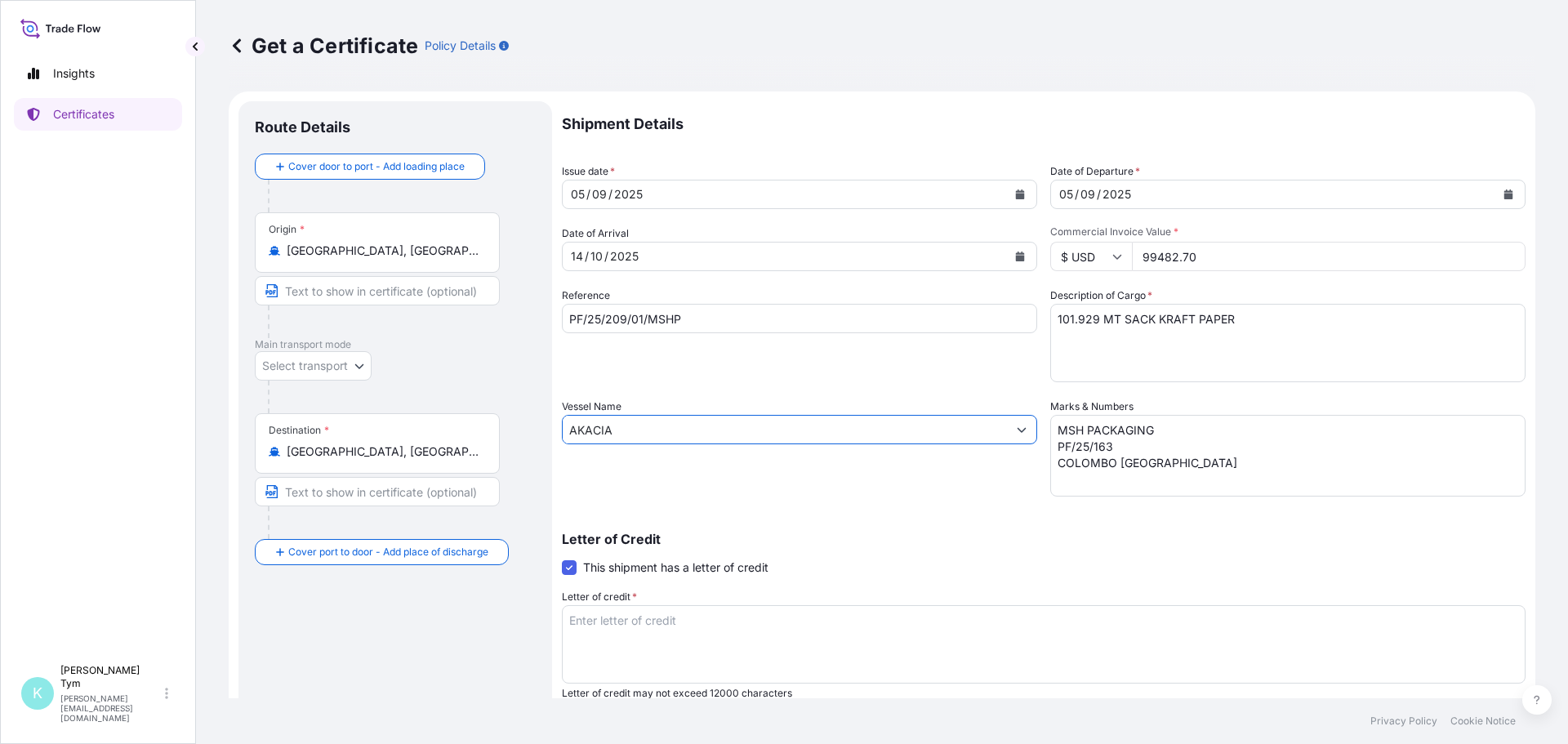
drag, startPoint x: 618, startPoint y: 428, endPoint x: 547, endPoint y: 423, distance: 71.2
click at [547, 423] on form "Route Details Cover door to port - Add loading place Place of loading Road / [G…" at bounding box center [882, 513] width 1307 height 844
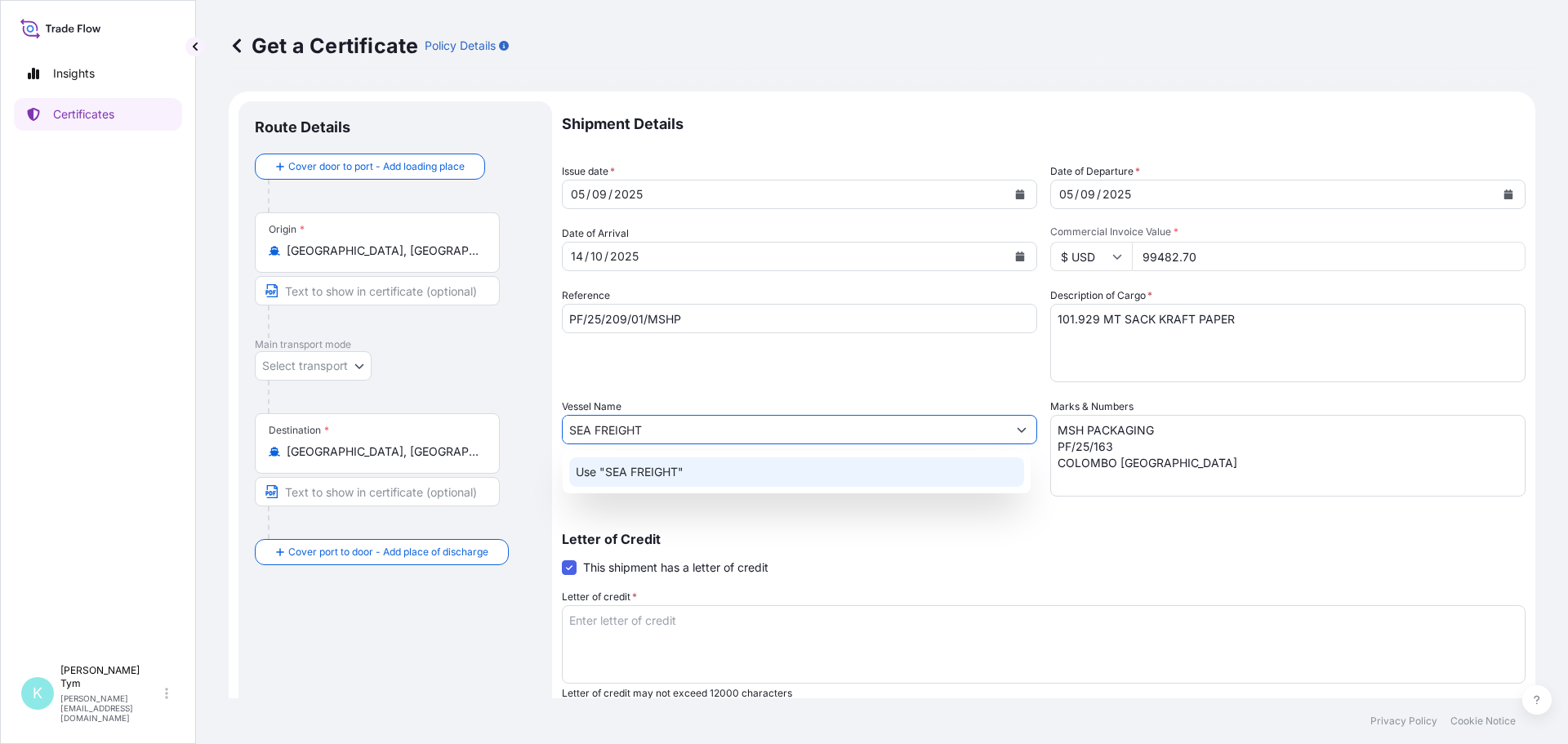
type input "SEA FREIGHT"
click at [1098, 447] on textarea "MSH PACKAGING PF/25/163 COLOMBO [GEOGRAPHIC_DATA]" at bounding box center [1288, 456] width 476 height 82
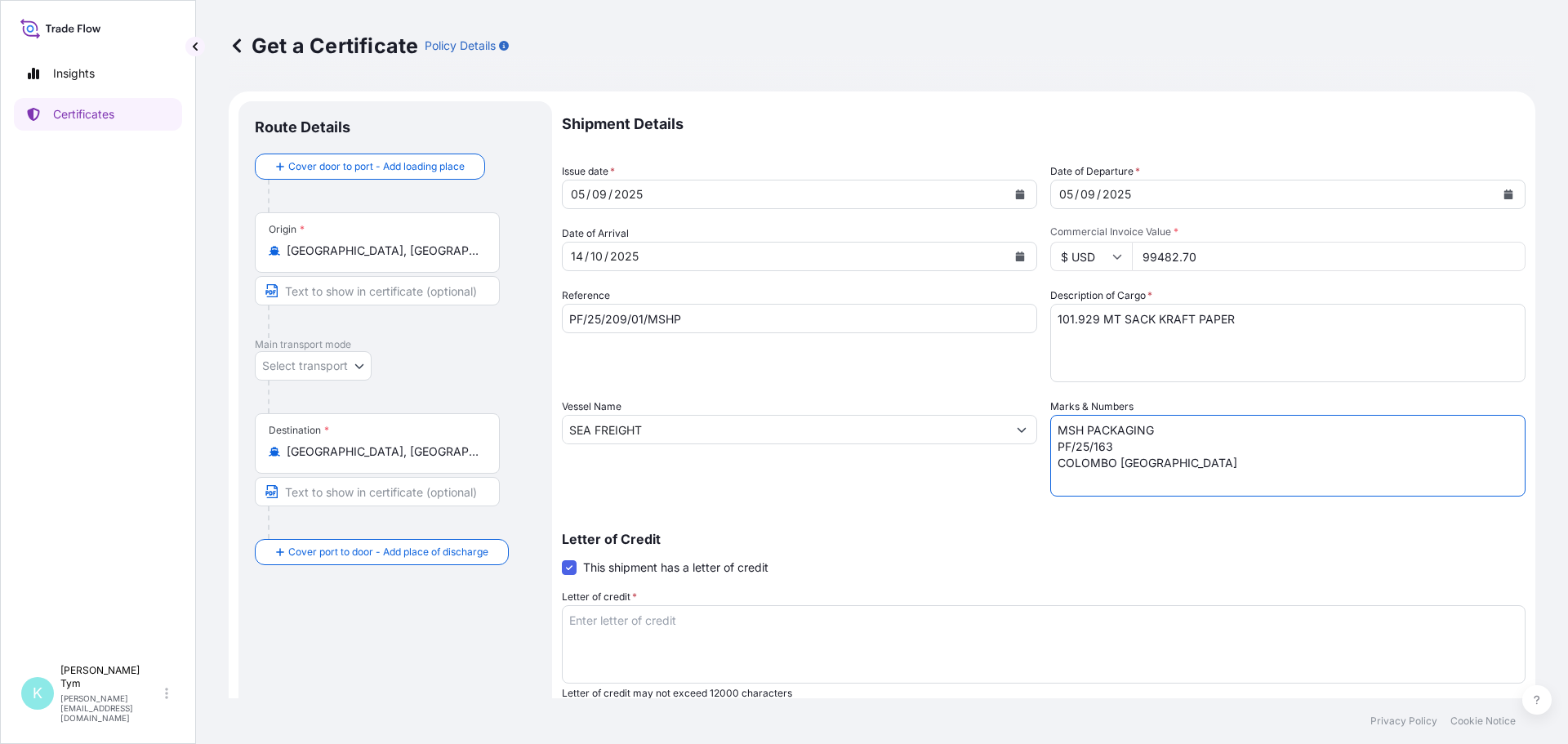
click at [1098, 447] on textarea "MSH PACKAGING PF/25/163 COLOMBO [GEOGRAPHIC_DATA]" at bounding box center [1288, 456] width 476 height 82
type textarea "MSH PACKAGING PF/25/209 COLOMBO [GEOGRAPHIC_DATA]"
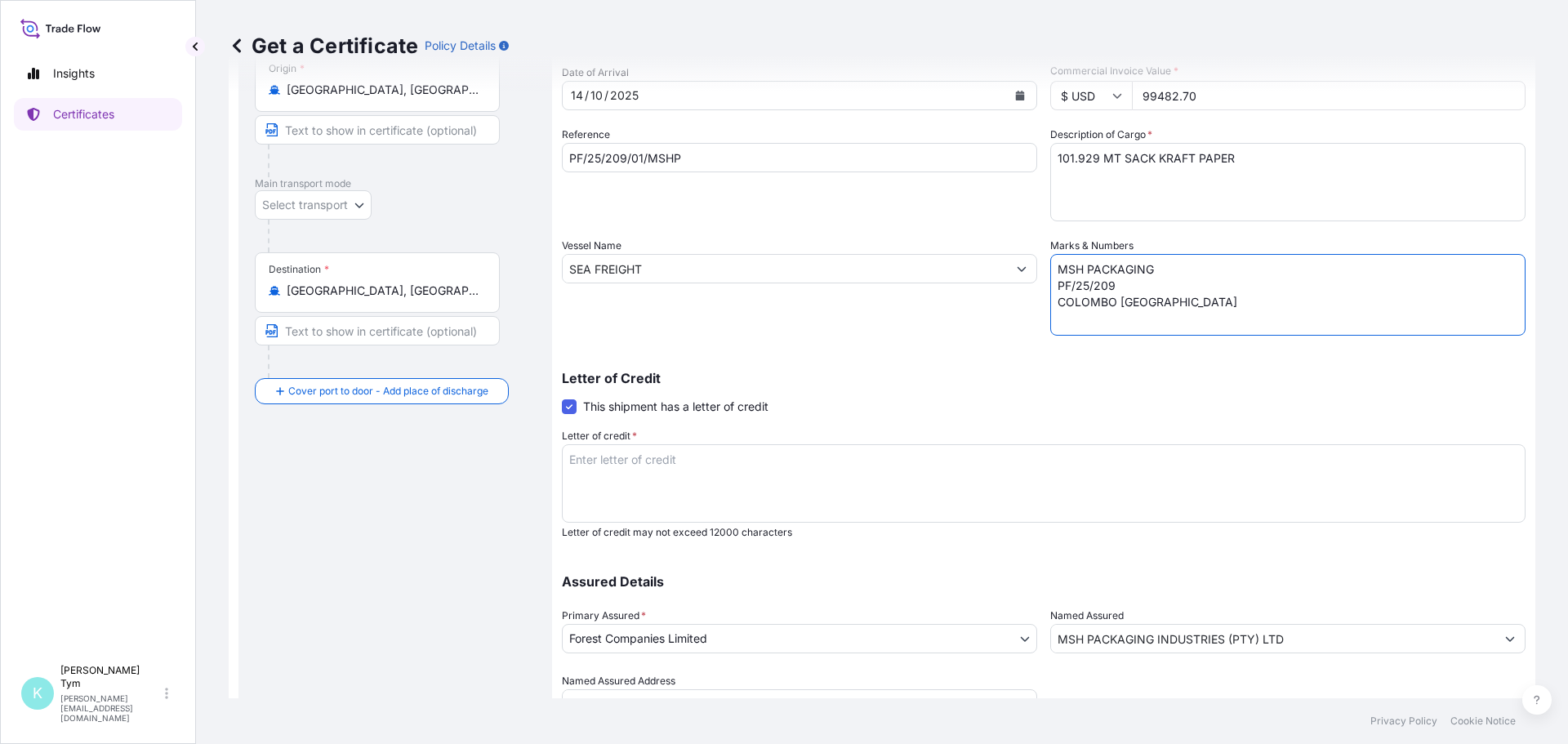
scroll to position [237, 0]
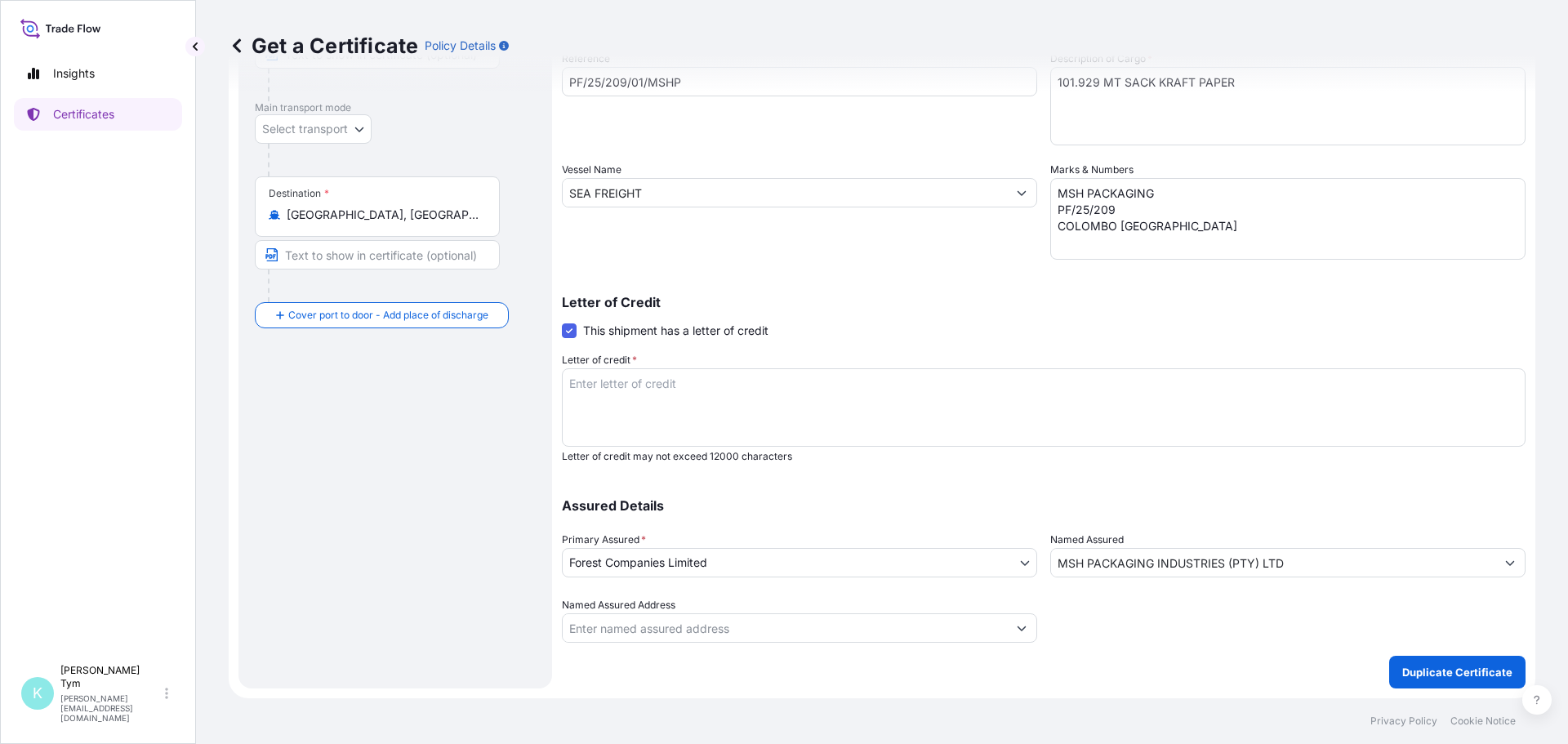
click at [627, 384] on textarea "Letter of credit *" at bounding box center [1043, 408] width 964 height 79
paste textarea "COVERING INSTITUTE CARGO CLAUSES (A) INSTITUTE WAR CLAUSES (CARGO) INSTITUTE ST…"
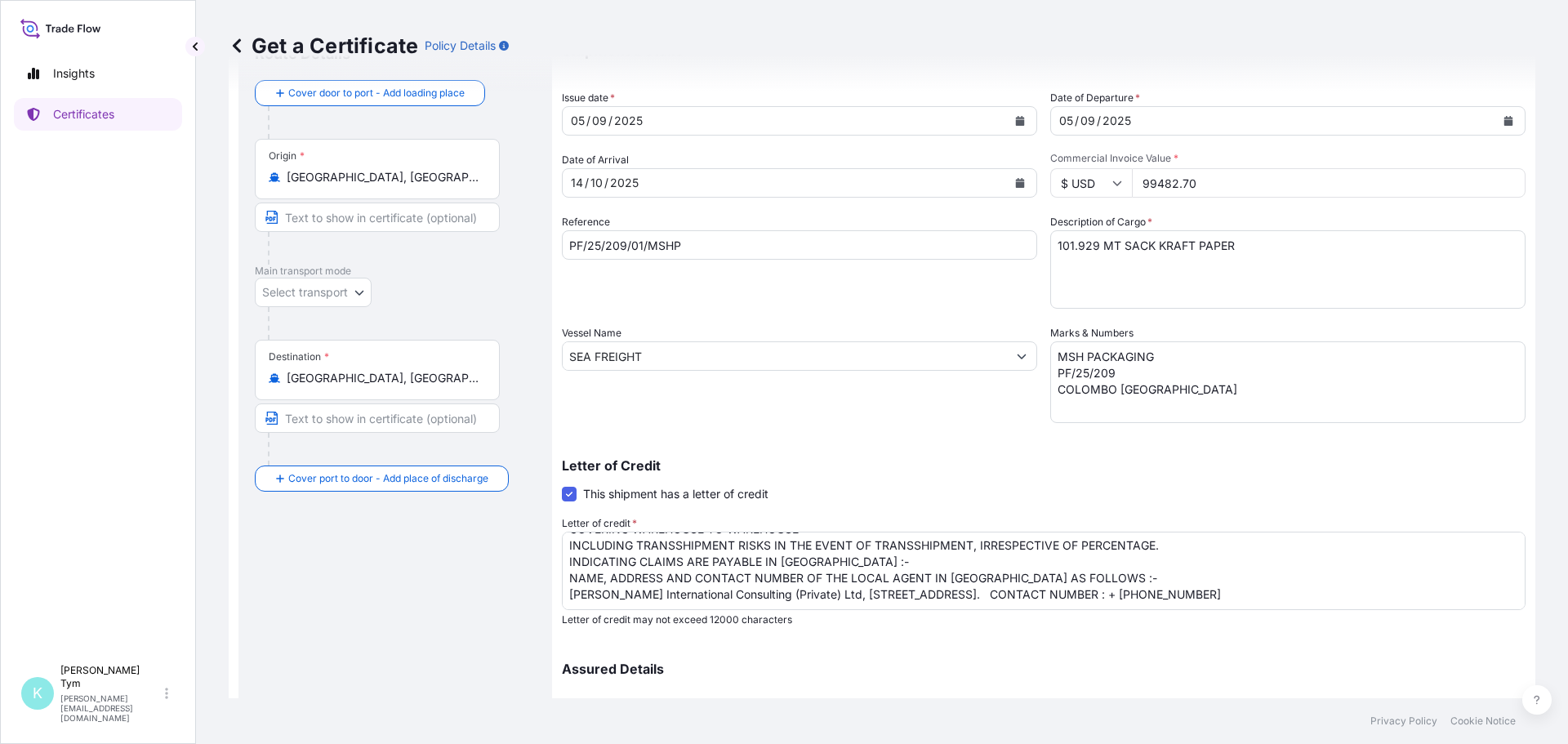
scroll to position [155, 0]
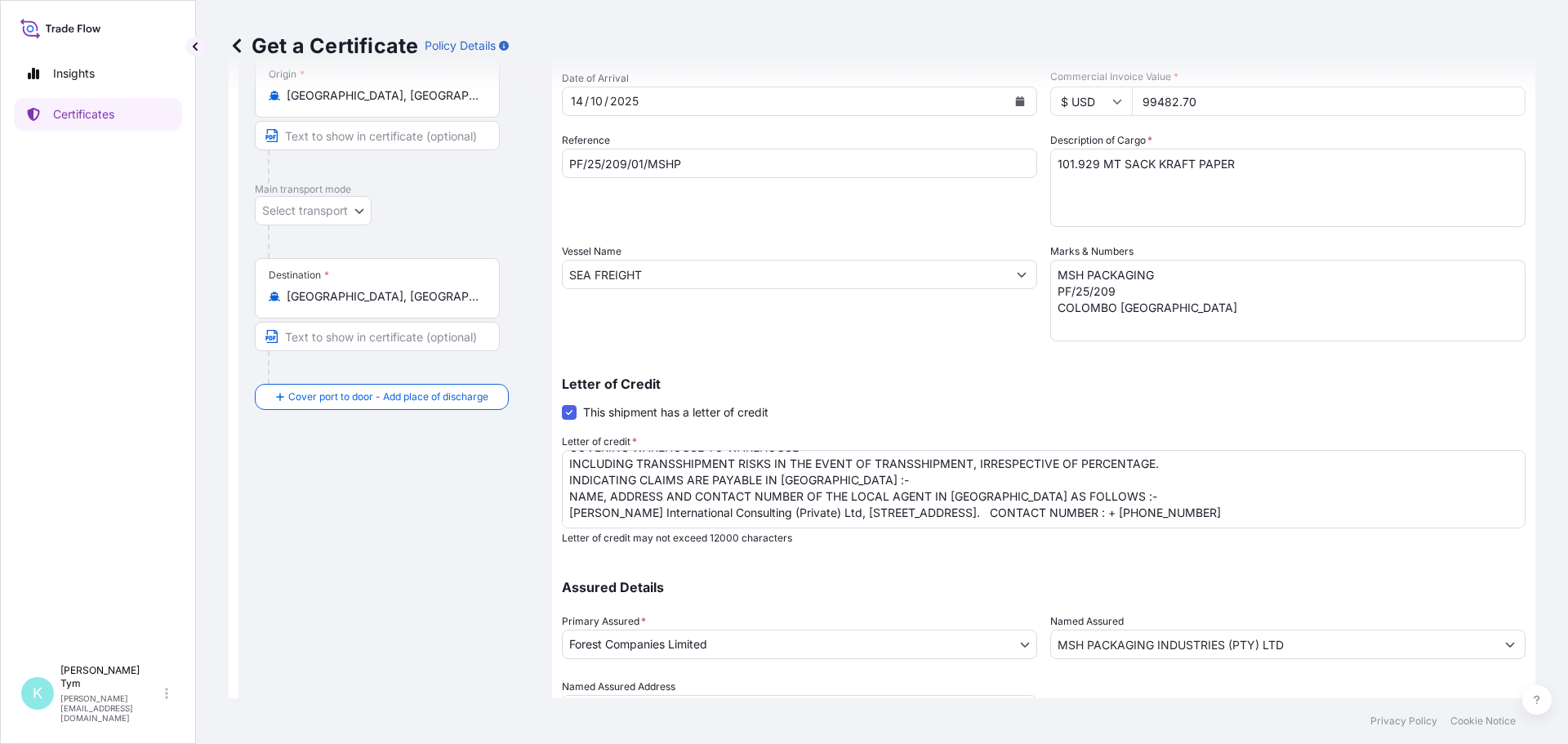
click at [1340, 511] on textarea "COVERING INSTITUTE CARGO CLAUSES (A) INSTITUTE WAR CLAUSES (CARGO) INSTITUTE ST…" at bounding box center [1043, 490] width 964 height 79
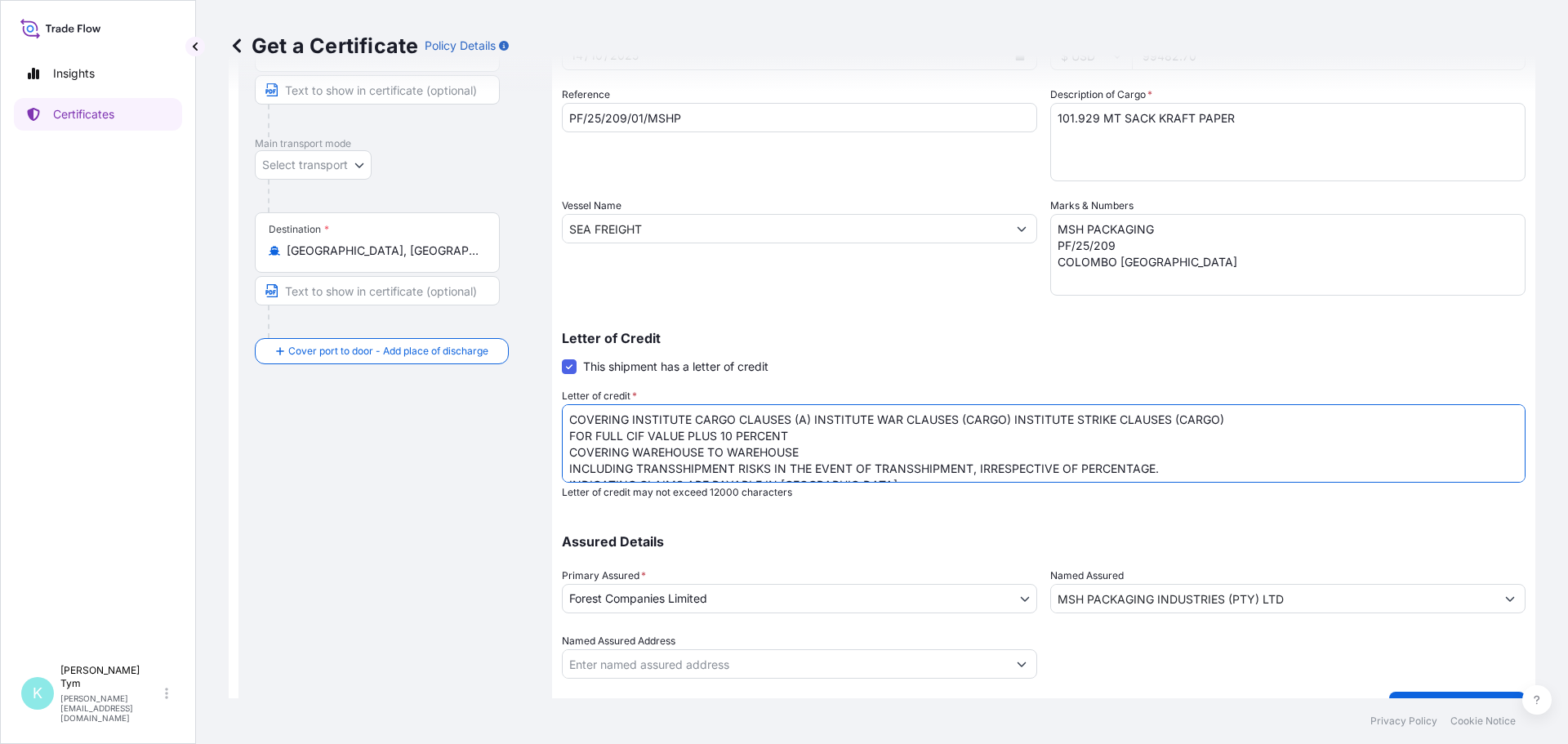
scroll to position [237, 0]
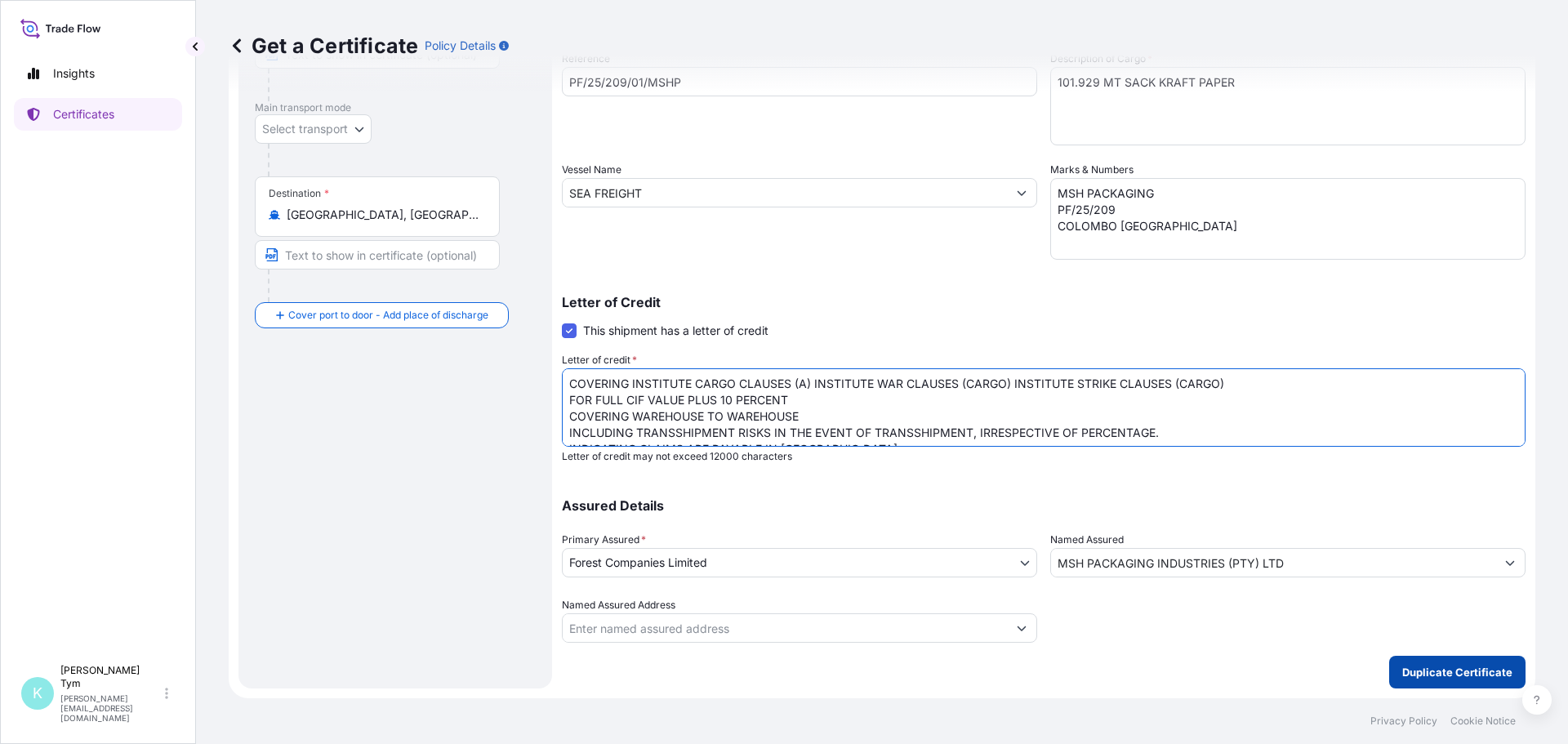
type textarea "COVERING INSTITUTE CARGO CLAUSES (A) INSTITUTE WAR CLAUSES (CARGO) INSTITUTE ST…"
click at [1443, 675] on p "Duplicate Certificate" at bounding box center [1457, 673] width 110 height 16
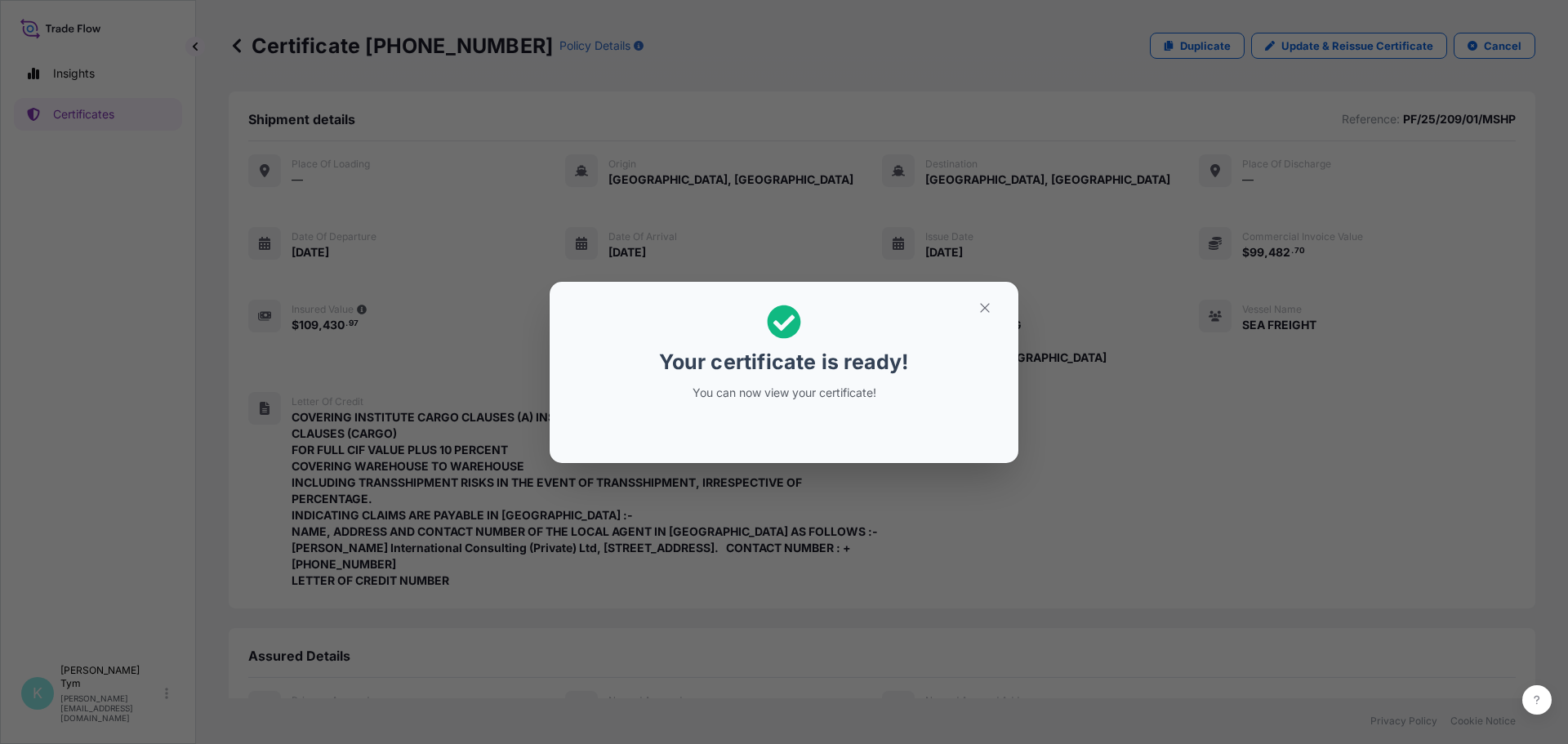
click at [356, 574] on div "Your certificate is ready! You can now view your certificate!" at bounding box center [784, 372] width 1568 height 744
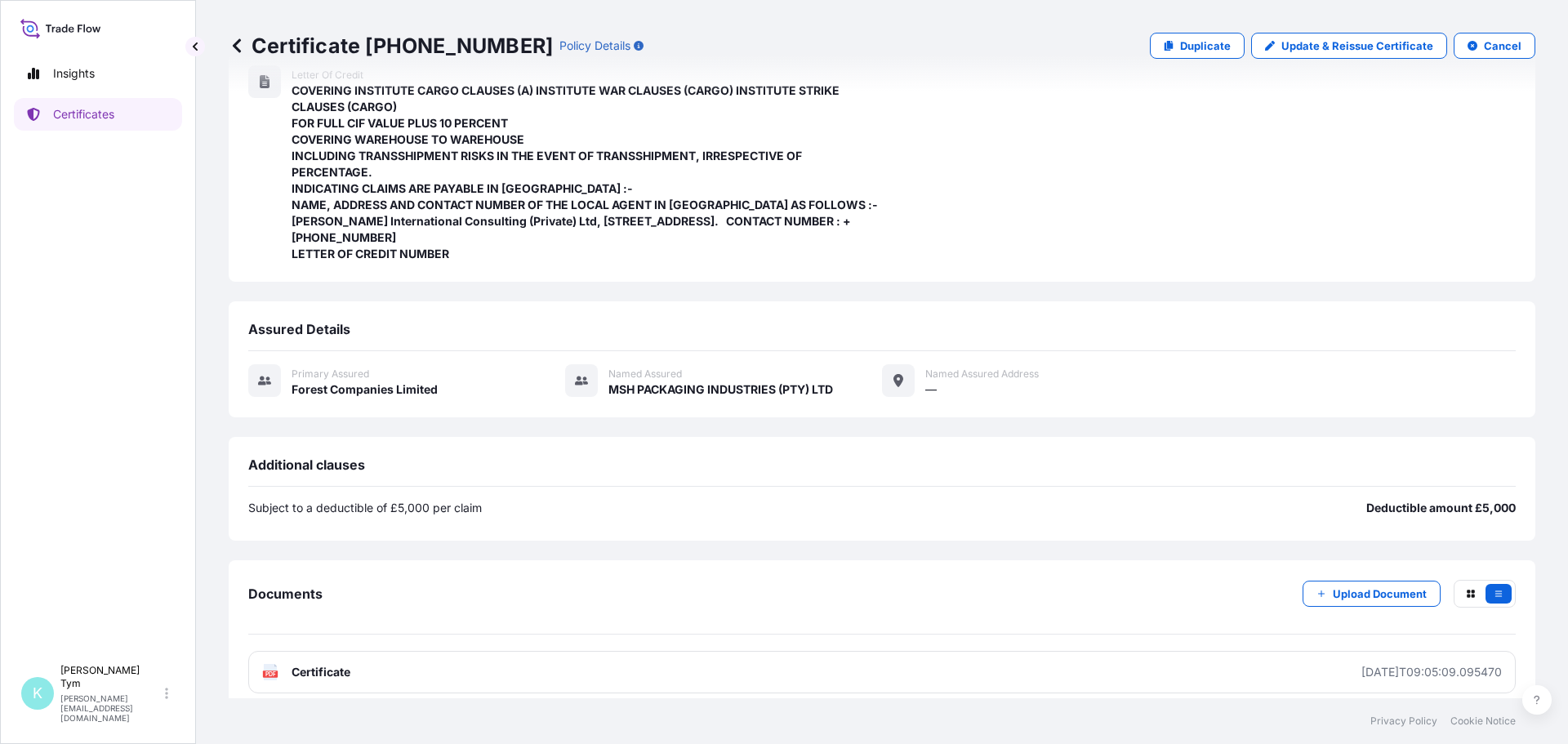
scroll to position [358, 0]
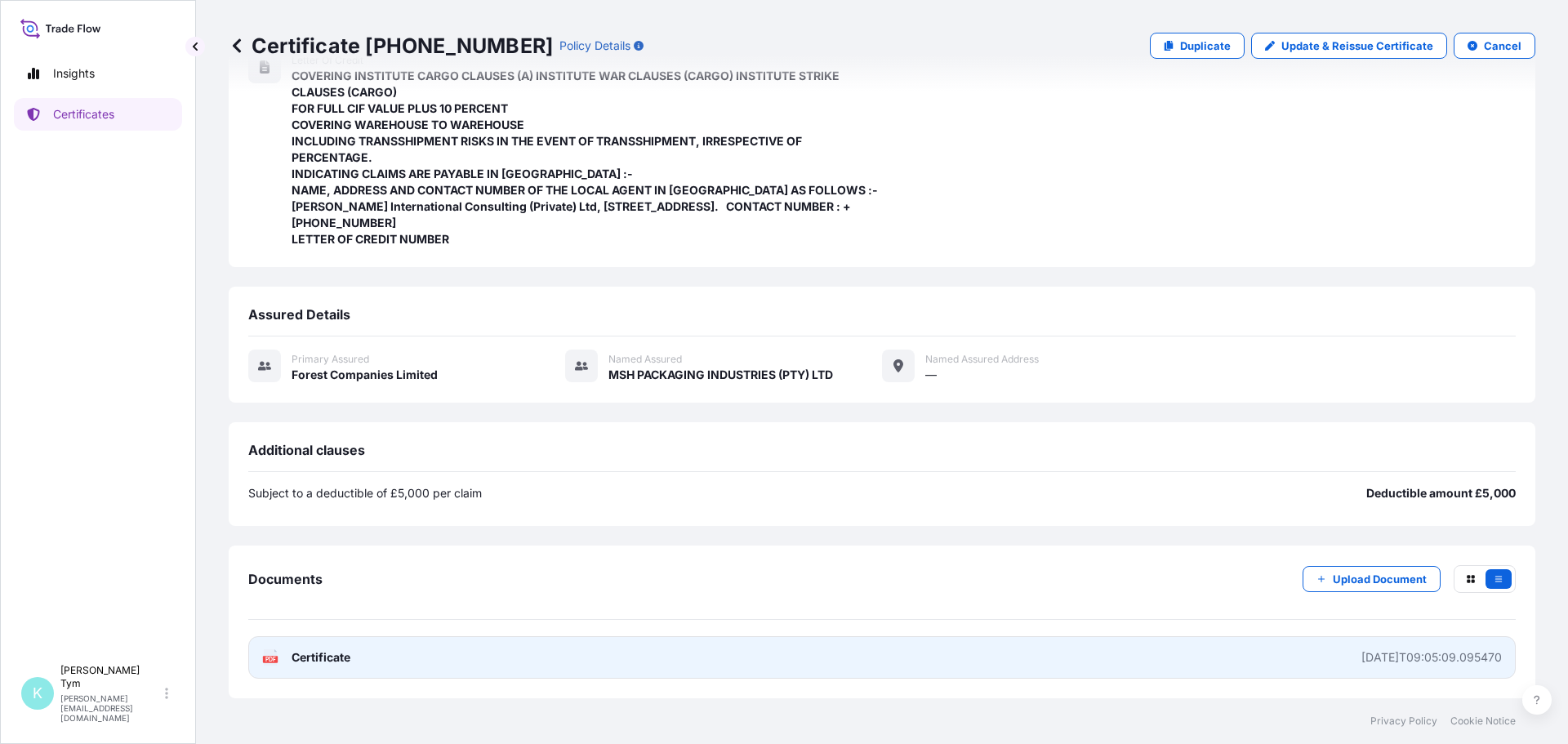
click at [321, 655] on span "Certificate" at bounding box center [321, 658] width 59 height 16
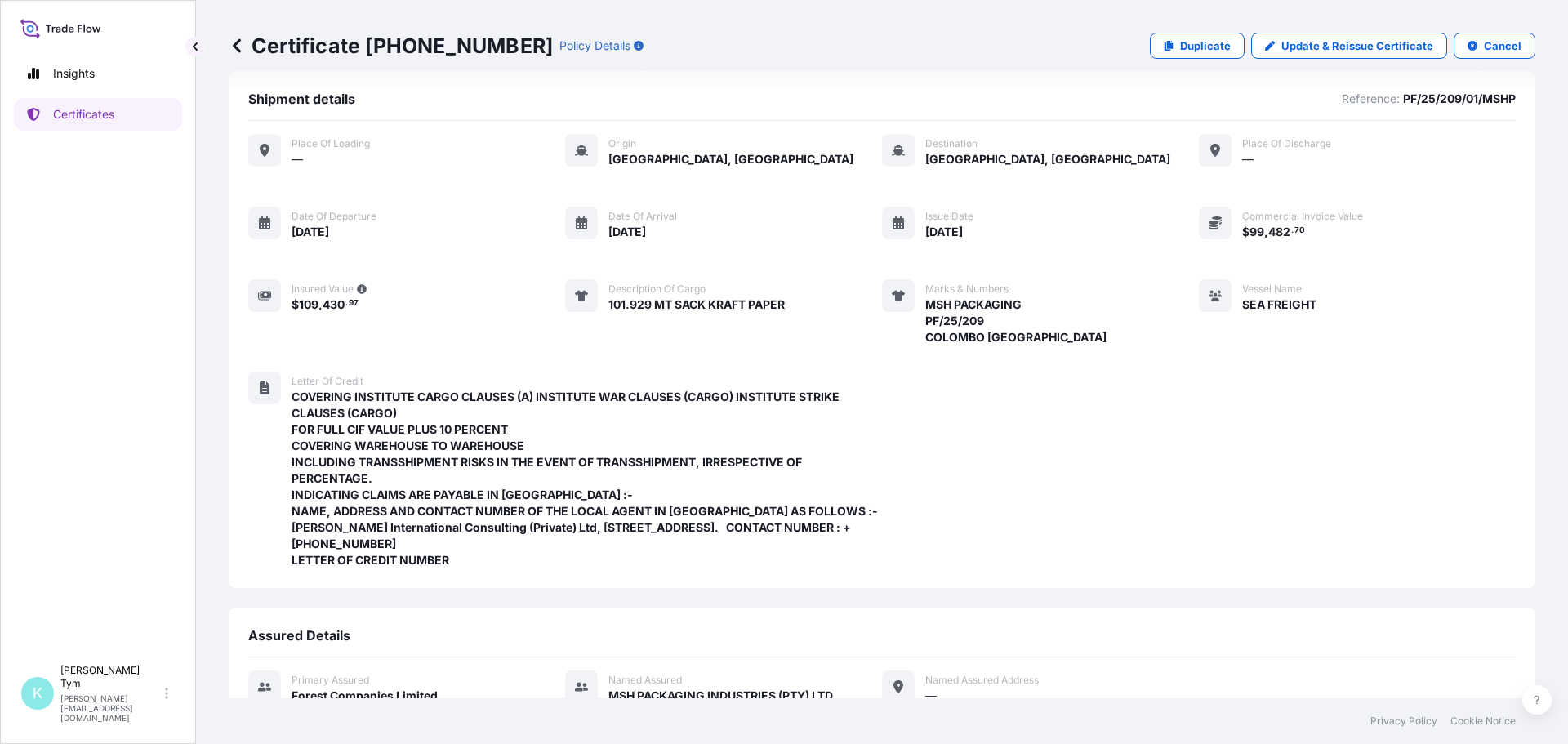
scroll to position [0, 0]
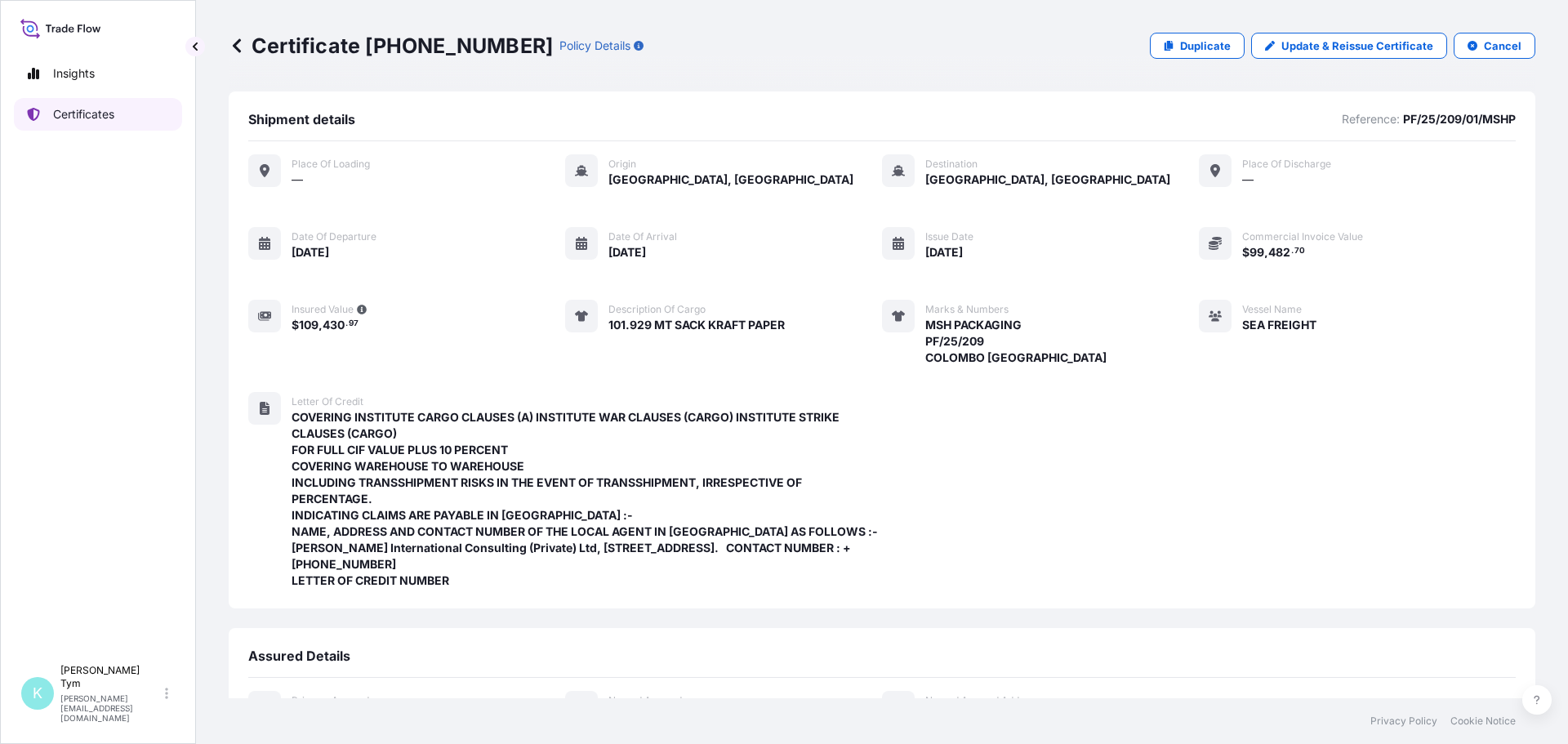
click at [84, 115] on p "Certificates" at bounding box center [84, 114] width 62 height 16
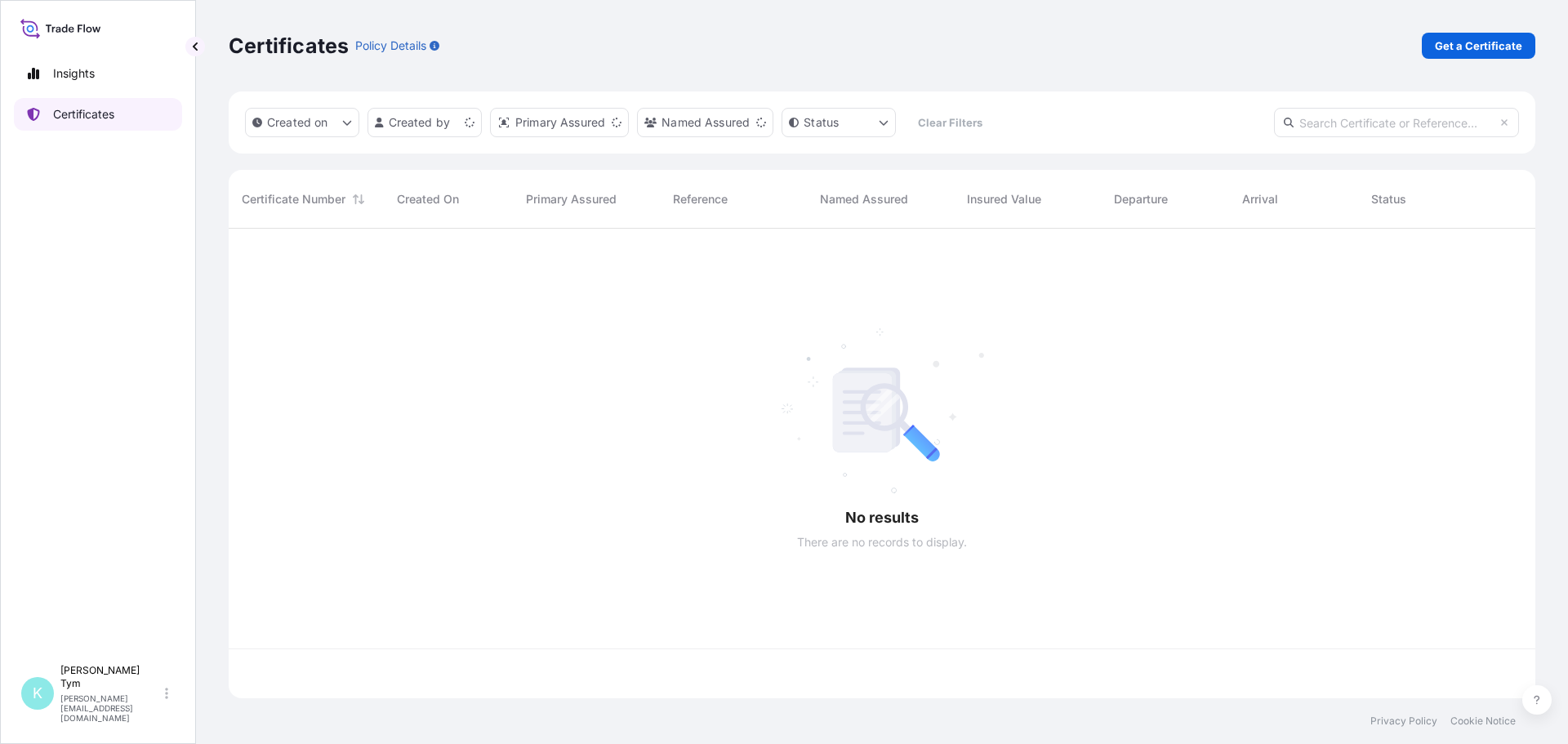
scroll to position [467, 1295]
click at [1370, 122] on input "text" at bounding box center [1397, 122] width 245 height 30
type input "SACK"
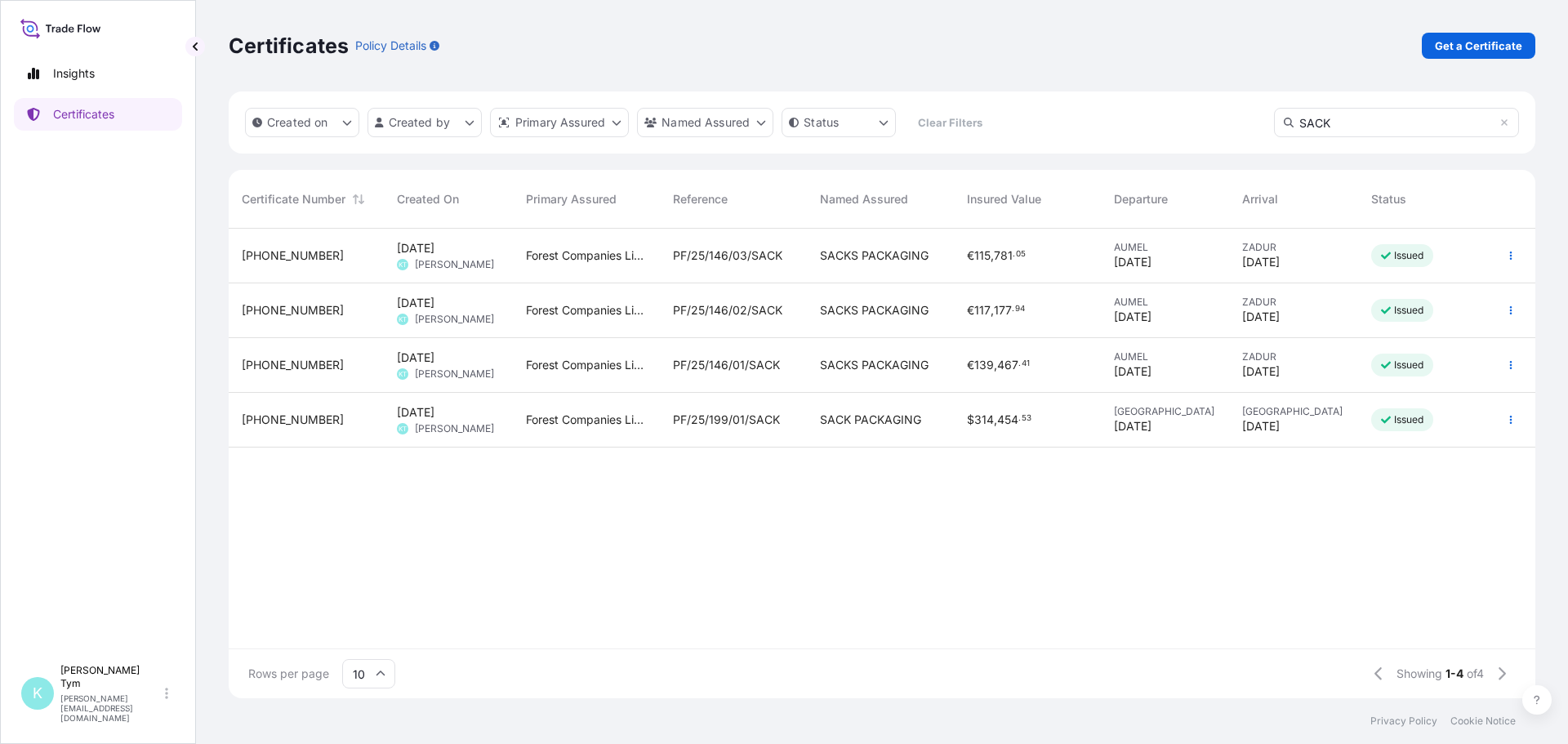
click at [753, 416] on span "PF/25/199/01/SACK" at bounding box center [727, 420] width 107 height 16
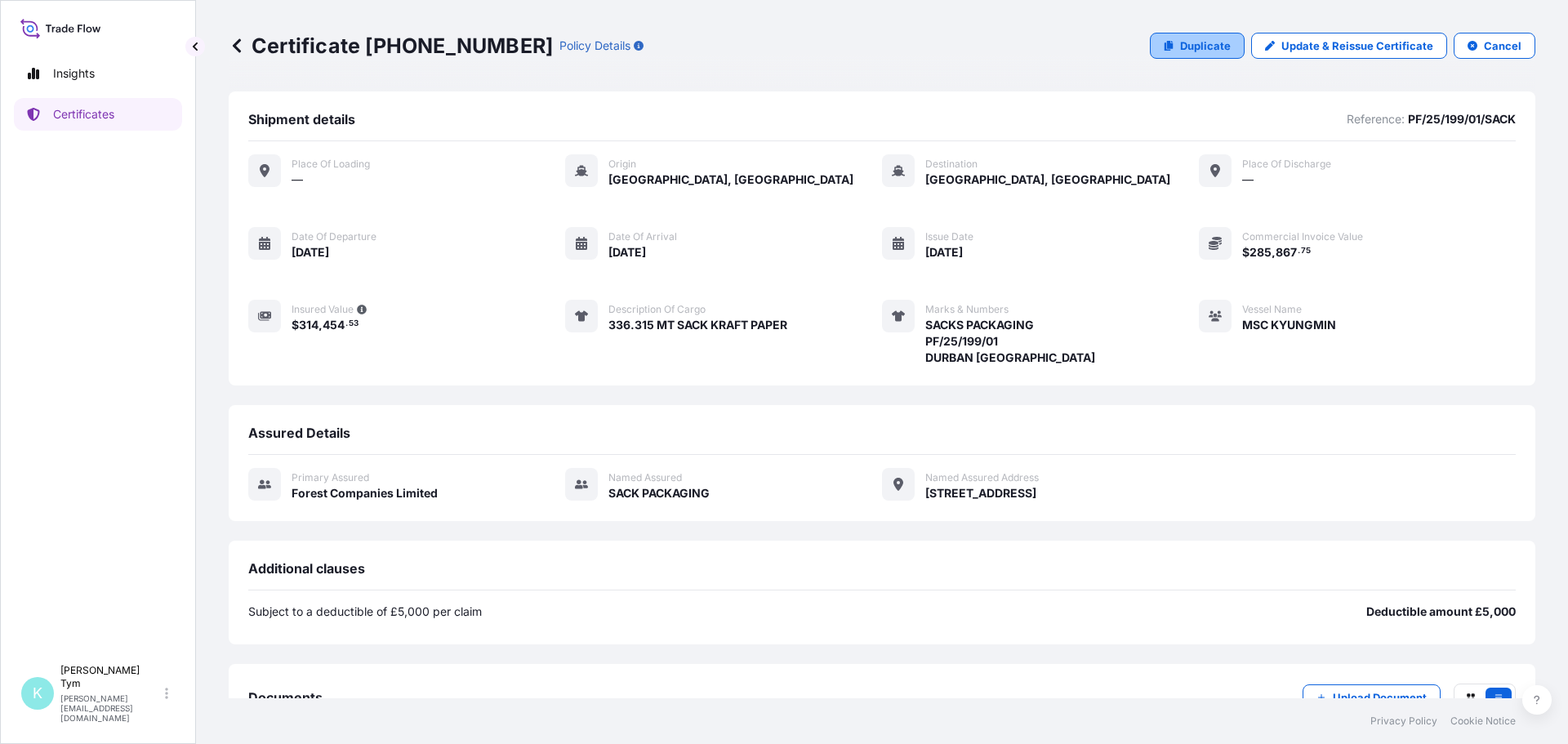
click at [1198, 46] on p "Duplicate" at bounding box center [1206, 46] width 51 height 16
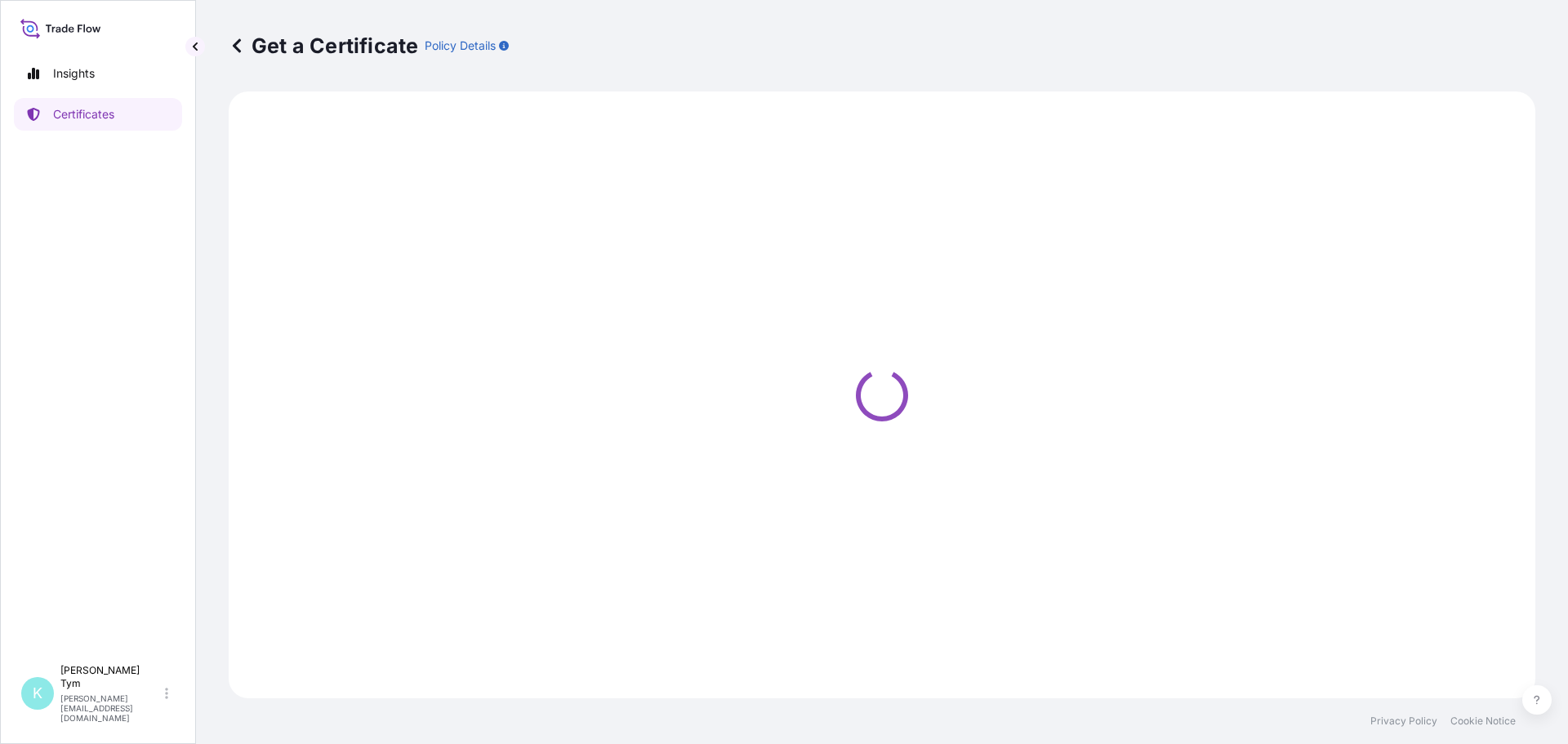
select select "Ocean Vessel"
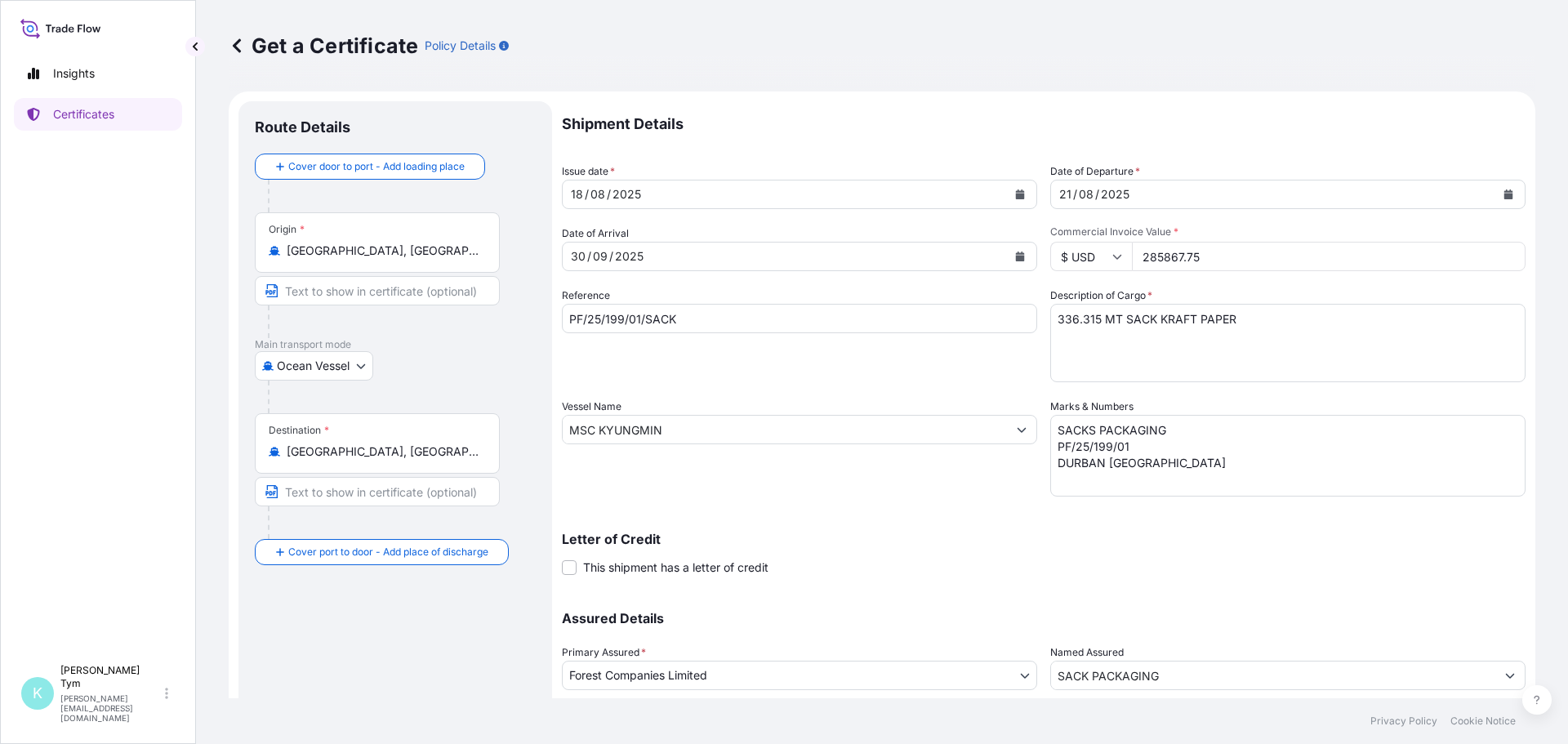
click at [1018, 249] on button "Calendar" at bounding box center [1020, 257] width 26 height 26
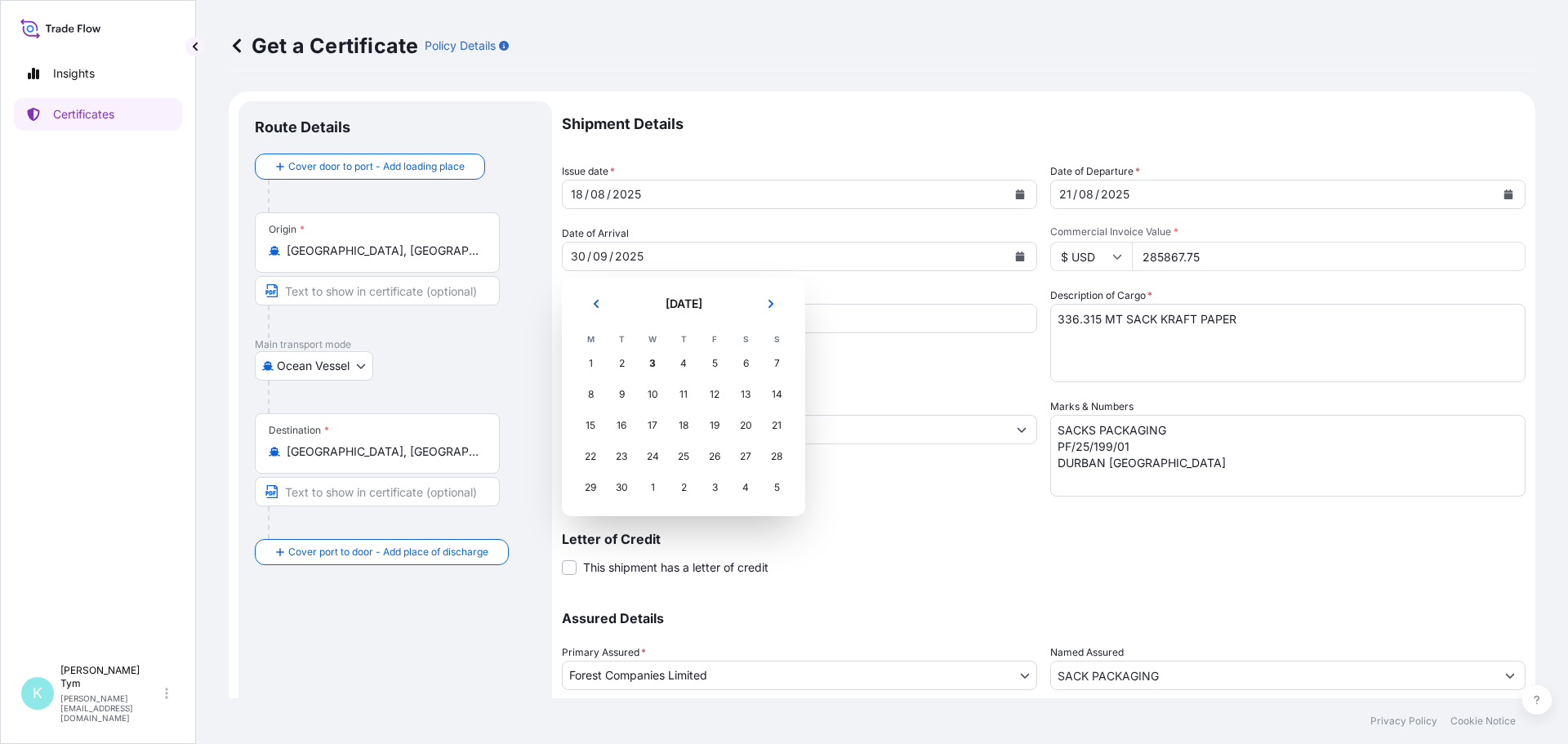
click at [649, 486] on div "1" at bounding box center [653, 488] width 30 height 30
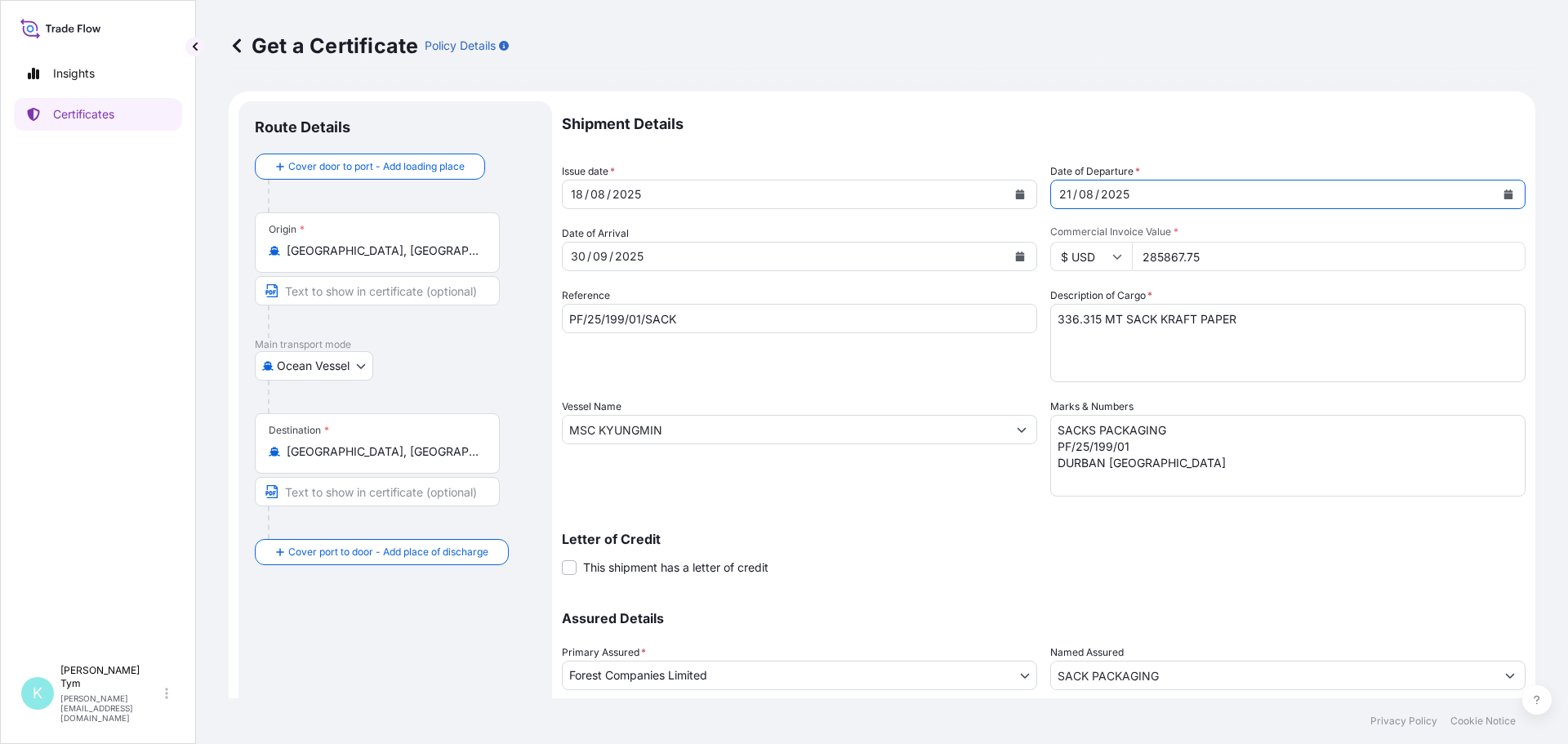
click at [1504, 193] on icon "Calendar" at bounding box center [1509, 194] width 10 height 10
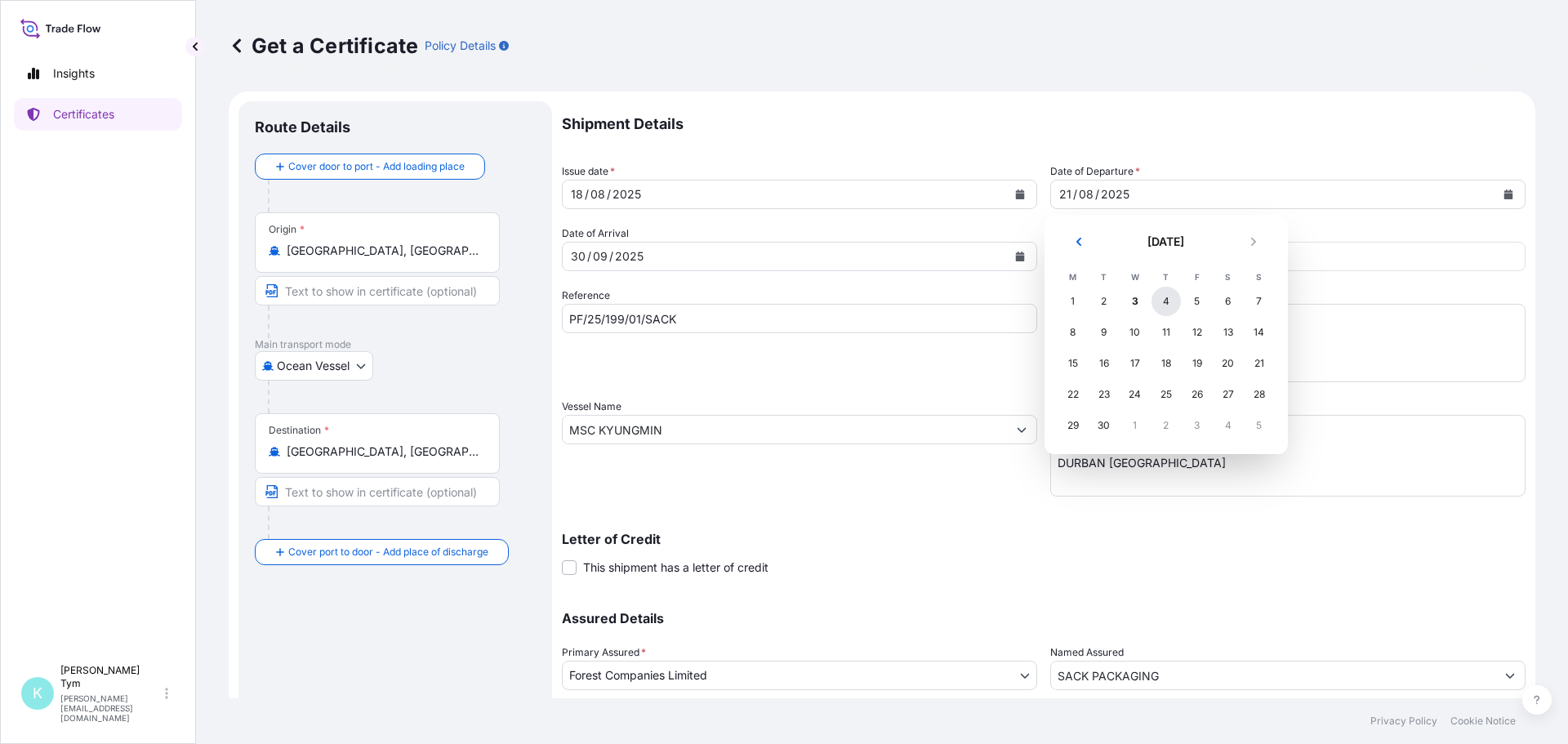
click at [1166, 300] on div "4" at bounding box center [1166, 302] width 30 height 30
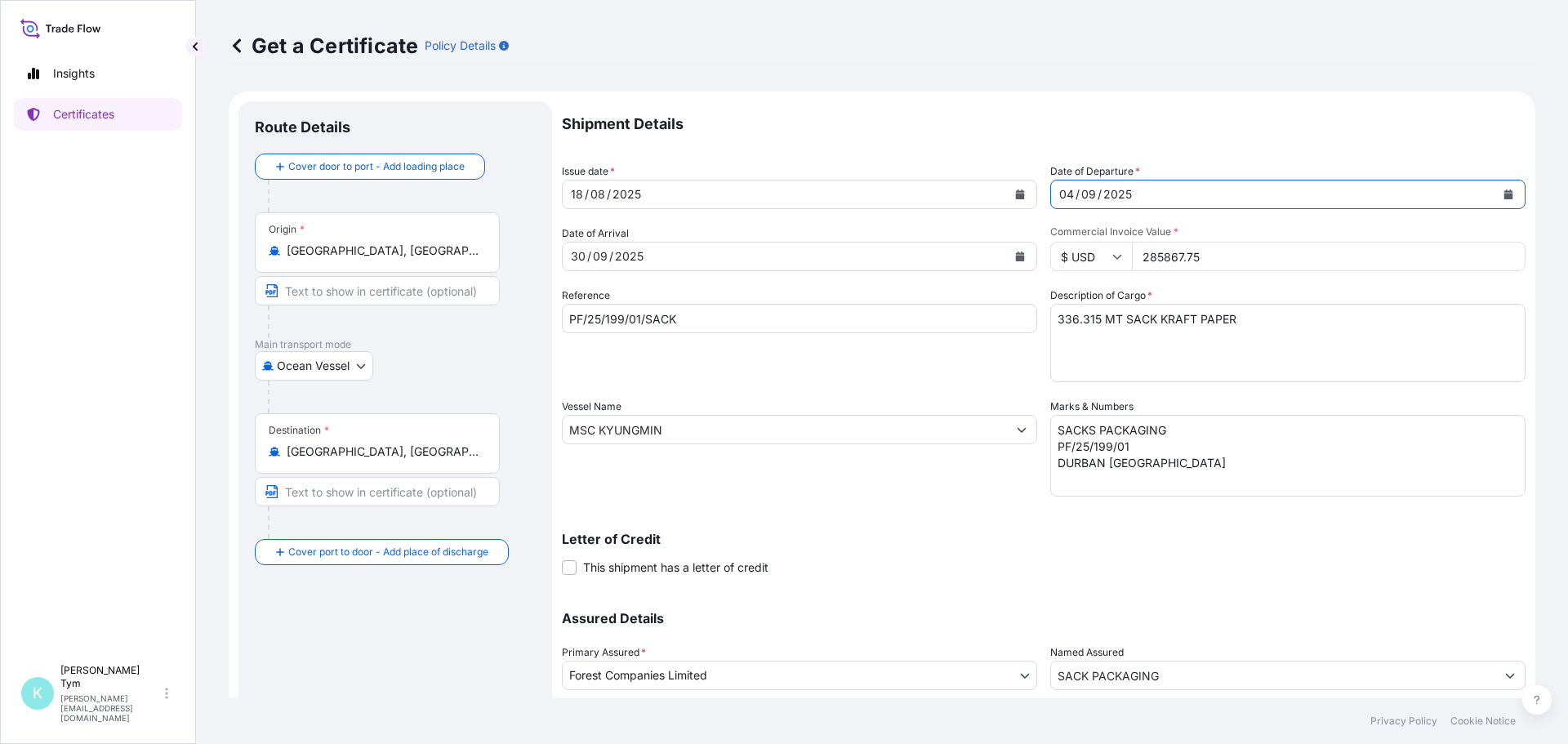
click at [1016, 196] on icon "Calendar" at bounding box center [1020, 194] width 9 height 10
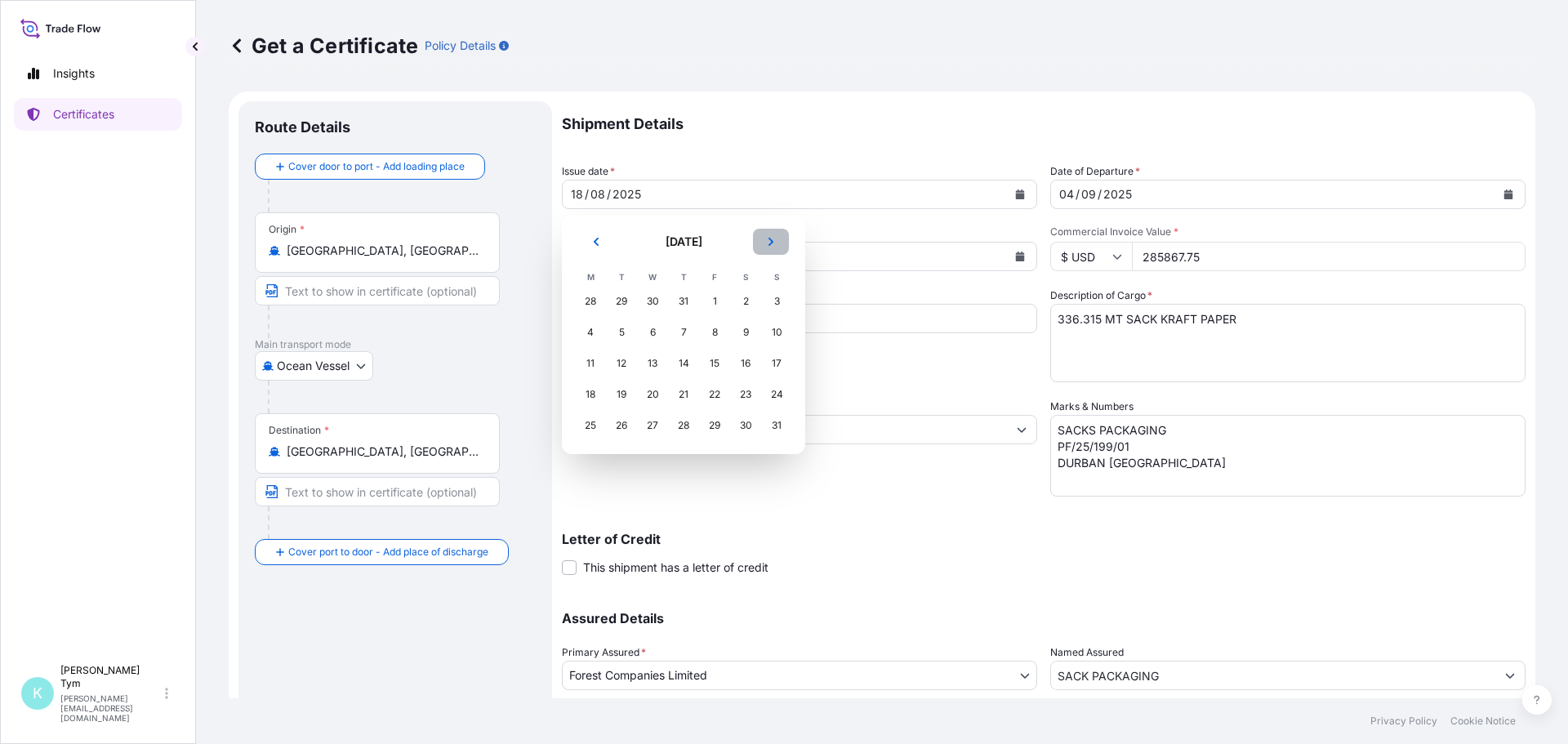
click at [772, 240] on icon "Next" at bounding box center [771, 242] width 10 height 10
click at [650, 299] on div "3" at bounding box center [653, 302] width 30 height 30
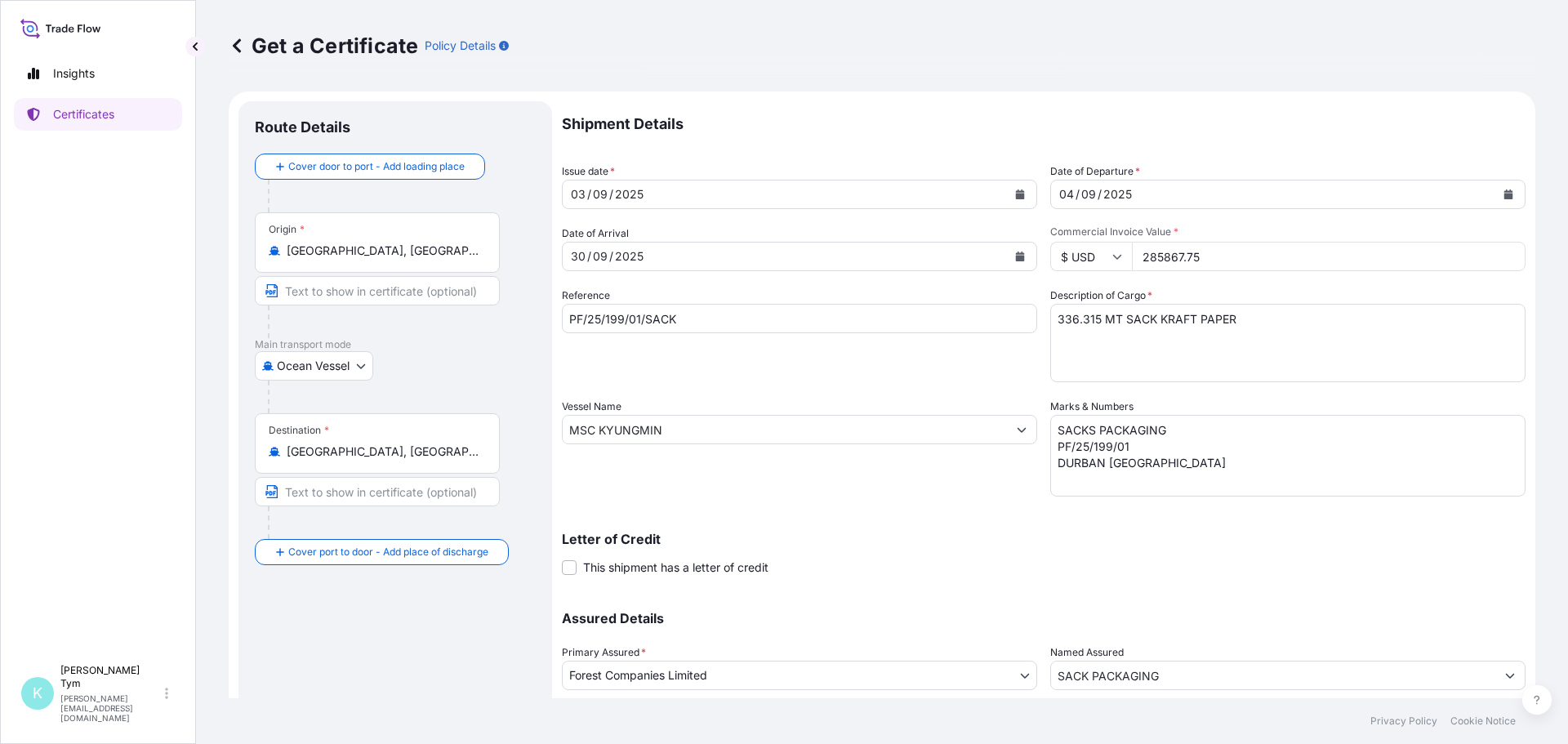
drag, startPoint x: 1133, startPoint y: 258, endPoint x: 1257, endPoint y: 258, distance: 124.0
click at [1257, 258] on input "285867.75" at bounding box center [1329, 257] width 394 height 30
click at [1060, 321] on textarea "336.315 MT SACK KRAFT PAPER" at bounding box center [1288, 344] width 476 height 79
type textarea "252.452 MT SACK KRAFT PAPER"
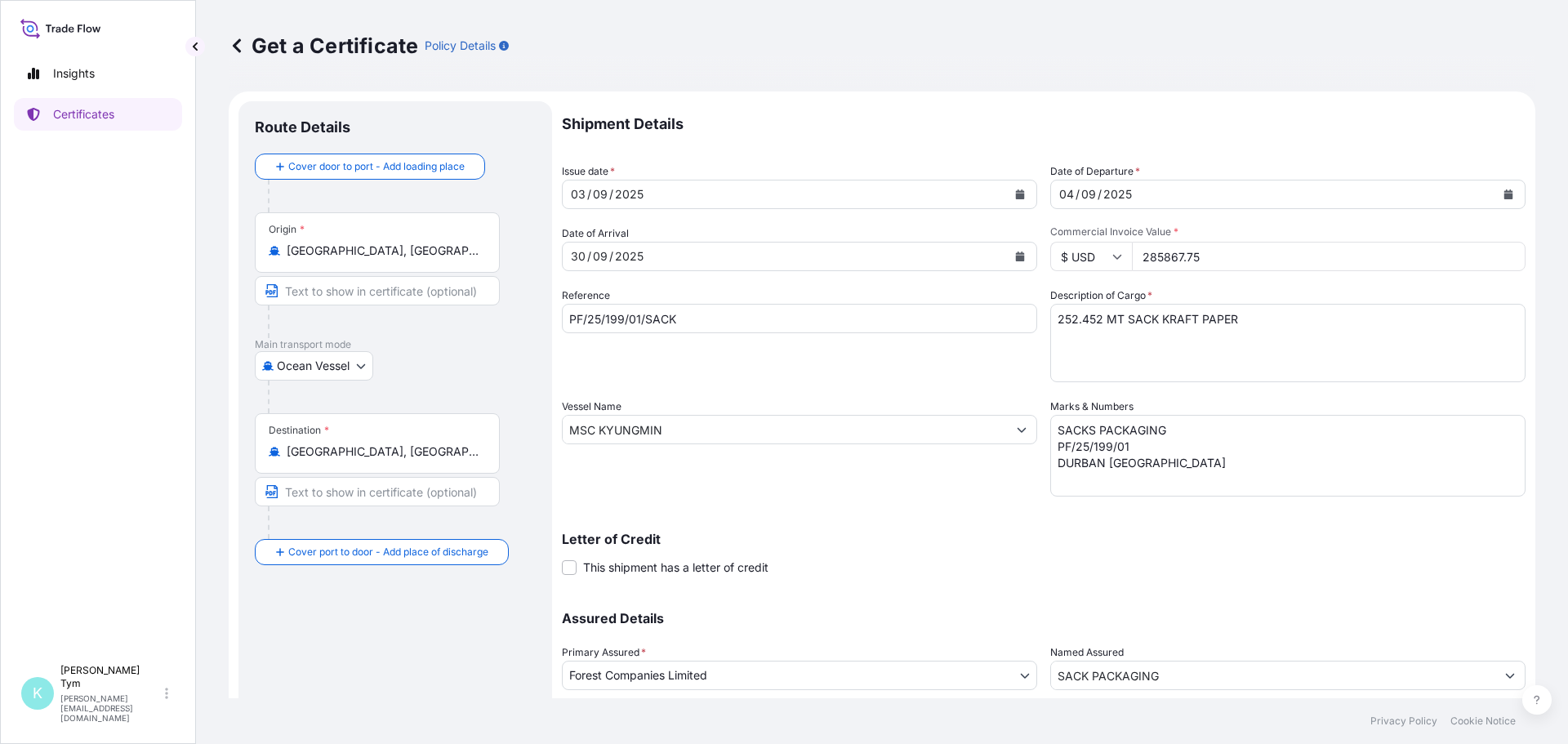
click at [1179, 255] on input "285867.75" at bounding box center [1329, 257] width 394 height 30
drag, startPoint x: 1197, startPoint y: 258, endPoint x: 1132, endPoint y: 257, distance: 65.0
click at [1132, 257] on input "285867.75" at bounding box center [1329, 257] width 394 height 30
type input "214584.20"
click at [636, 322] on input "PF/25/199/01/SACK" at bounding box center [800, 319] width 476 height 30
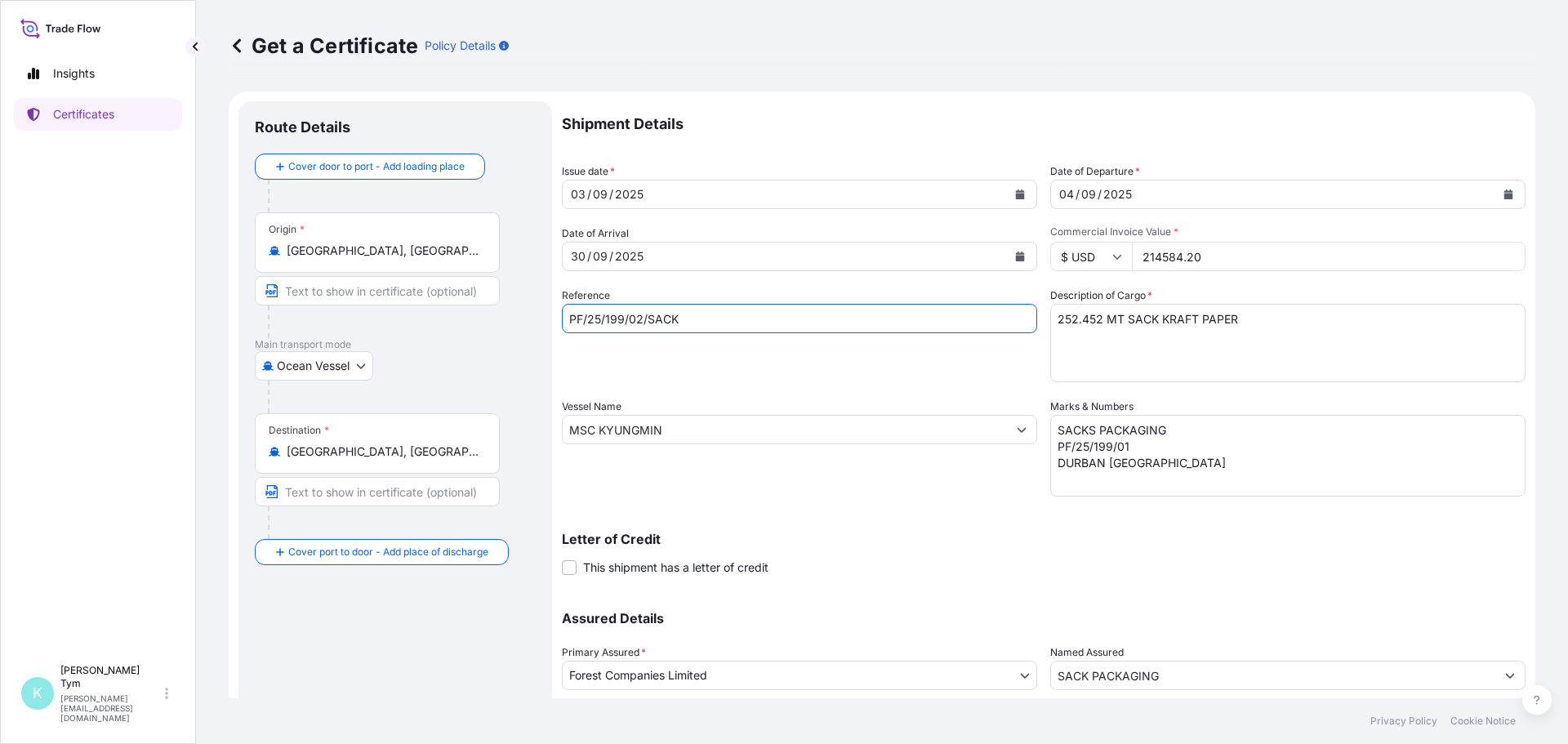
type input "PF/25/199/02/SACK"
click at [1116, 443] on textarea "SACKS PACKAGING PF/25/199/01 DURBAN [GEOGRAPHIC_DATA]" at bounding box center [1288, 456] width 476 height 82
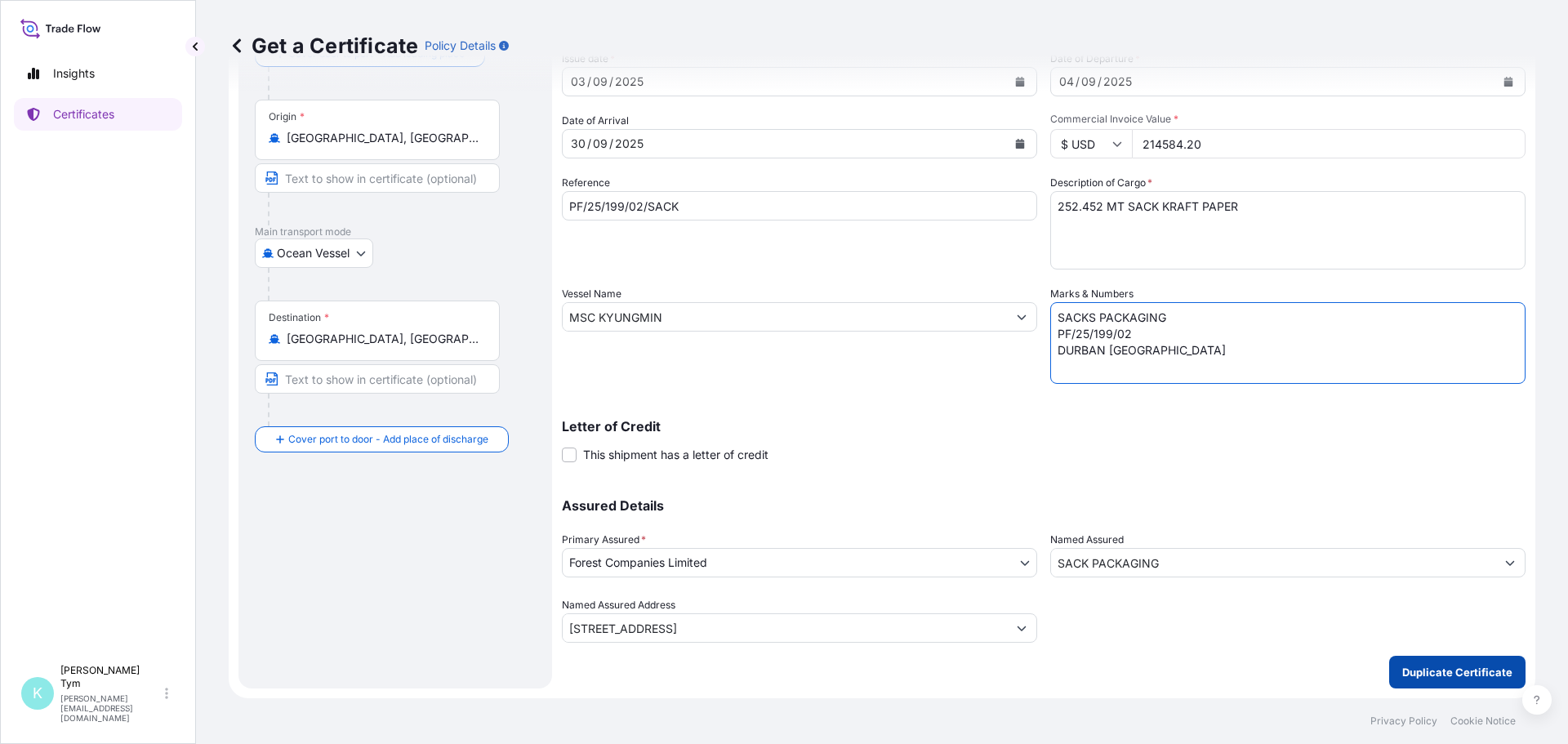
type textarea "SACKS PACKAGING PF/25/199/02 DURBAN [GEOGRAPHIC_DATA]"
click at [1428, 677] on p "Duplicate Certificate" at bounding box center [1457, 673] width 110 height 16
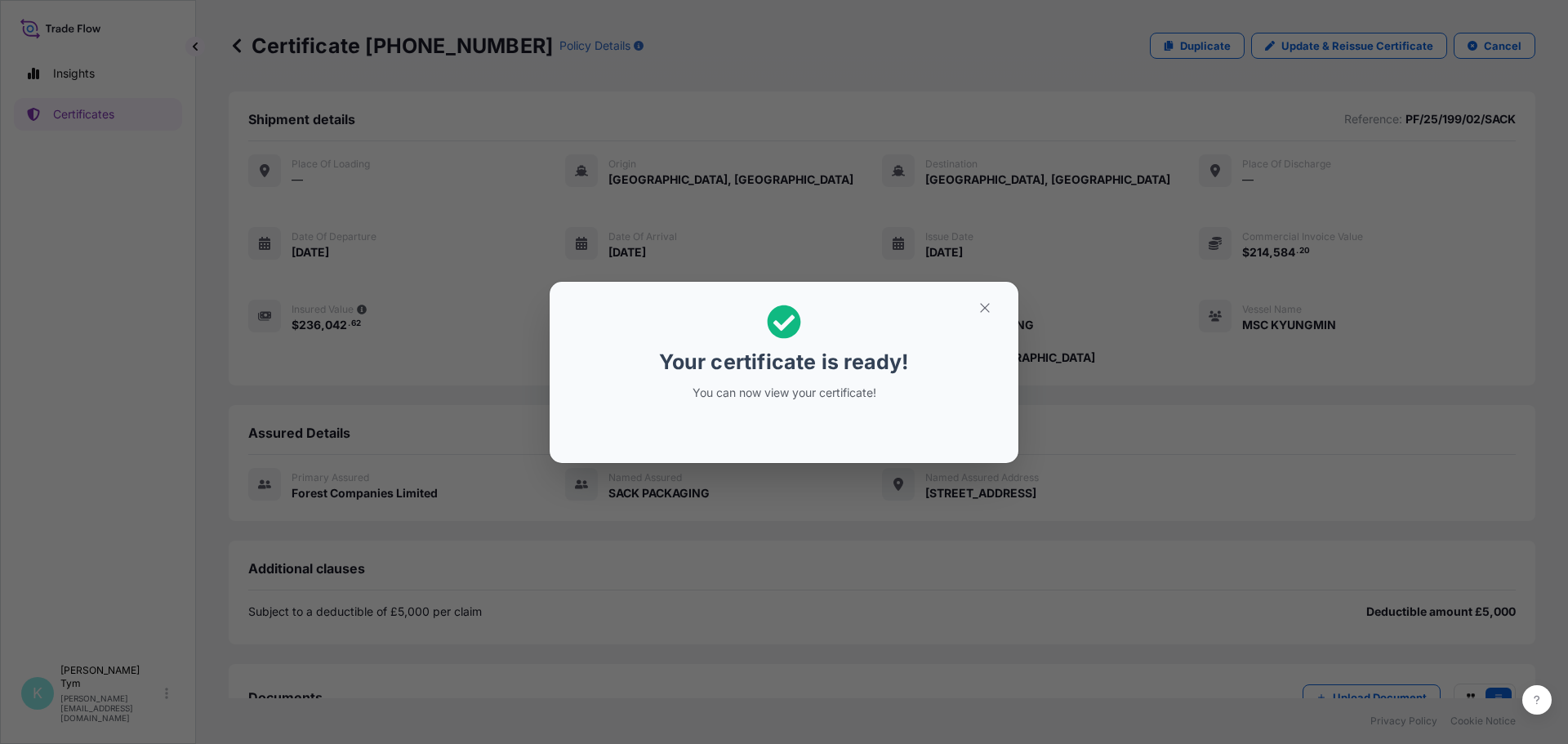
click at [448, 586] on div "Your certificate is ready! You can now view your certificate!" at bounding box center [784, 372] width 1568 height 744
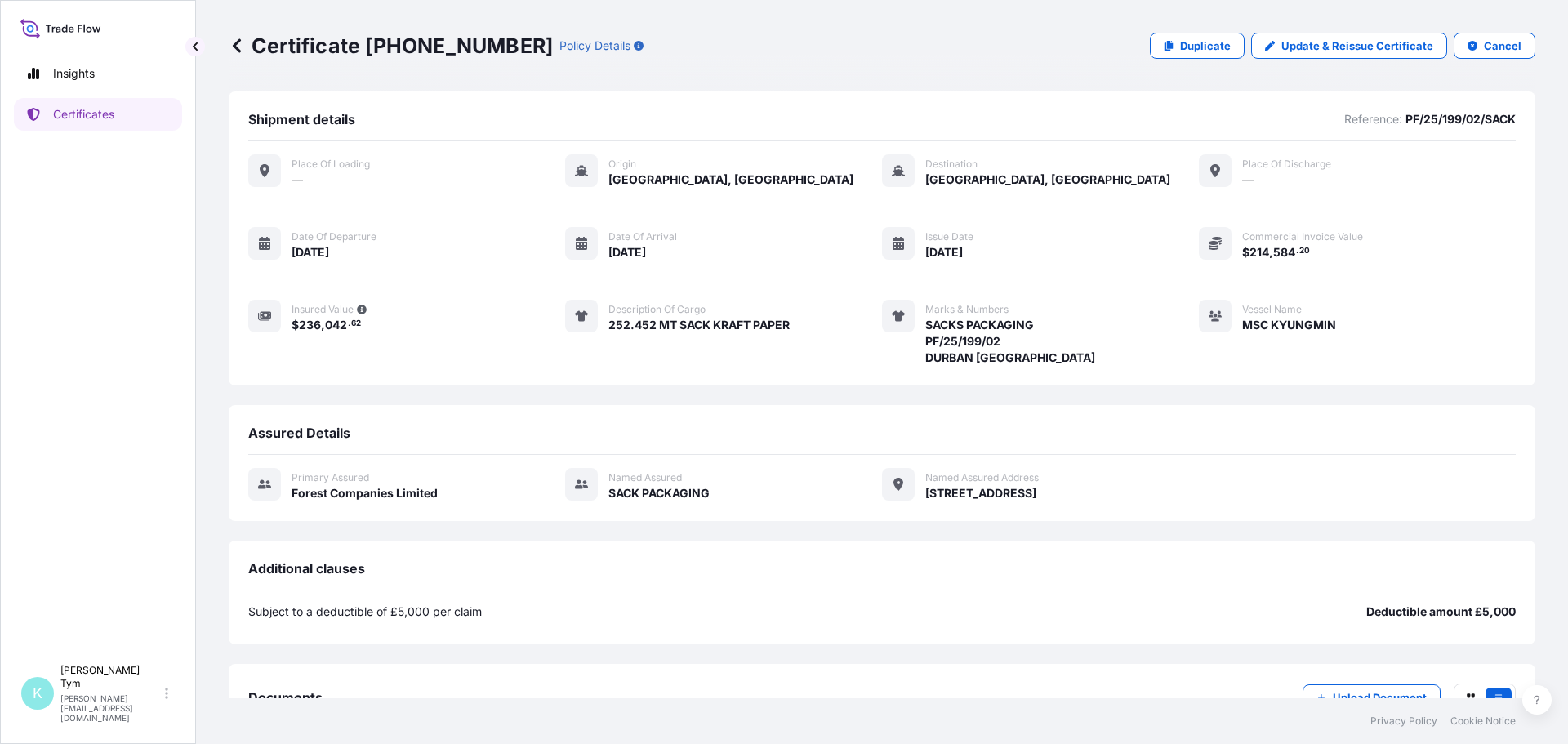
scroll to position [135, 0]
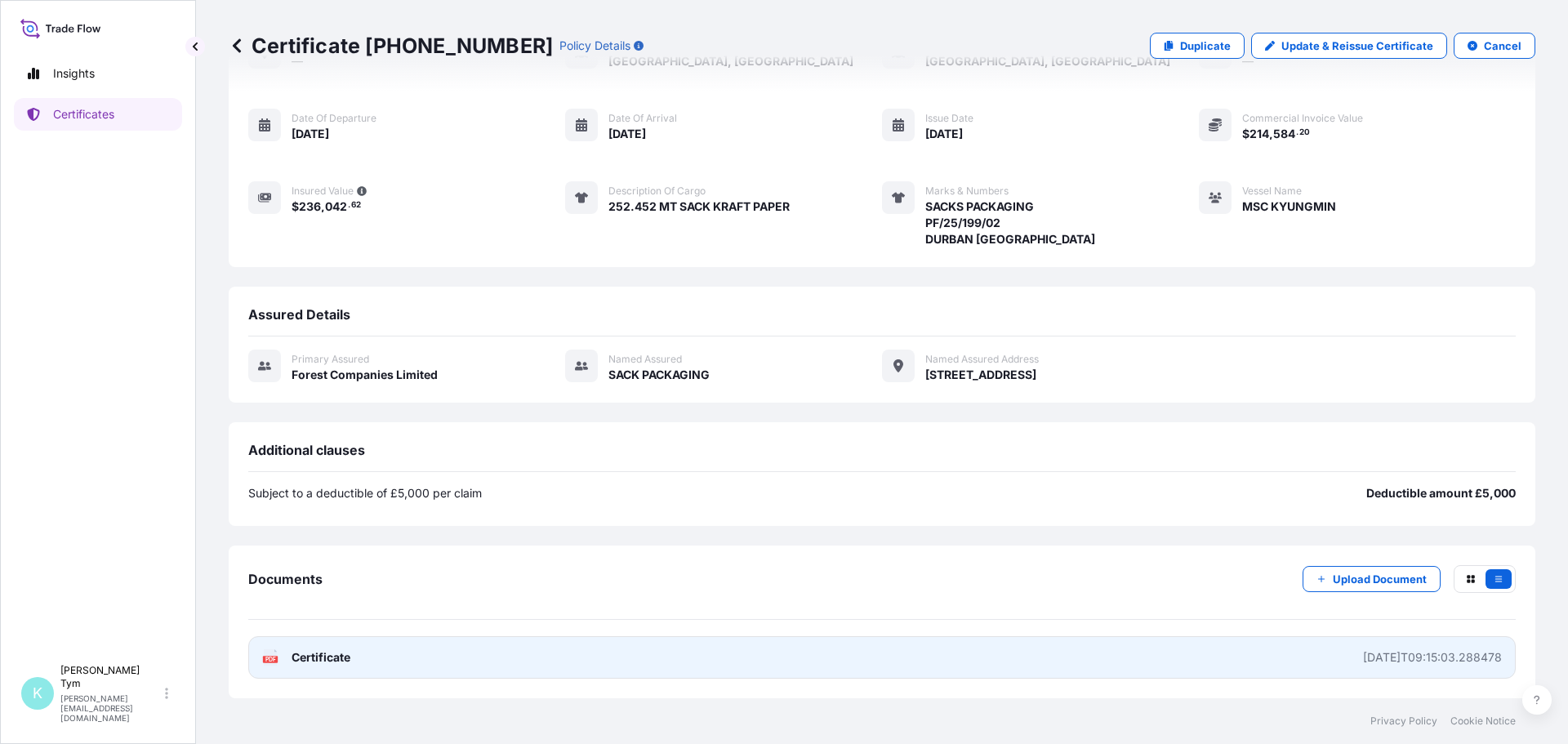
click at [312, 659] on span "Certificate" at bounding box center [321, 658] width 59 height 16
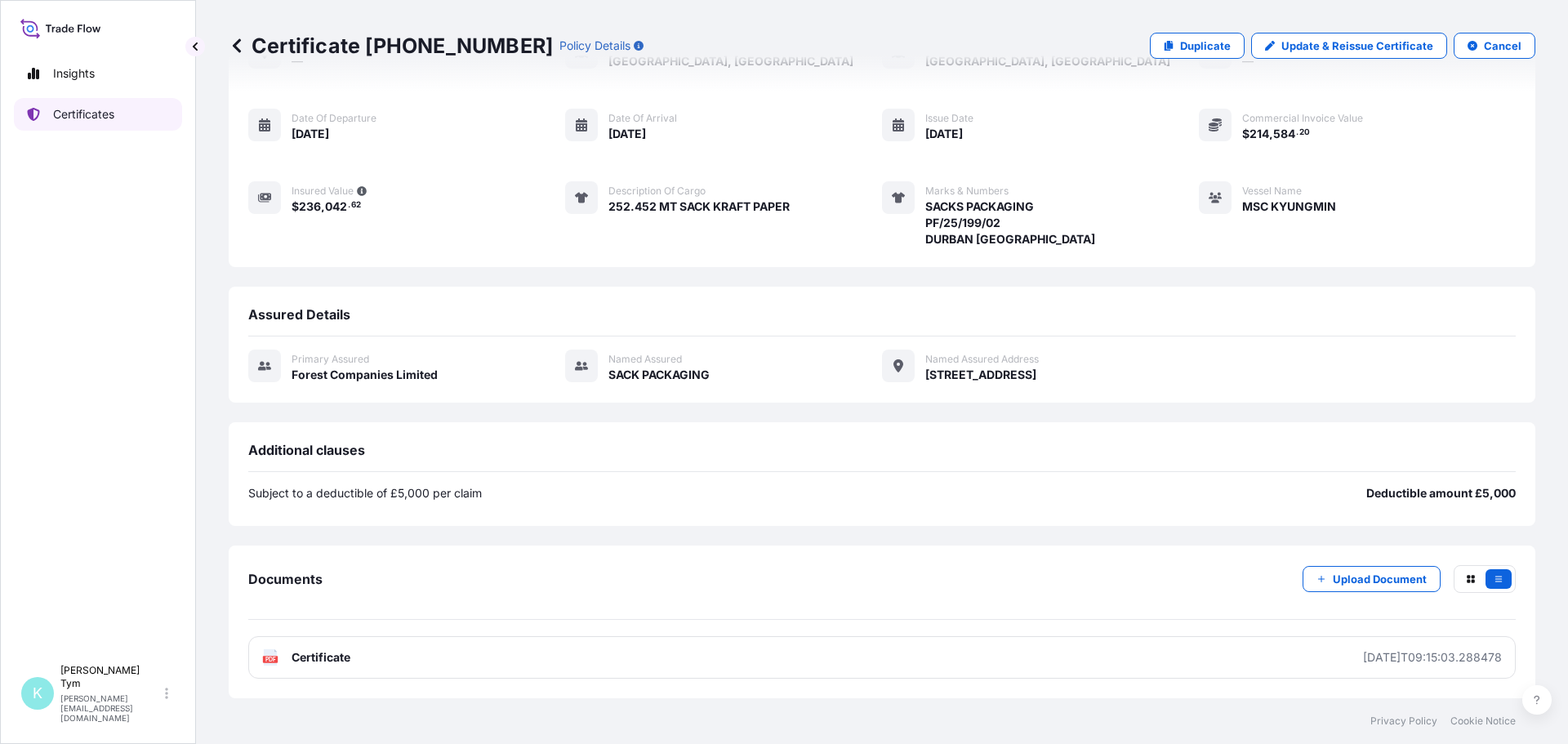
click at [93, 112] on p "Certificates" at bounding box center [84, 114] width 62 height 16
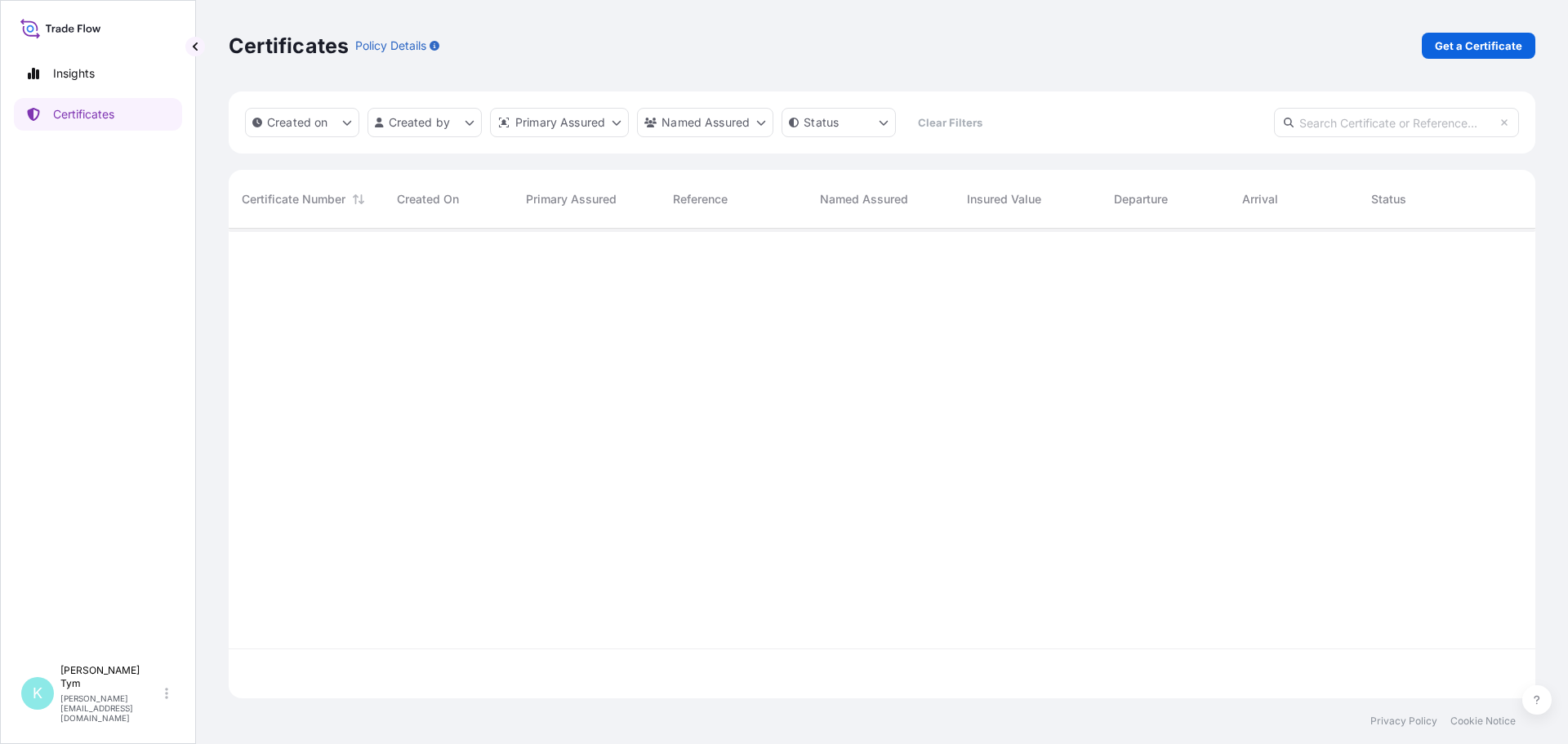
scroll to position [467, 1295]
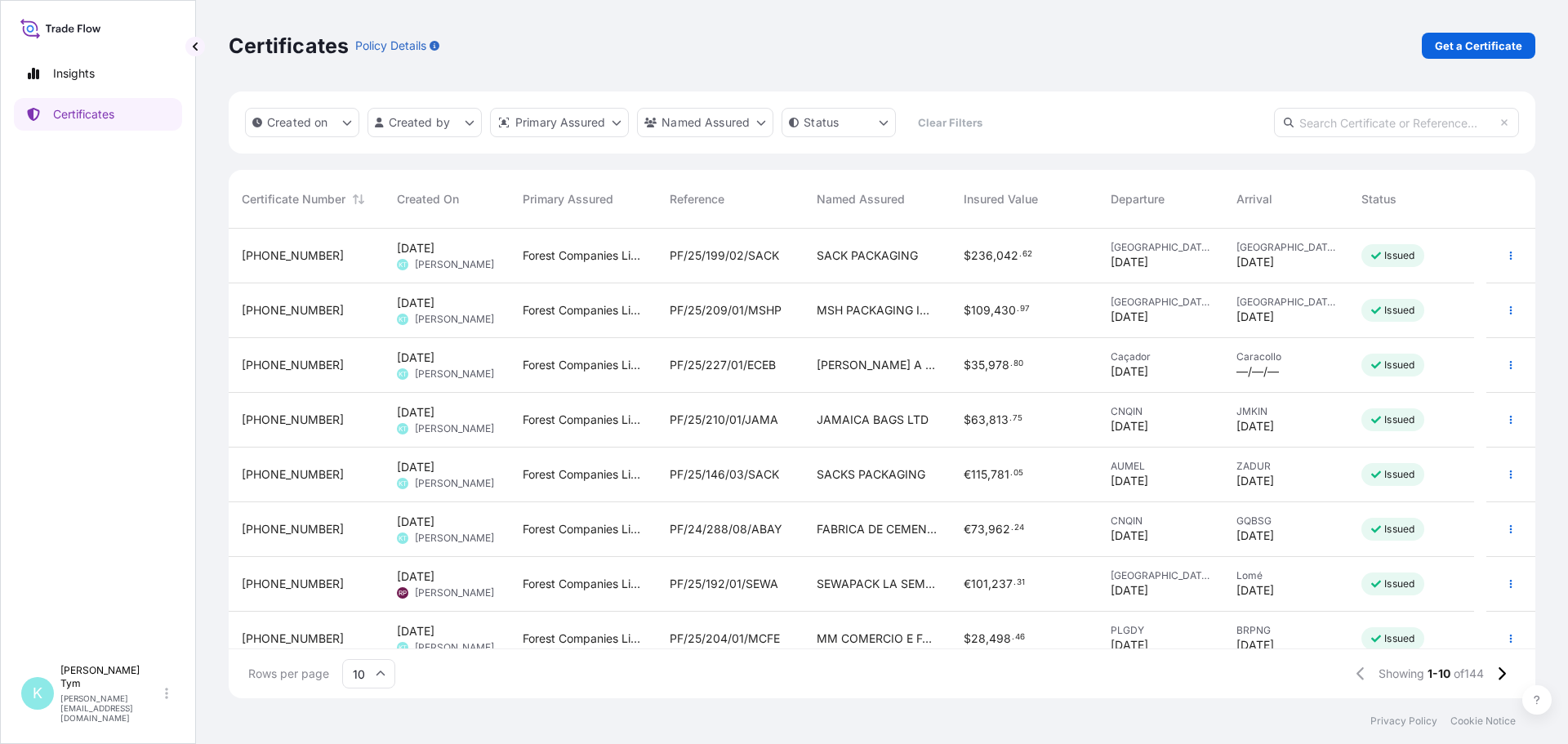
click at [1332, 119] on input "text" at bounding box center [1397, 122] width 245 height 30
type input "WATE"
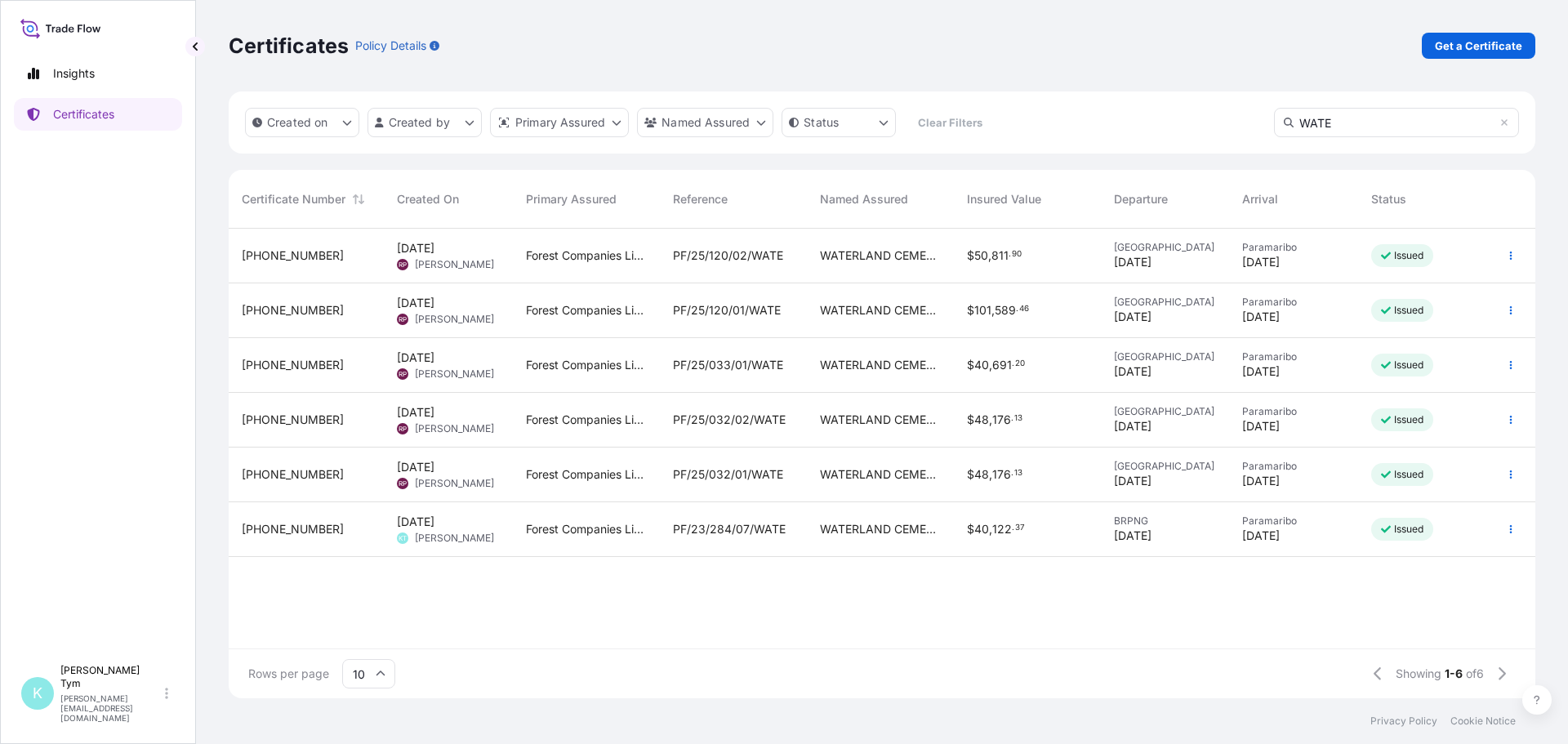
click at [763, 253] on span "PF/25/120/02/WATE" at bounding box center [728, 256] width 110 height 16
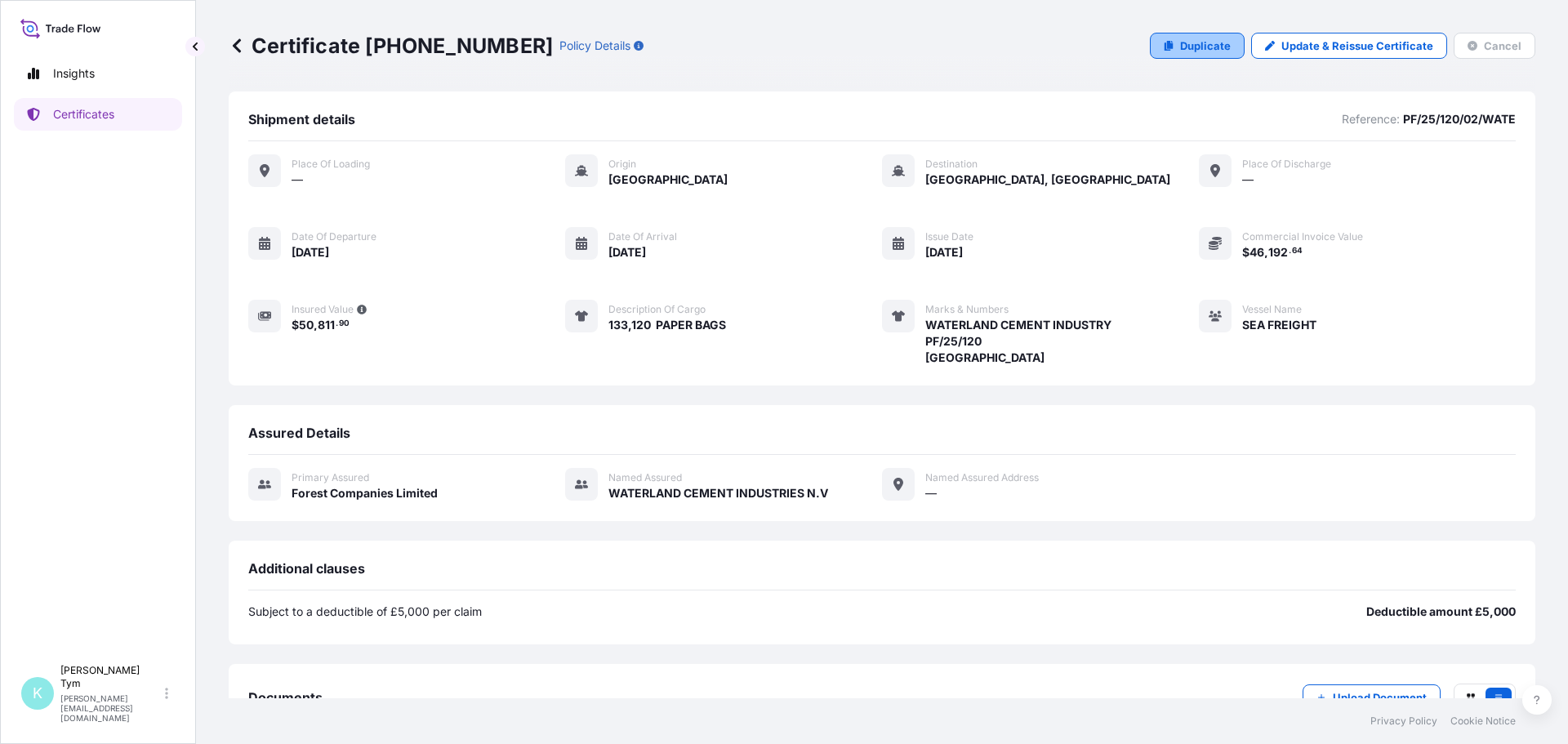
click at [1206, 45] on p "Duplicate" at bounding box center [1206, 46] width 51 height 16
select select "31422"
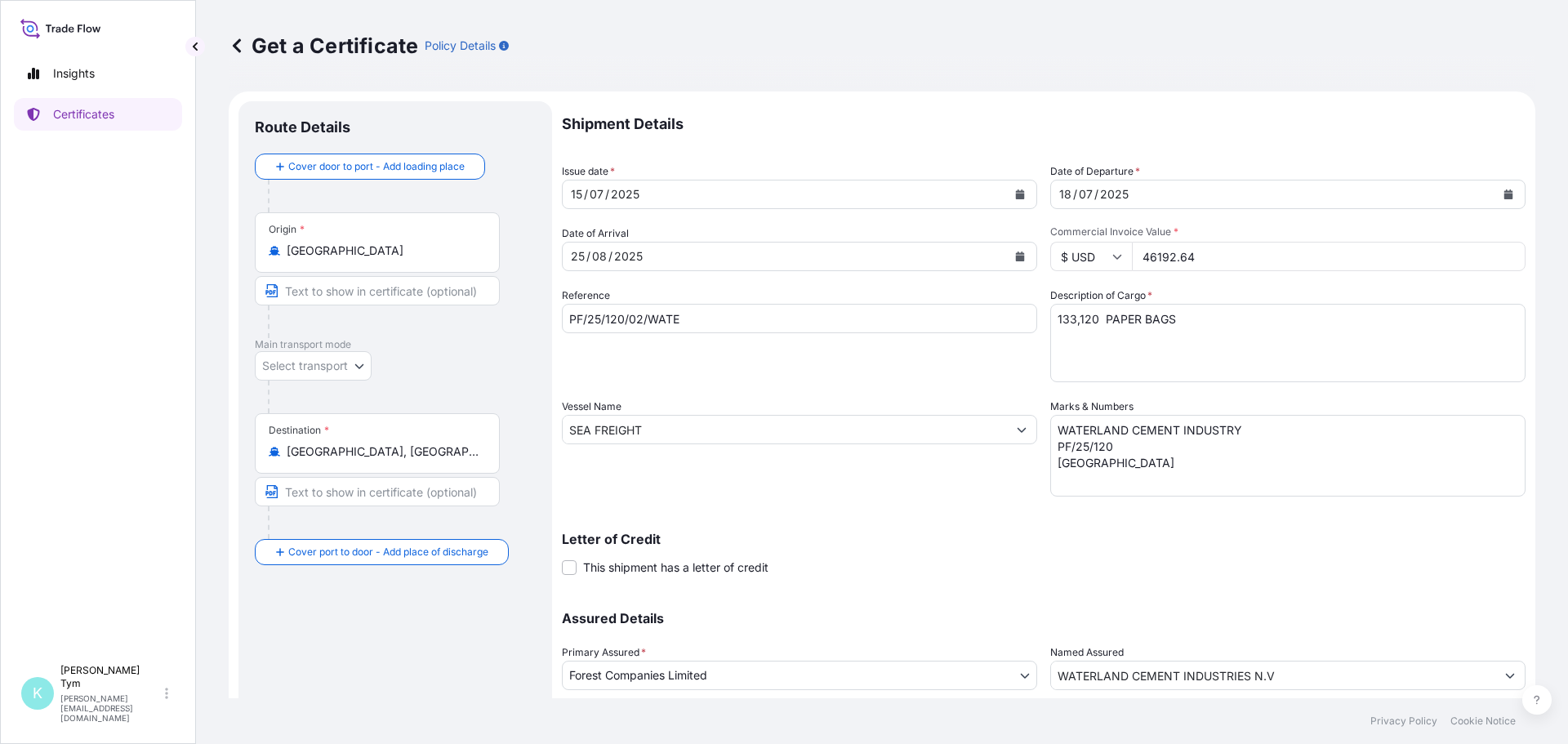
click at [1015, 255] on icon "Calendar" at bounding box center [1020, 257] width 10 height 10
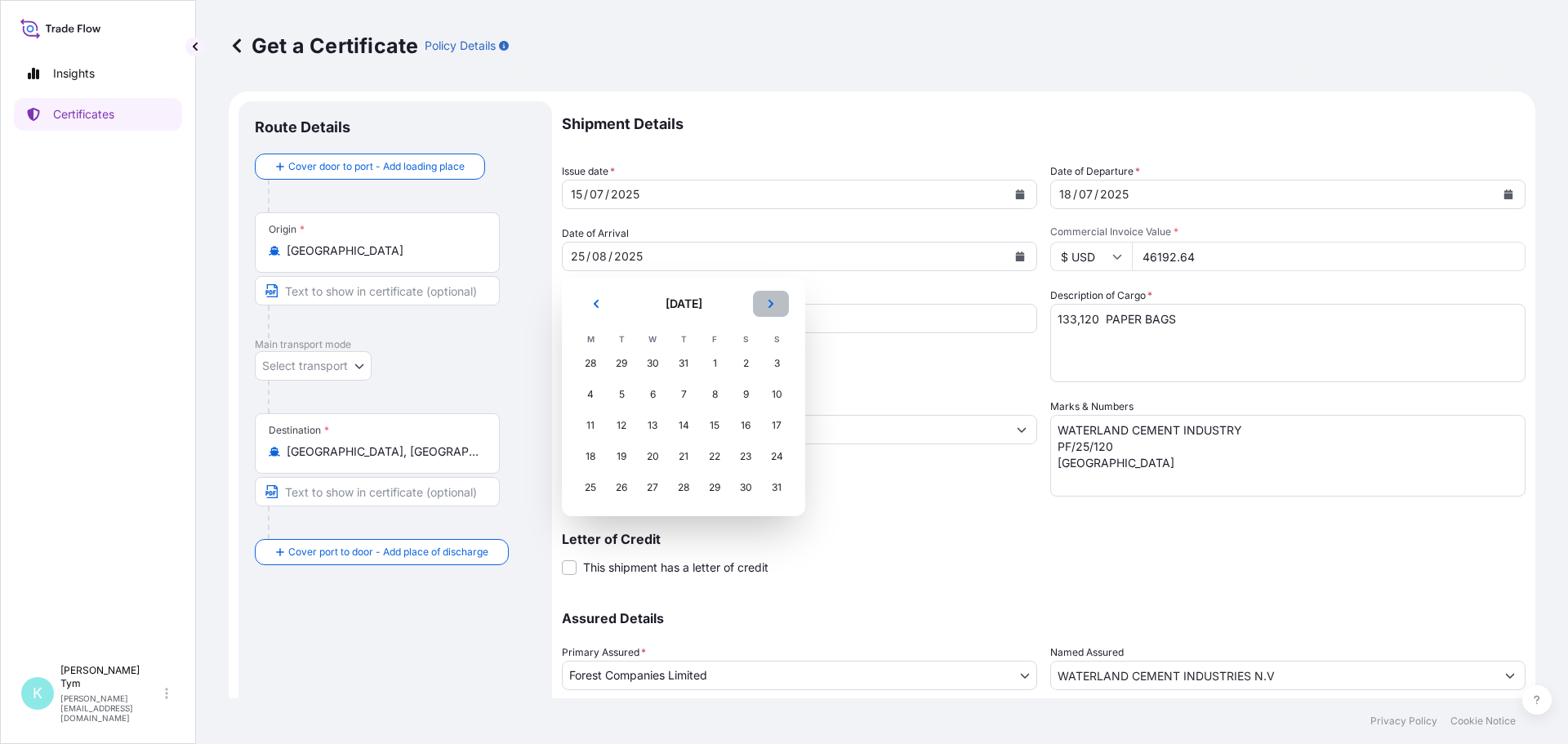
click at [761, 300] on button "Next" at bounding box center [771, 304] width 36 height 26
click at [595, 423] on div "13" at bounding box center [590, 426] width 30 height 30
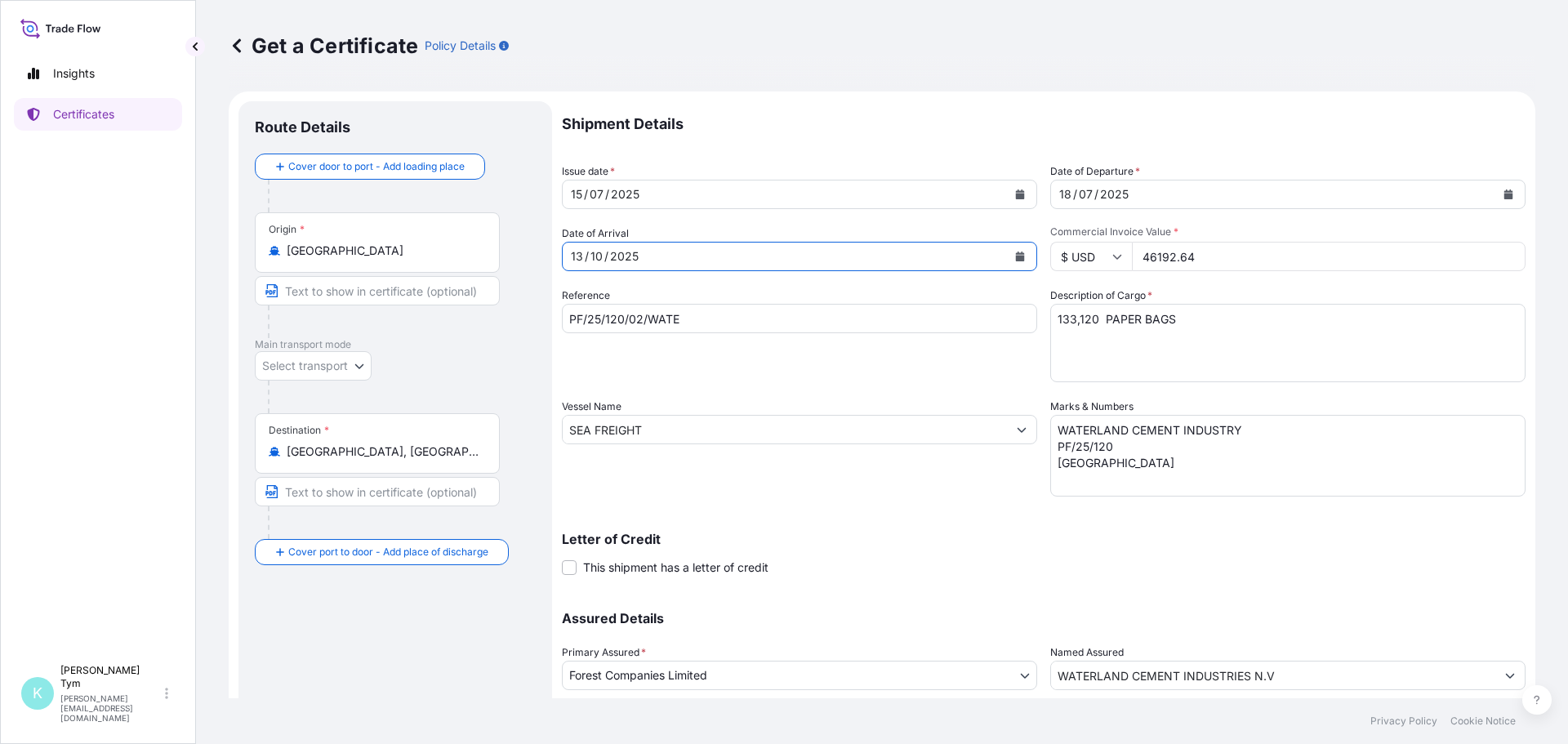
click at [1505, 199] on icon "Calendar" at bounding box center [1509, 194] width 9 height 10
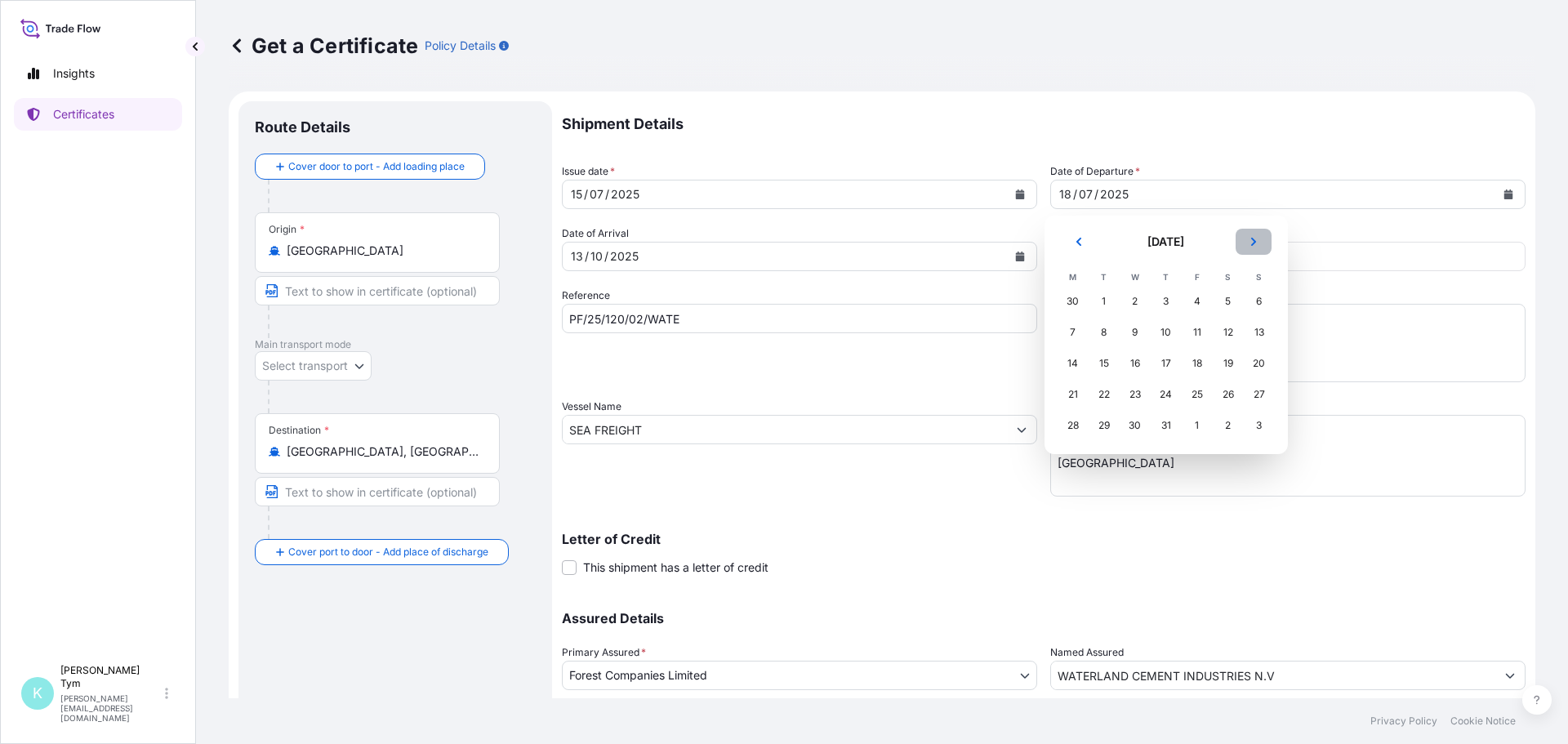
click at [1250, 240] on icon "Next" at bounding box center [1254, 242] width 10 height 10
click at [1194, 302] on div "5" at bounding box center [1197, 302] width 30 height 30
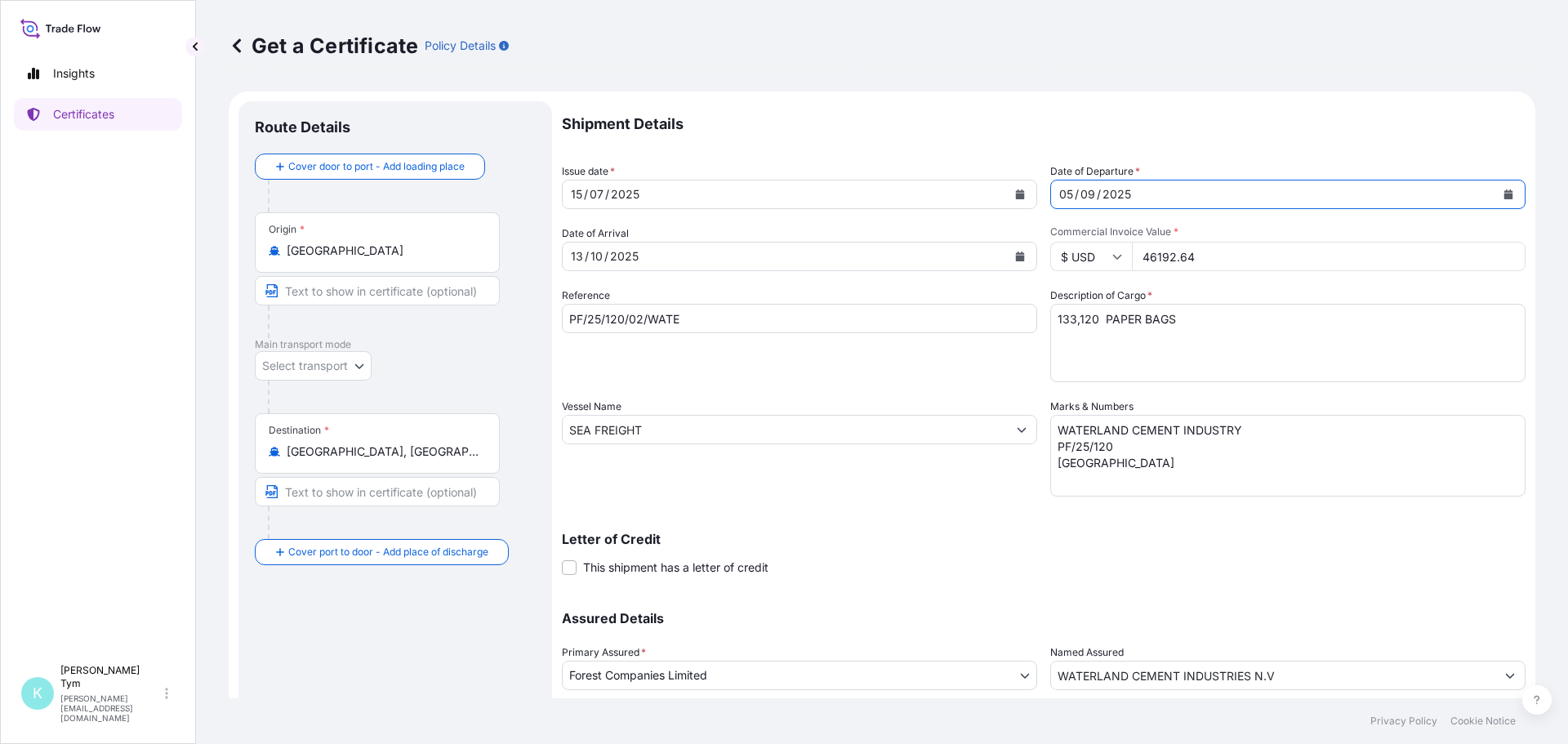
click at [1016, 194] on icon "Calendar" at bounding box center [1020, 194] width 9 height 10
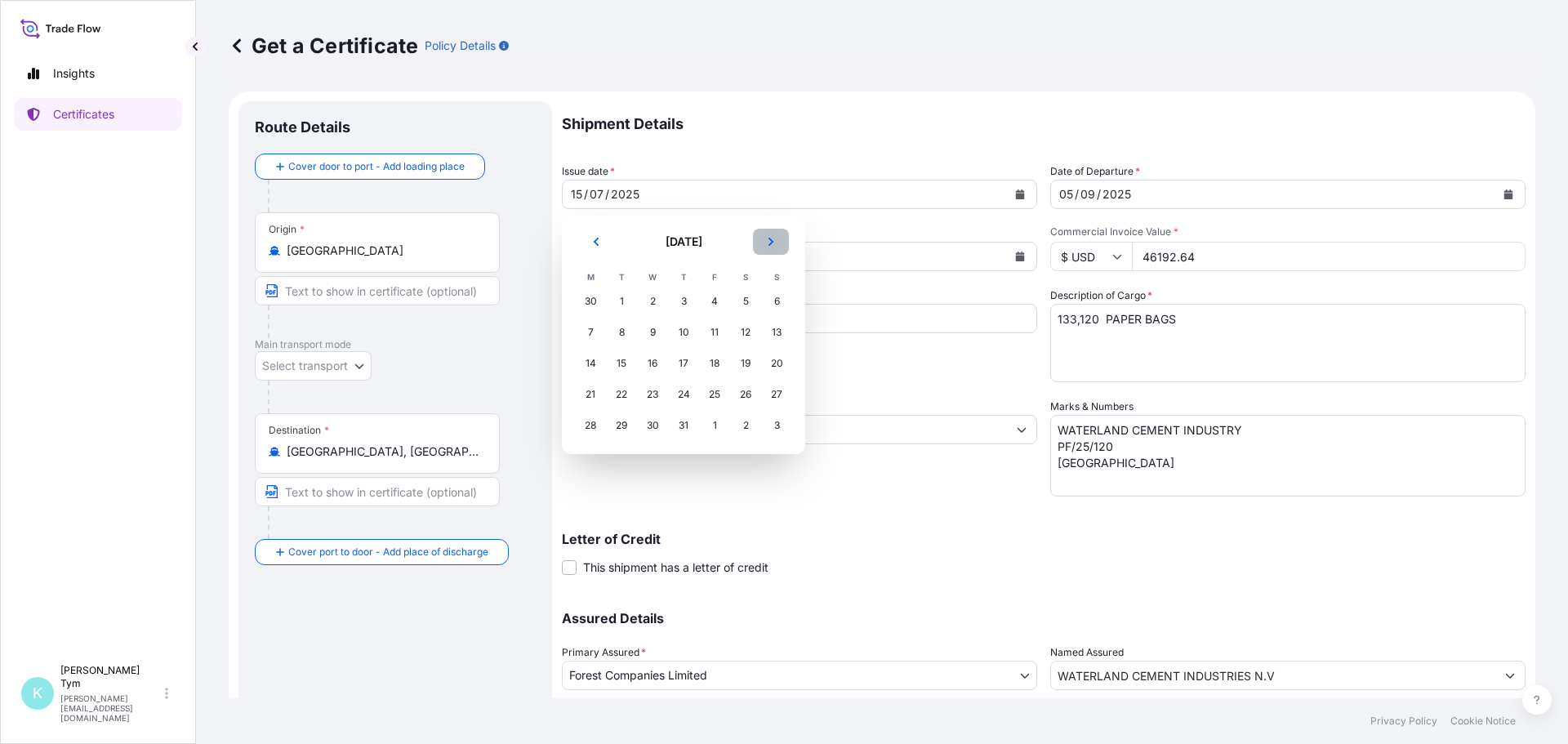
click at [768, 242] on icon "Next" at bounding box center [771, 242] width 10 height 10
click at [657, 298] on div "3" at bounding box center [653, 302] width 30 height 30
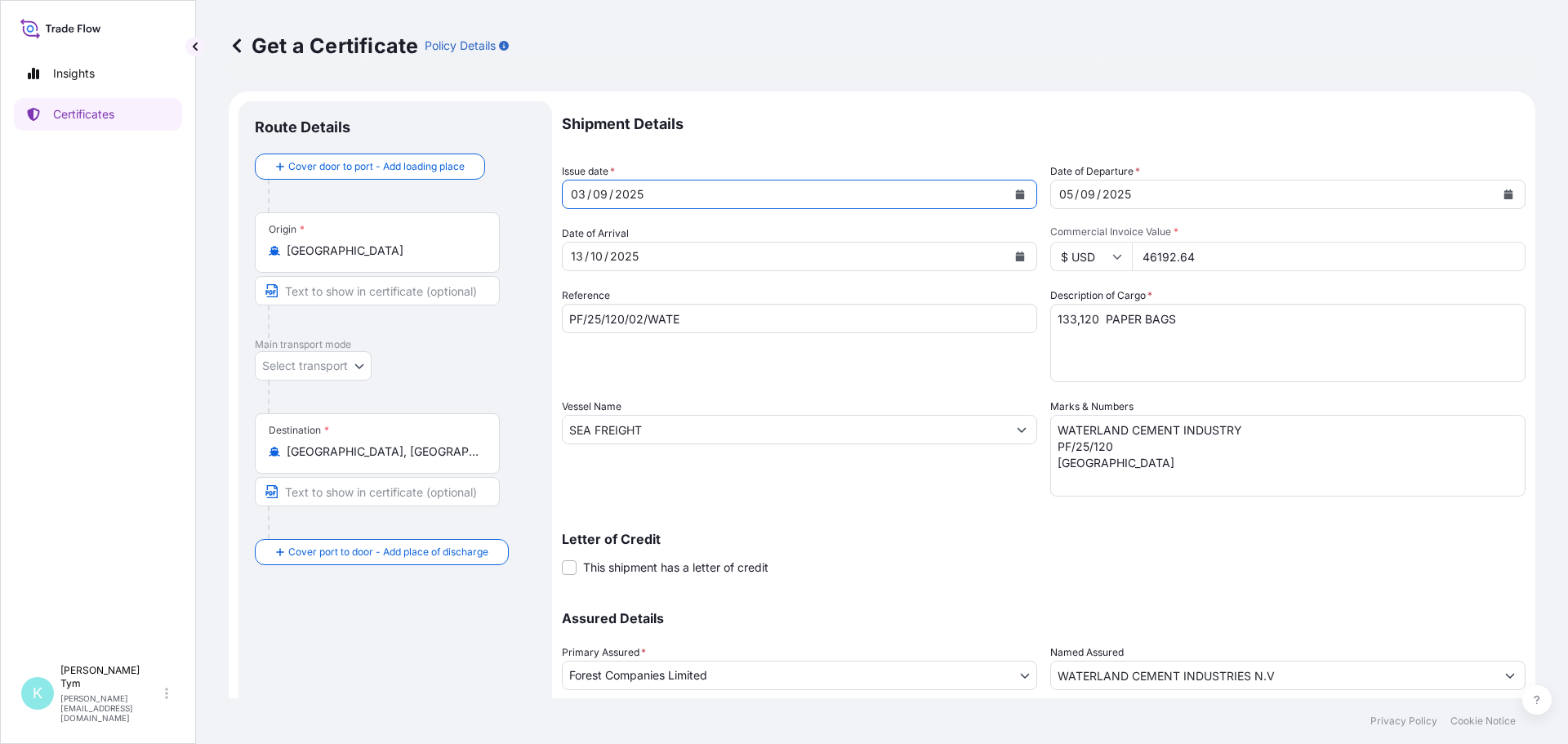
click at [637, 316] on input "PF/25/120/02/WATE" at bounding box center [800, 319] width 476 height 30
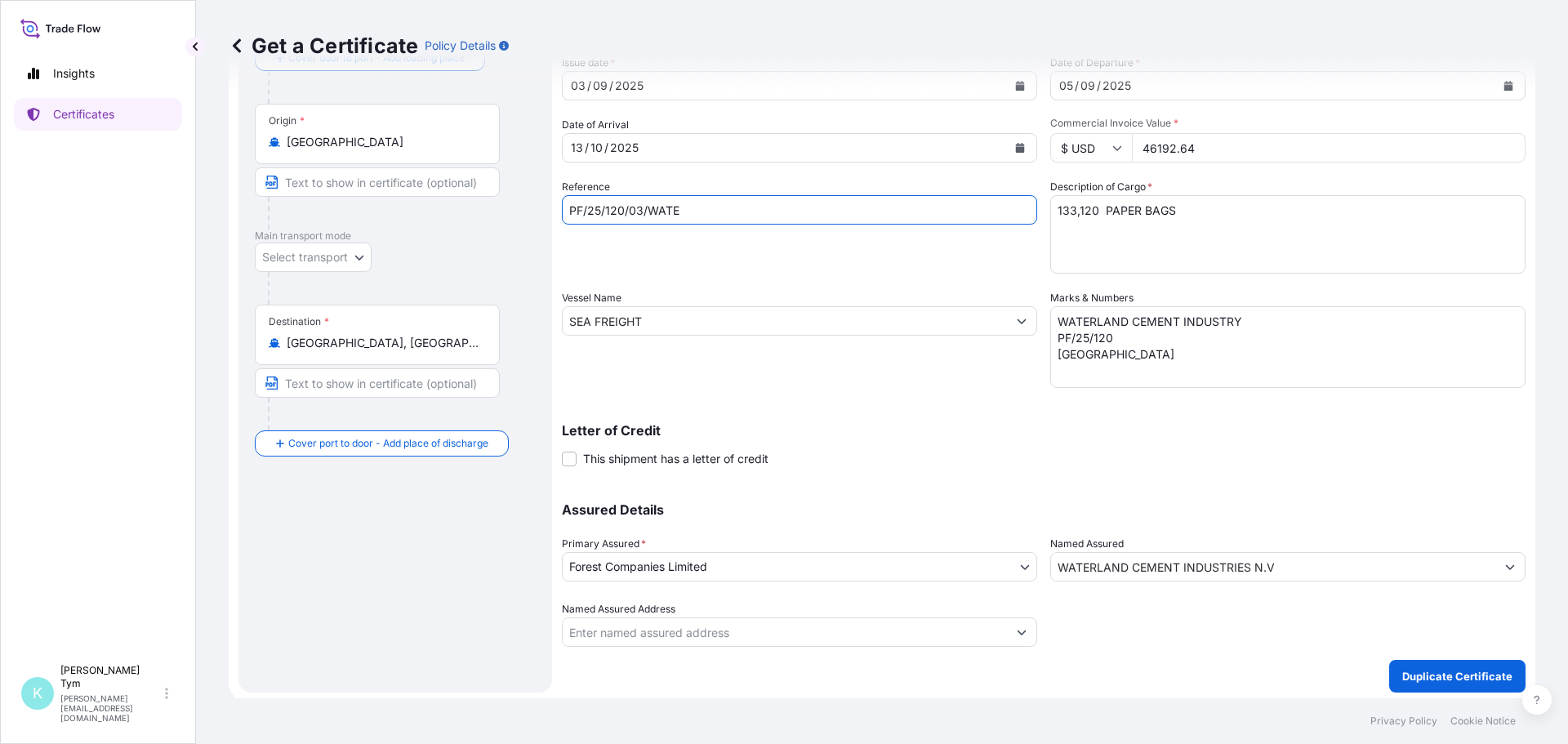
scroll to position [112, 0]
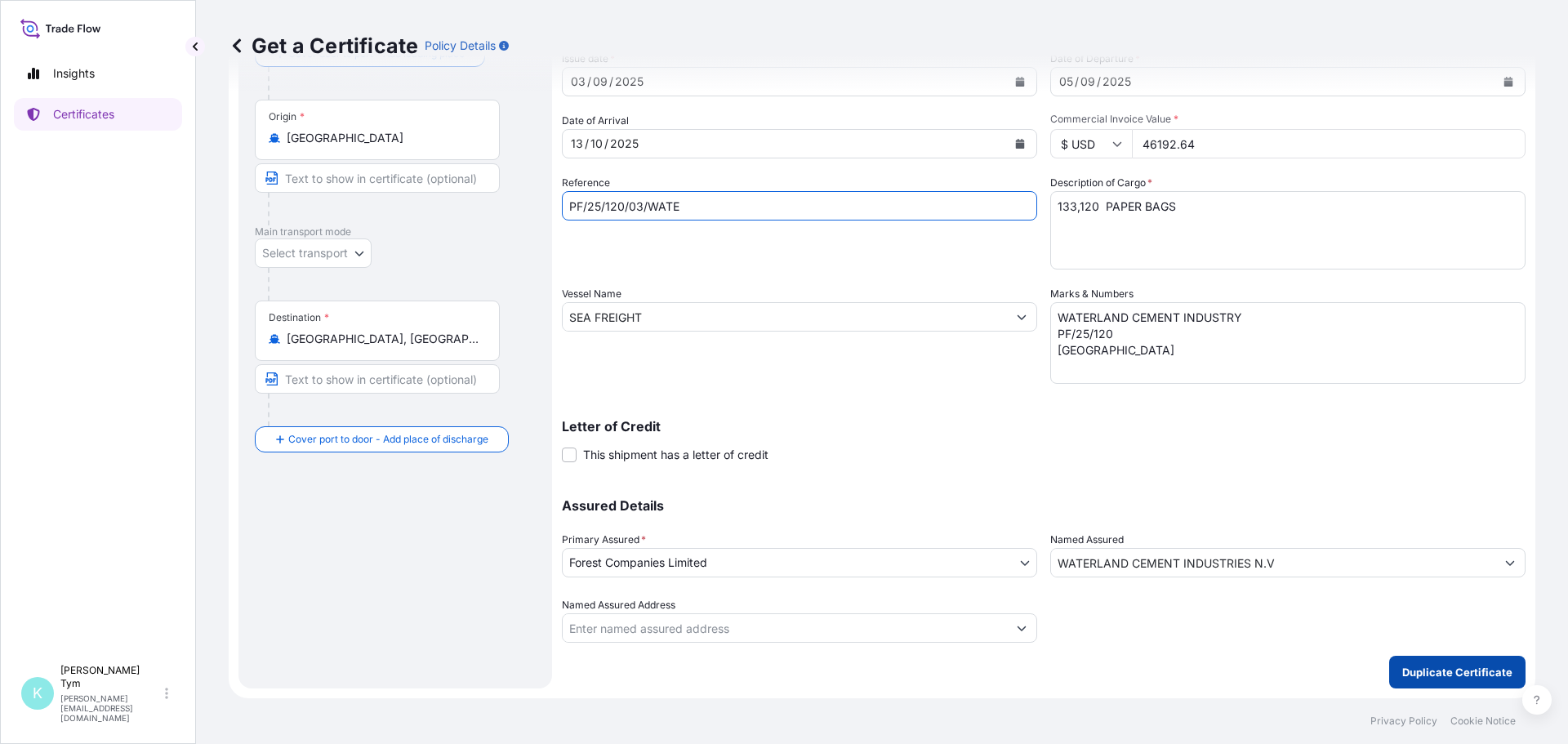
type input "PF/25/120/03/WATE"
click at [1415, 673] on p "Duplicate Certificate" at bounding box center [1457, 673] width 110 height 16
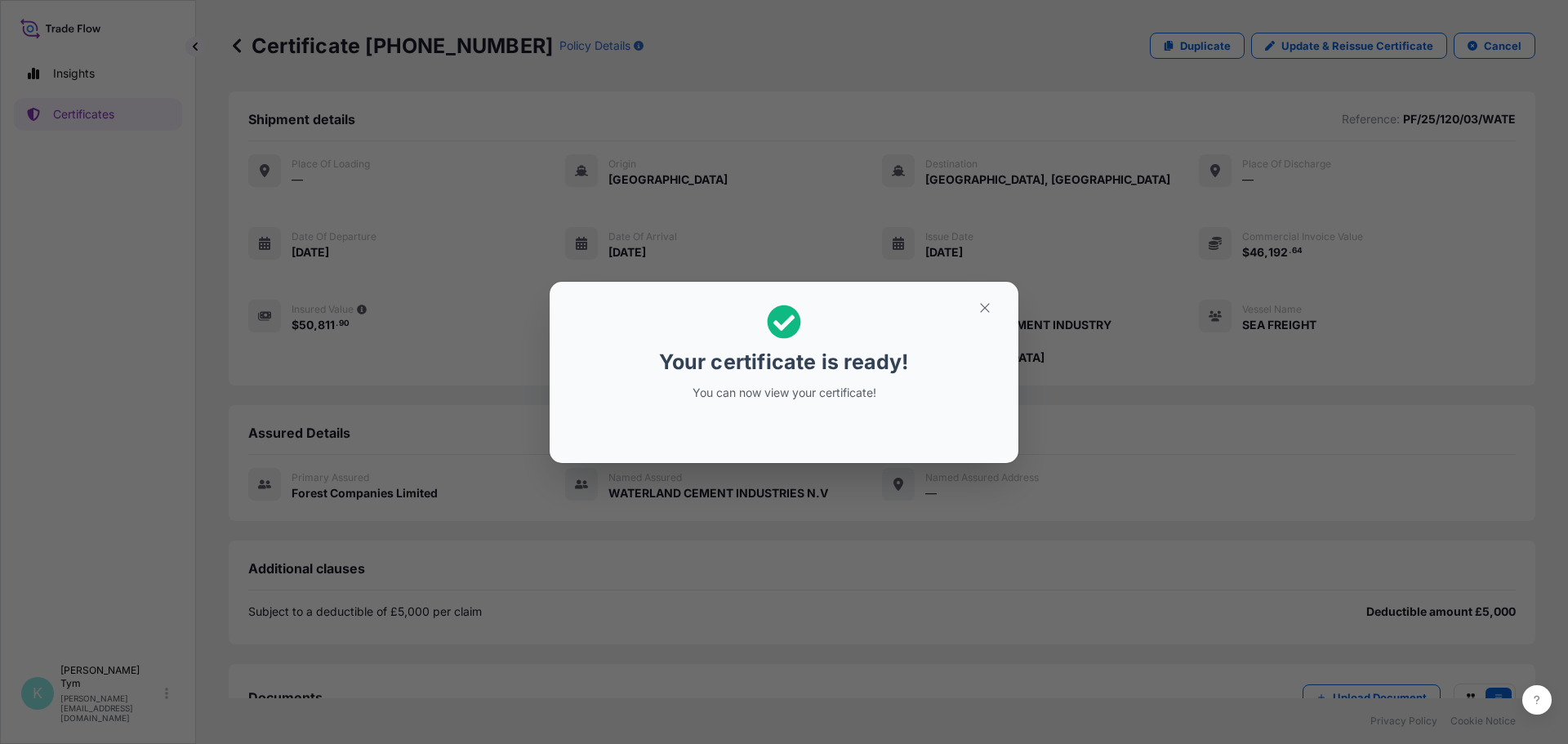
click at [393, 637] on div "Your certificate is ready! You can now view your certificate!" at bounding box center [784, 372] width 1568 height 744
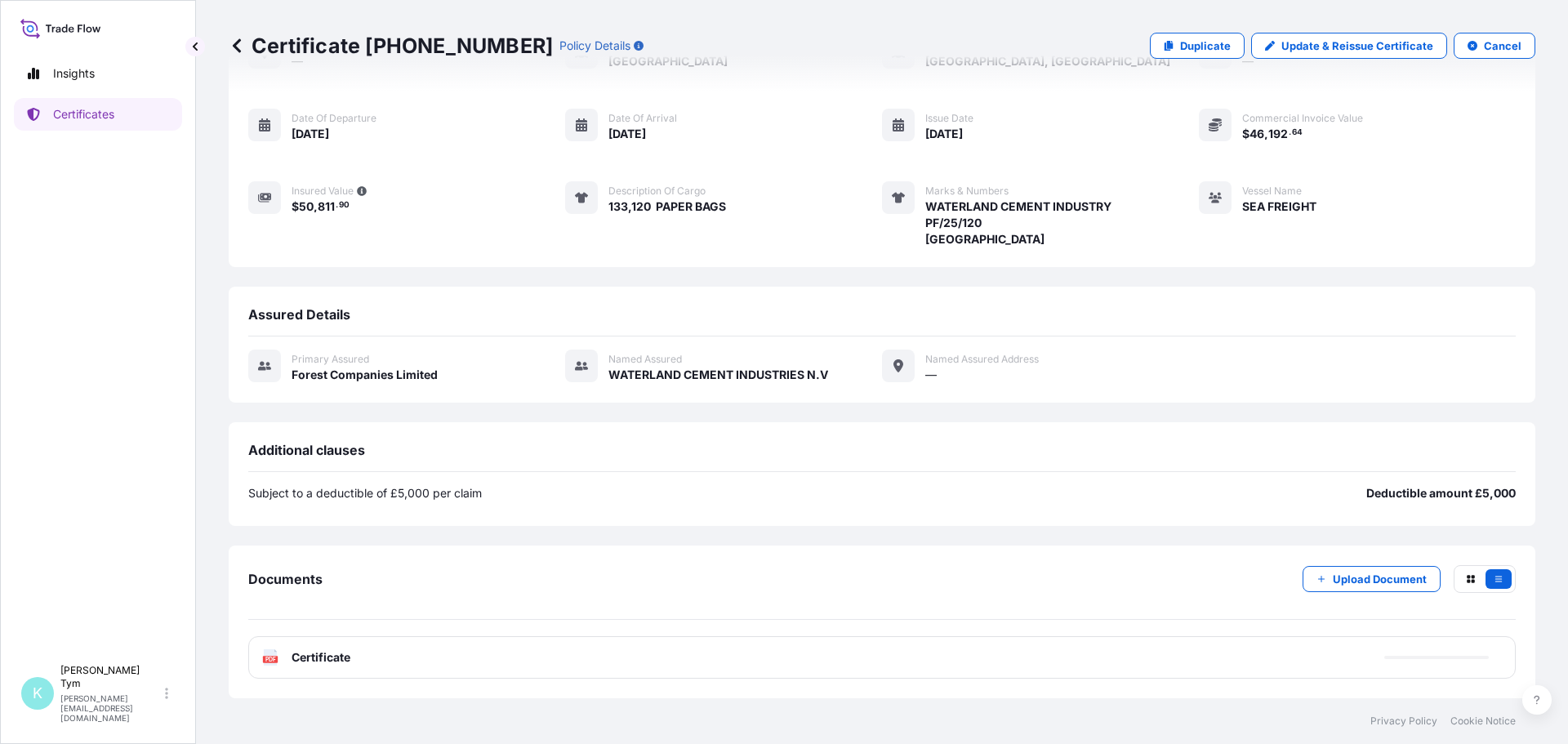
scroll to position [135, 0]
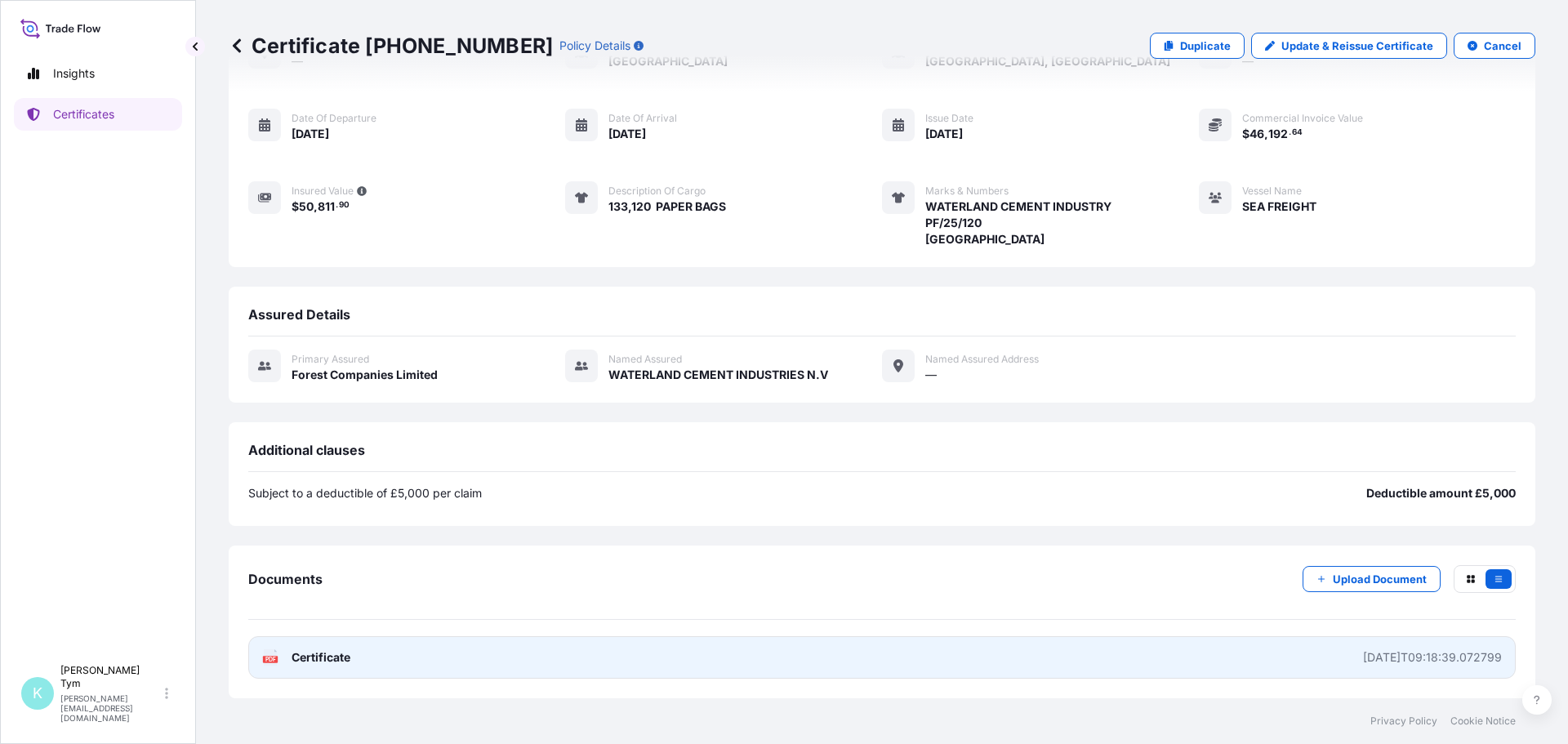
click at [280, 656] on div "PDF Certificate" at bounding box center [307, 658] width 89 height 16
